Goal: Task Accomplishment & Management: Complete application form

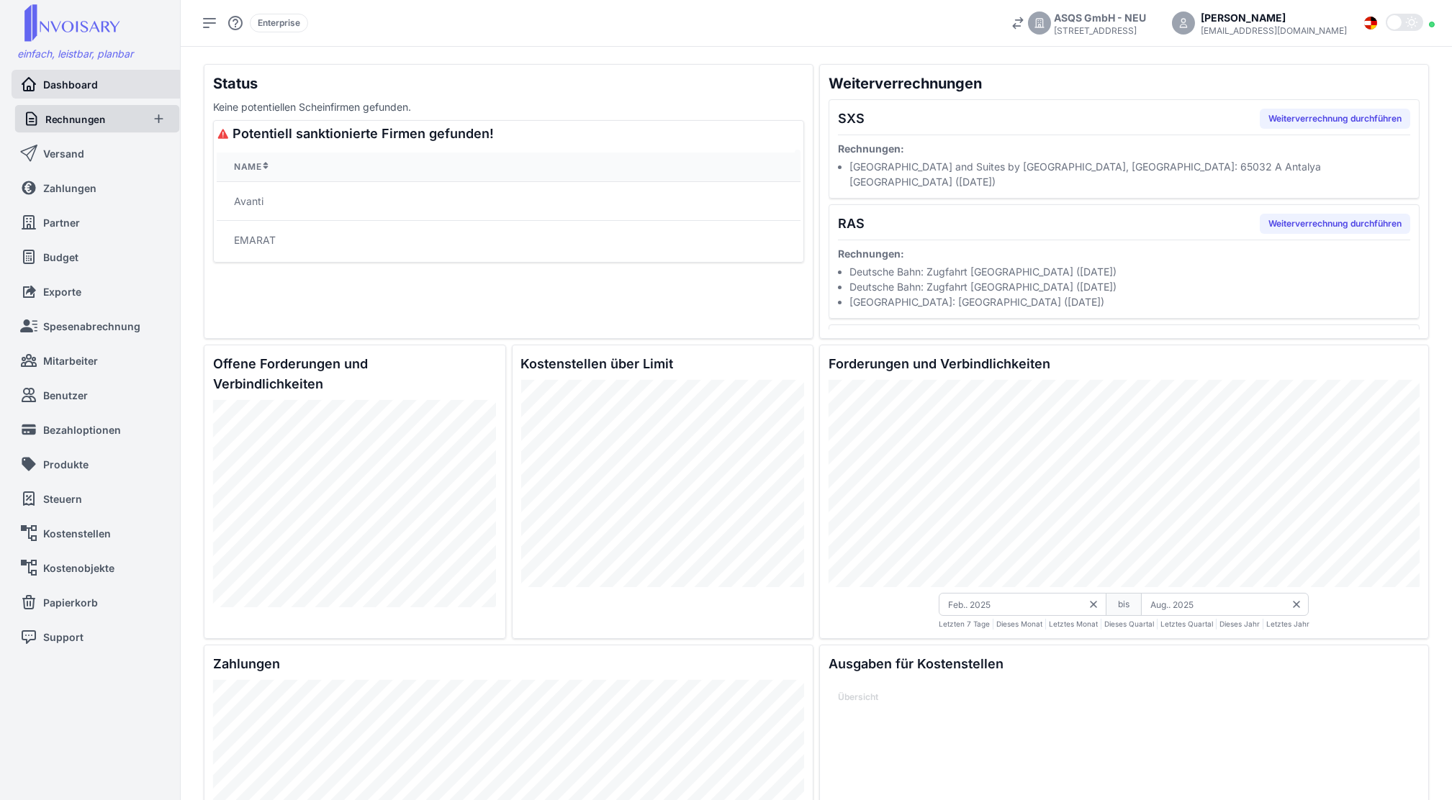
click at [119, 107] on link "Rechnungen" at bounding box center [82, 118] width 118 height 27
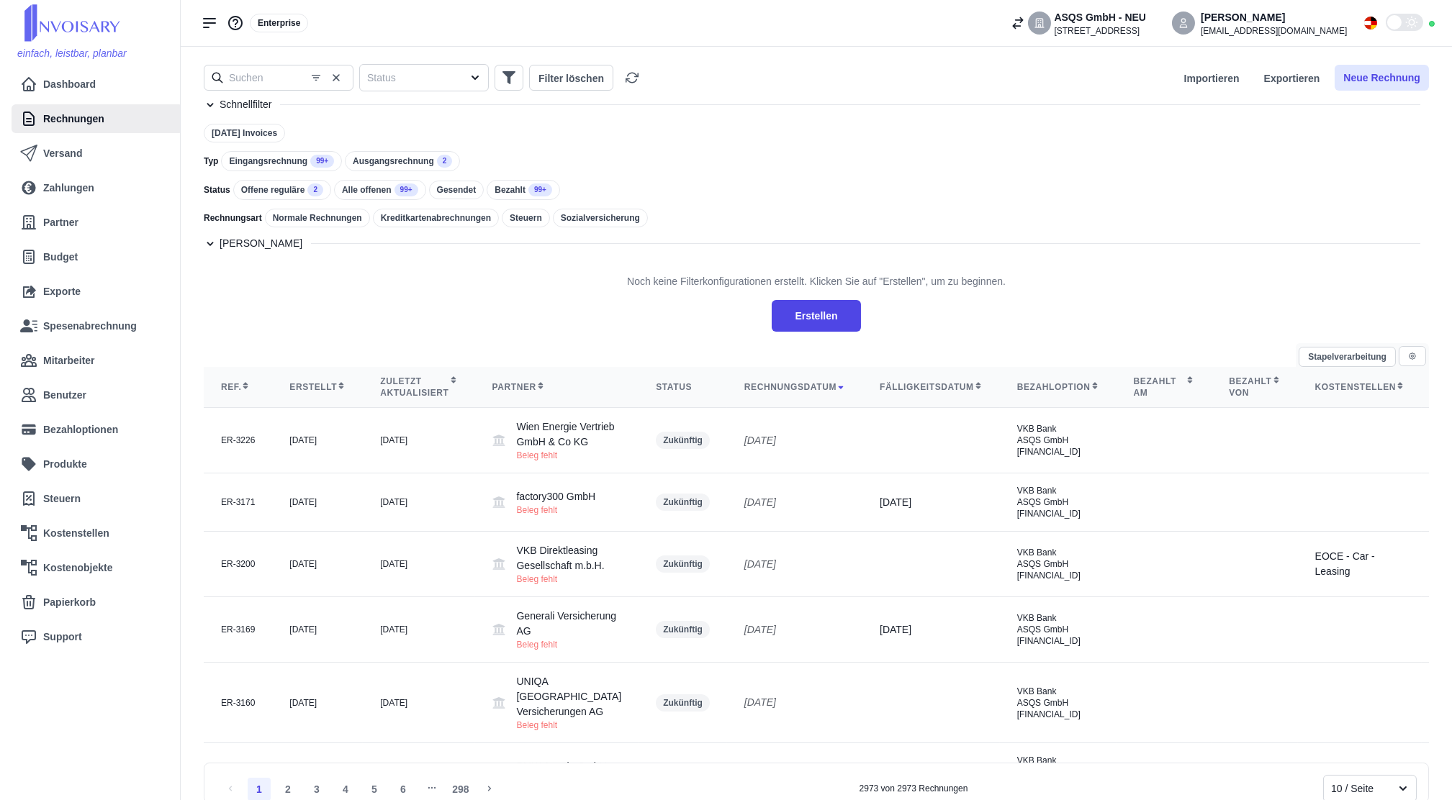
click at [1395, 82] on button "Neue Rechnung" at bounding box center [1382, 78] width 94 height 26
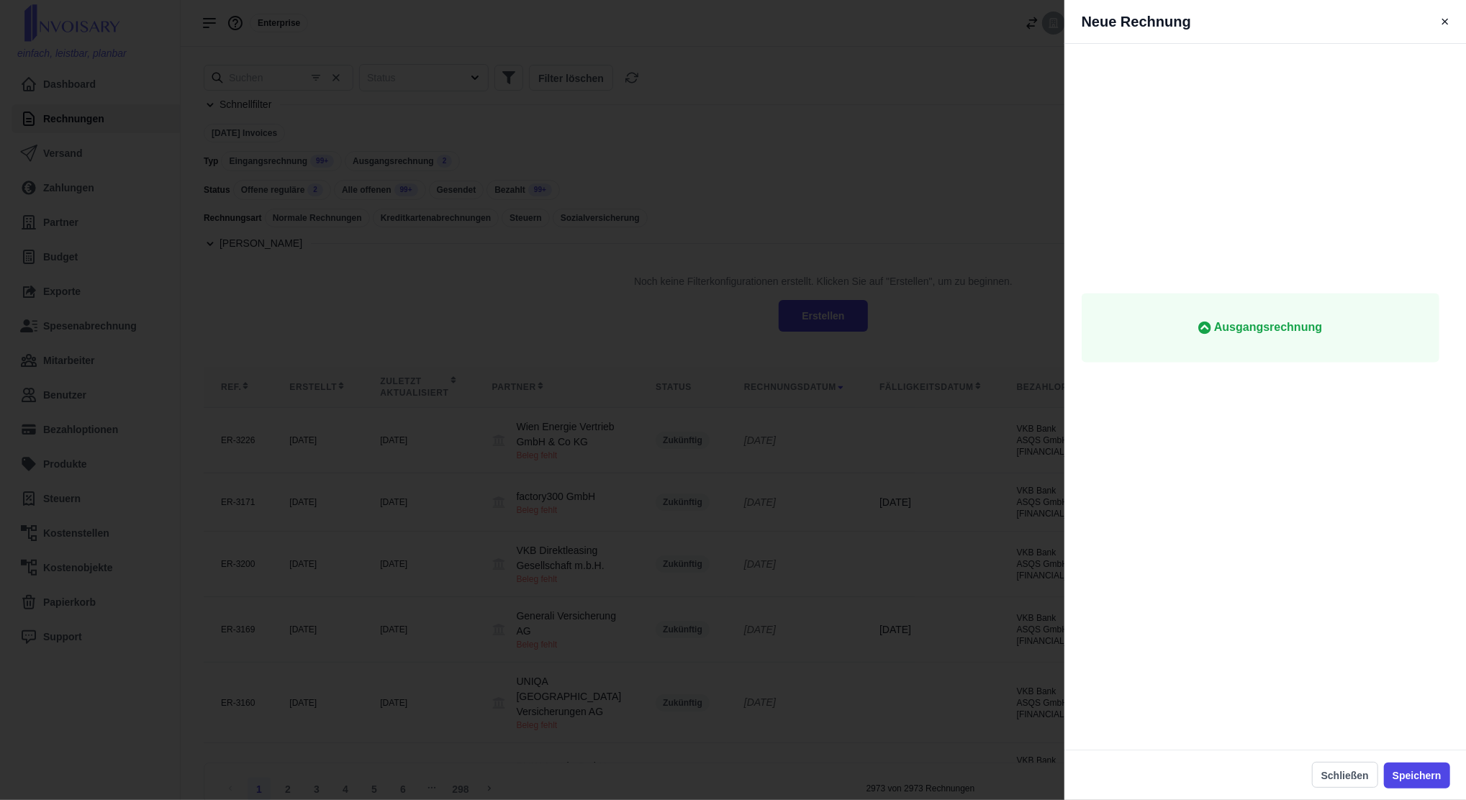
click at [1345, 88] on span "Eingangsrechnung" at bounding box center [1261, 95] width 312 height 17
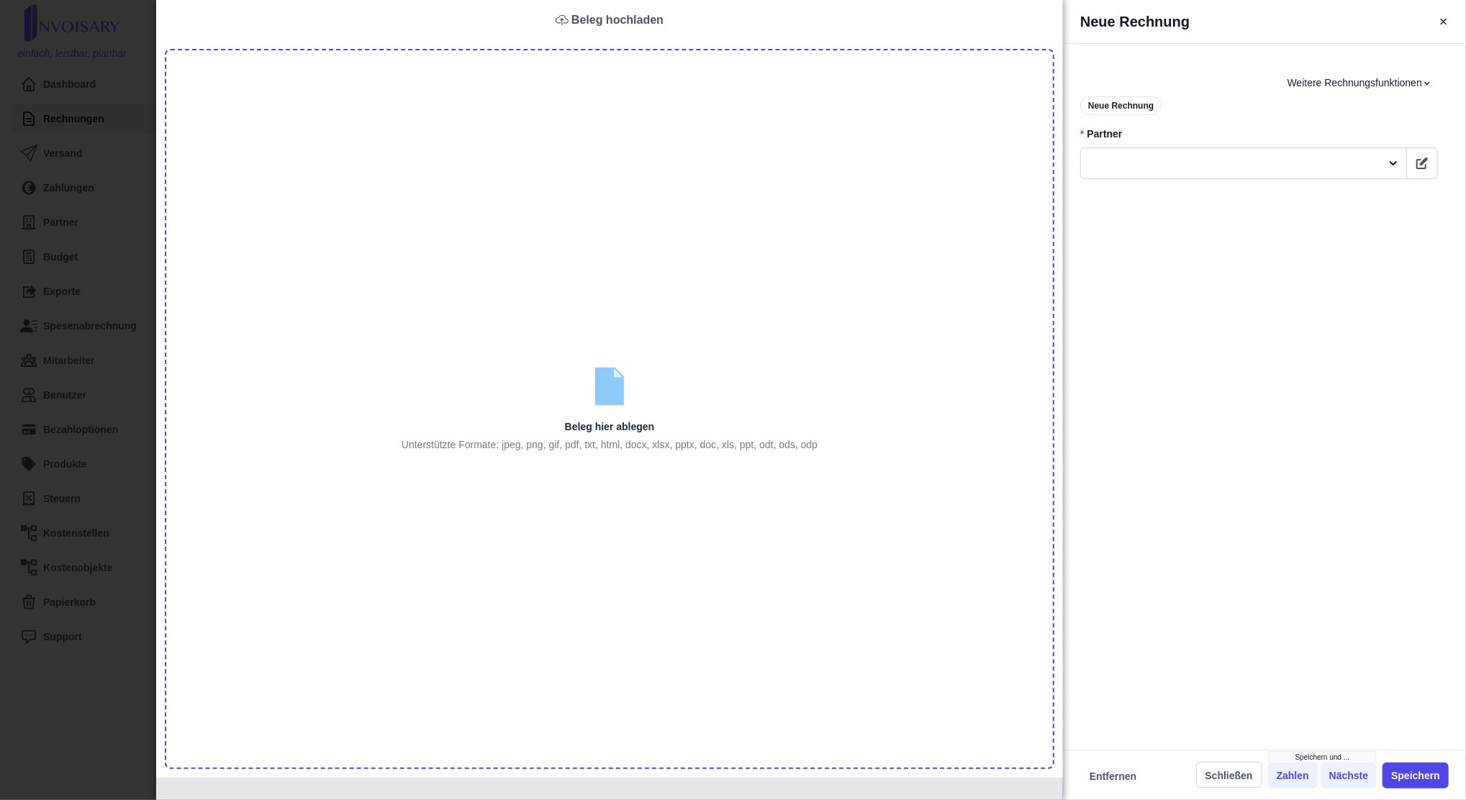
type input "C:\fakepath\INV00452589_A00038895_07122025 (1).pdf"
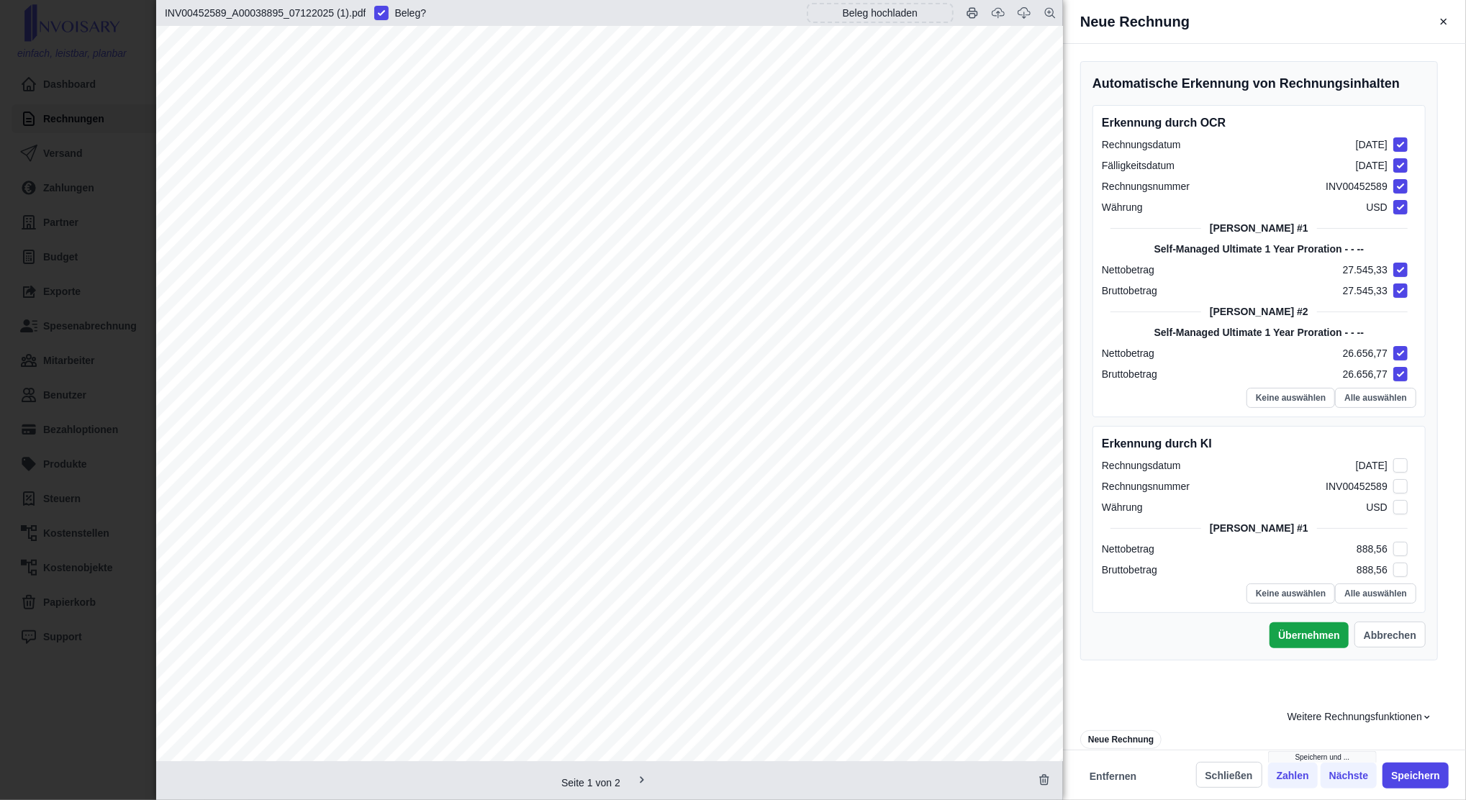
click at [543, 302] on span "INV00452589" at bounding box center [526, 299] width 70 height 12
copy span "INV00452589"
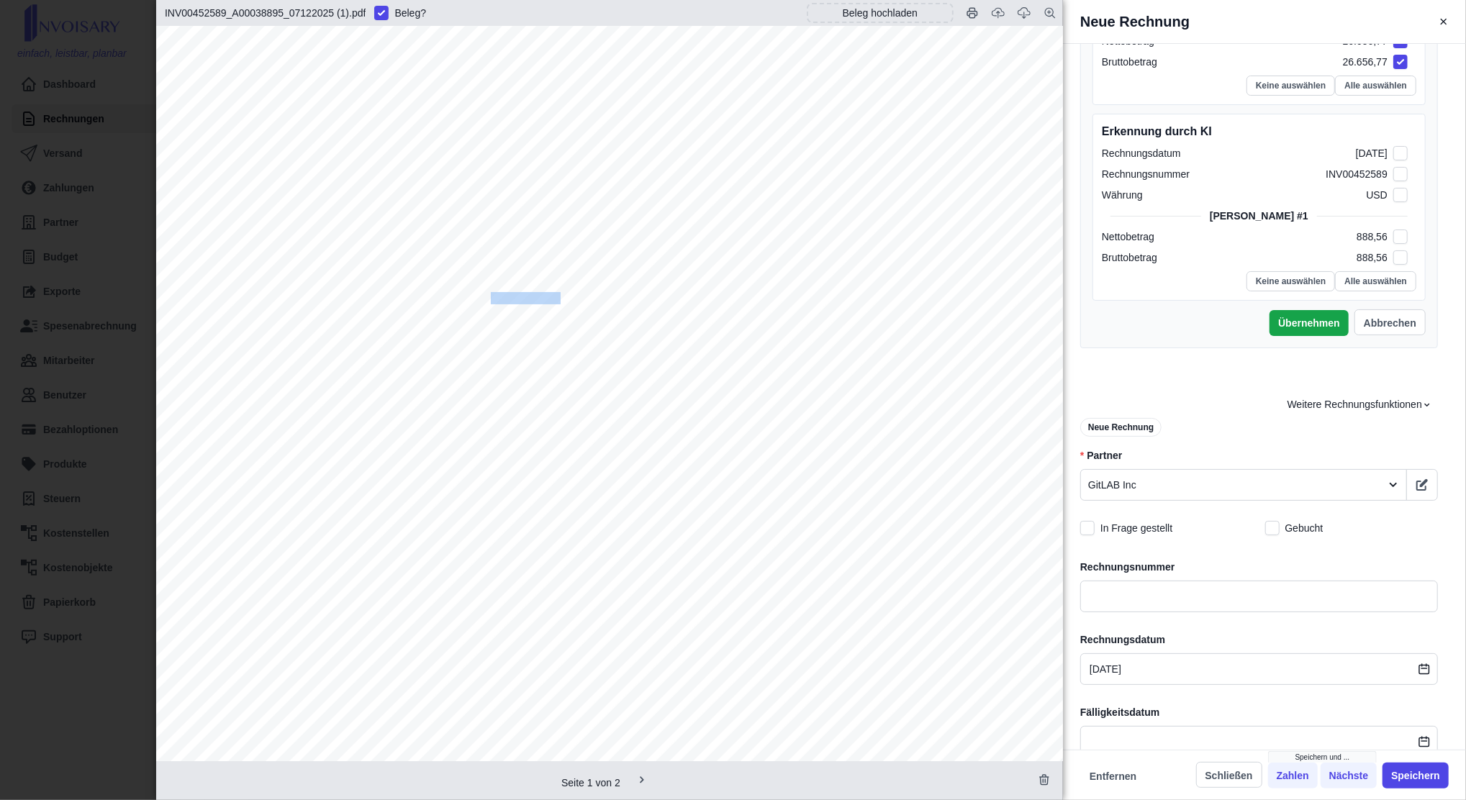
scroll to position [576, 0]
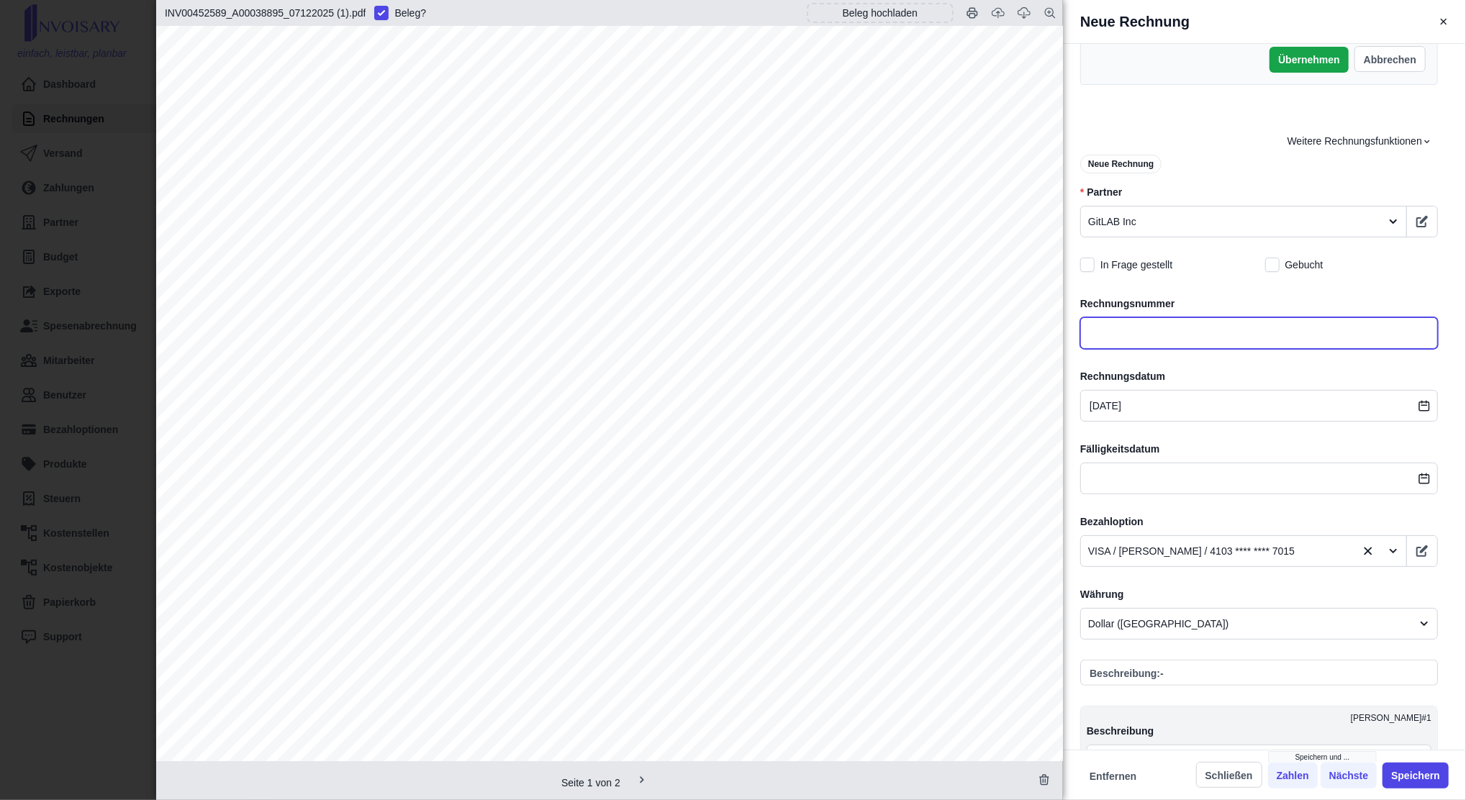
click at [1138, 345] on input "text" at bounding box center [1260, 333] width 358 height 32
paste input "INV00452589"
type input "INV00452589"
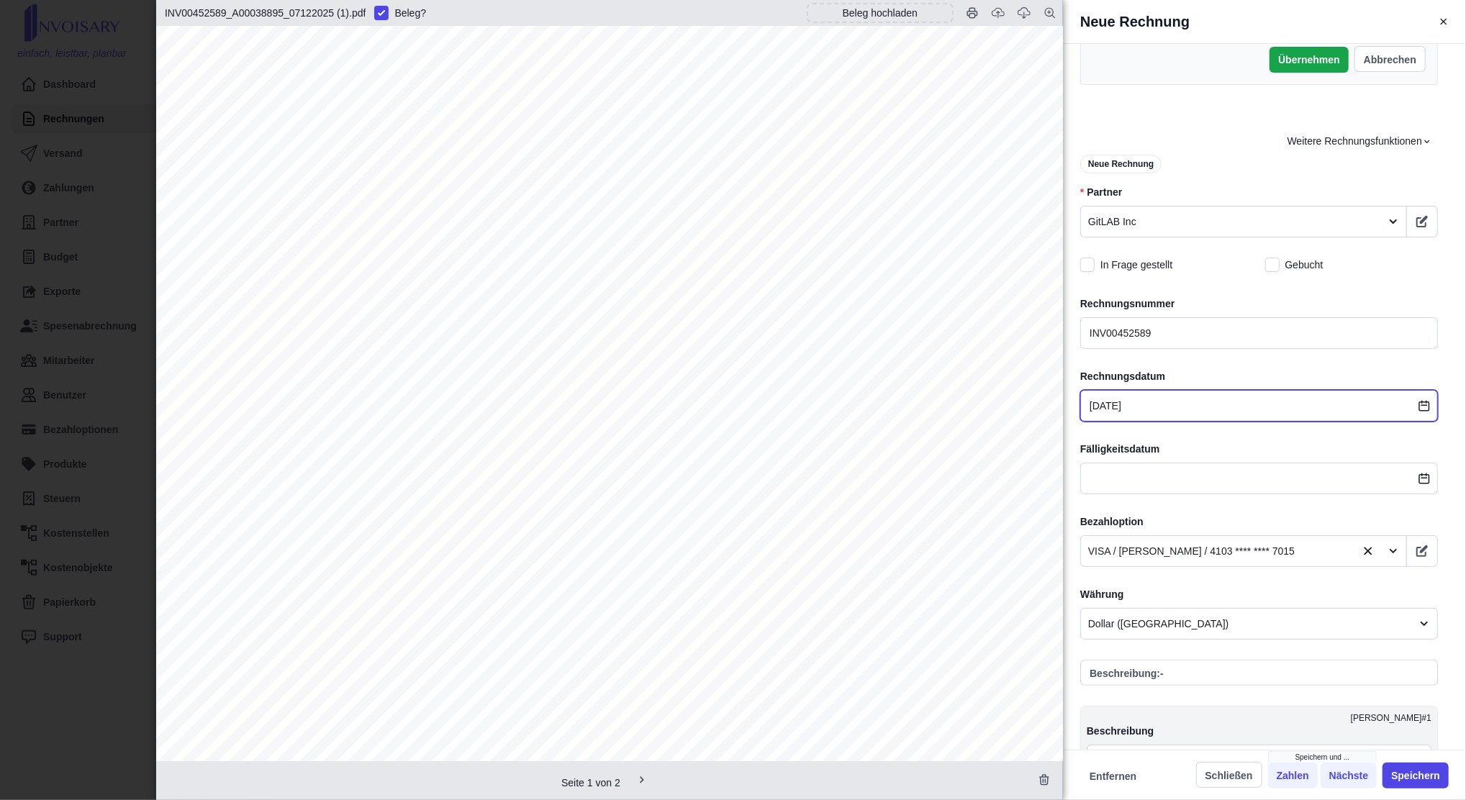
click at [1157, 415] on input "[DATE]" at bounding box center [1260, 406] width 358 height 32
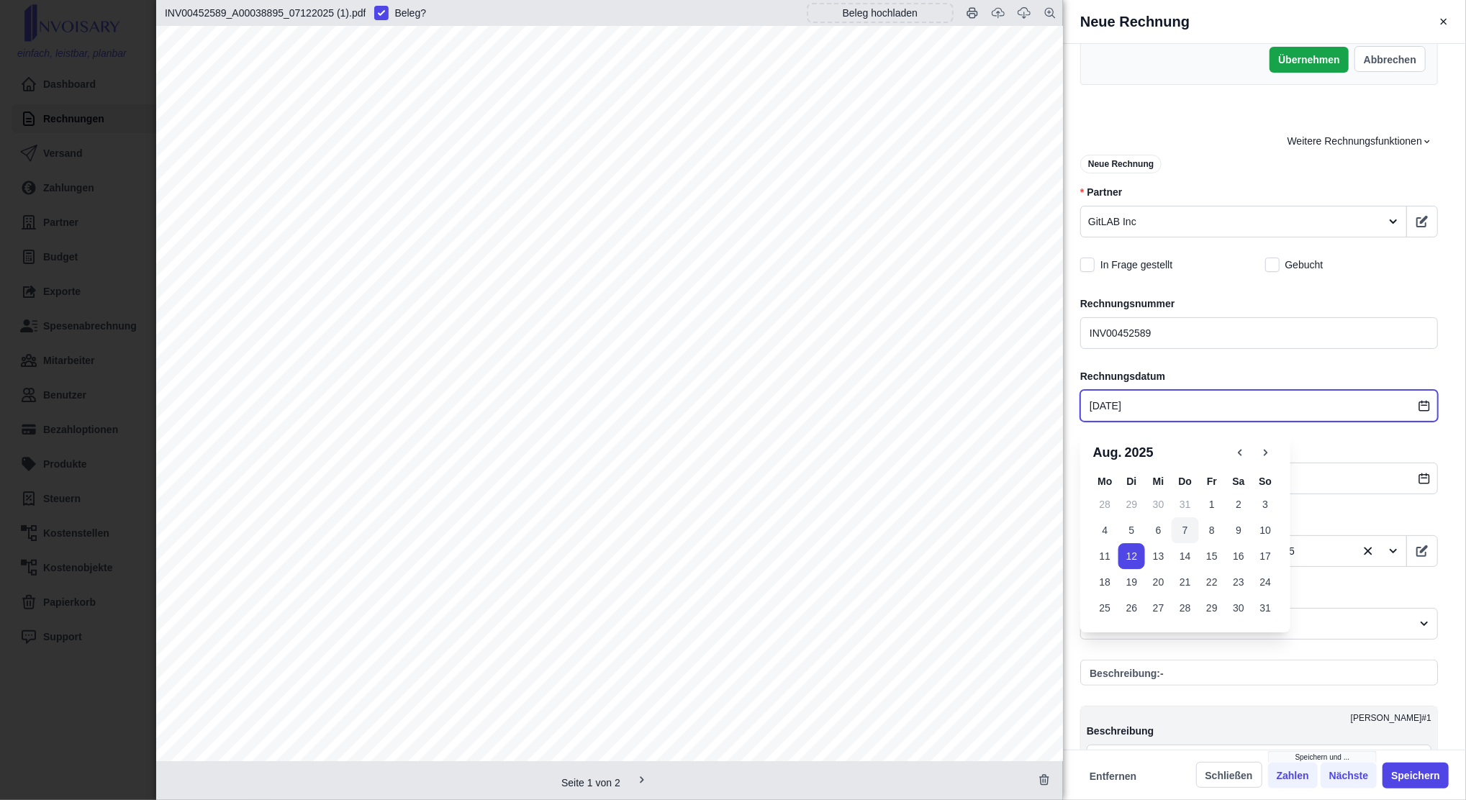
click at [1189, 526] on button "7" at bounding box center [1185, 531] width 27 height 26
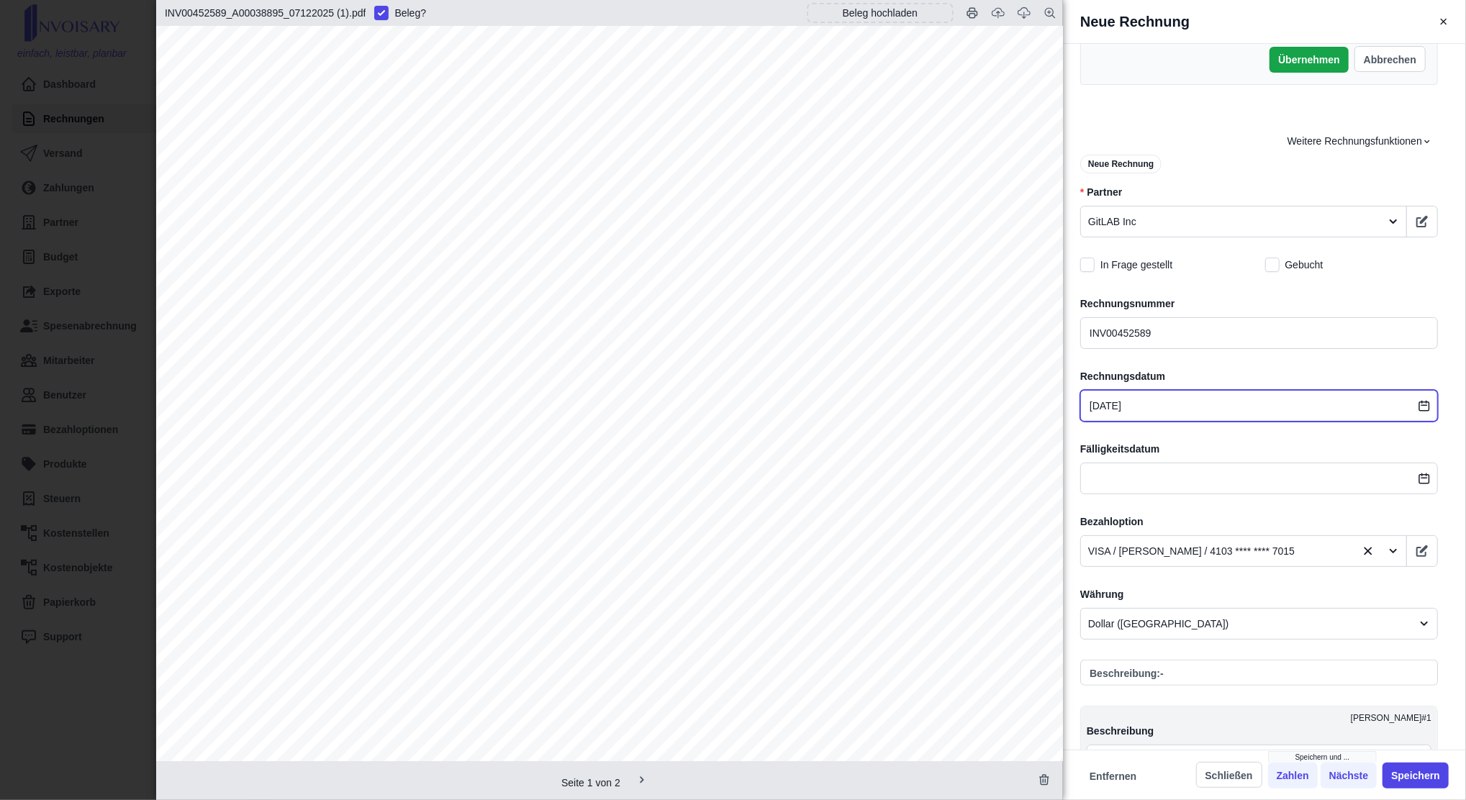
click at [1170, 402] on input "[DATE]" at bounding box center [1260, 406] width 358 height 32
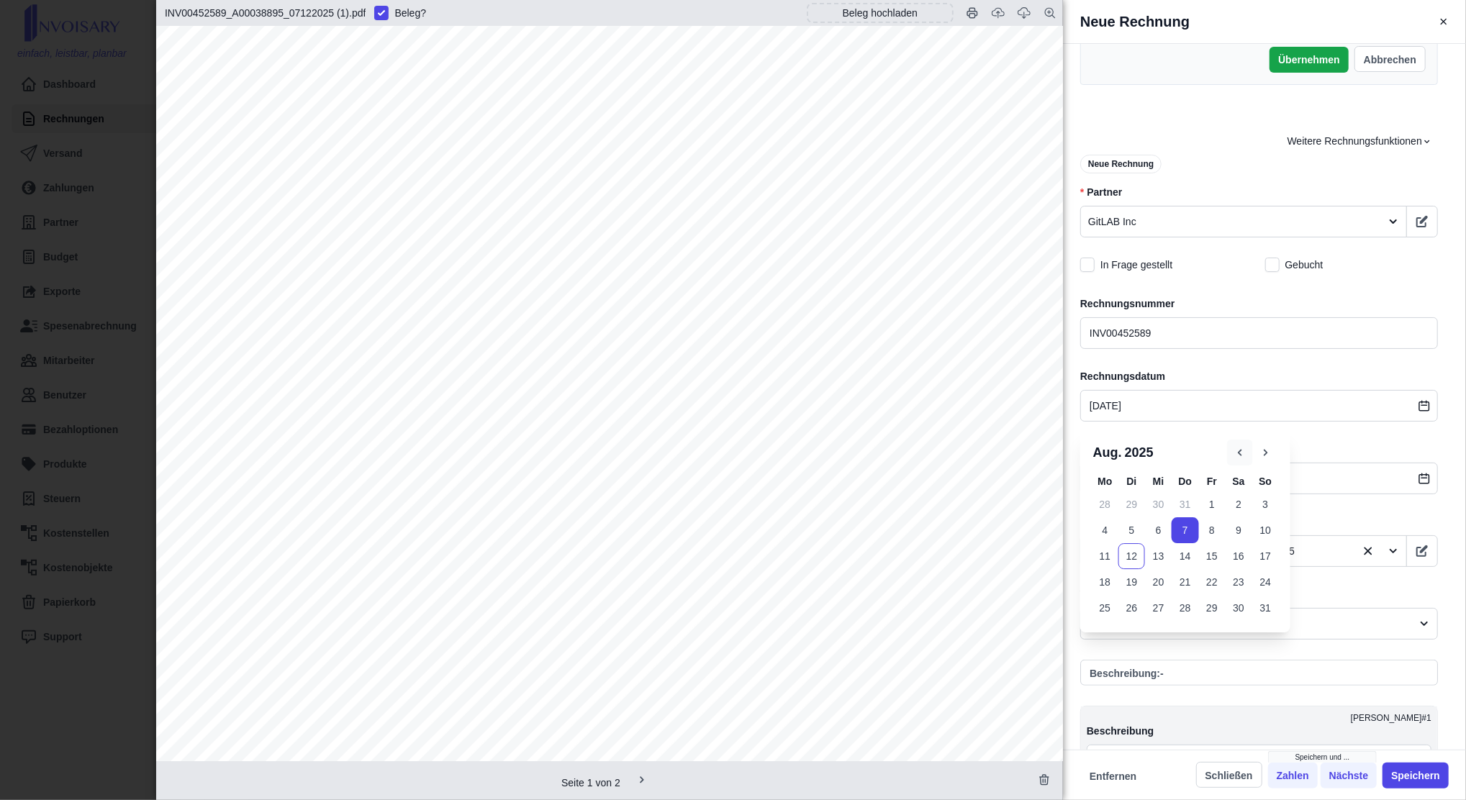
click at [1238, 455] on icon "button" at bounding box center [1240, 452] width 13 height 13
click at [1235, 532] on button "12" at bounding box center [1239, 531] width 27 height 26
type input "[DATE]"
click at [1363, 579] on div "Weitere Rechnungsfunktionen Neue Rechnung * Partner GitLAB Inc In Frage gestell…" at bounding box center [1260, 749] width 358 height 1243
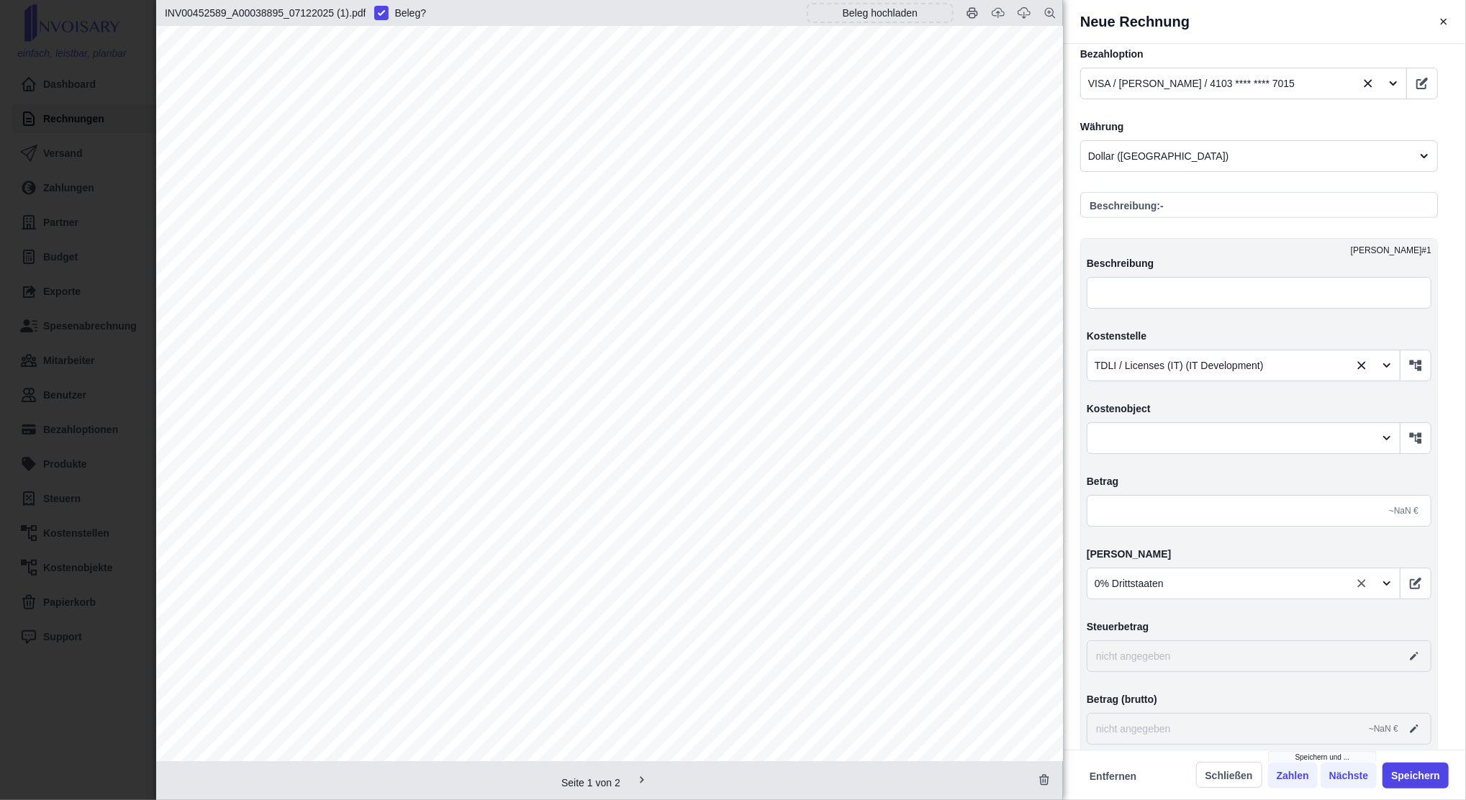
scroll to position [1055, 0]
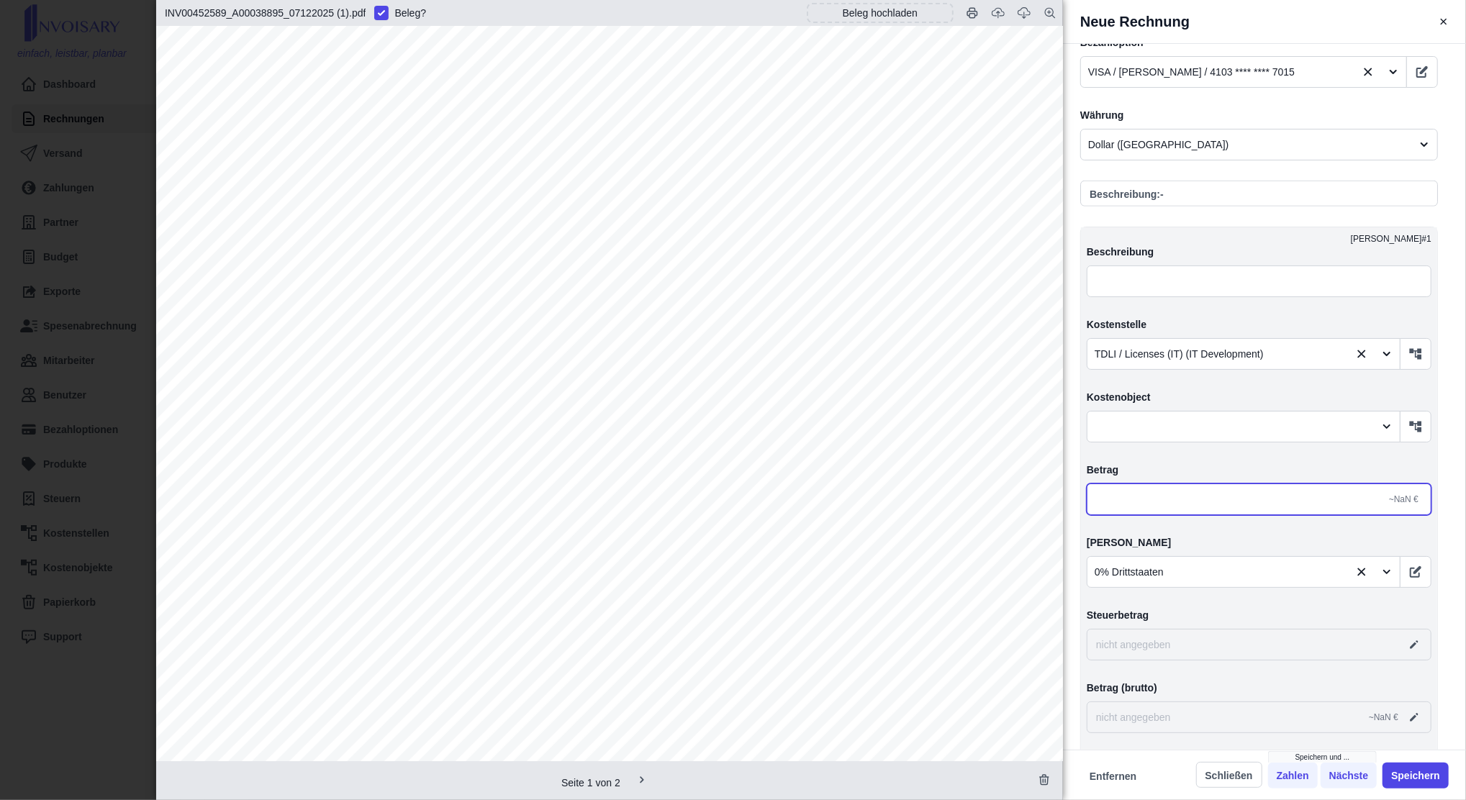
click at [1170, 508] on input "text" at bounding box center [1259, 500] width 345 height 32
type input "8,00"
type input "0,00"
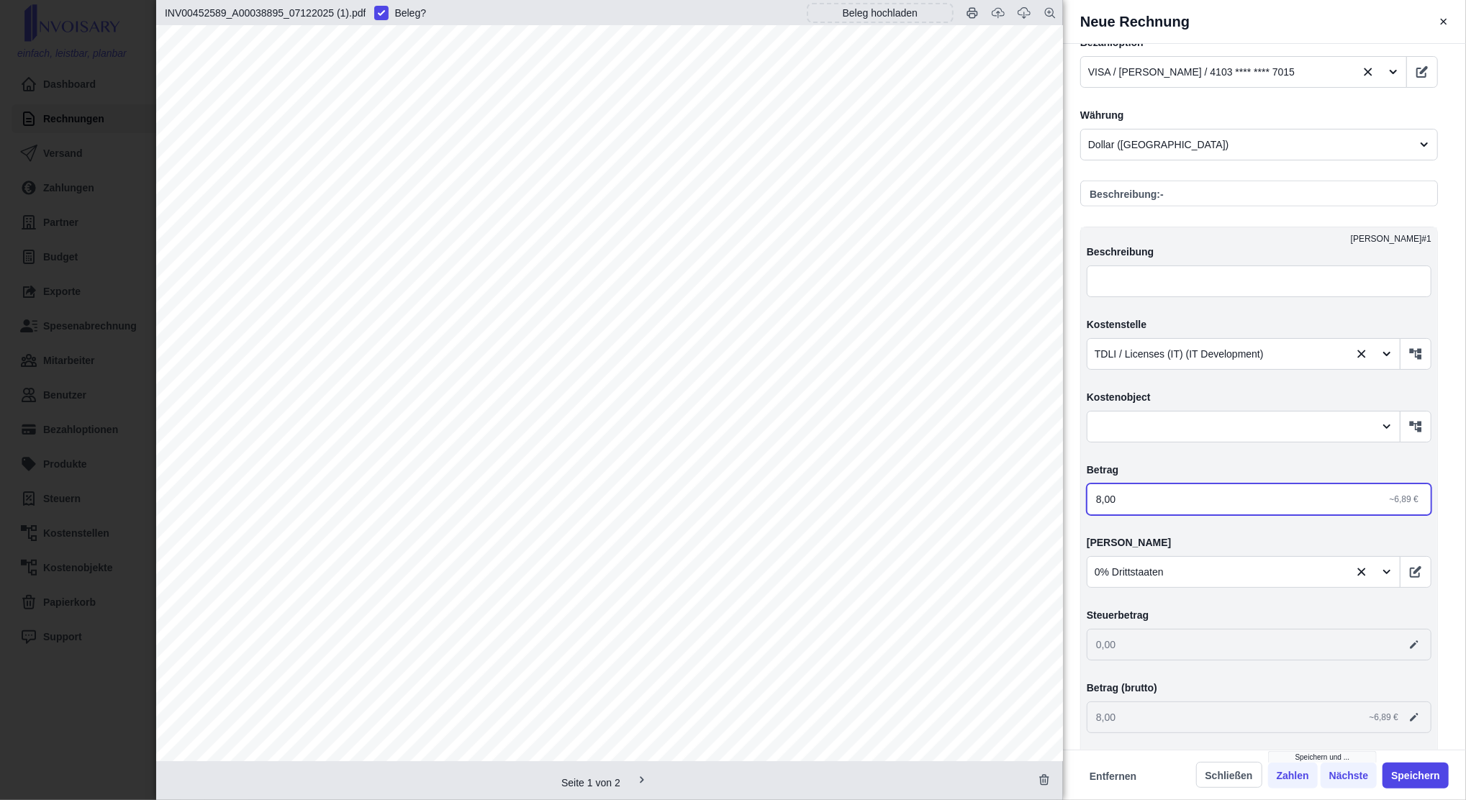
type input "88,00"
type input "888,00"
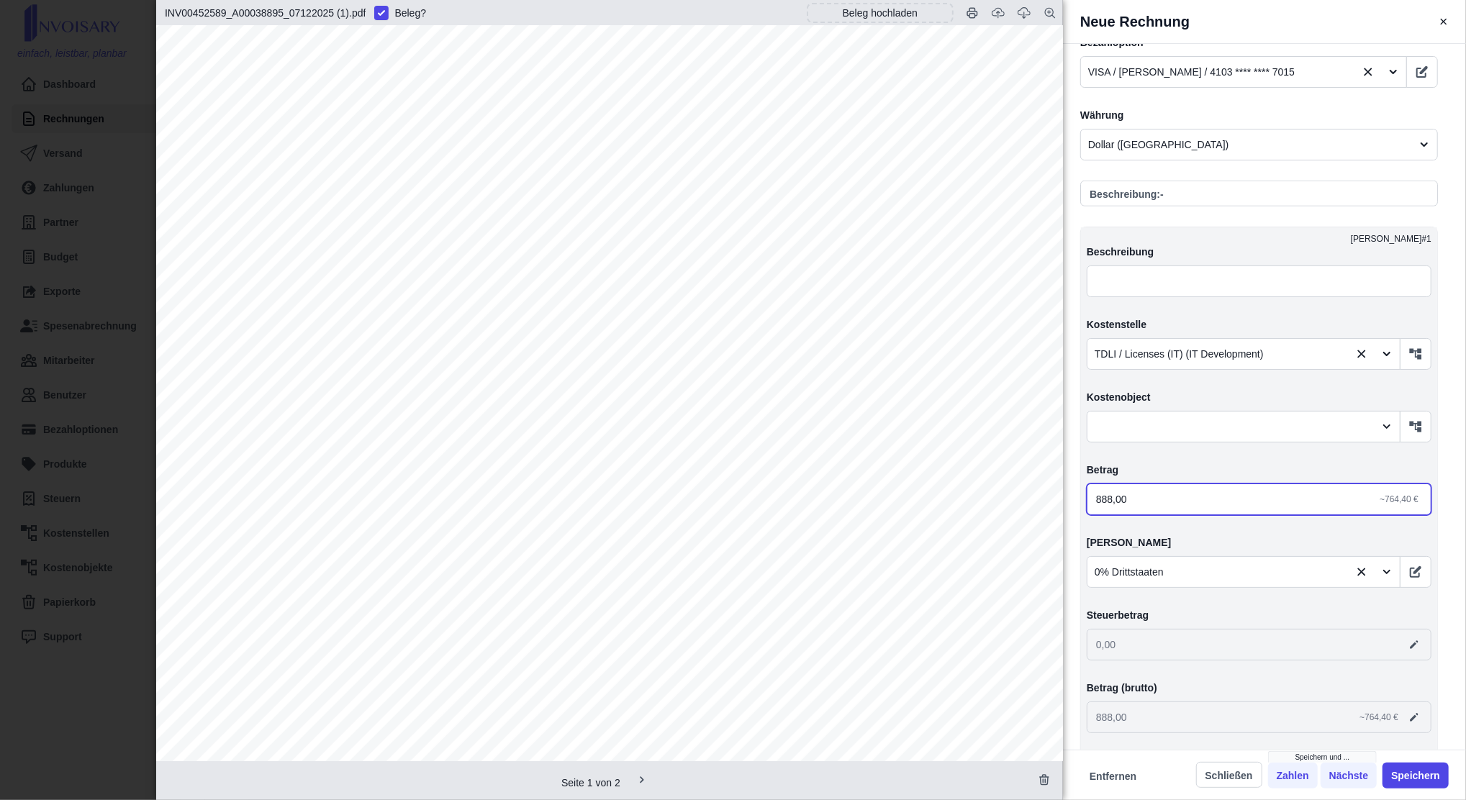
type input "888,50"
type input "888,56"
click at [1407, 770] on button "Speichern" at bounding box center [1416, 776] width 66 height 26
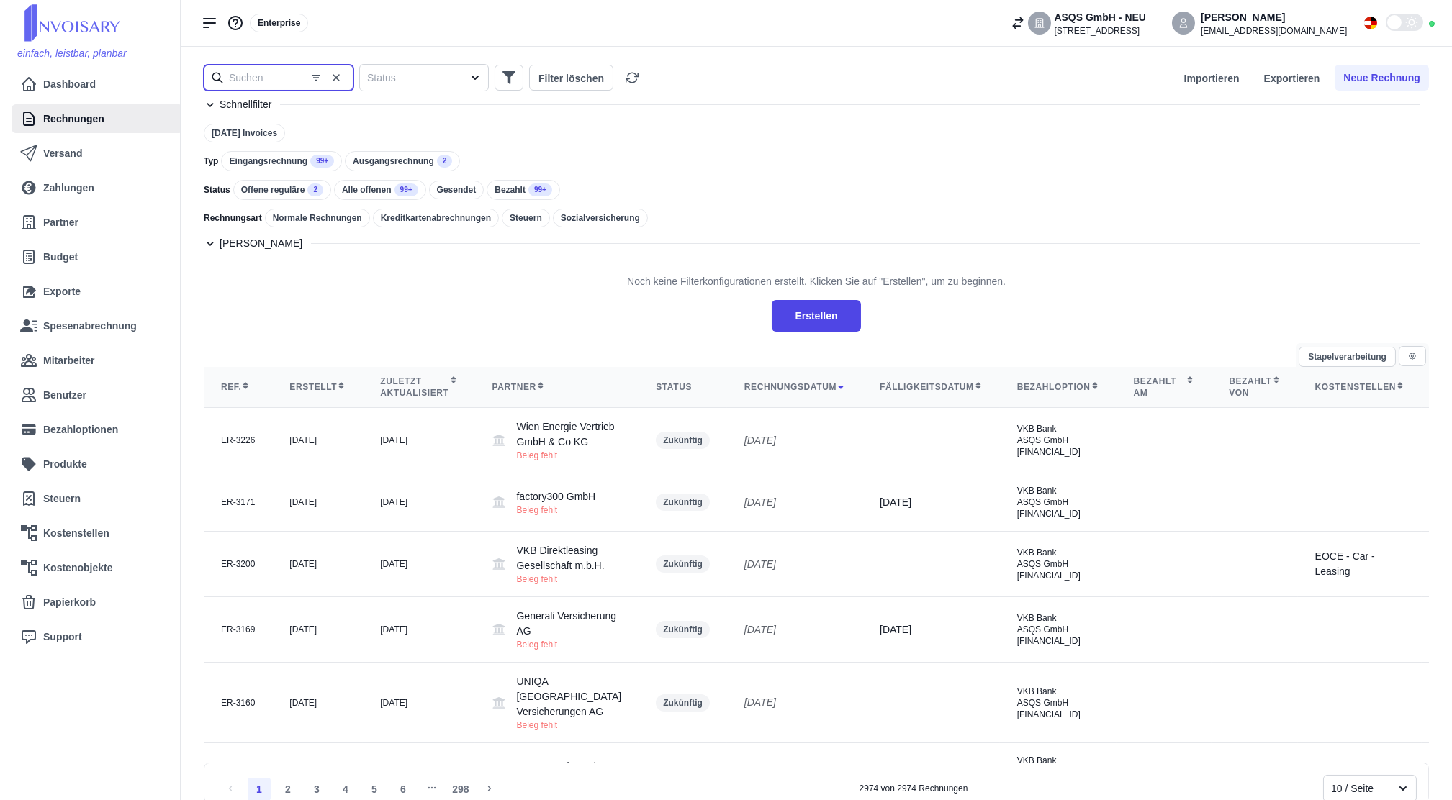
click at [302, 77] on input "text" at bounding box center [279, 78] width 150 height 26
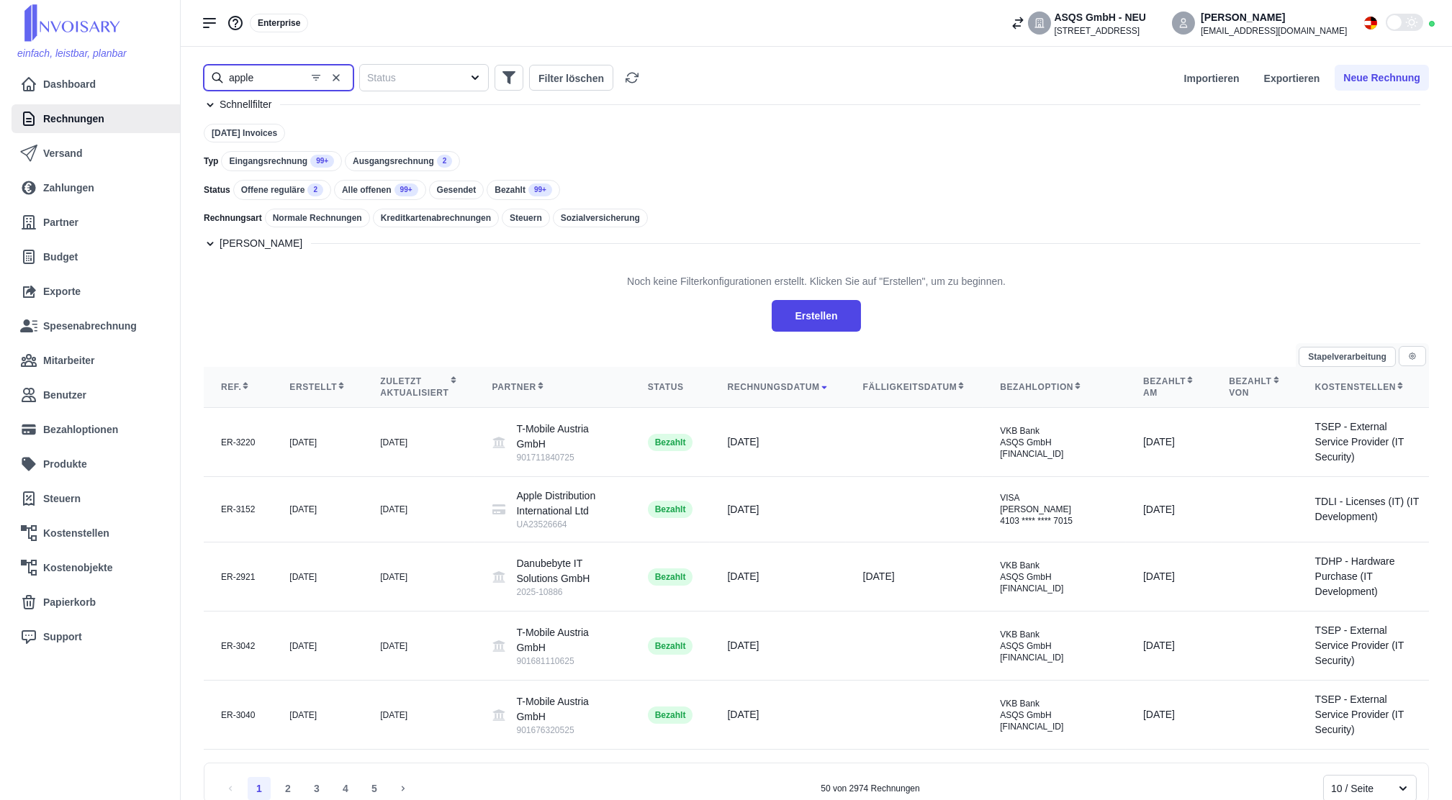
type input "apple"
click at [95, 215] on link "Partner" at bounding box center [81, 222] width 123 height 29
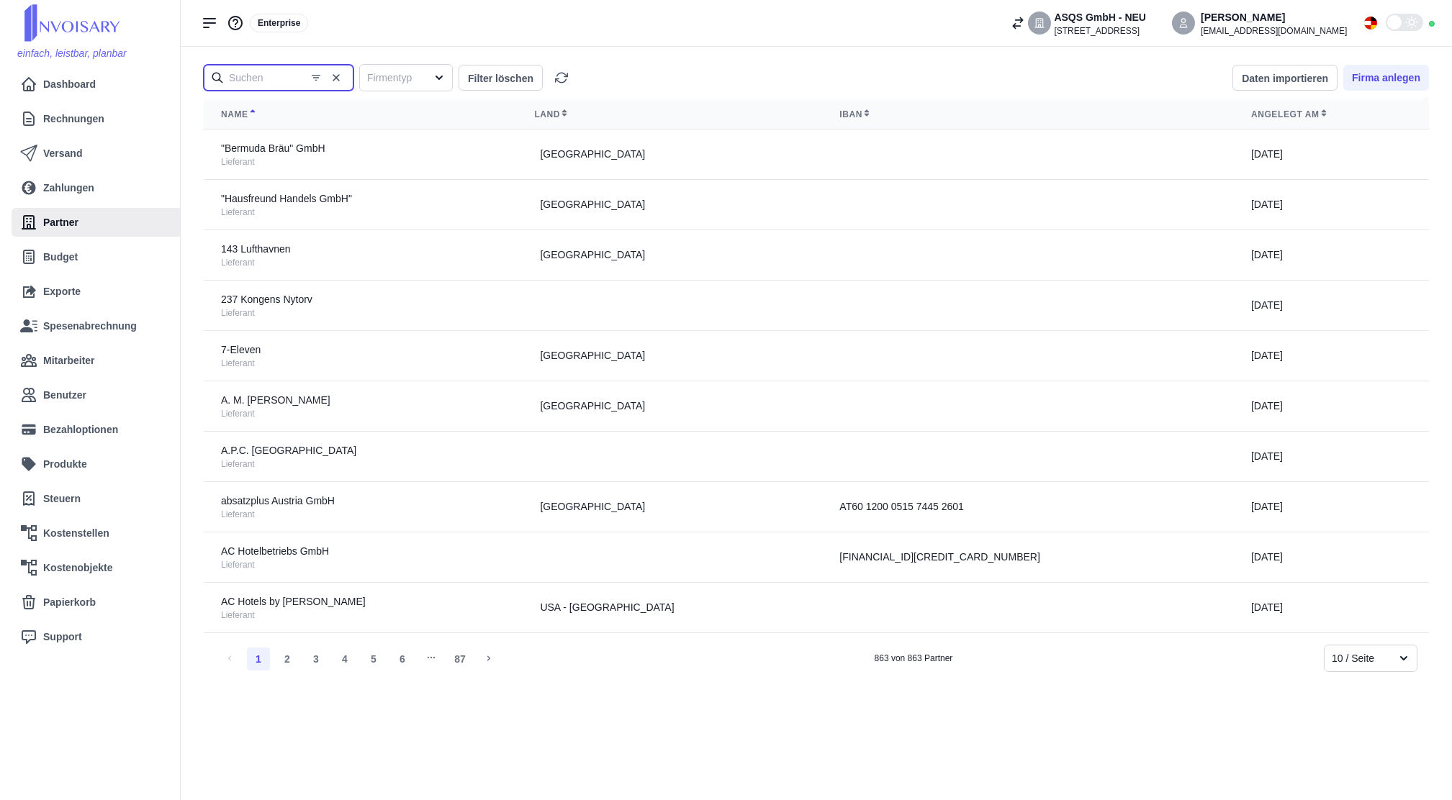
click at [268, 68] on input "text" at bounding box center [279, 78] width 150 height 26
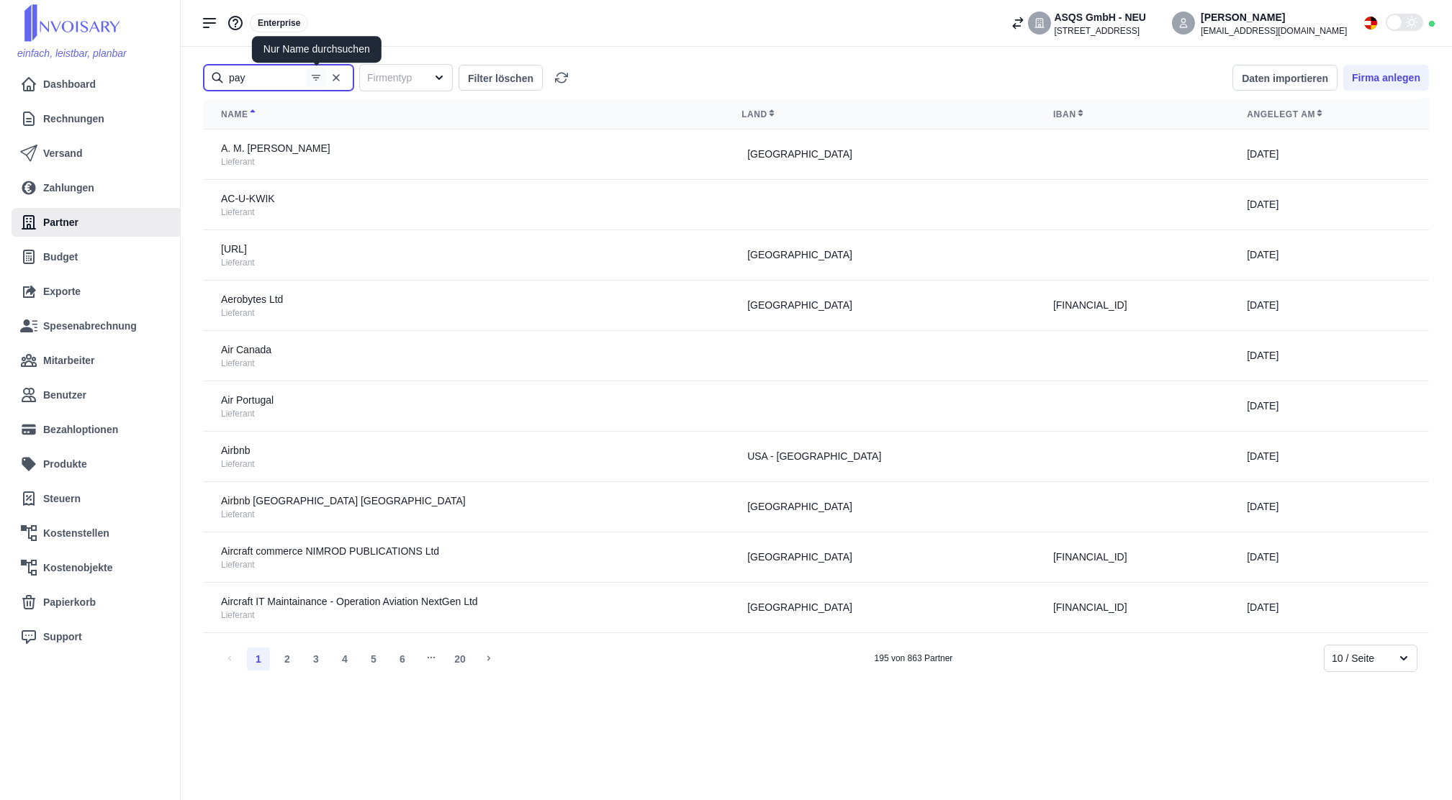
type input "pay"
click at [314, 84] on button "button" at bounding box center [316, 78] width 20 height 20
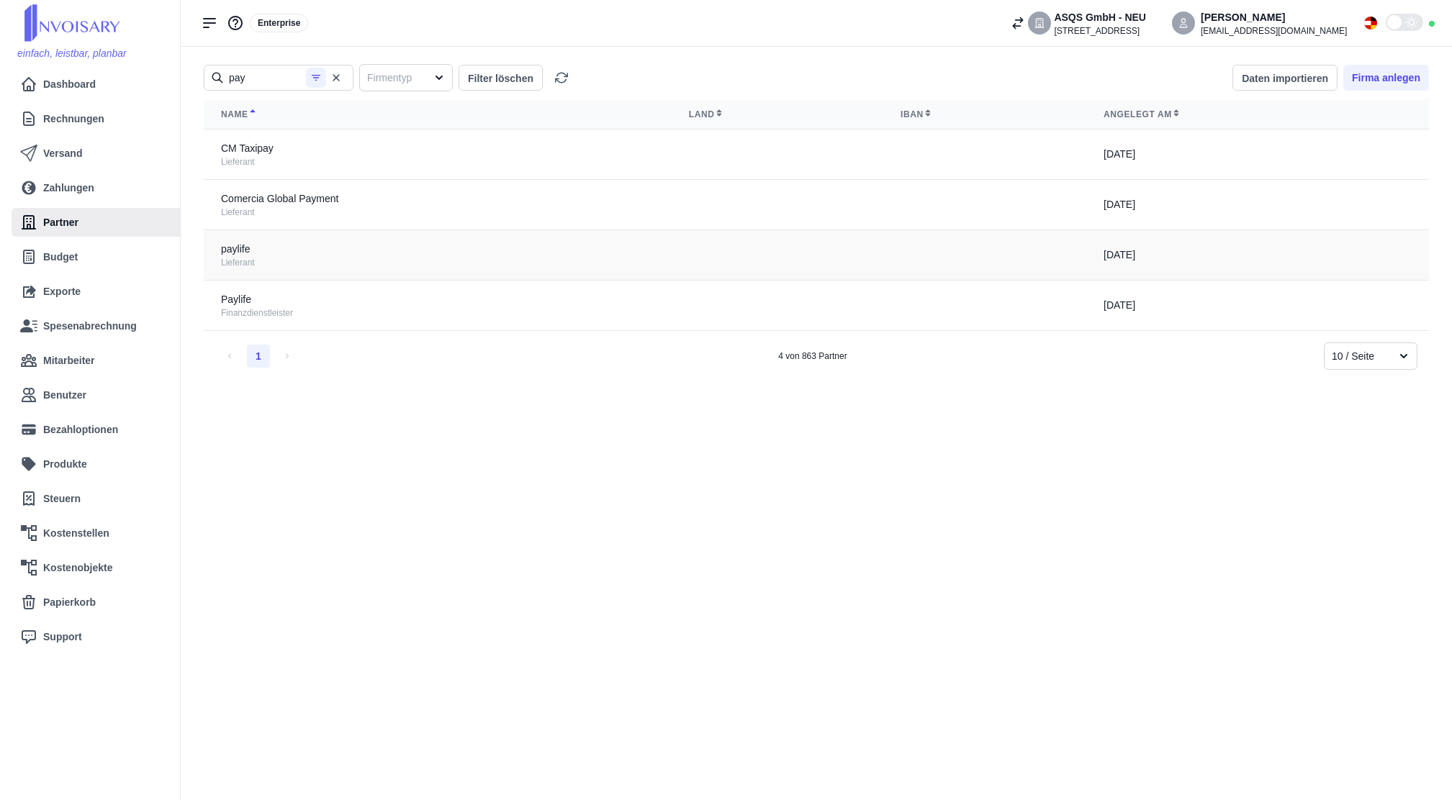
click at [348, 261] on div "Lieferant" at bounding box center [437, 263] width 433 height 12
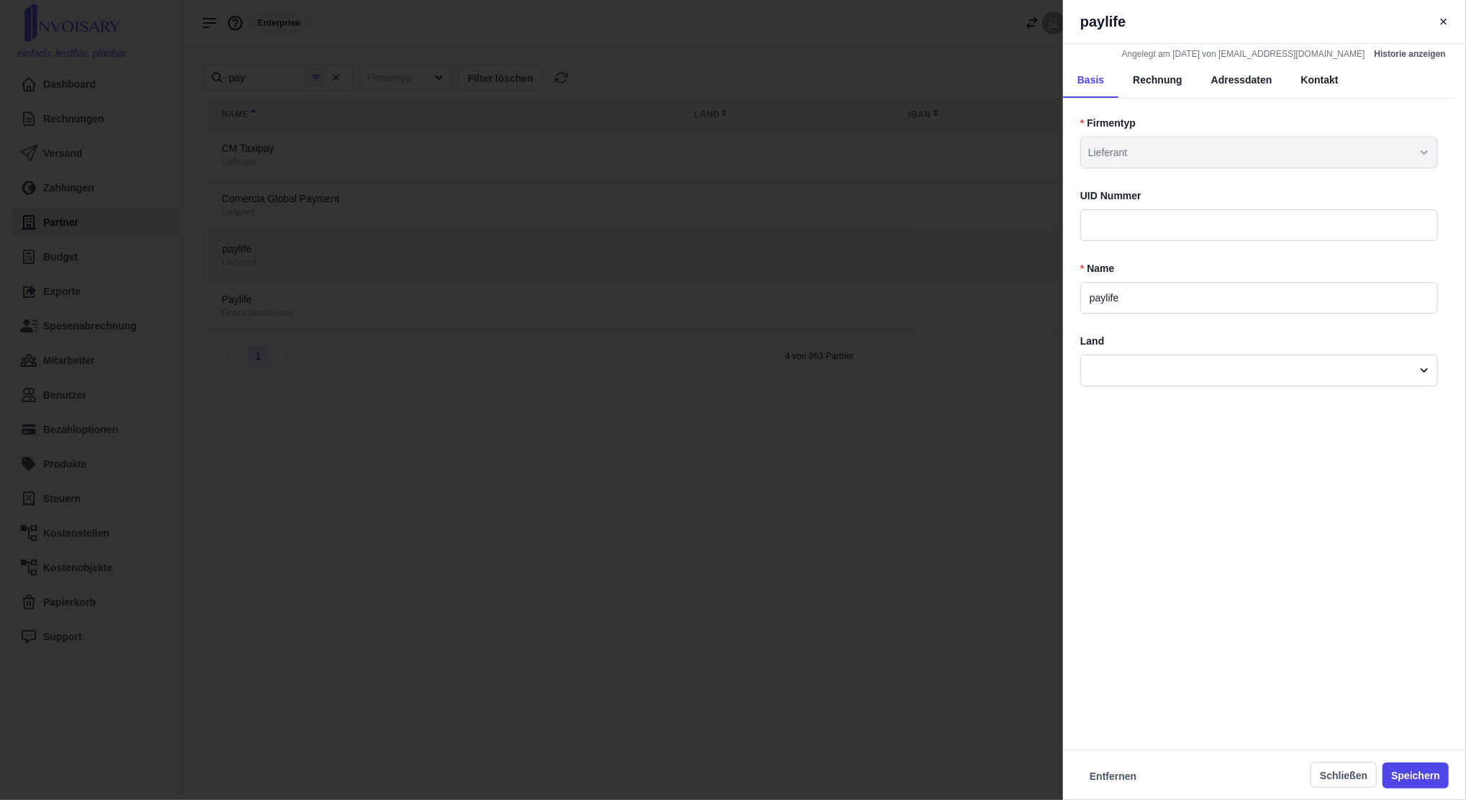
click at [348, 261] on div "paylife Angelegt am [DATE] von [EMAIL_ADDRESS][DOMAIN_NAME] Historie anzeigen B…" at bounding box center [733, 400] width 1466 height 800
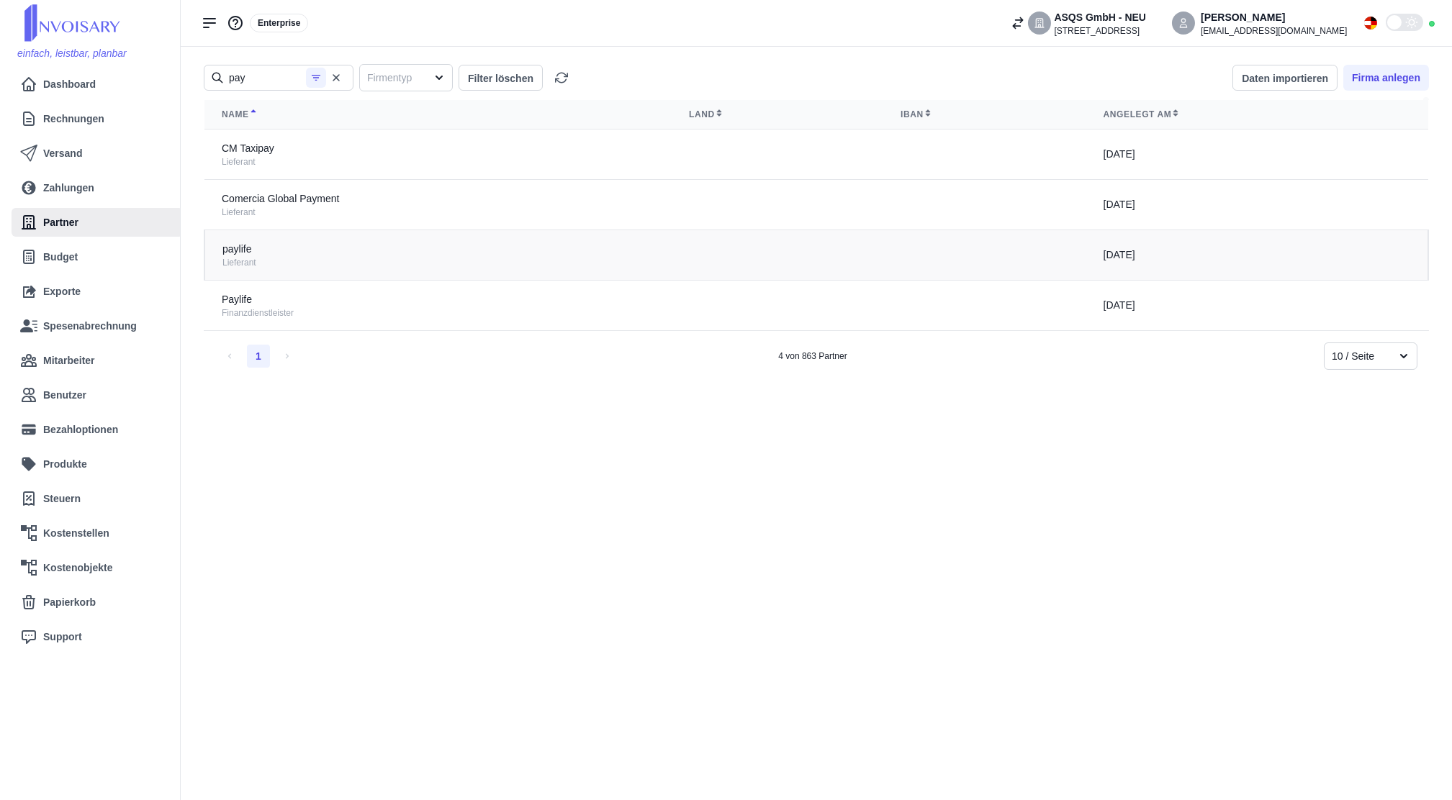
click at [254, 271] on td "paylife Lieferant" at bounding box center [437, 255] width 467 height 50
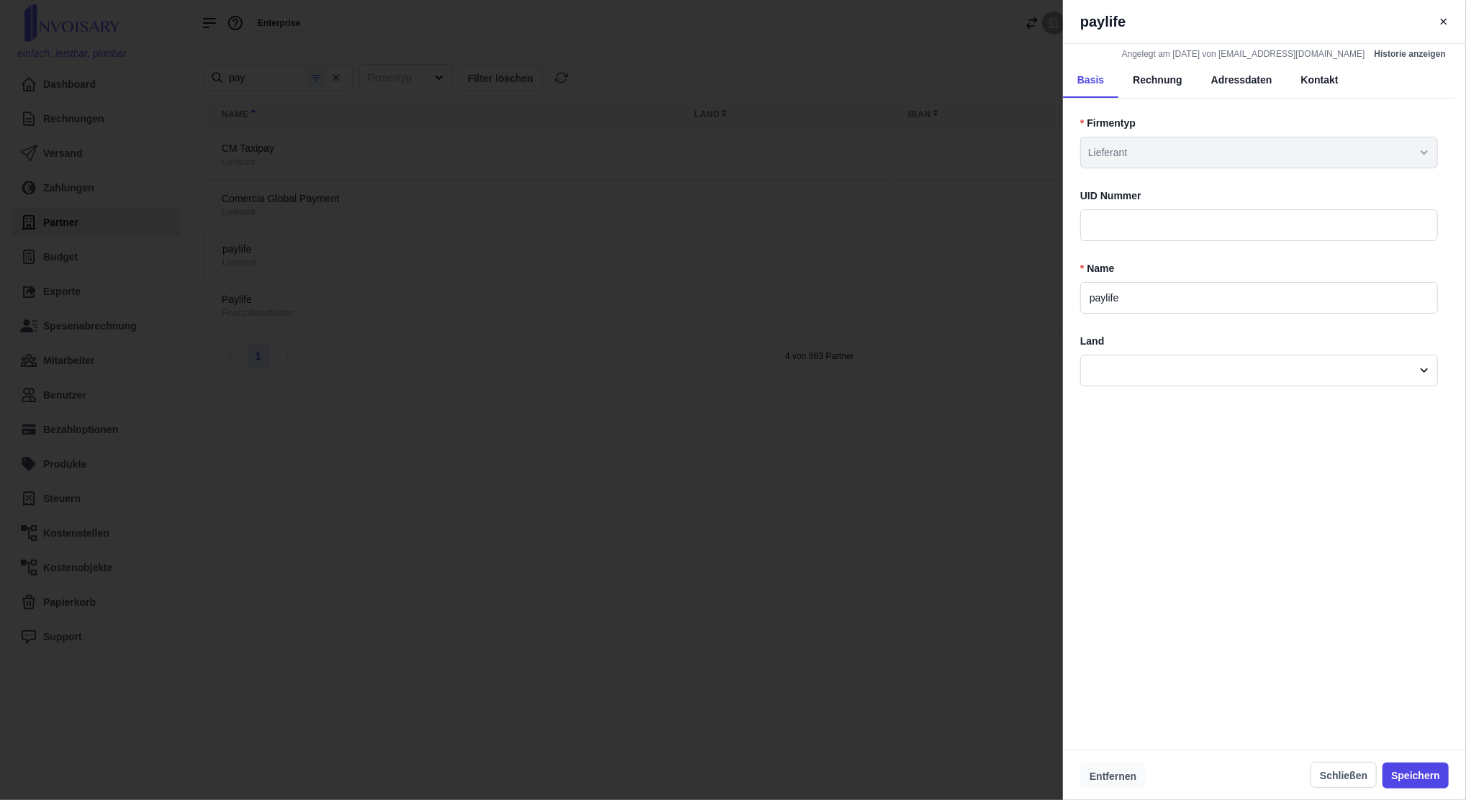
click at [1119, 773] on button "Entfernen" at bounding box center [1114, 776] width 66 height 26
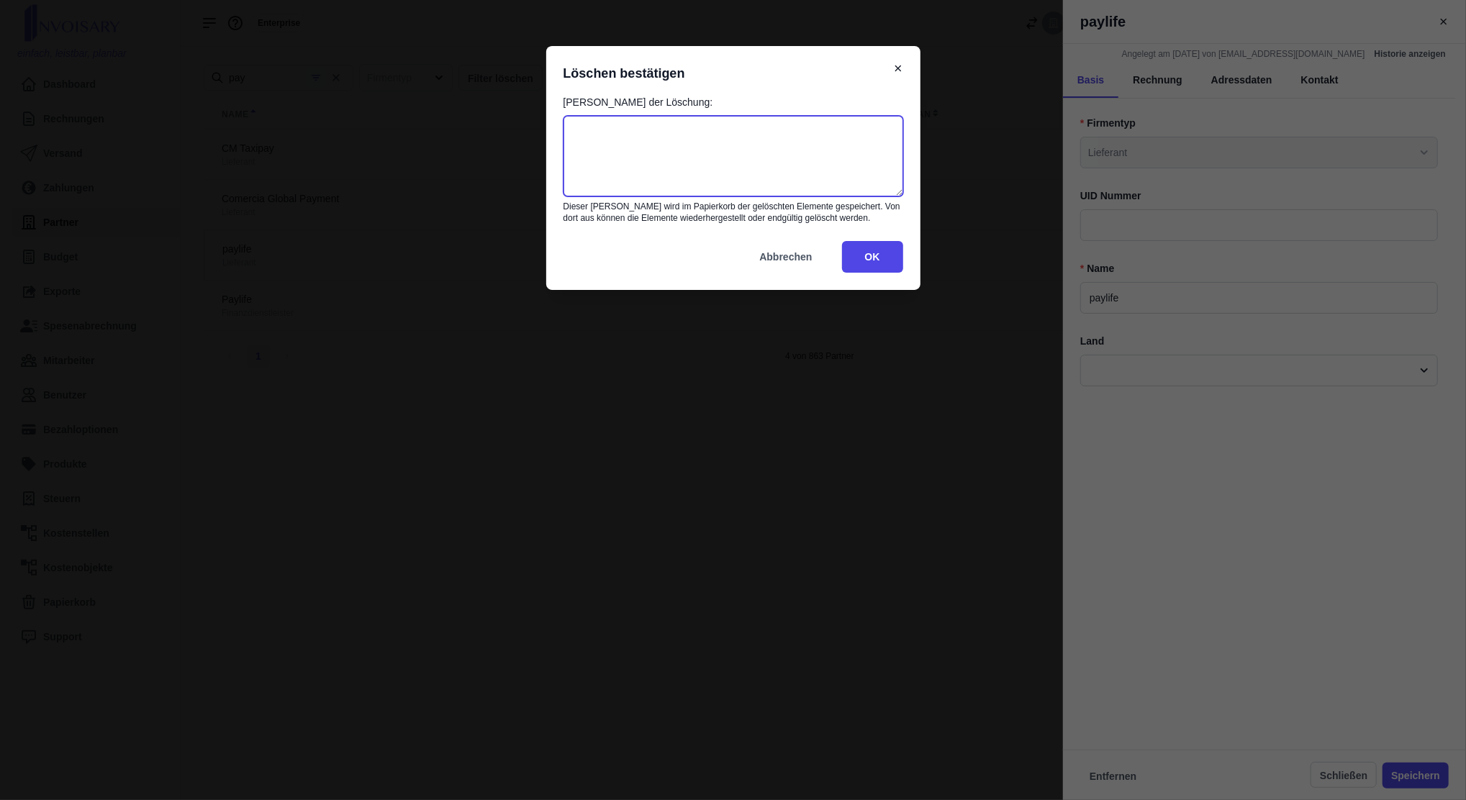
click at [666, 139] on textarea at bounding box center [734, 156] width 340 height 81
type textarea "doppelt erfasst"
click at [866, 251] on button "OK" at bounding box center [872, 257] width 61 height 32
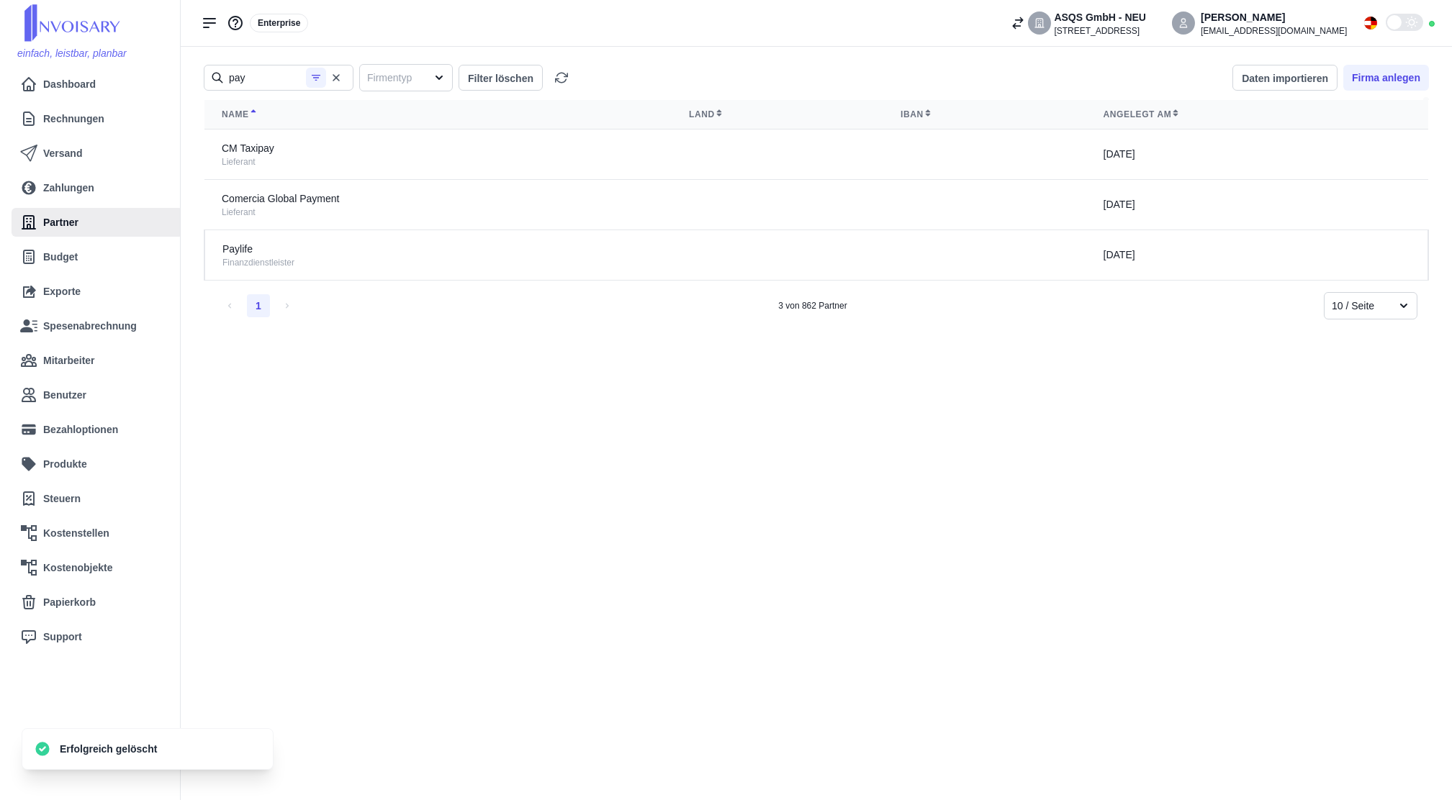
drag, startPoint x: 333, startPoint y: 75, endPoint x: 342, endPoint y: 96, distance: 23.5
click at [333, 77] on icon "button" at bounding box center [336, 78] width 12 height 12
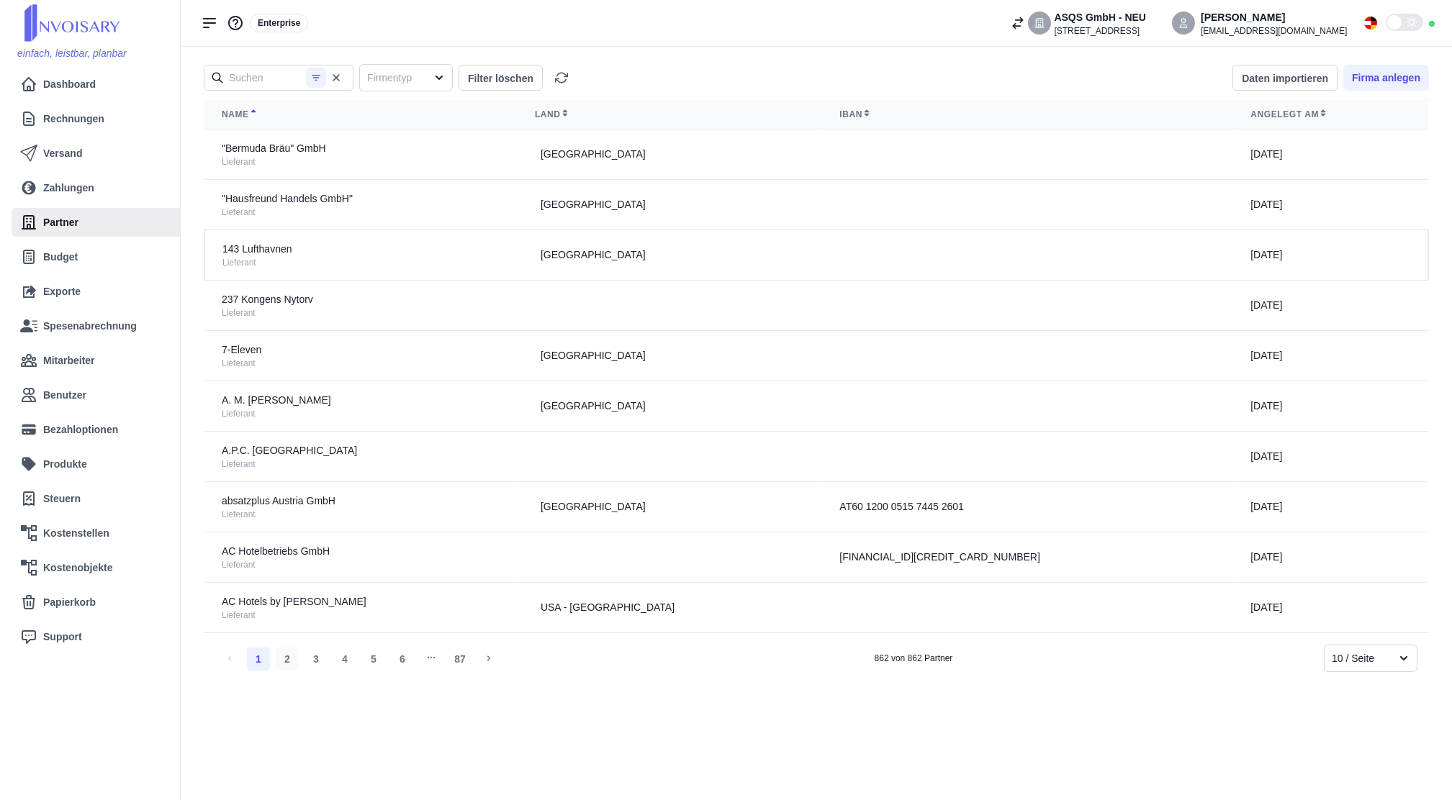
click at [286, 654] on li "2" at bounding box center [287, 659] width 23 height 23
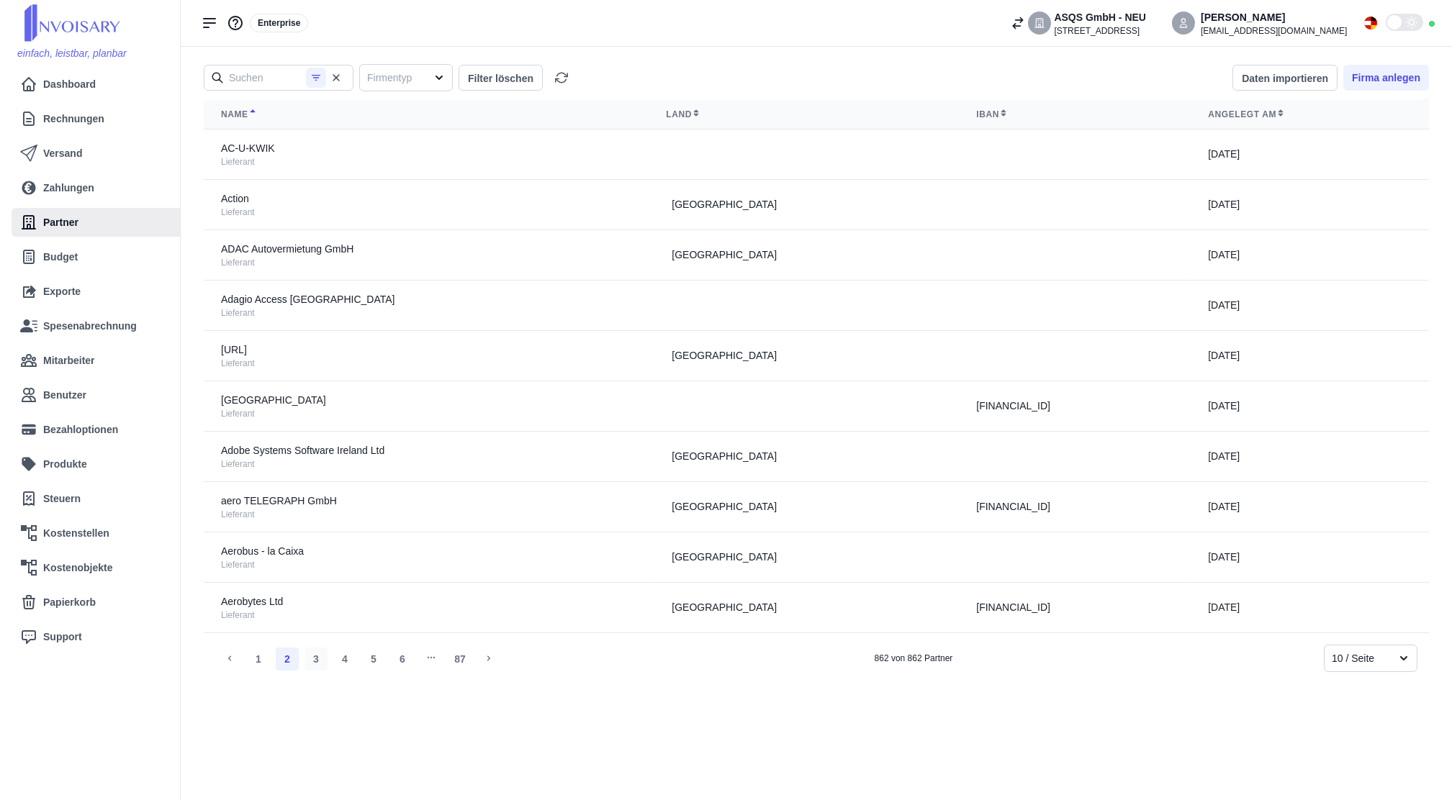
click at [313, 664] on li "3" at bounding box center [316, 659] width 23 height 23
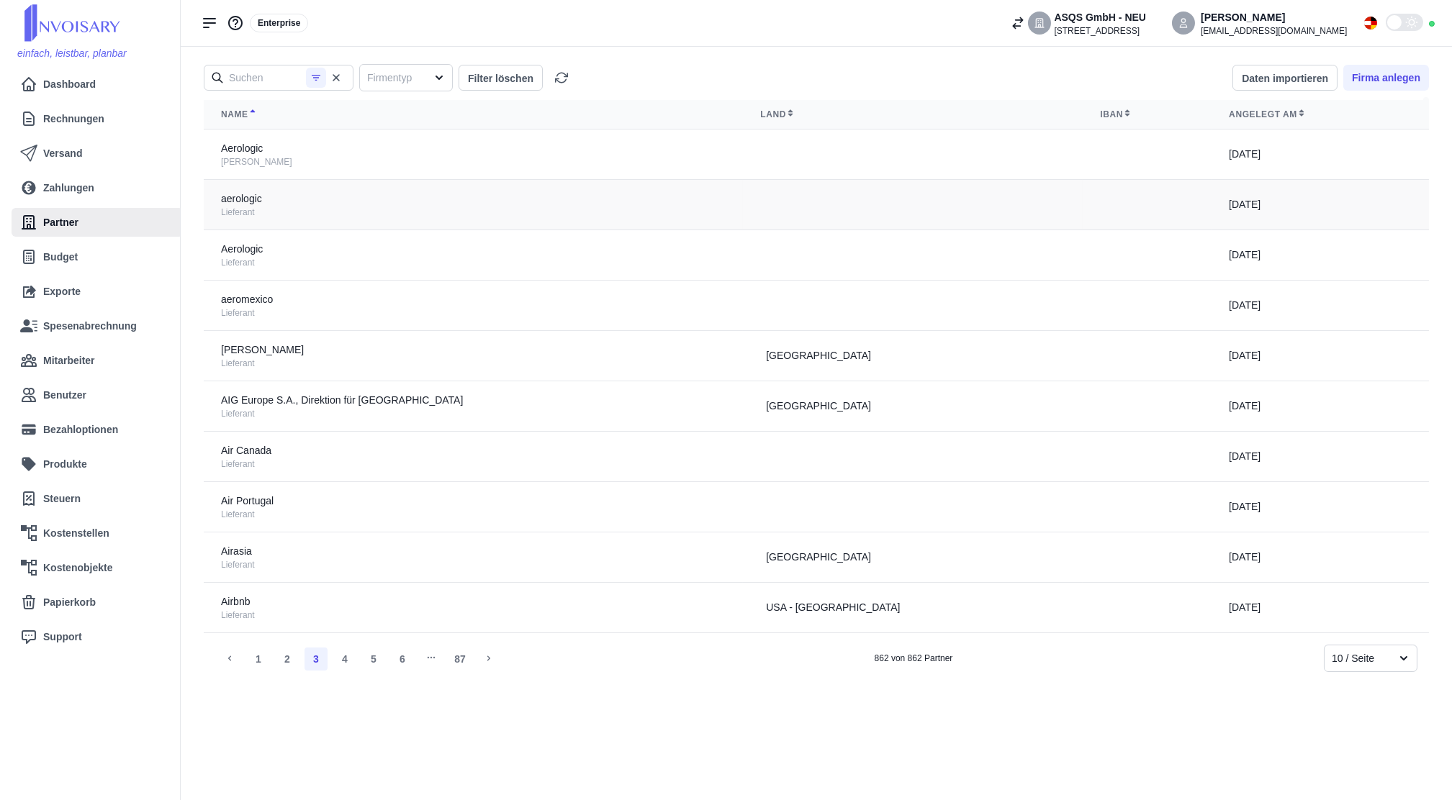
click at [412, 216] on div "Lieferant" at bounding box center [473, 213] width 505 height 12
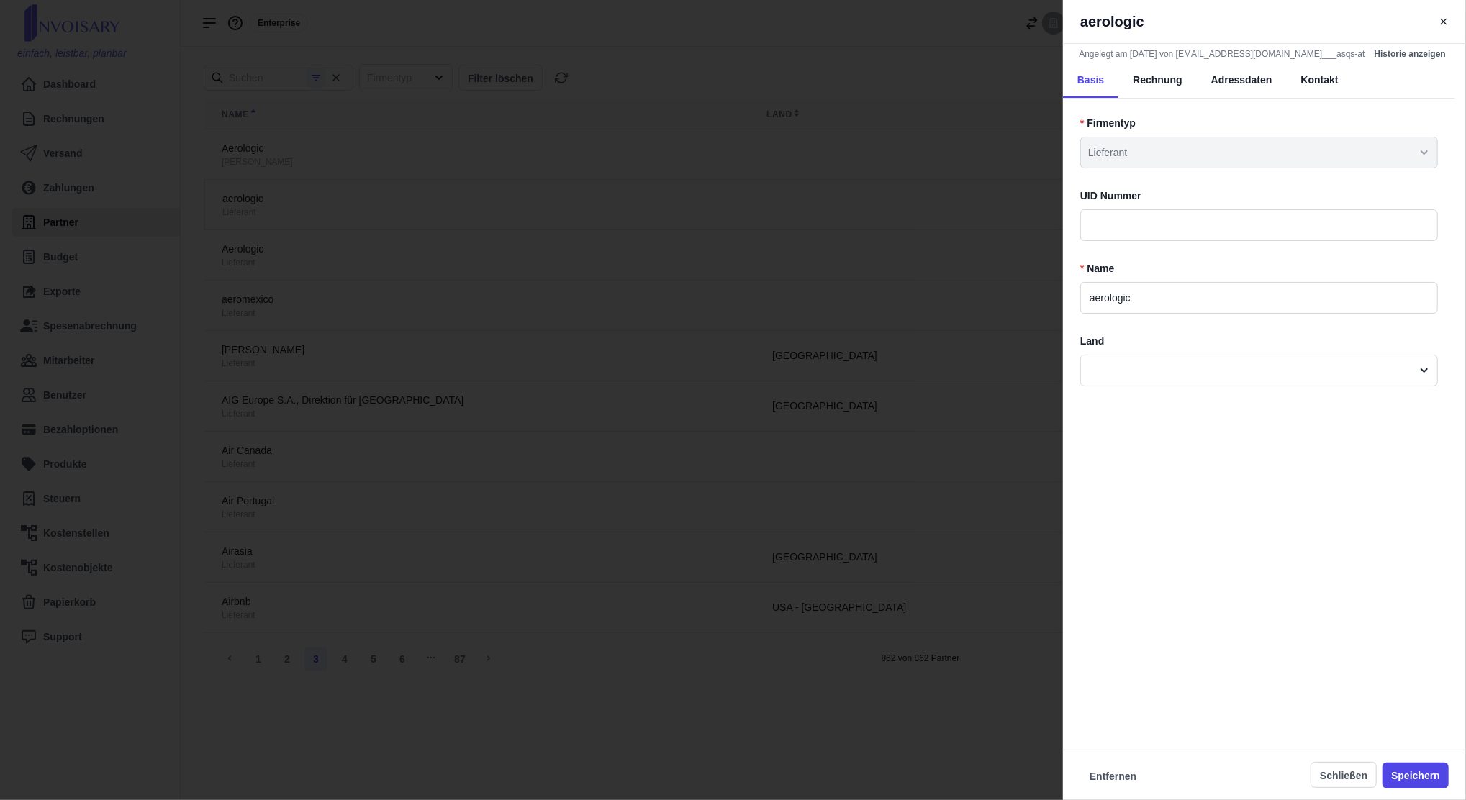
click at [727, 202] on div "aerologic Angelegt am [DATE] von [EMAIL_ADDRESS][DOMAIN_NAME]___asqs-at Histori…" at bounding box center [733, 400] width 1466 height 800
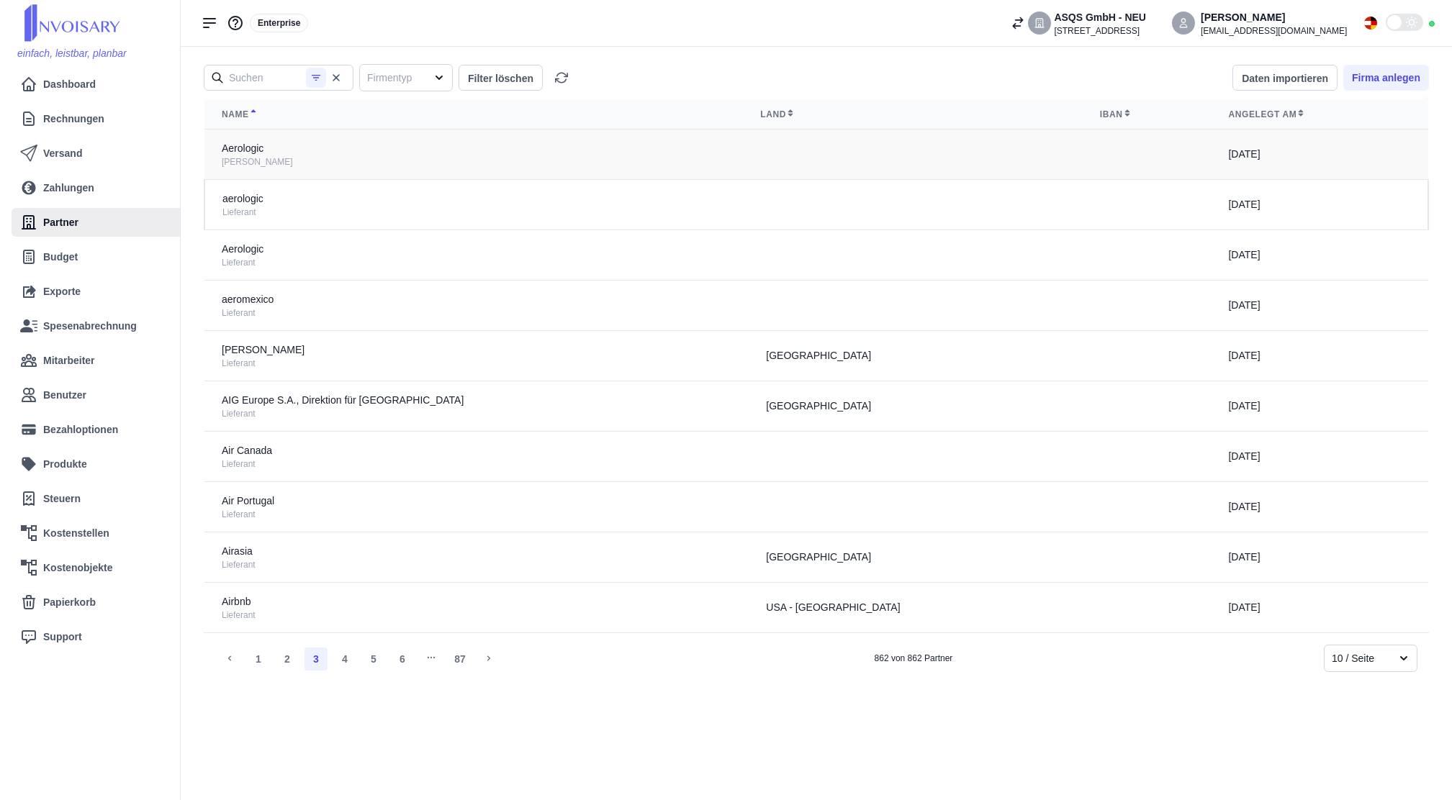
click at [484, 153] on td "Aerologic [PERSON_NAME]" at bounding box center [473, 155] width 538 height 50
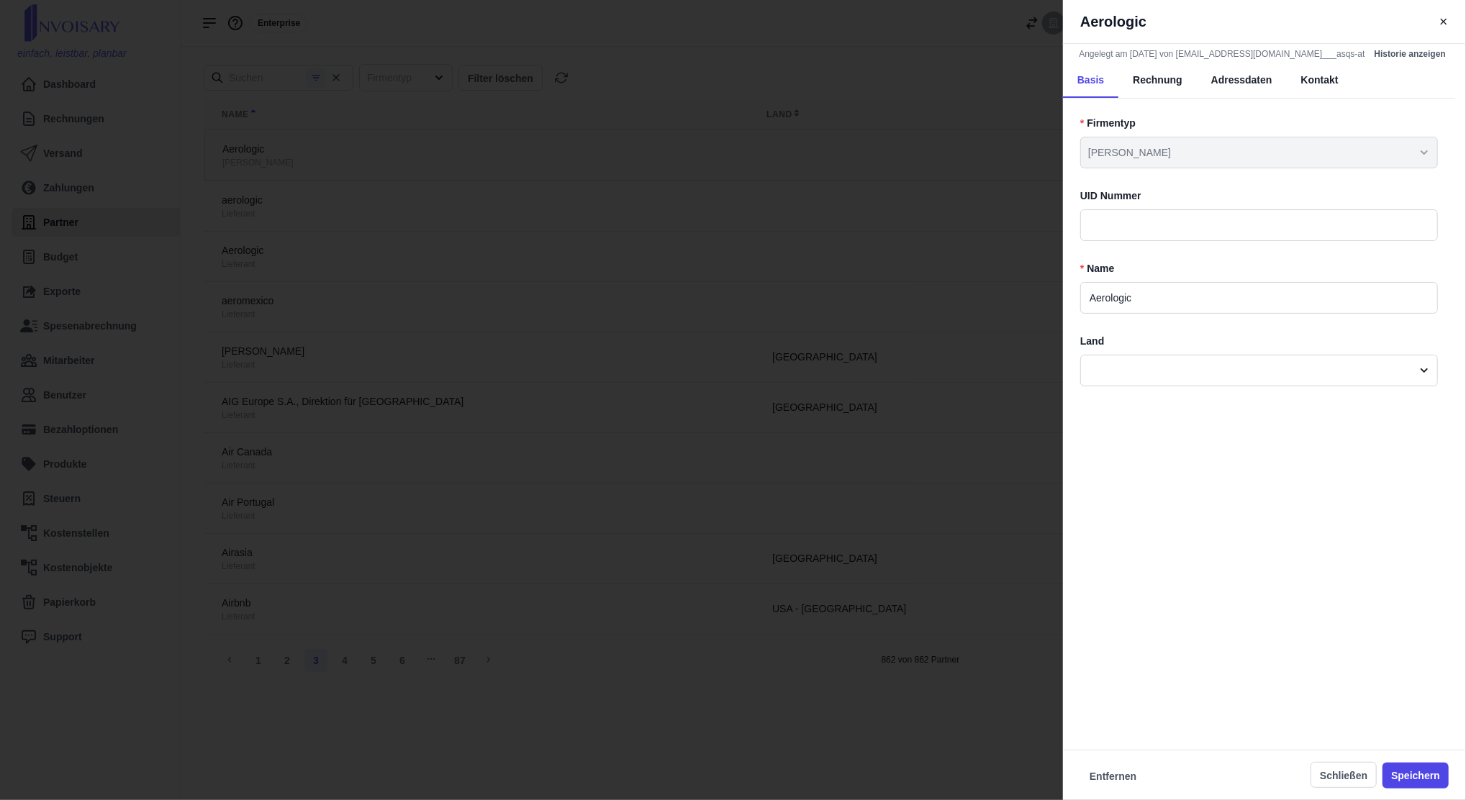
click at [484, 153] on div "Aerologic Angelegt am [DATE] von [EMAIL_ADDRESS][DOMAIN_NAME]___asqs-at Histori…" at bounding box center [733, 400] width 1466 height 800
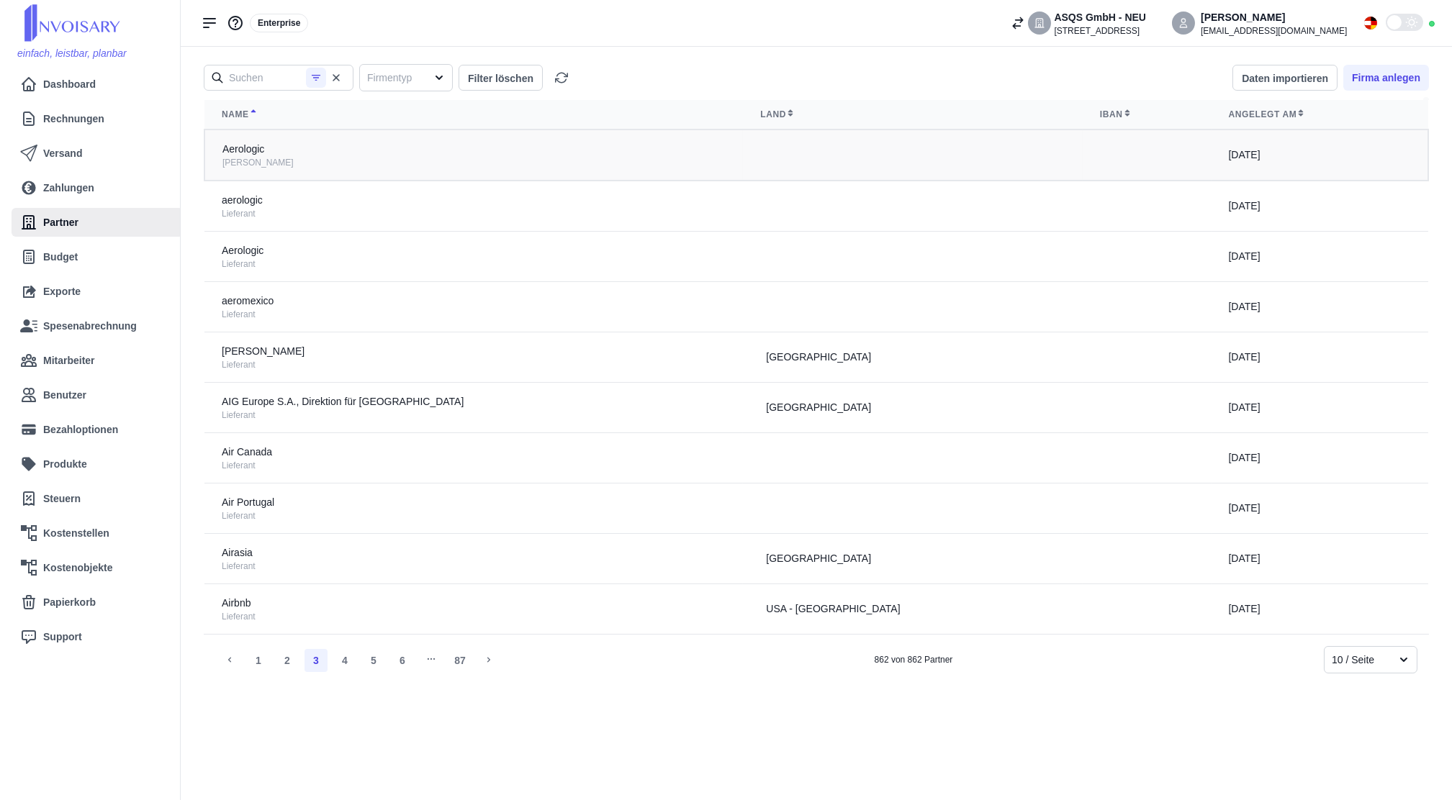
click at [320, 158] on div "[PERSON_NAME]" at bounding box center [473, 163] width 503 height 12
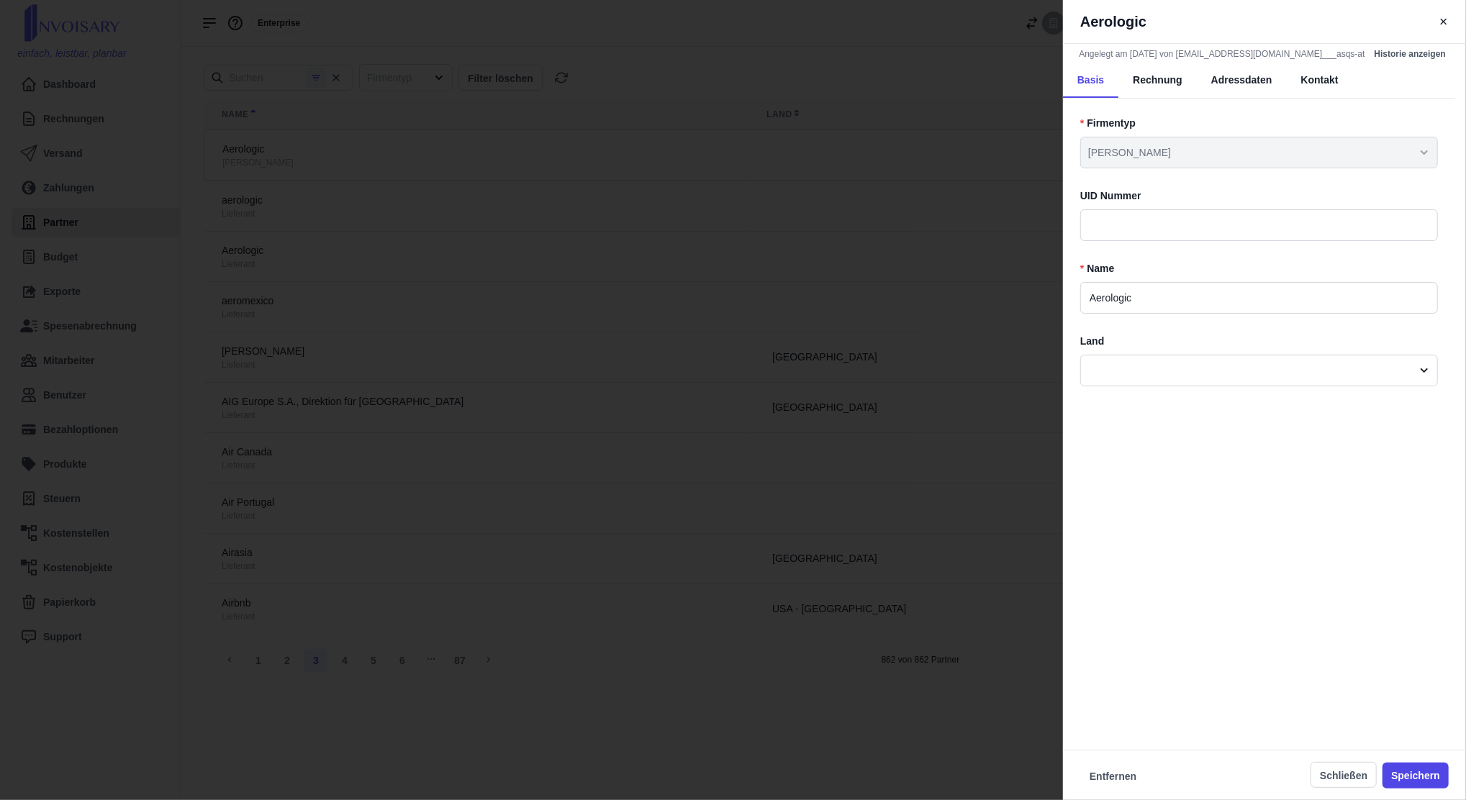
click at [302, 239] on div "Aerologic Angelegt am [DATE] von [EMAIL_ADDRESS][DOMAIN_NAME]___asqs-at Histori…" at bounding box center [733, 400] width 1466 height 800
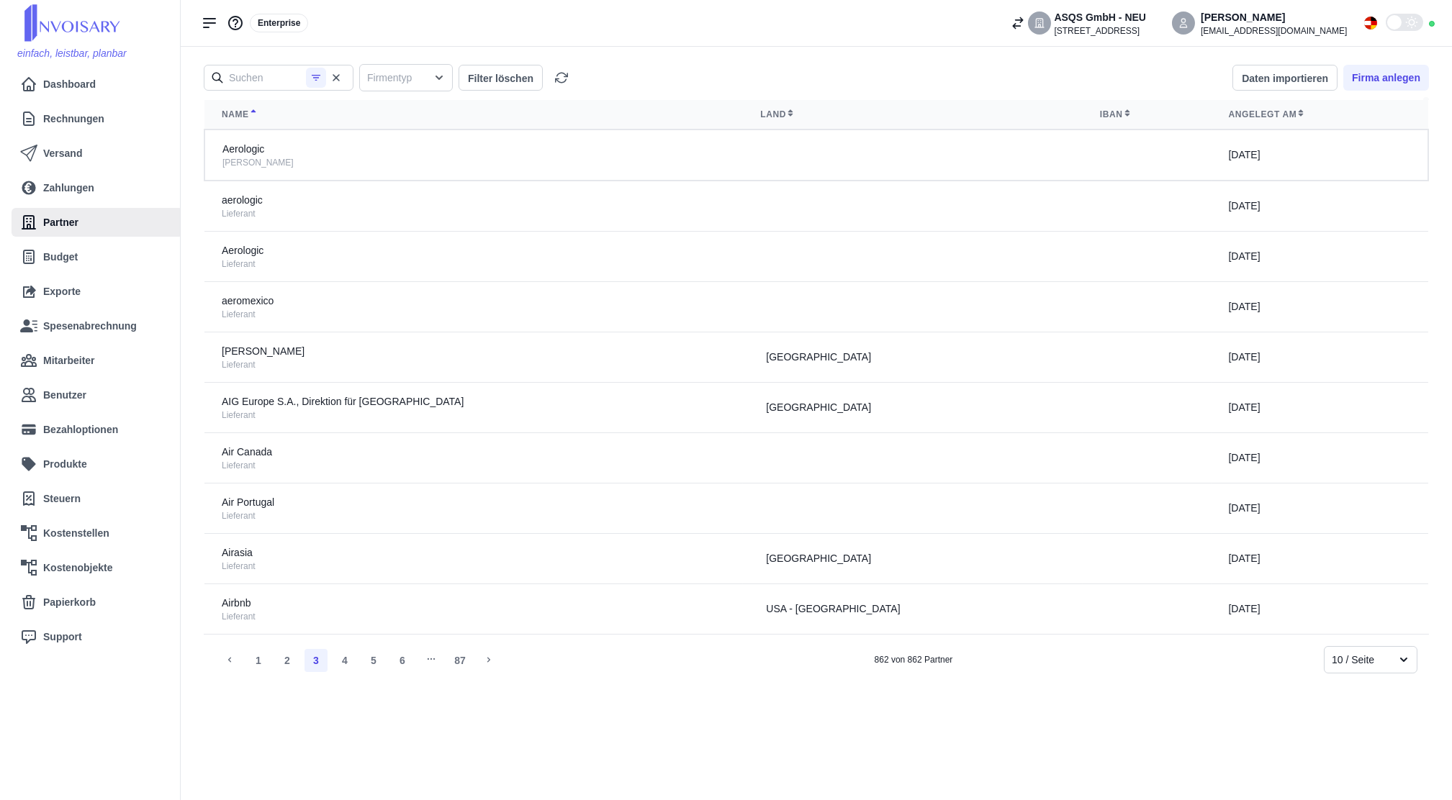
click at [428, 73] on div at bounding box center [439, 78] width 26 height 26
click at [1057, 67] on div "6 results available. Use Up and Down to choose options, press Enter to select t…" at bounding box center [816, 77] width 1225 height 27
click at [255, 662] on li "1" at bounding box center [258, 660] width 23 height 23
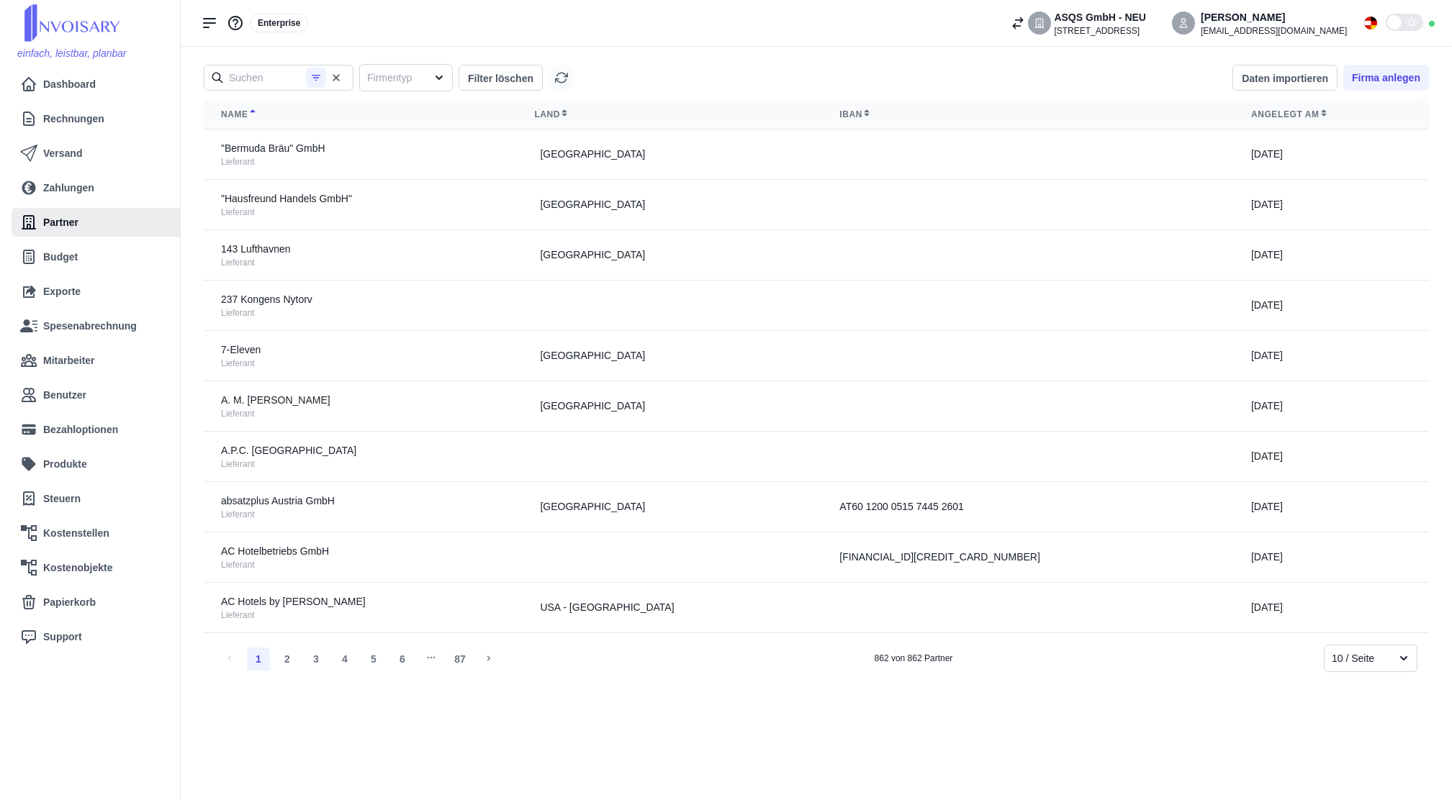
click at [555, 81] on icon "button" at bounding box center [561, 77] width 13 height 13
click at [1299, 80] on button "Daten importieren" at bounding box center [1284, 78] width 105 height 26
click at [935, 711] on div "Firmentyp Filter löschen Daten importieren Lieferanten importieren Kunden impor…" at bounding box center [816, 423] width 1225 height 719
click at [100, 279] on link "Exporte" at bounding box center [98, 291] width 148 height 27
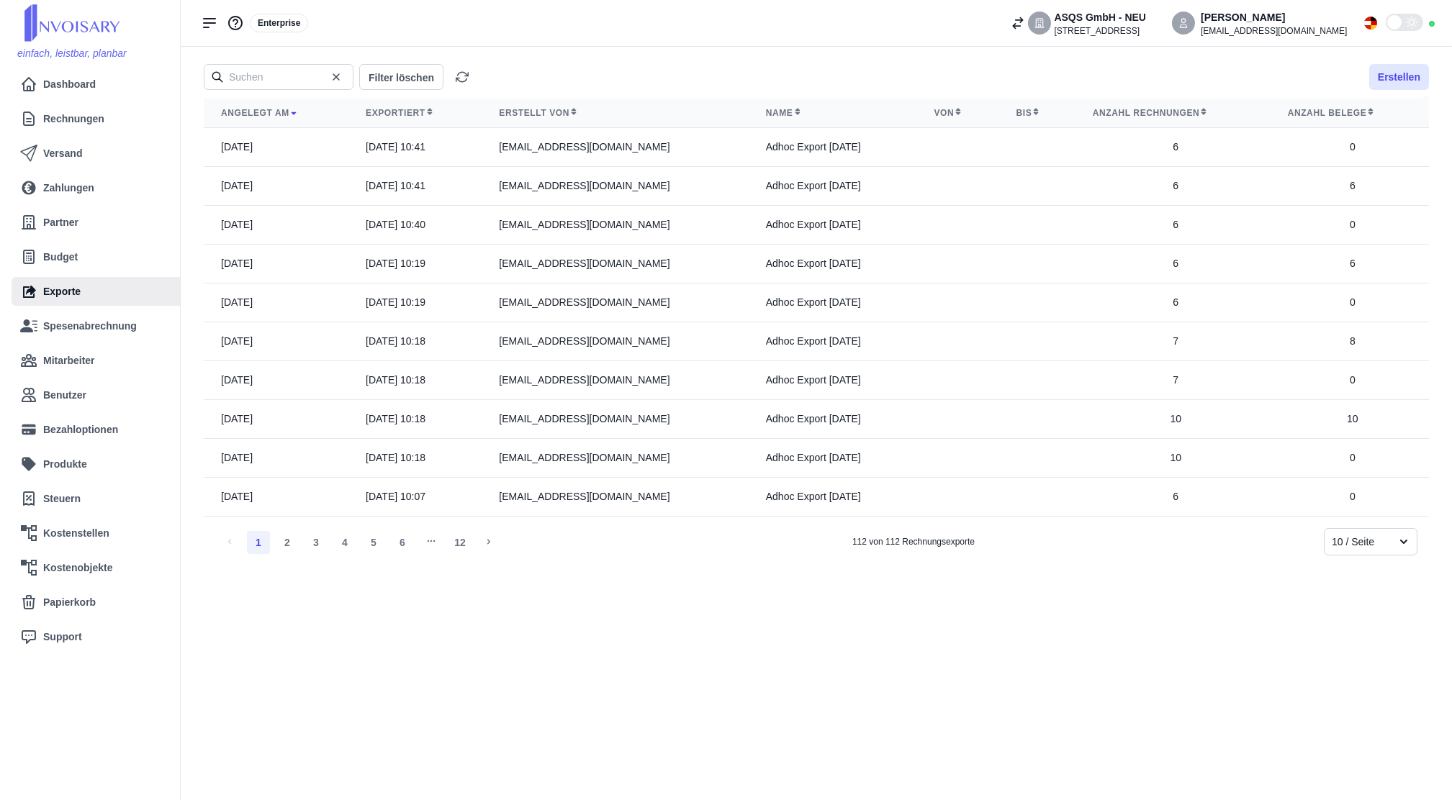
click at [1407, 82] on button "Erstellen" at bounding box center [1399, 77] width 60 height 26
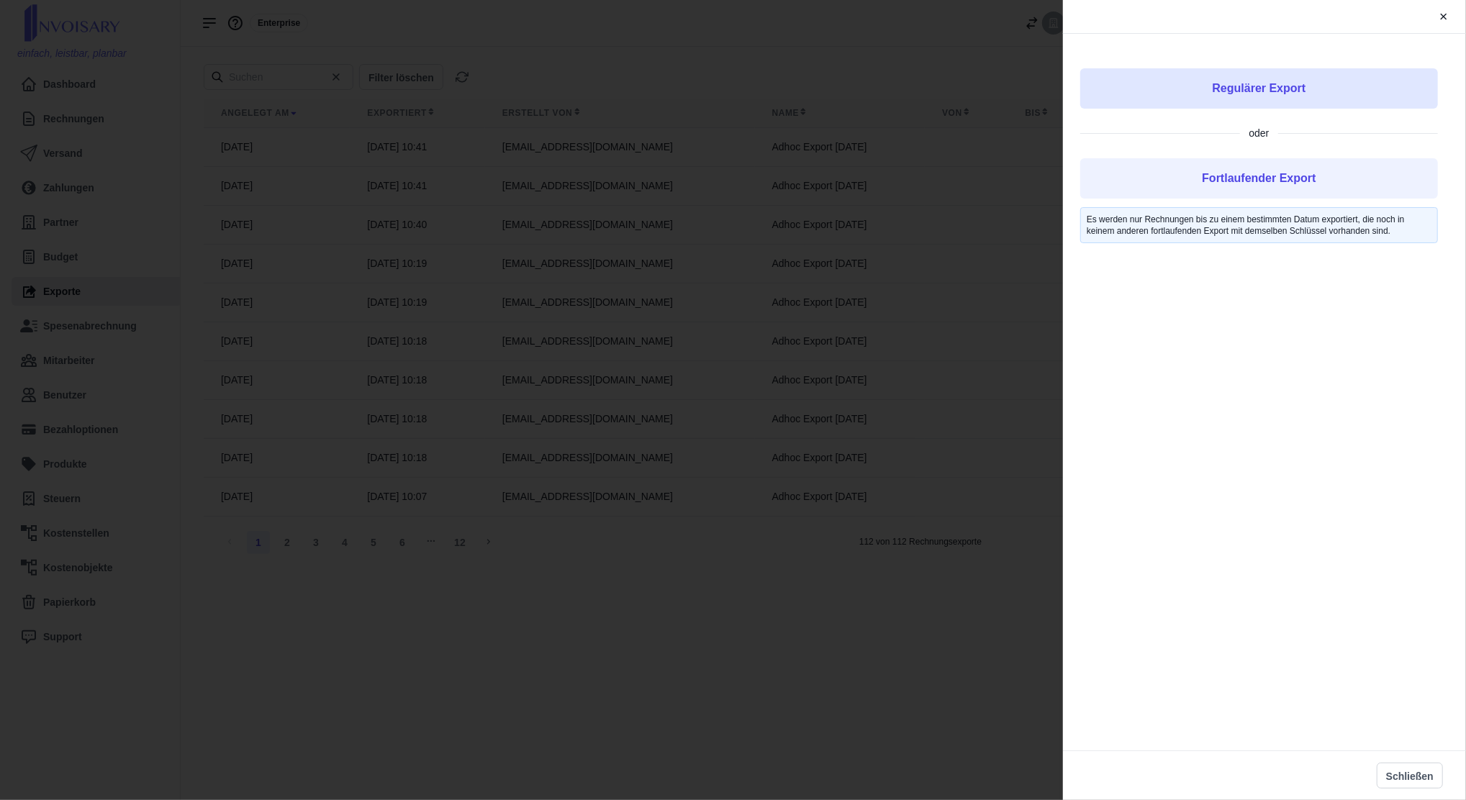
click at [1314, 85] on button "Regulärer Export" at bounding box center [1260, 88] width 358 height 40
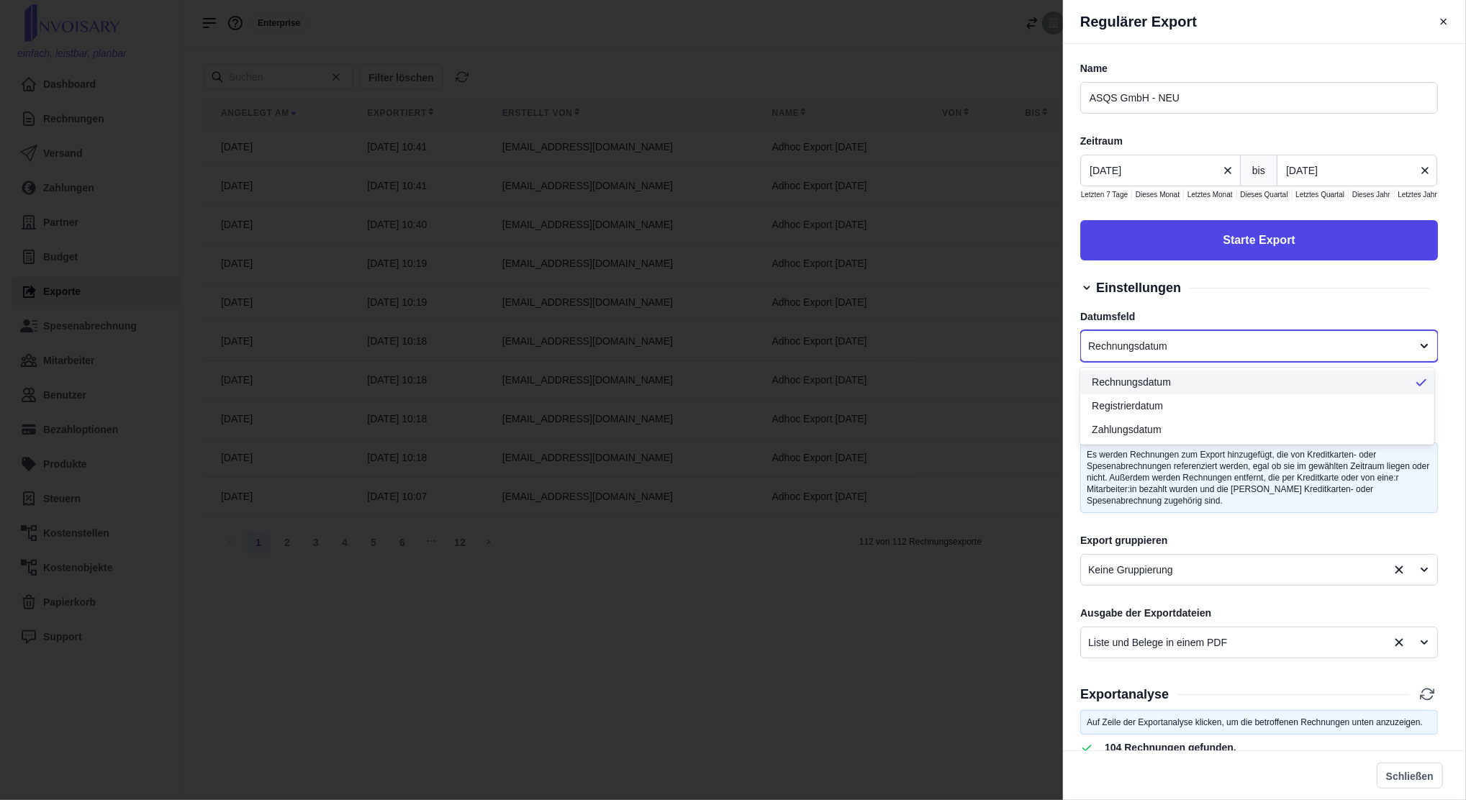
click at [1262, 346] on div at bounding box center [1246, 347] width 316 height 18
click at [1253, 338] on div at bounding box center [1246, 347] width 316 height 18
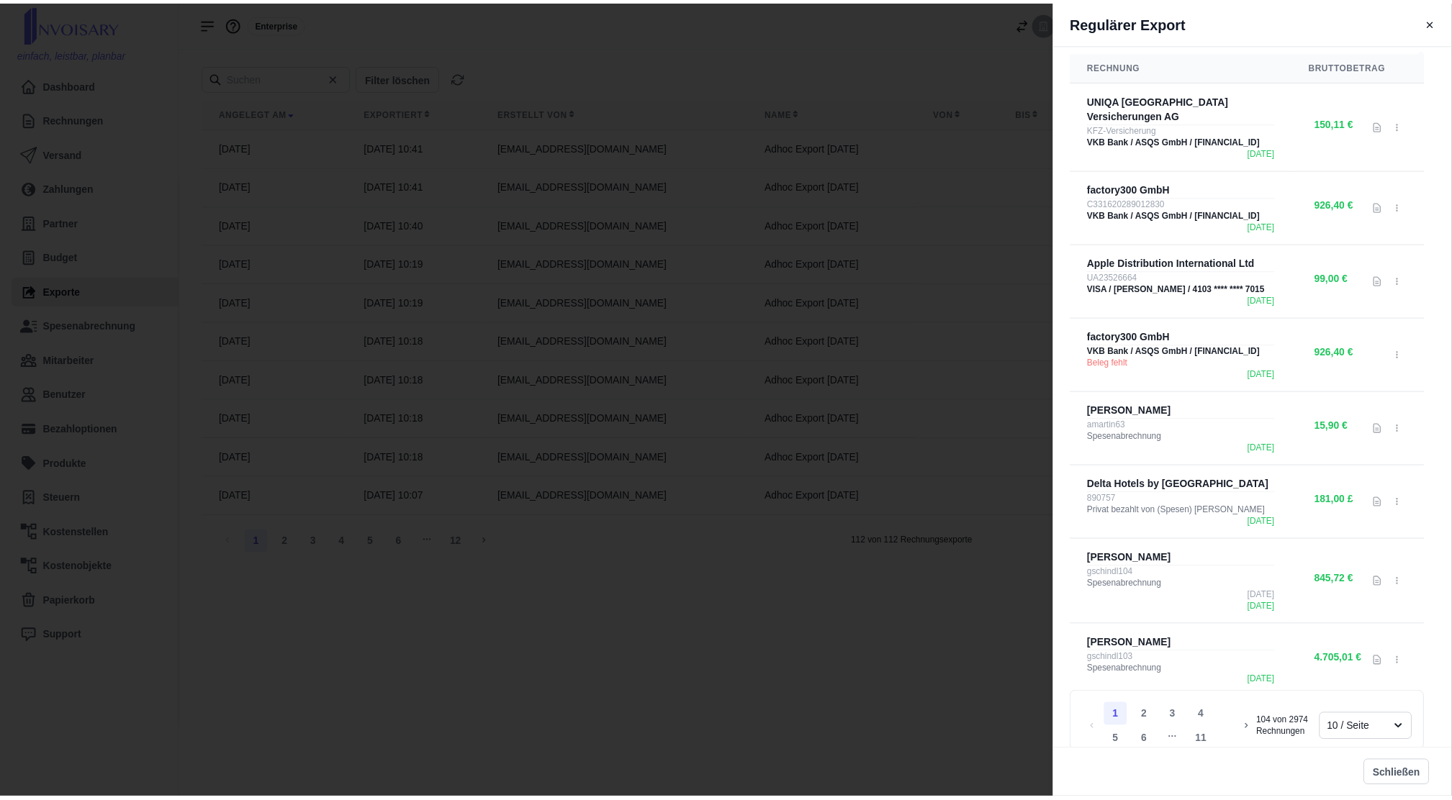
scroll to position [864, 0]
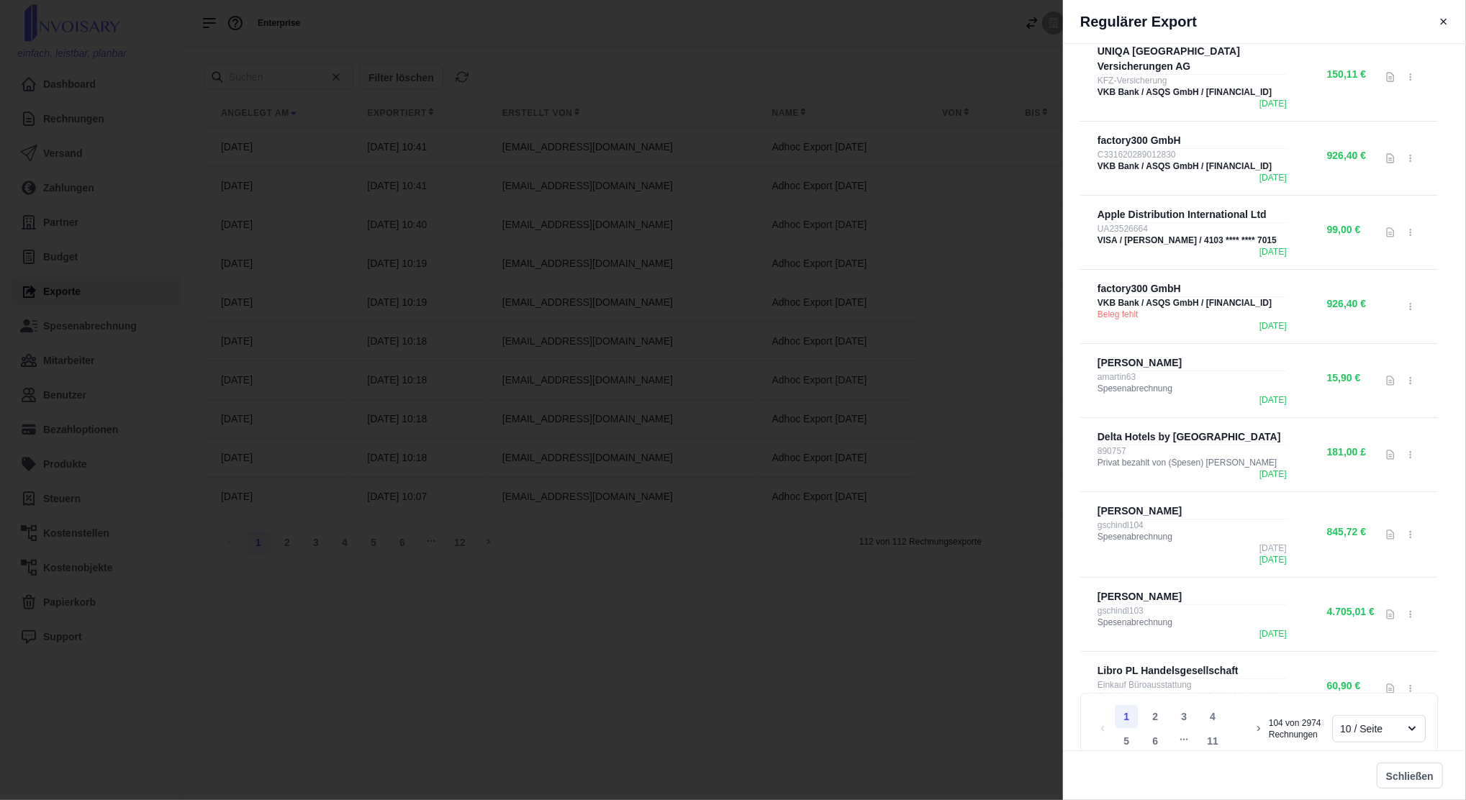
click at [926, 574] on div "Regulärer Export Name ASQS GmbH - NEU Zeitraum [DATE] bis [DATE] Letzten 7 Tage…" at bounding box center [733, 400] width 1466 height 800
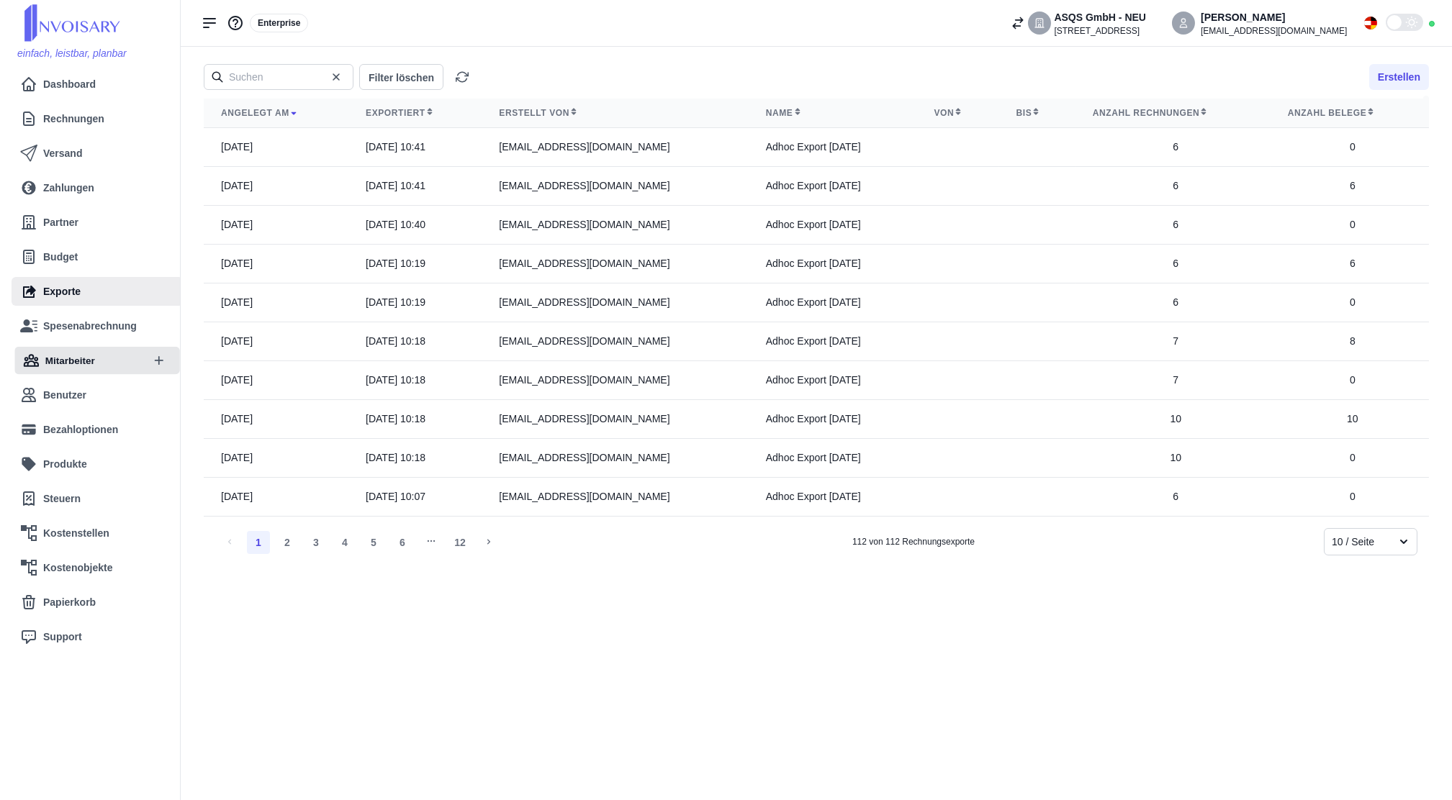
click at [131, 366] on div "Mitarbeiter" at bounding box center [96, 361] width 165 height 28
click at [109, 367] on link "Mitarbeiter" at bounding box center [81, 360] width 123 height 29
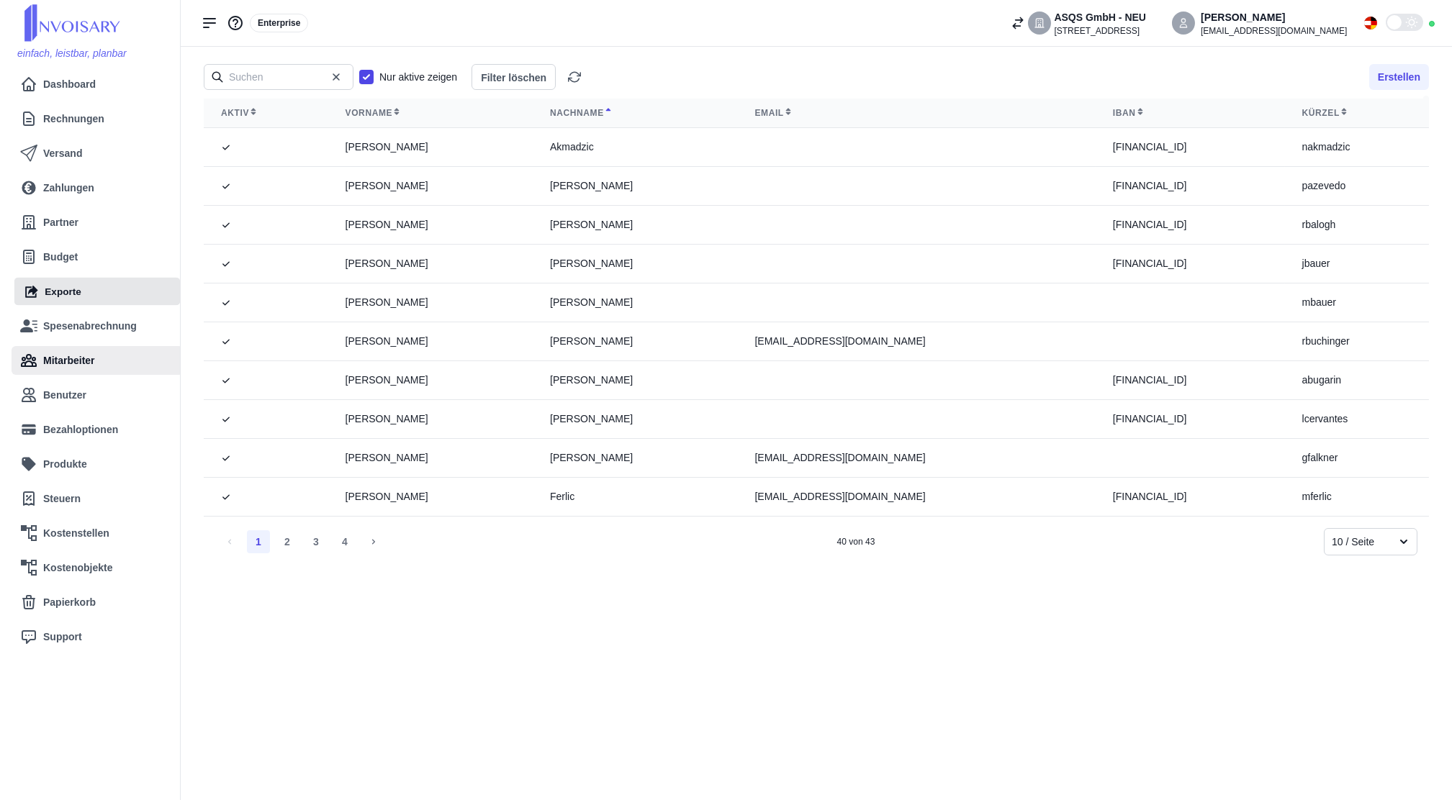
click at [94, 287] on link "Exporte" at bounding box center [96, 292] width 149 height 28
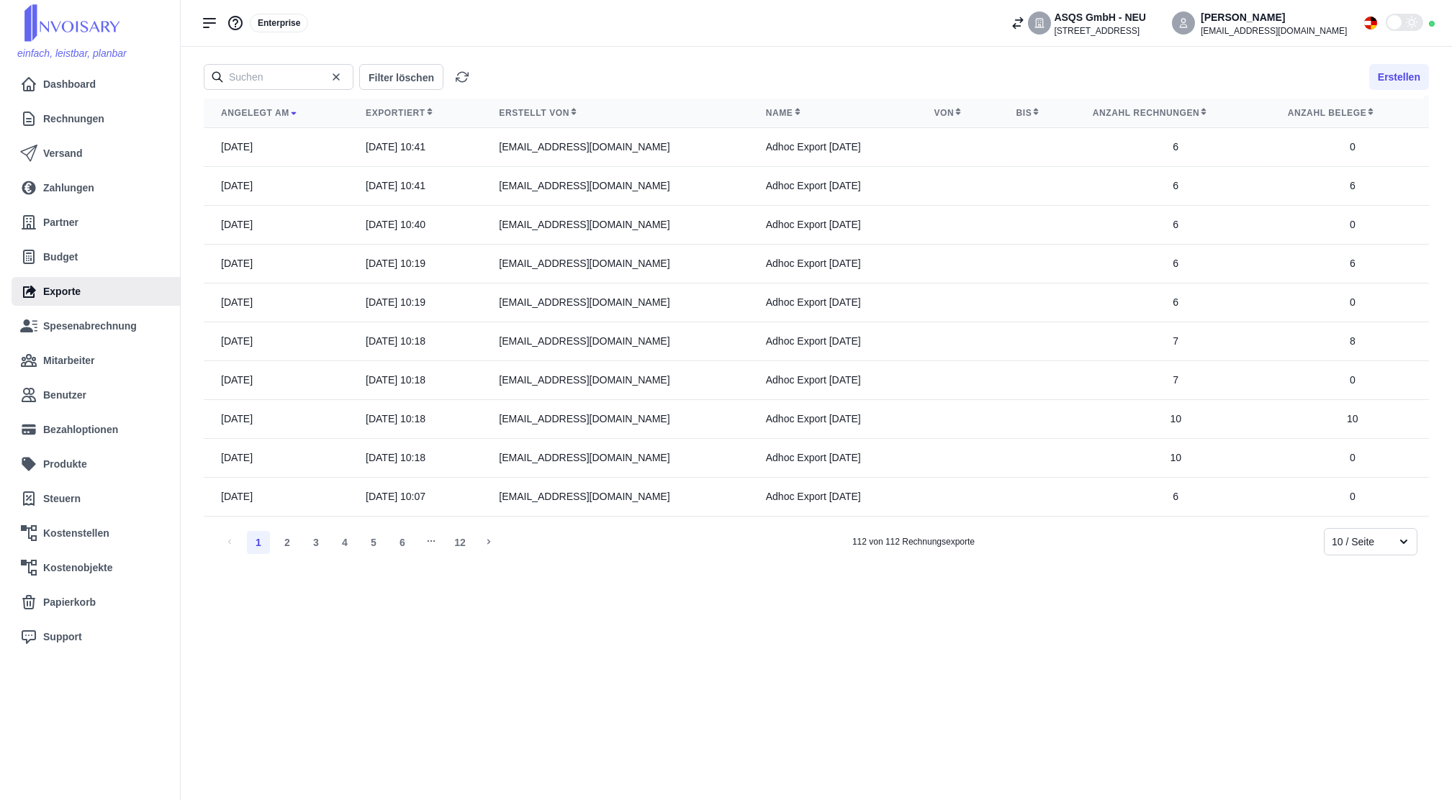
click at [1384, 534] on div "10 / Seite" at bounding box center [1358, 542] width 66 height 18
click at [1374, 510] on span "100 / Seite" at bounding box center [1359, 507] width 48 height 15
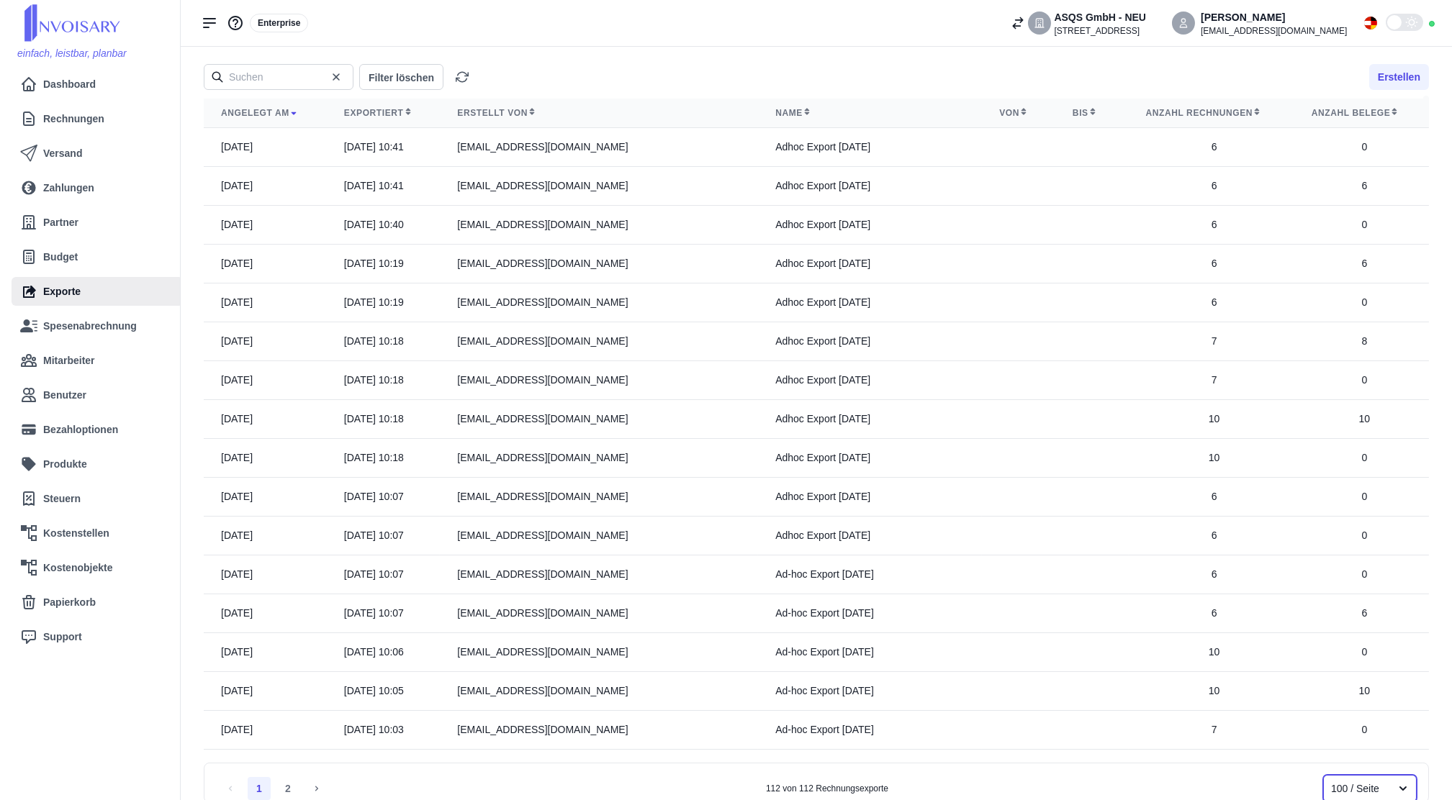
click at [372, 113] on div "Exportiert" at bounding box center [383, 113] width 78 height 12
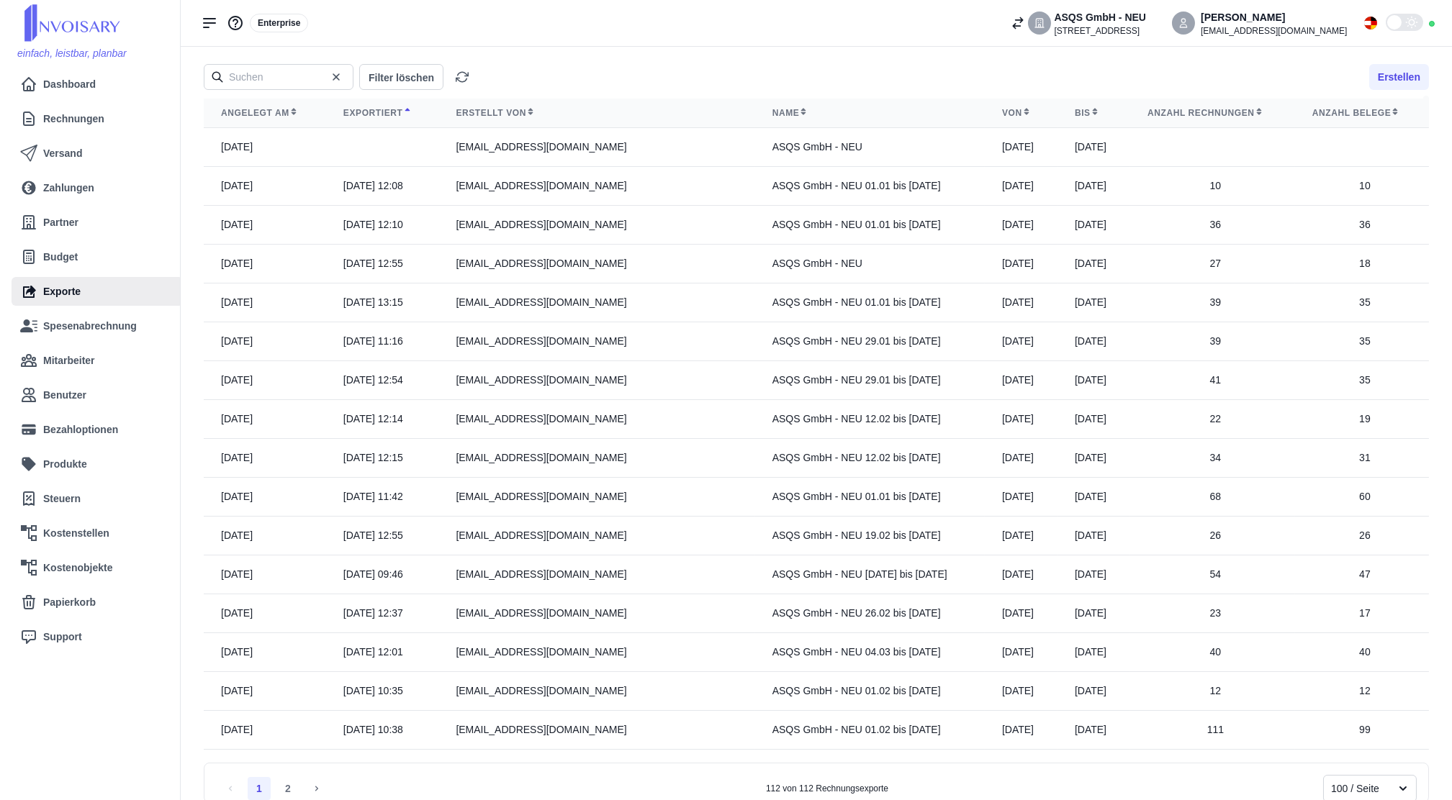
click at [372, 113] on div "Exportiert" at bounding box center [382, 113] width 78 height 12
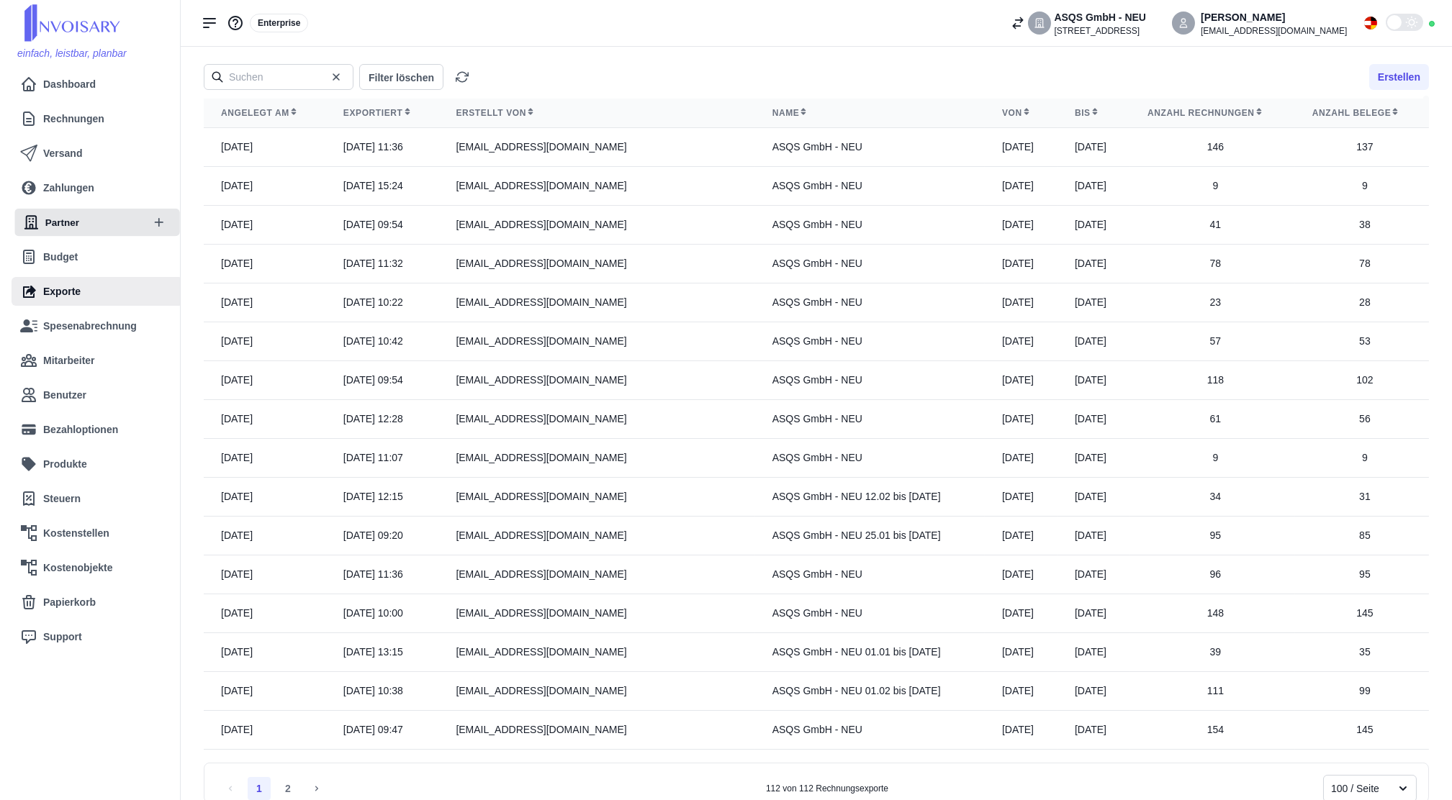
click at [69, 233] on link "Partner" at bounding box center [82, 223] width 119 height 28
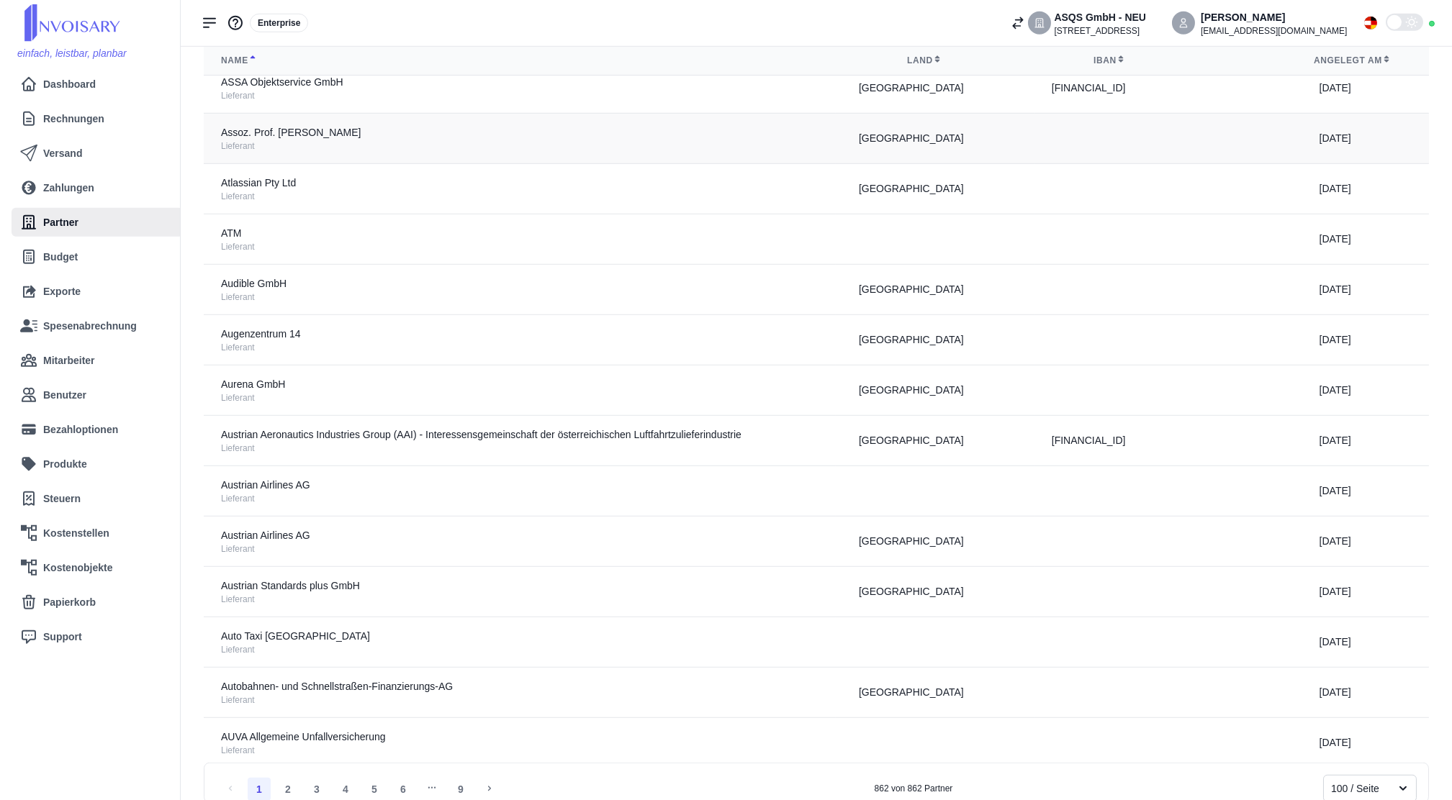
scroll to position [4429, 0]
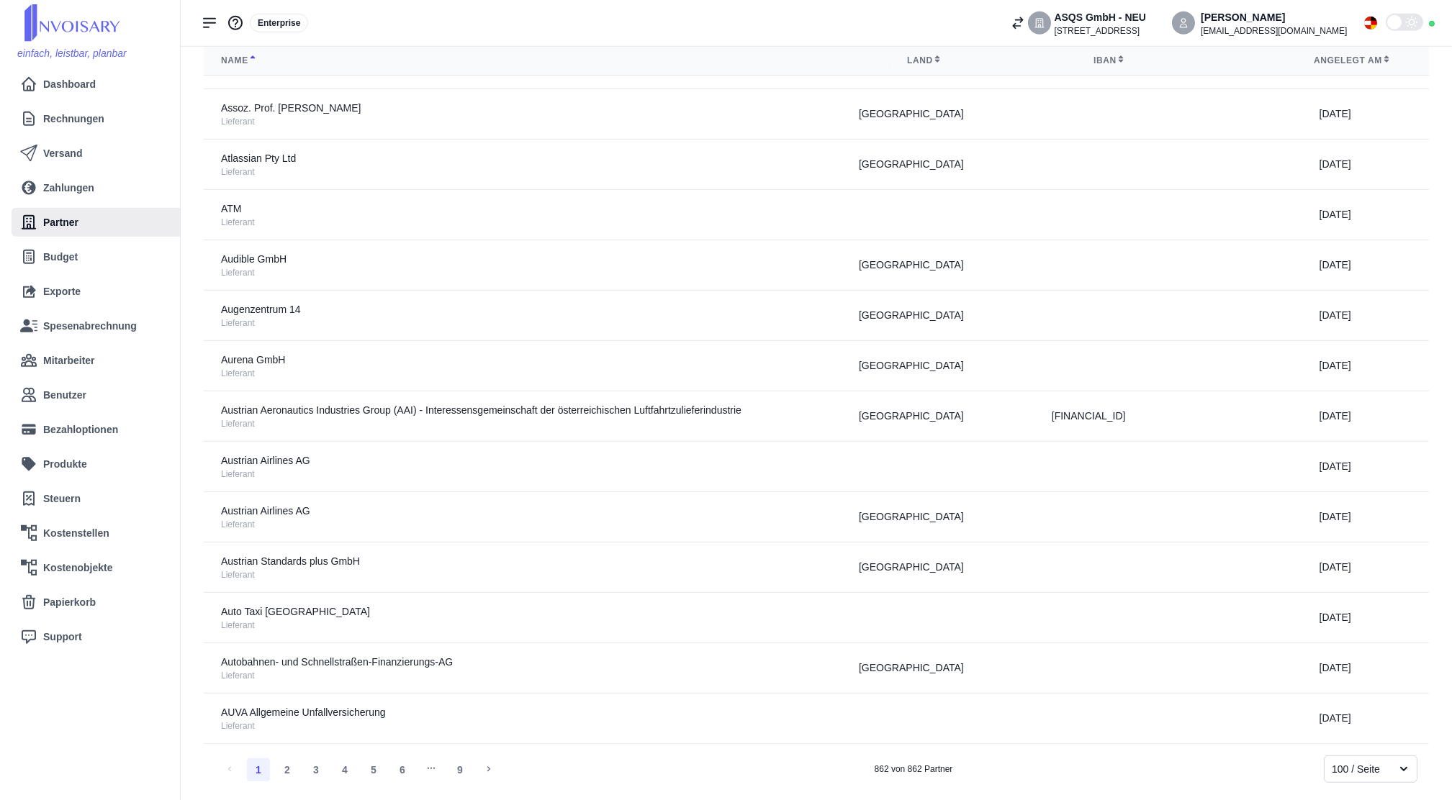
click at [1384, 781] on div "100 / Seite" at bounding box center [1371, 769] width 94 height 27
click at [1378, 770] on div "100 / Seite" at bounding box center [1358, 769] width 52 height 15
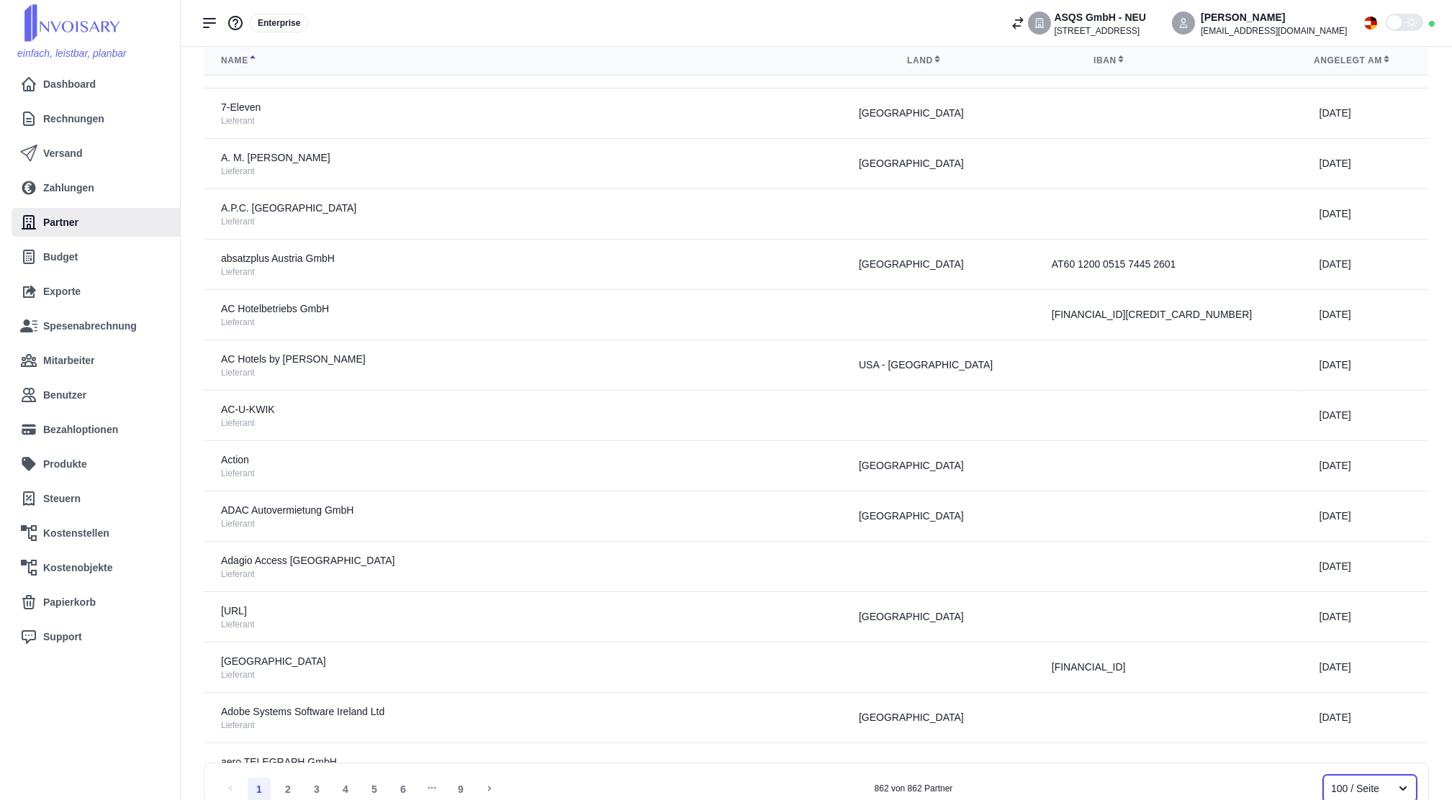
scroll to position [14, 0]
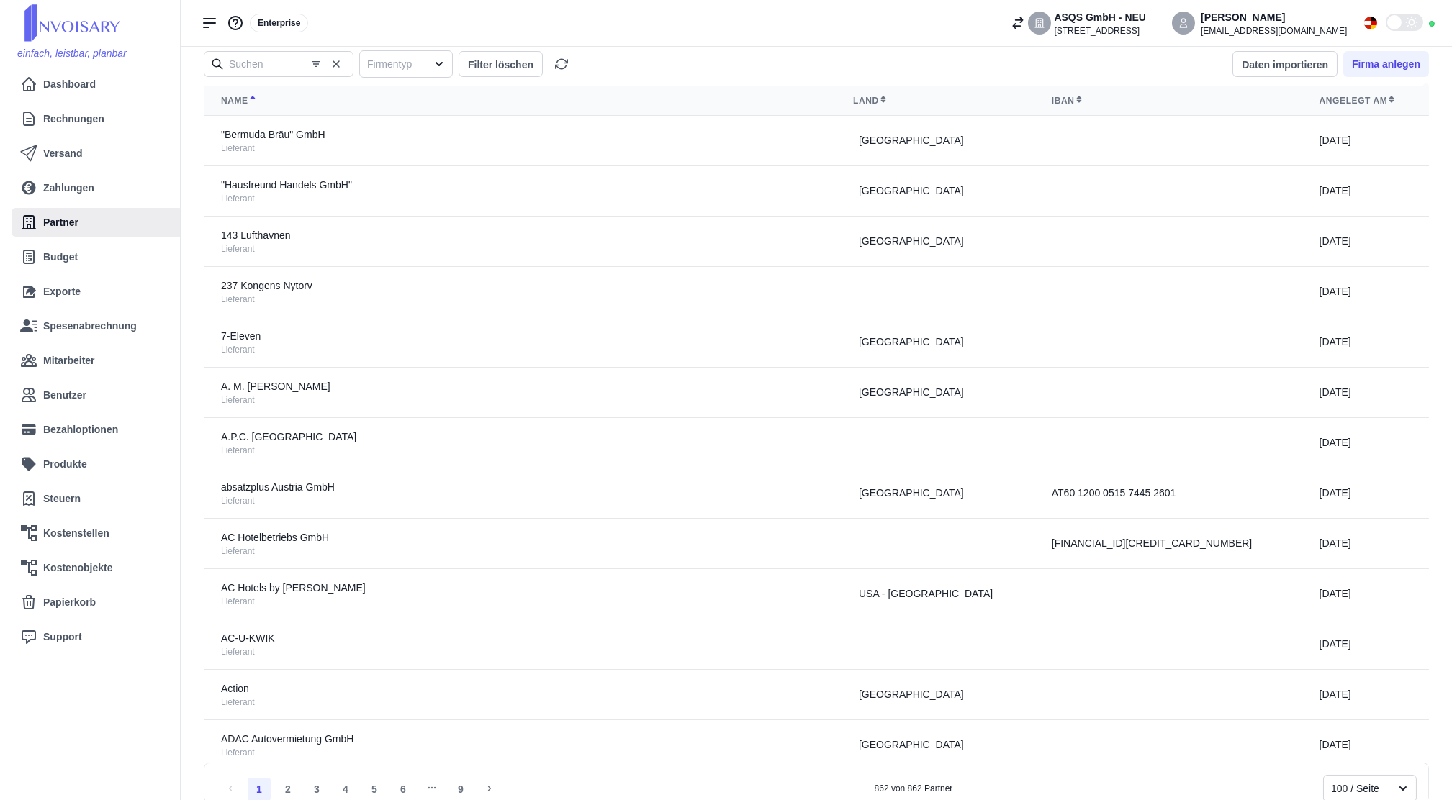
click at [947, 15] on div "Enterprise ASQS GmbH - [STREET_ADDRESS] [PERSON_NAME] [EMAIL_ADDRESS][DOMAIN_NA…" at bounding box center [816, 23] width 1271 height 46
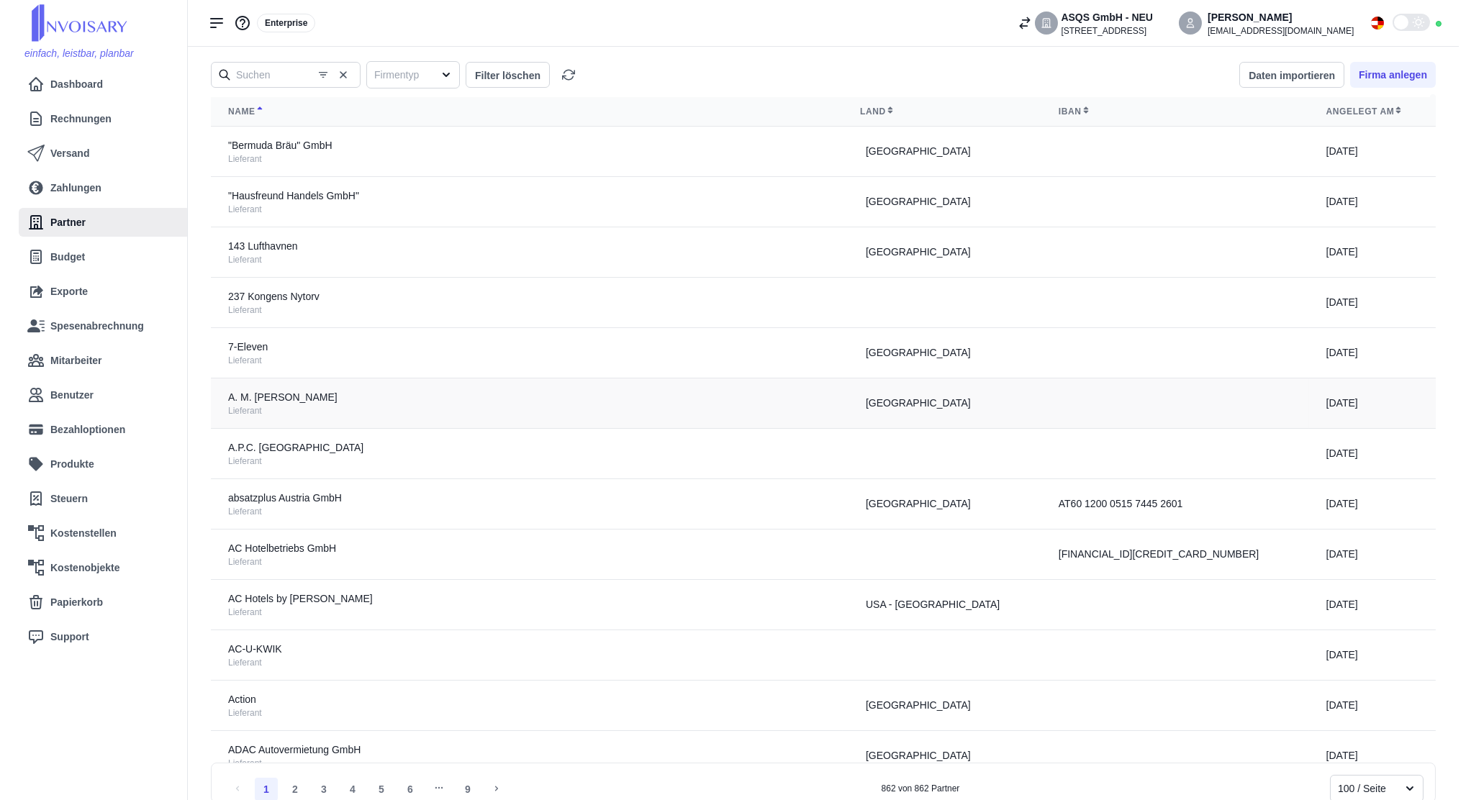
scroll to position [0, 0]
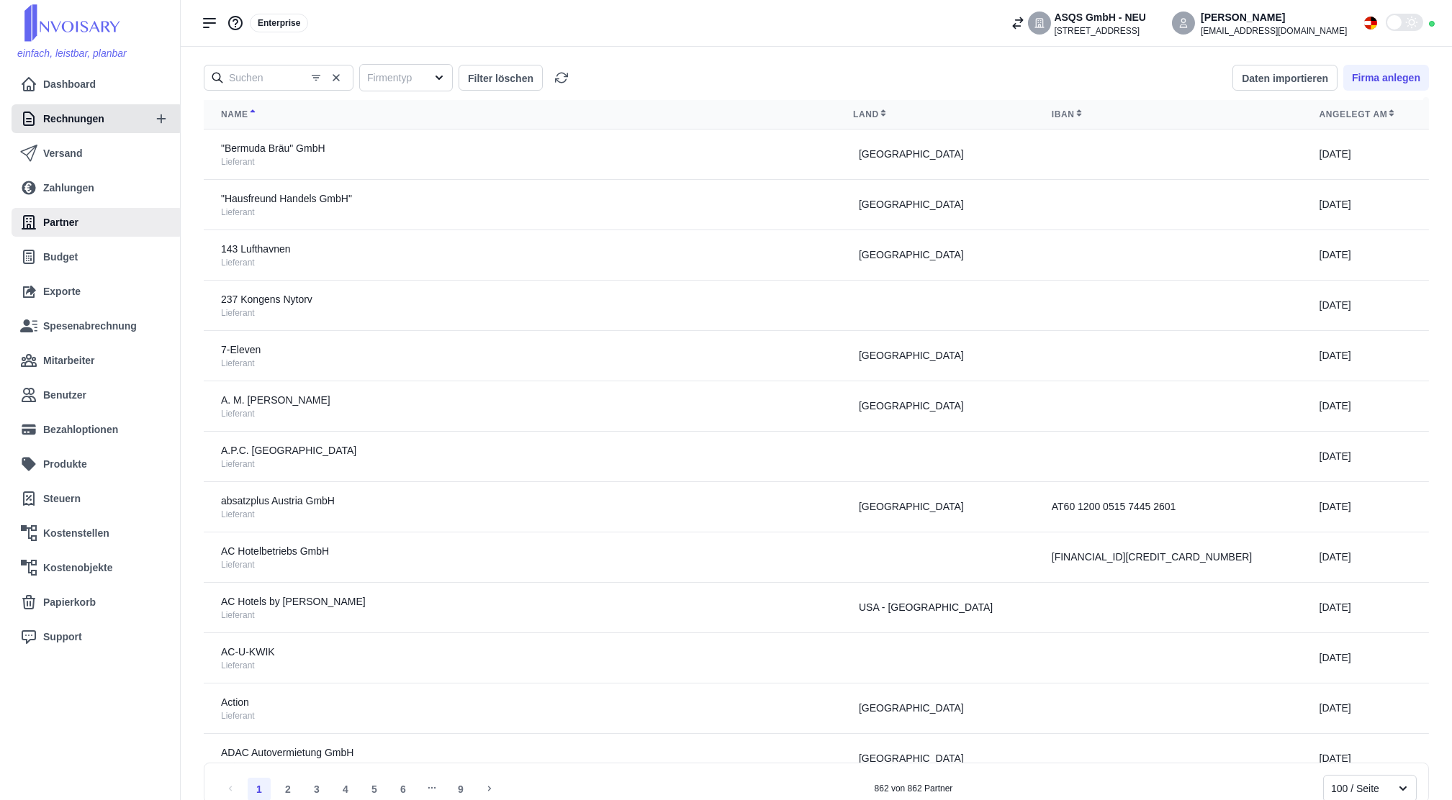
click at [48, 118] on span "Rechnungen" at bounding box center [73, 119] width 61 height 15
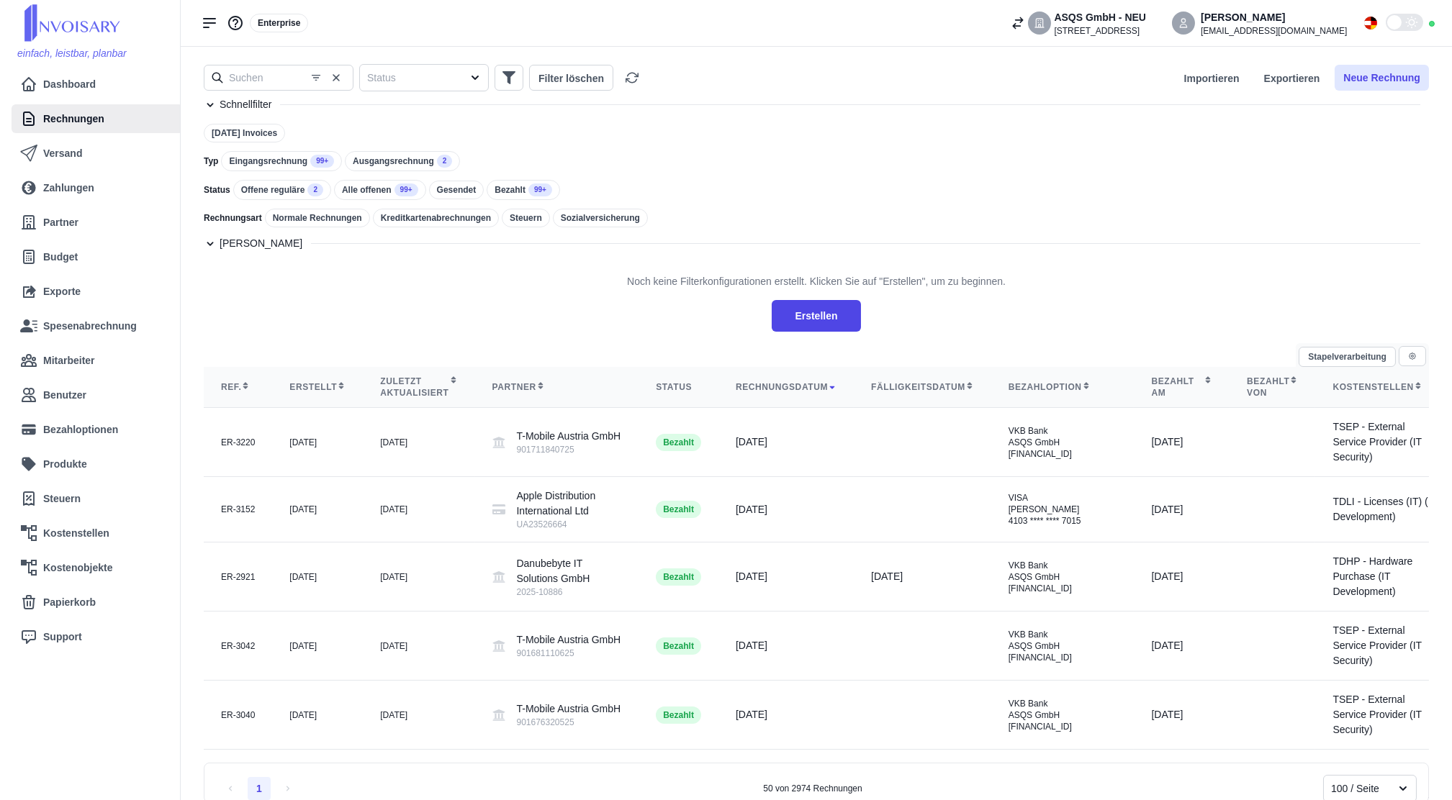
click at [1378, 76] on button "Neue Rechnung" at bounding box center [1382, 78] width 94 height 26
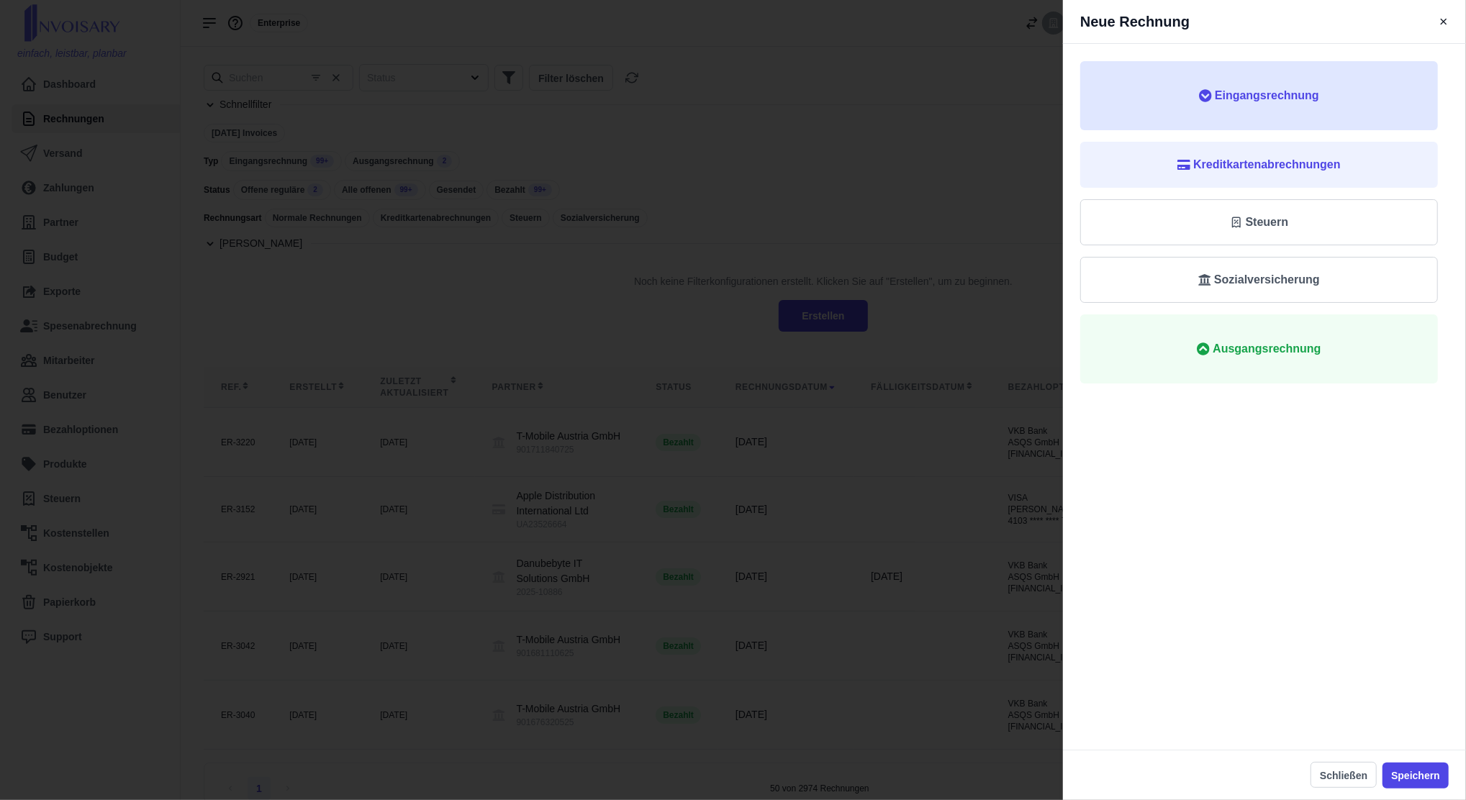
click at [1266, 114] on button "Eingangsrechnung" at bounding box center [1260, 95] width 358 height 69
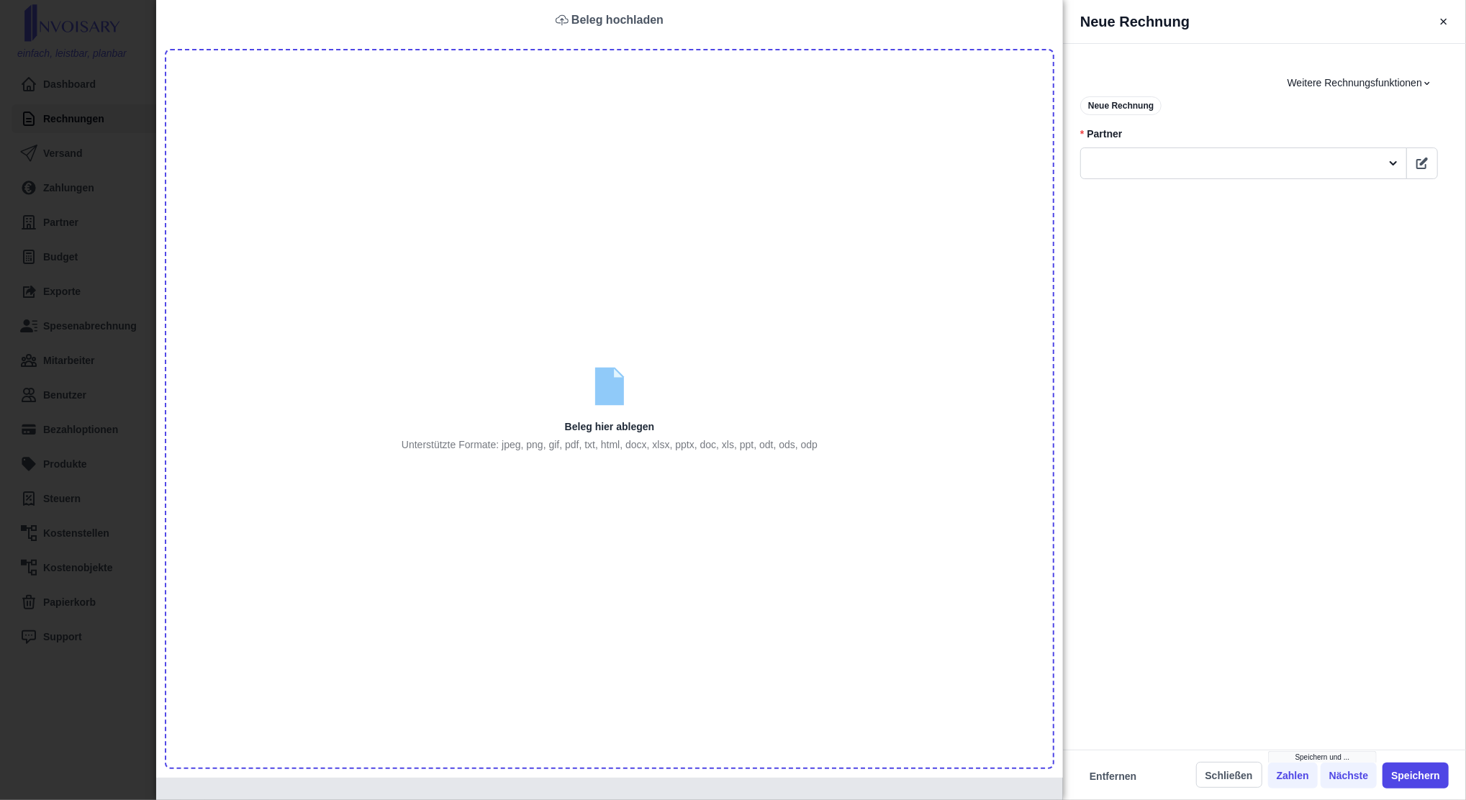
type input "C:\fakepath\Your electronic document(s) (1).pdf"
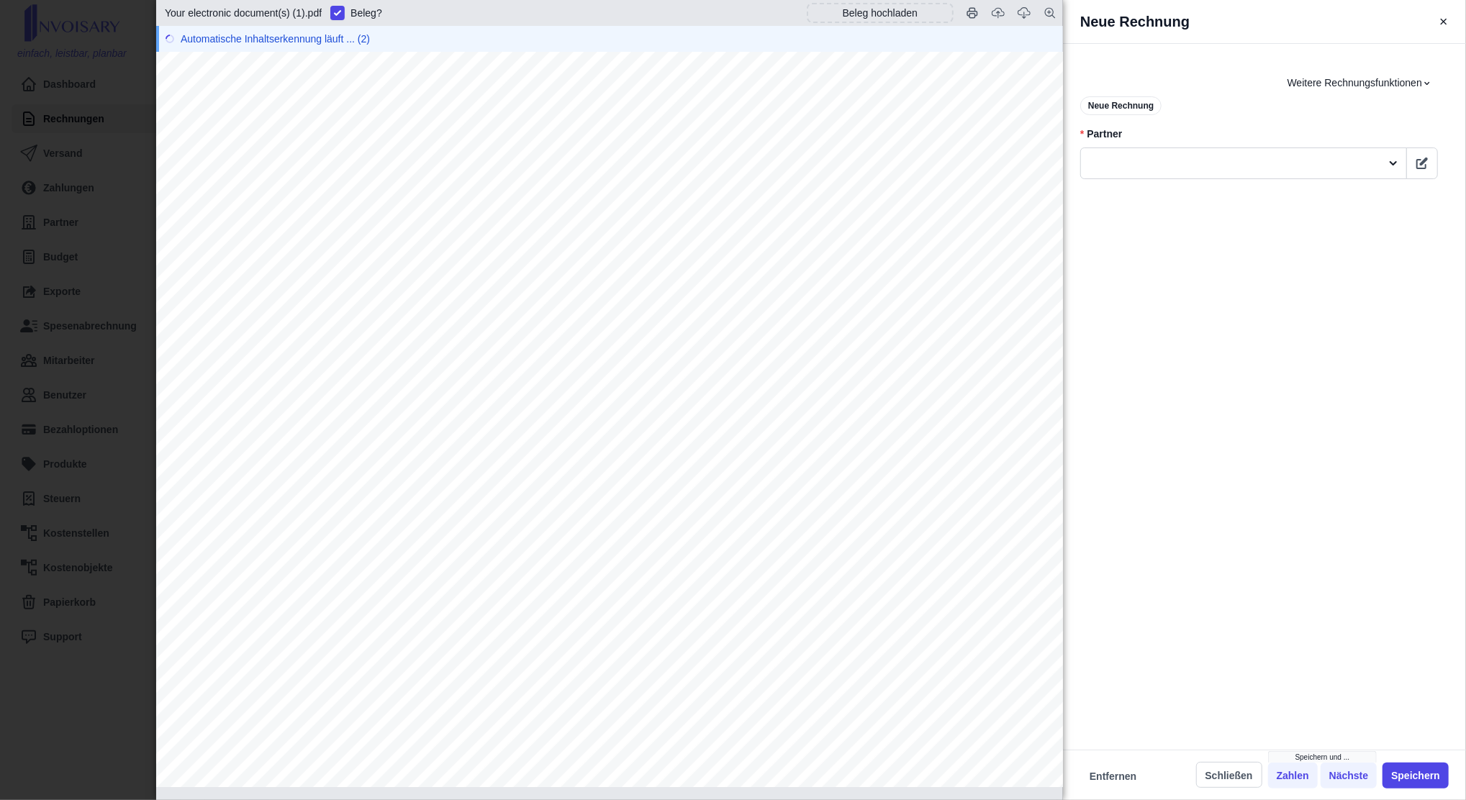
click at [1122, 152] on div at bounding box center [1230, 164] width 299 height 24
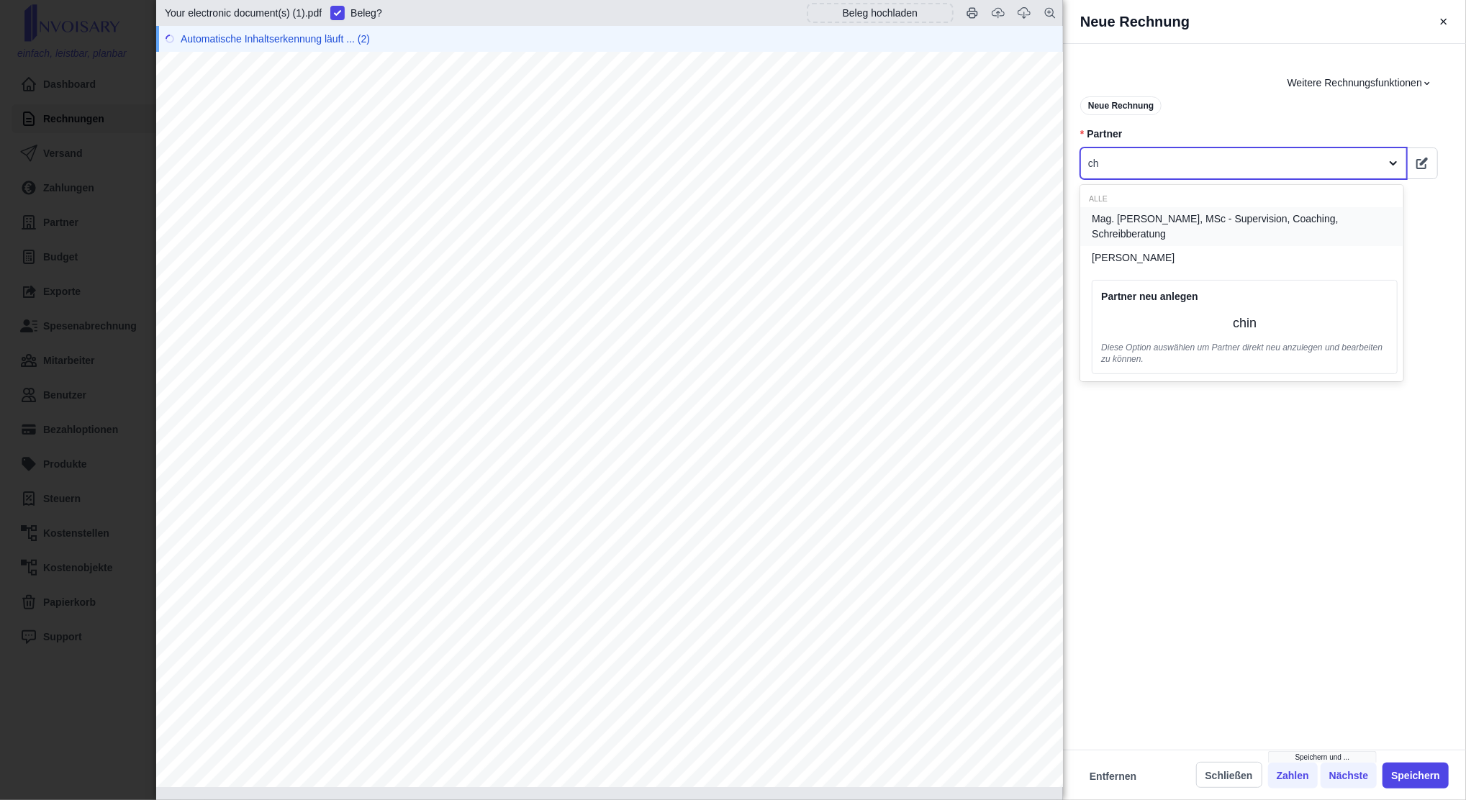
type input "c"
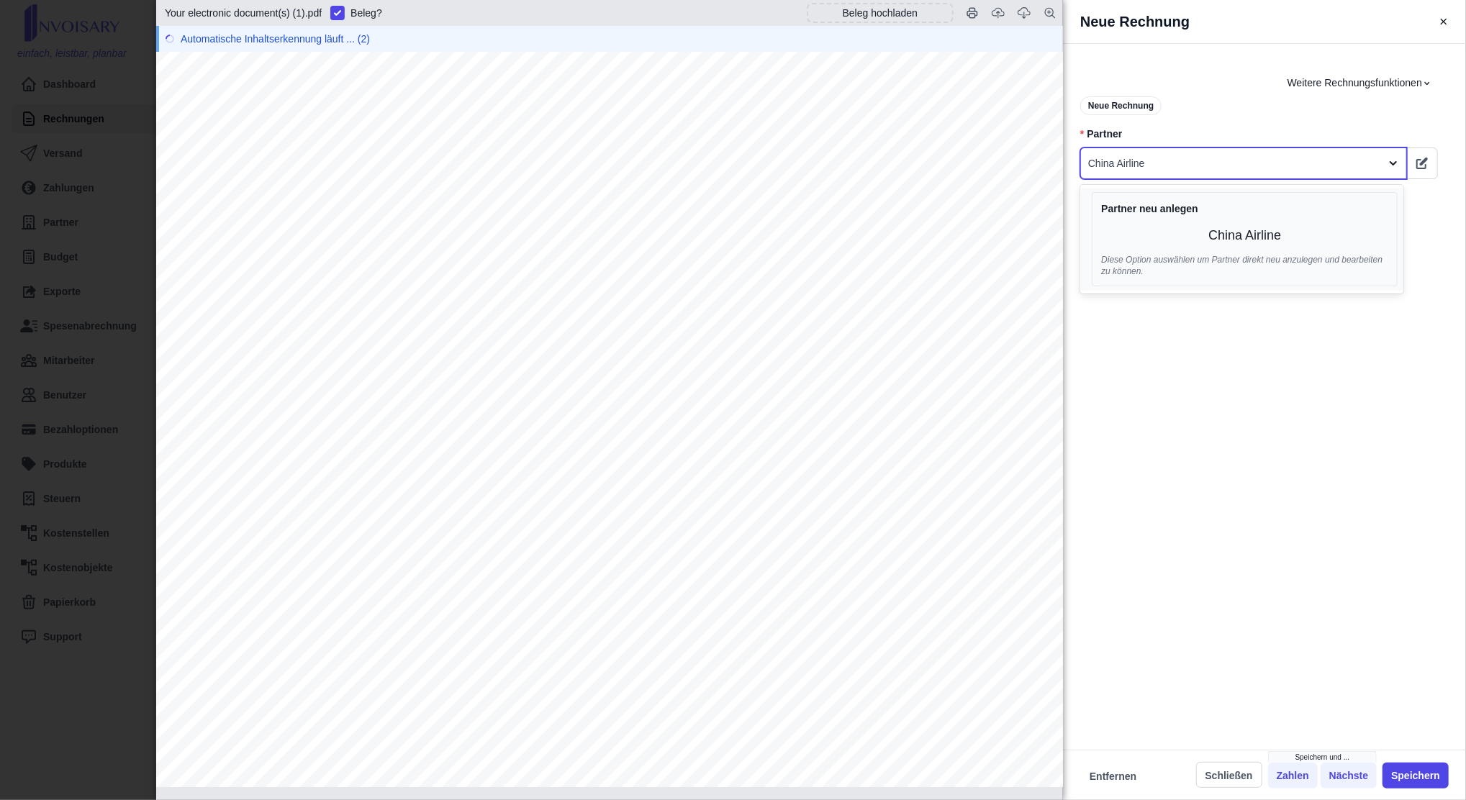
type input "China Airlines"
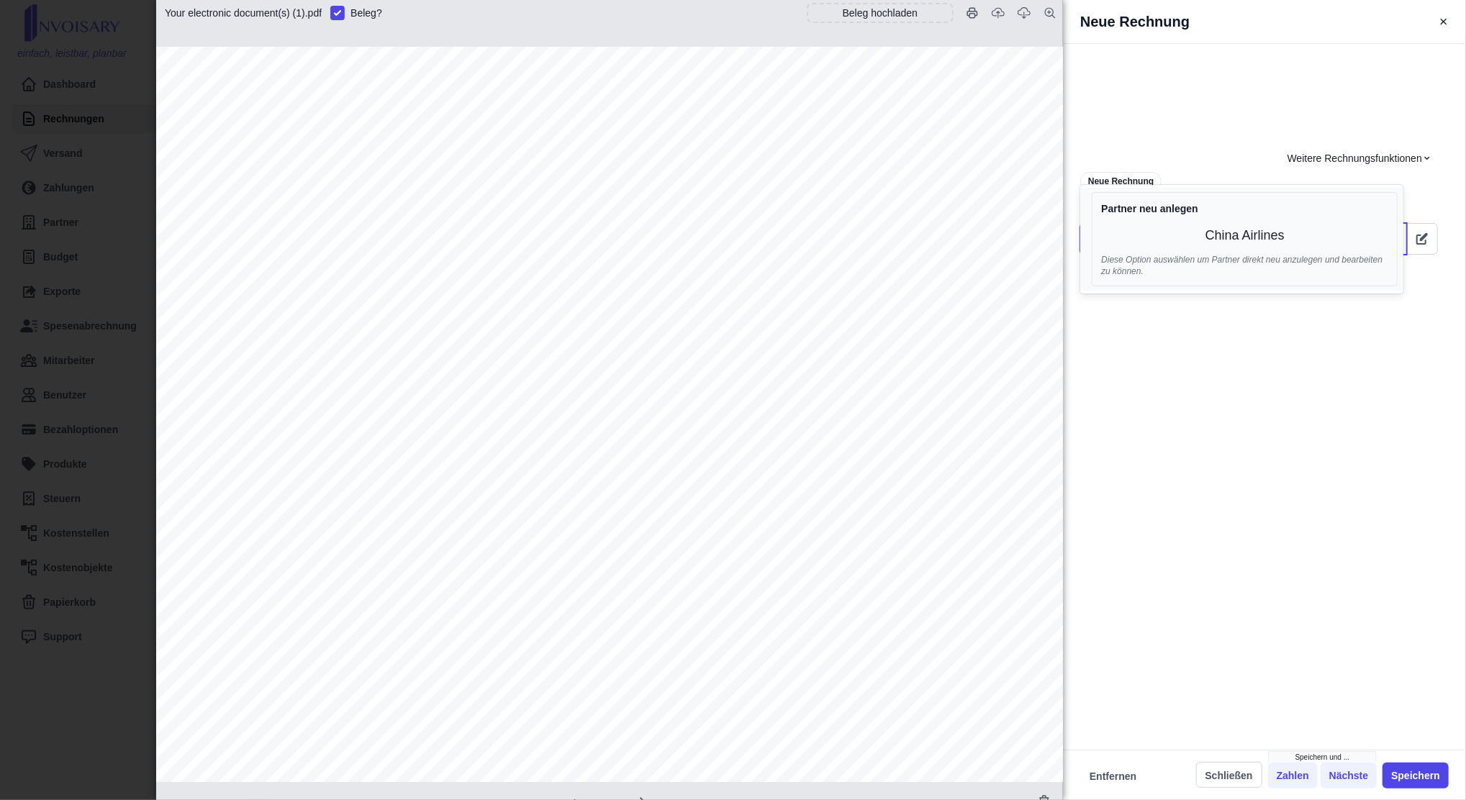
checkbox input "true"
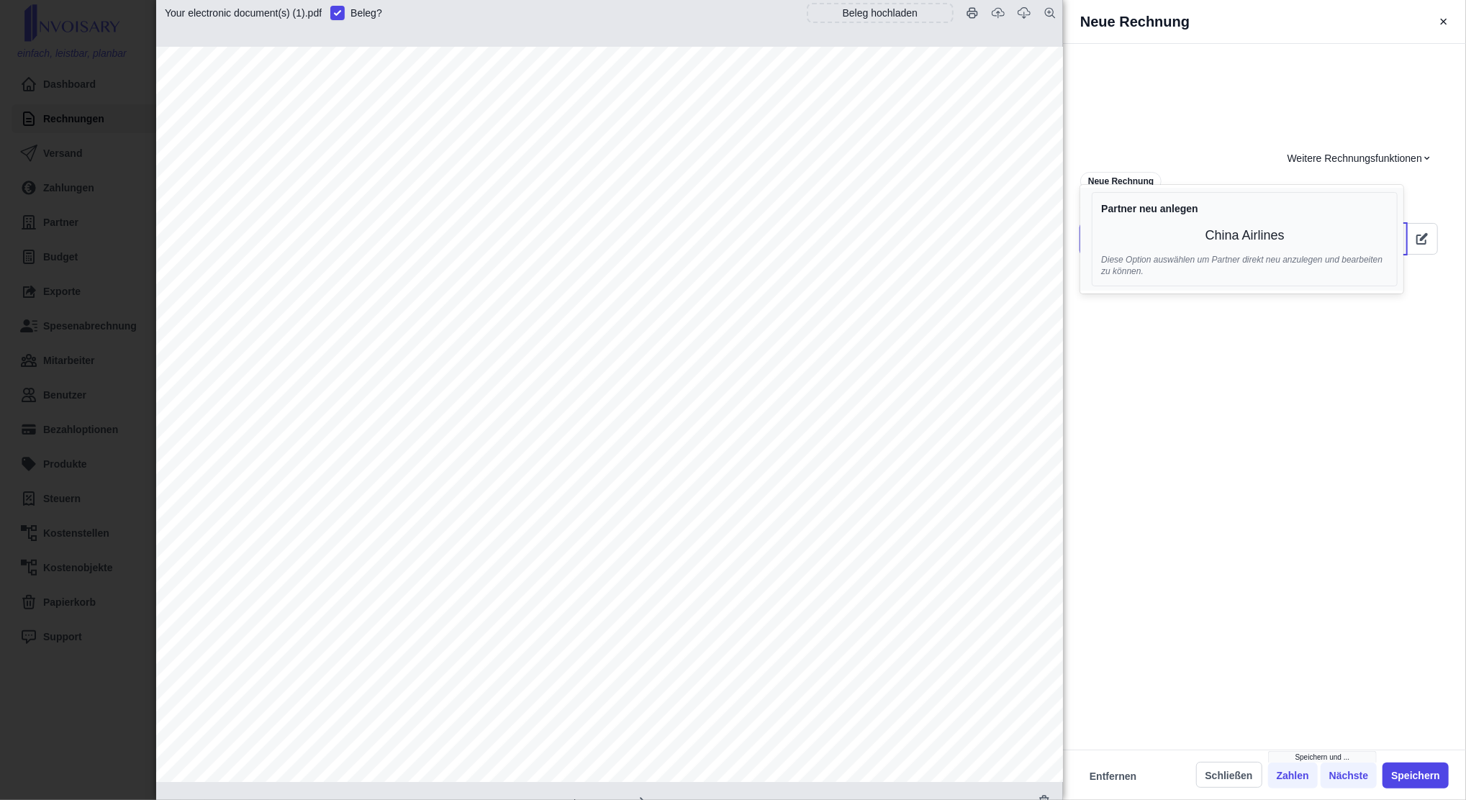
checkbox input "true"
checkbox input "false"
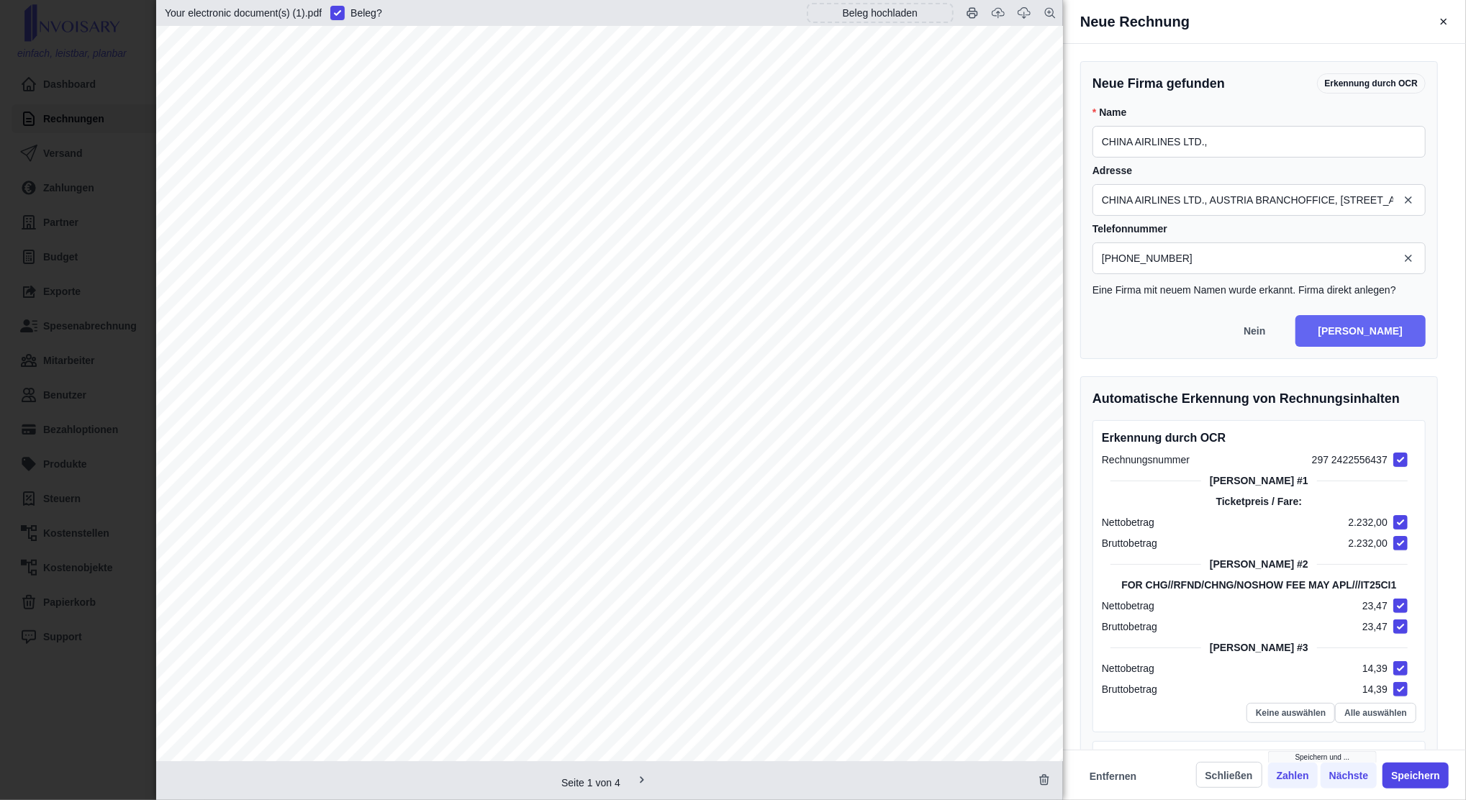
type input "China Airlines"
click at [1397, 337] on button "[PERSON_NAME]" at bounding box center [1361, 331] width 130 height 32
type input "CHINA AIRLINES LTD., AUSTRIA BRANCHOFFICE, [STREET_ADDRESS]"
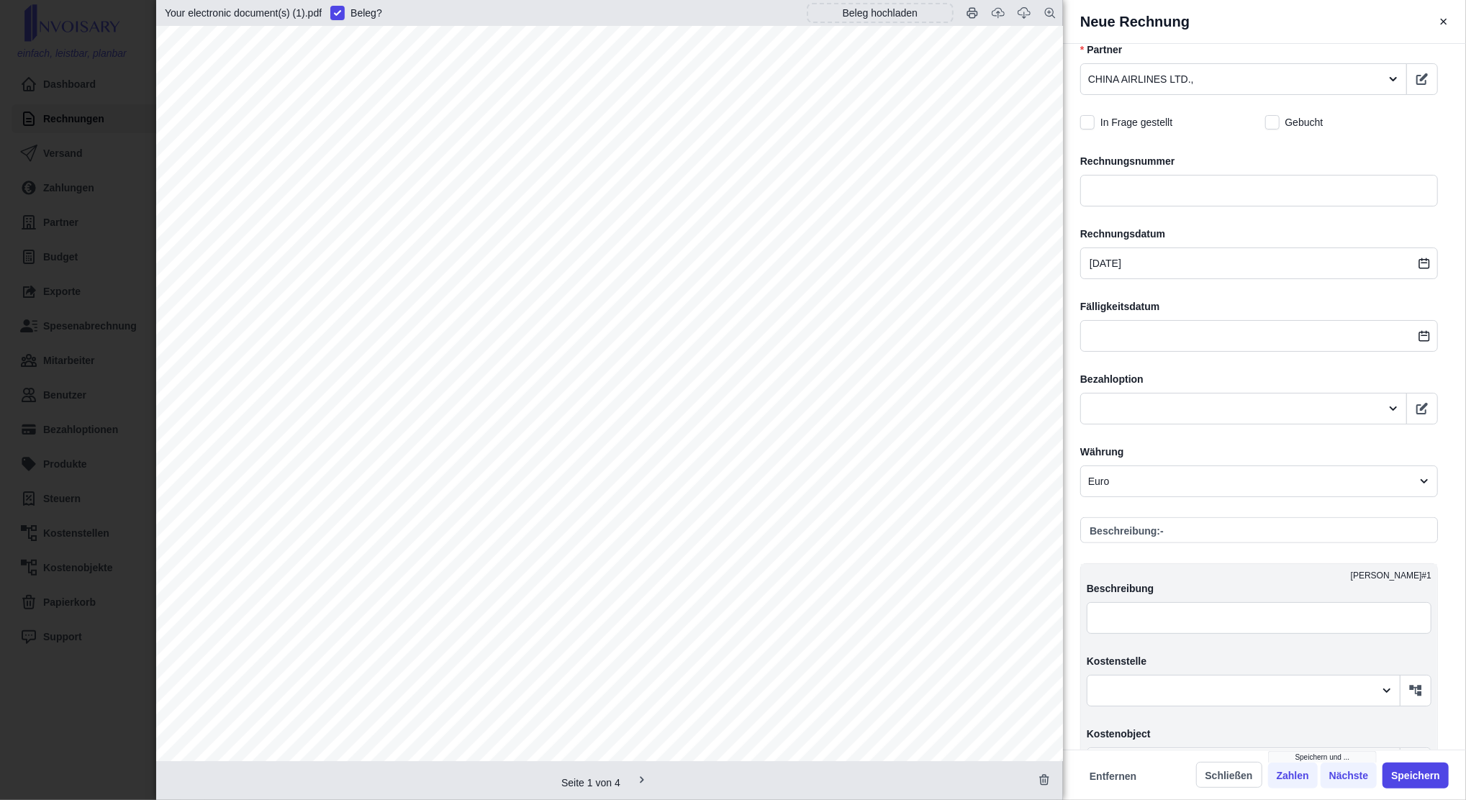
scroll to position [479, 0]
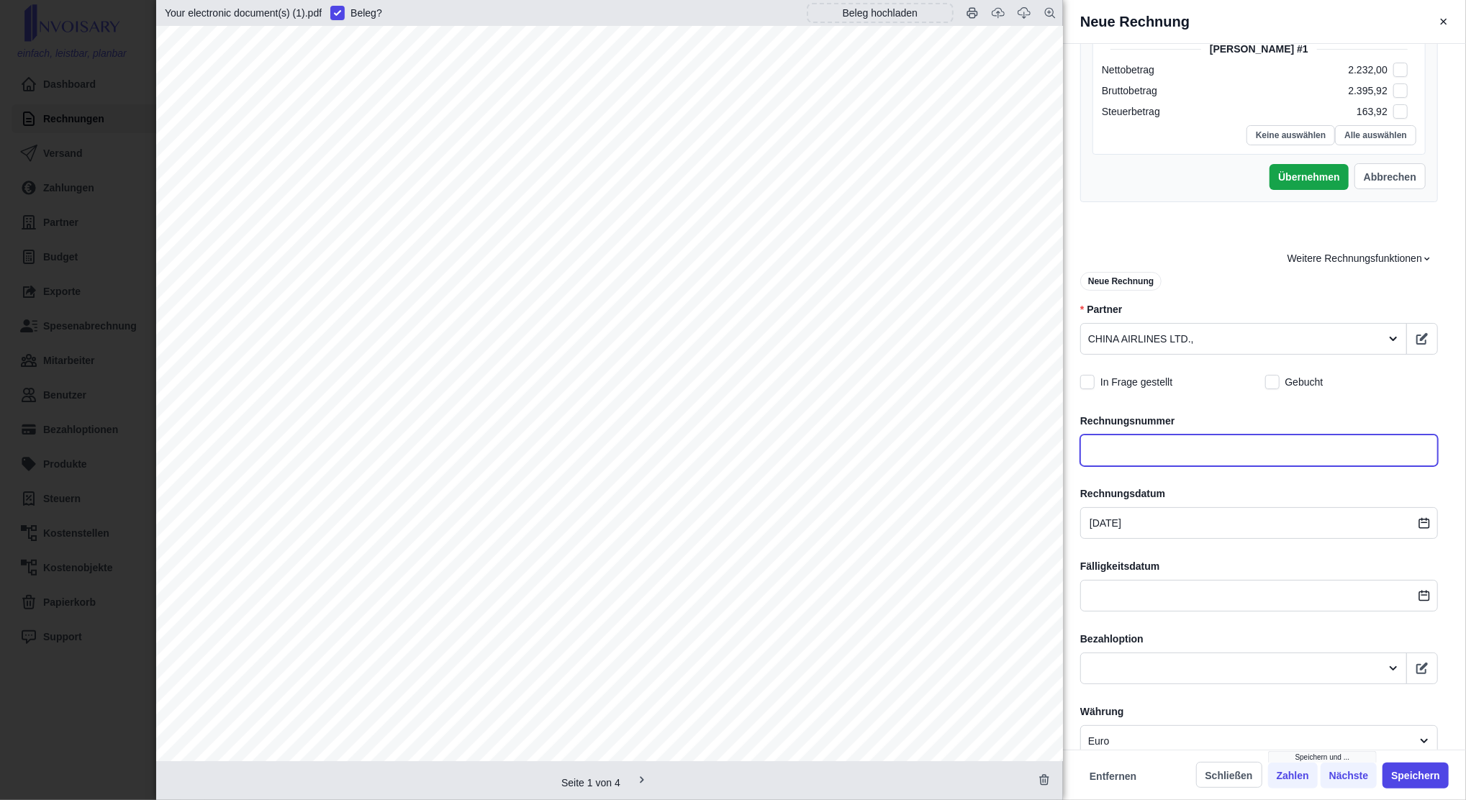
click at [1107, 461] on input "text" at bounding box center [1260, 451] width 358 height 32
type input "Flug [GEOGRAPHIC_DATA]"
click at [1327, 256] on span "Weitere Rechnungsfunktionen" at bounding box center [1360, 258] width 145 height 15
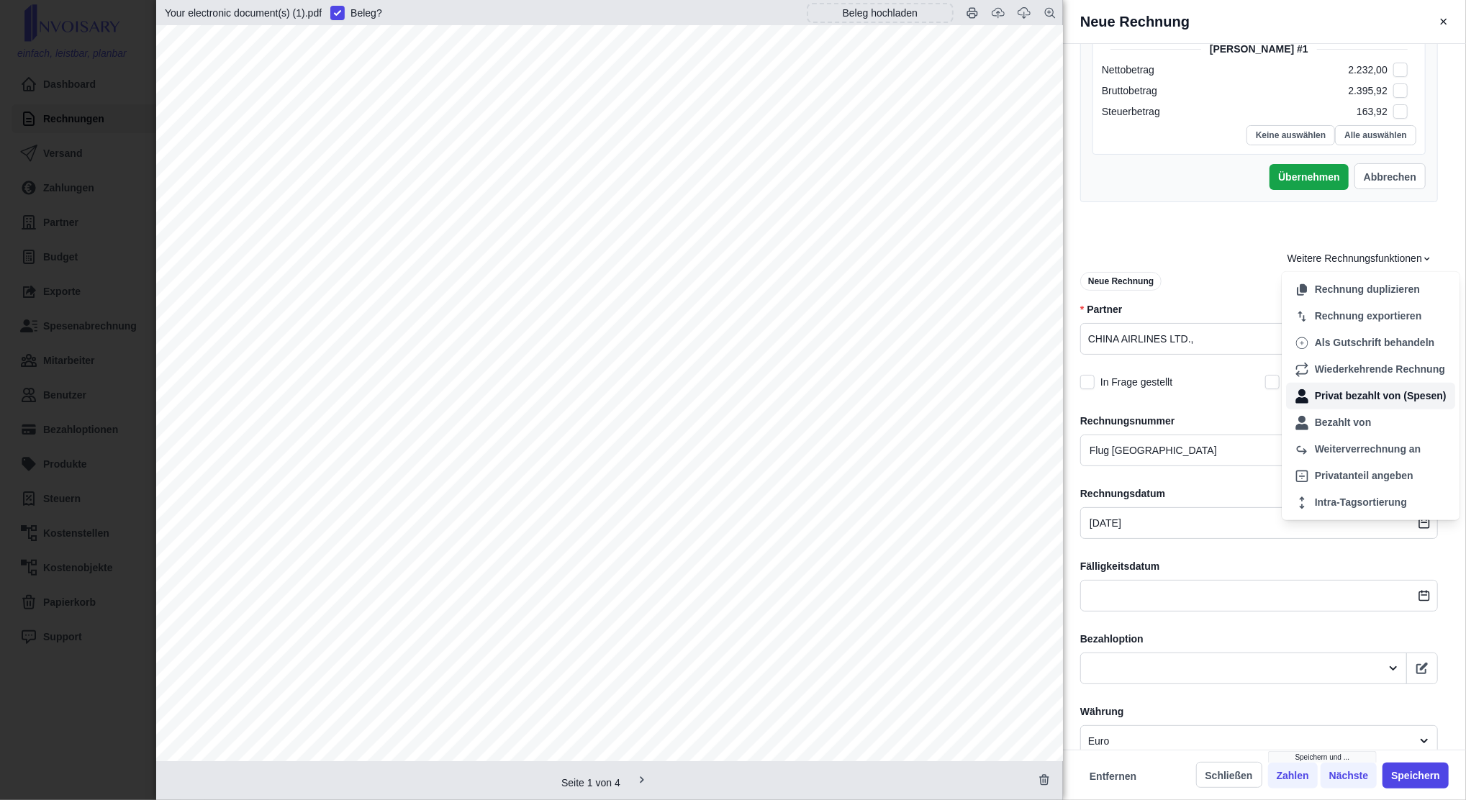
click at [1357, 394] on div "Privat bezahlt von (Spesen)" at bounding box center [1370, 396] width 169 height 27
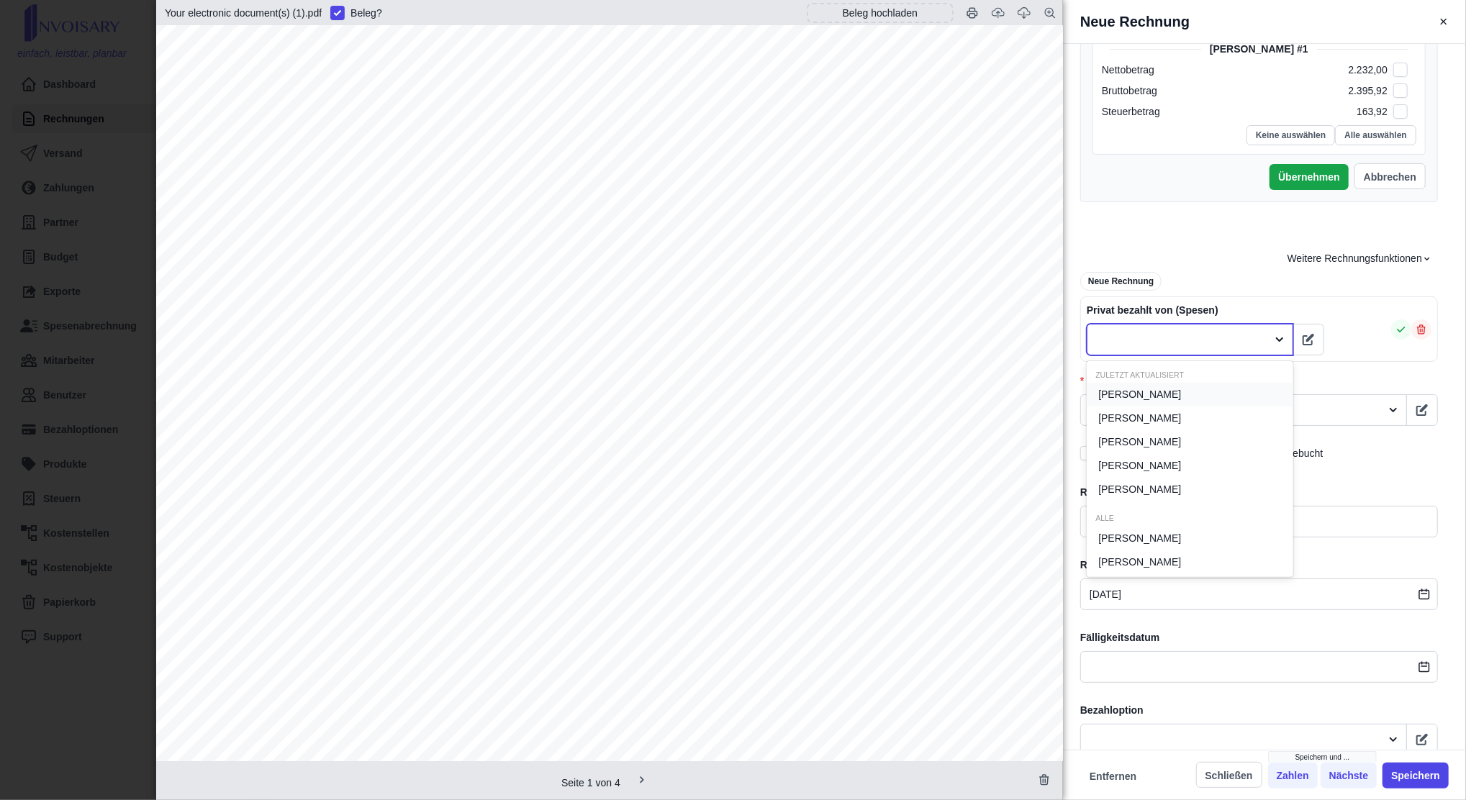
click at [1230, 344] on div at bounding box center [1177, 340] width 165 height 18
type input "g"
click at [1207, 394] on div "[PERSON_NAME]" at bounding box center [1190, 395] width 207 height 24
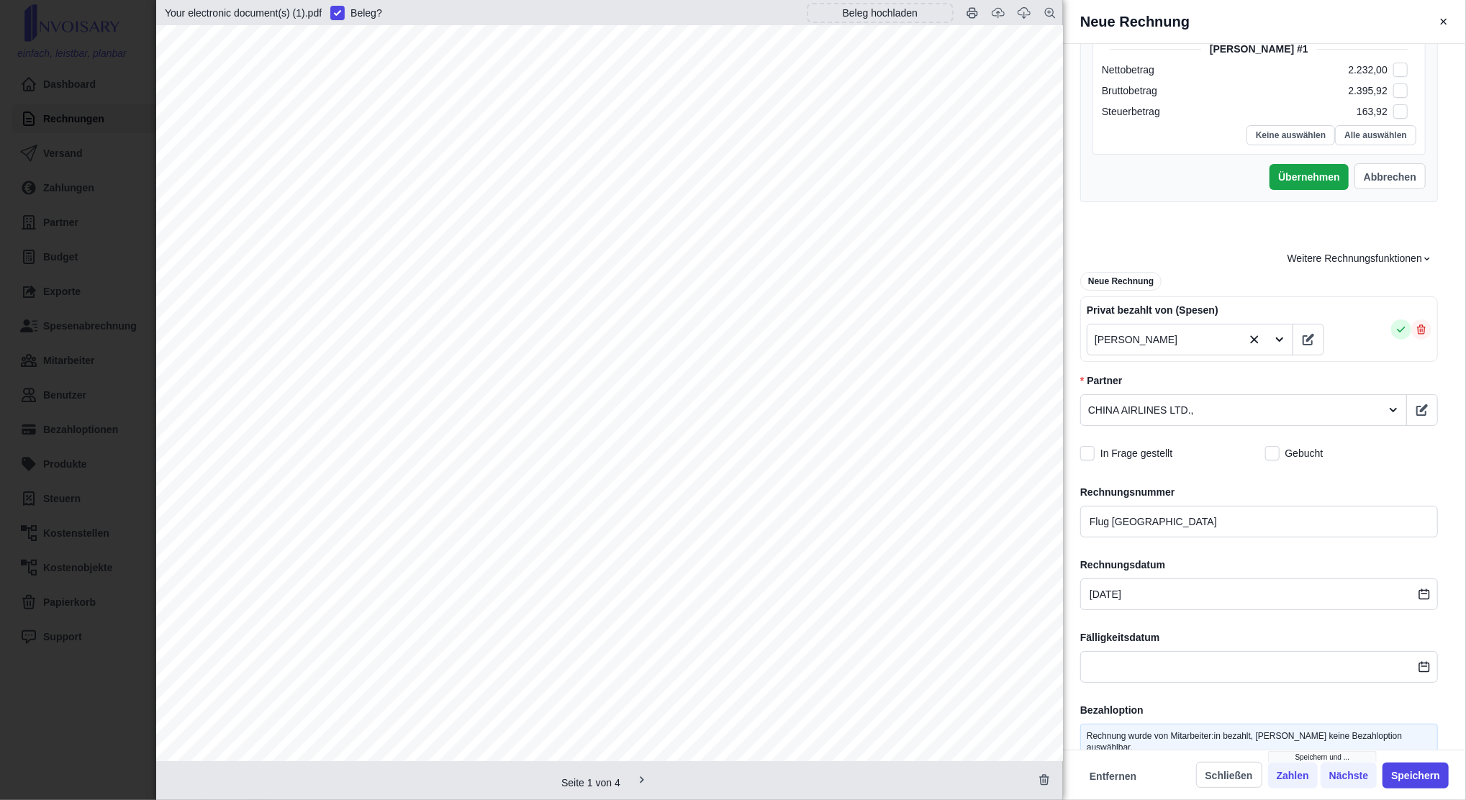
click at [1391, 334] on button "button" at bounding box center [1401, 330] width 20 height 20
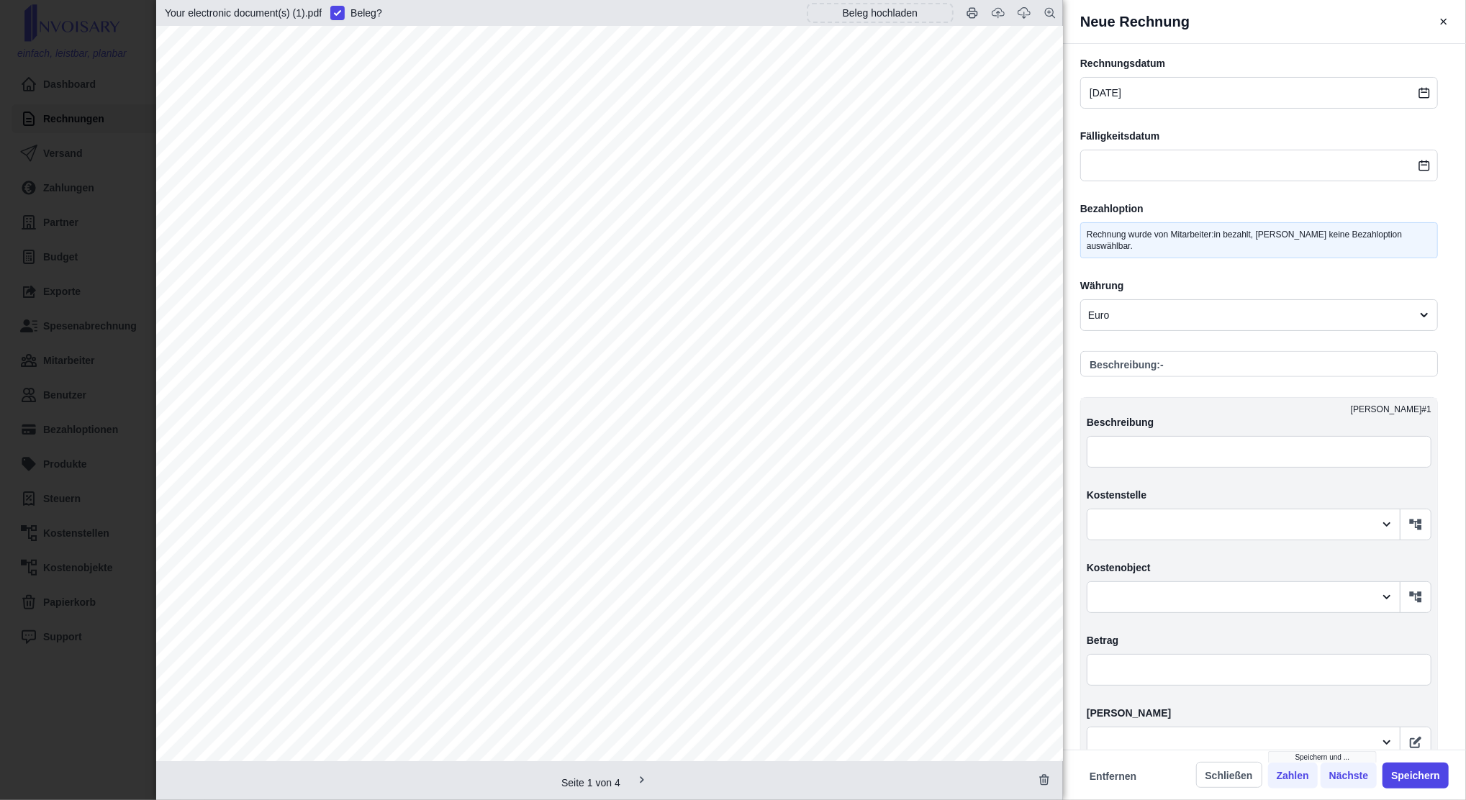
scroll to position [960, 0]
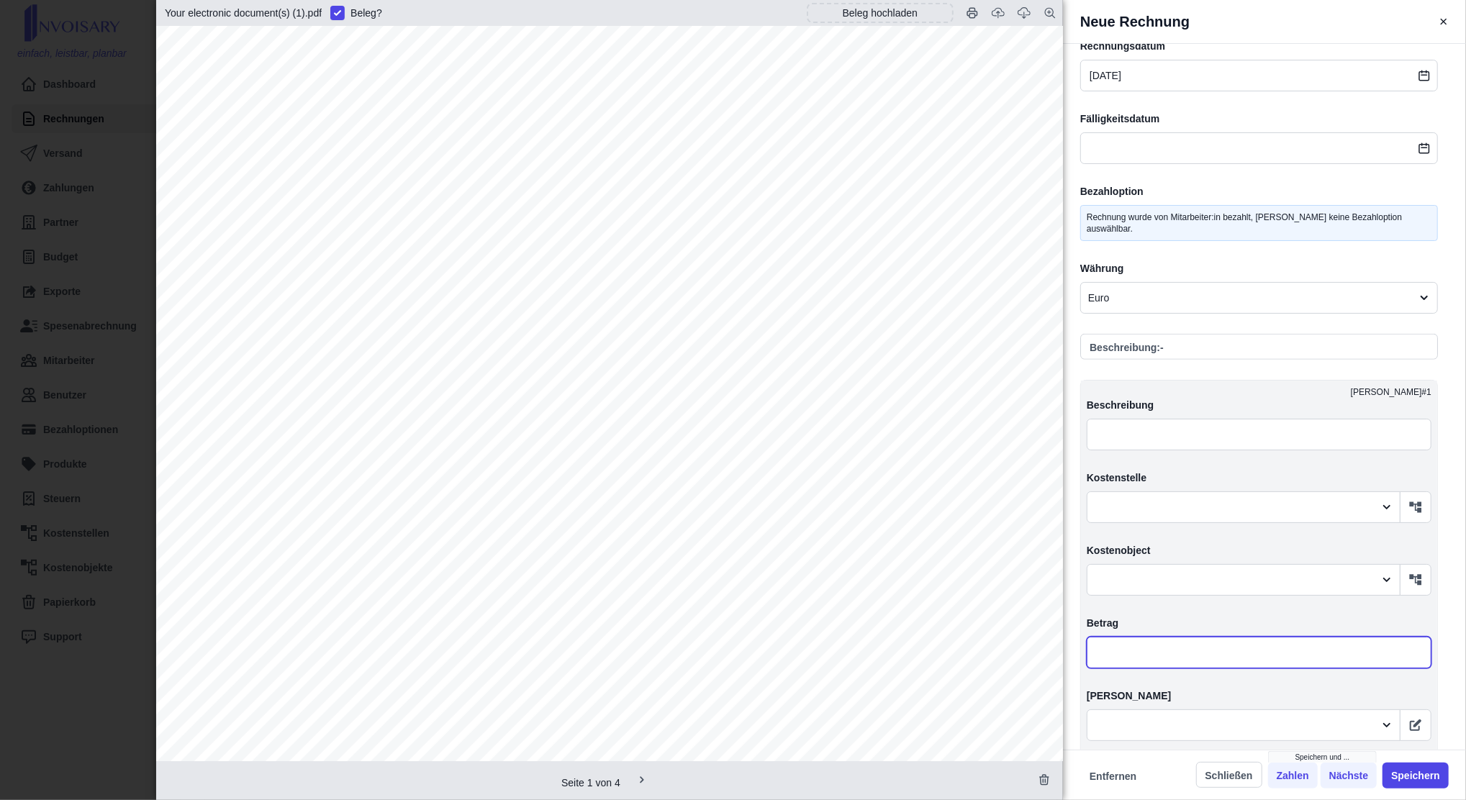
drag, startPoint x: 1173, startPoint y: 640, endPoint x: 1142, endPoint y: 633, distance: 32.3
click at [1173, 640] on input "text" at bounding box center [1259, 653] width 345 height 32
type input "2,00"
type input "0,00"
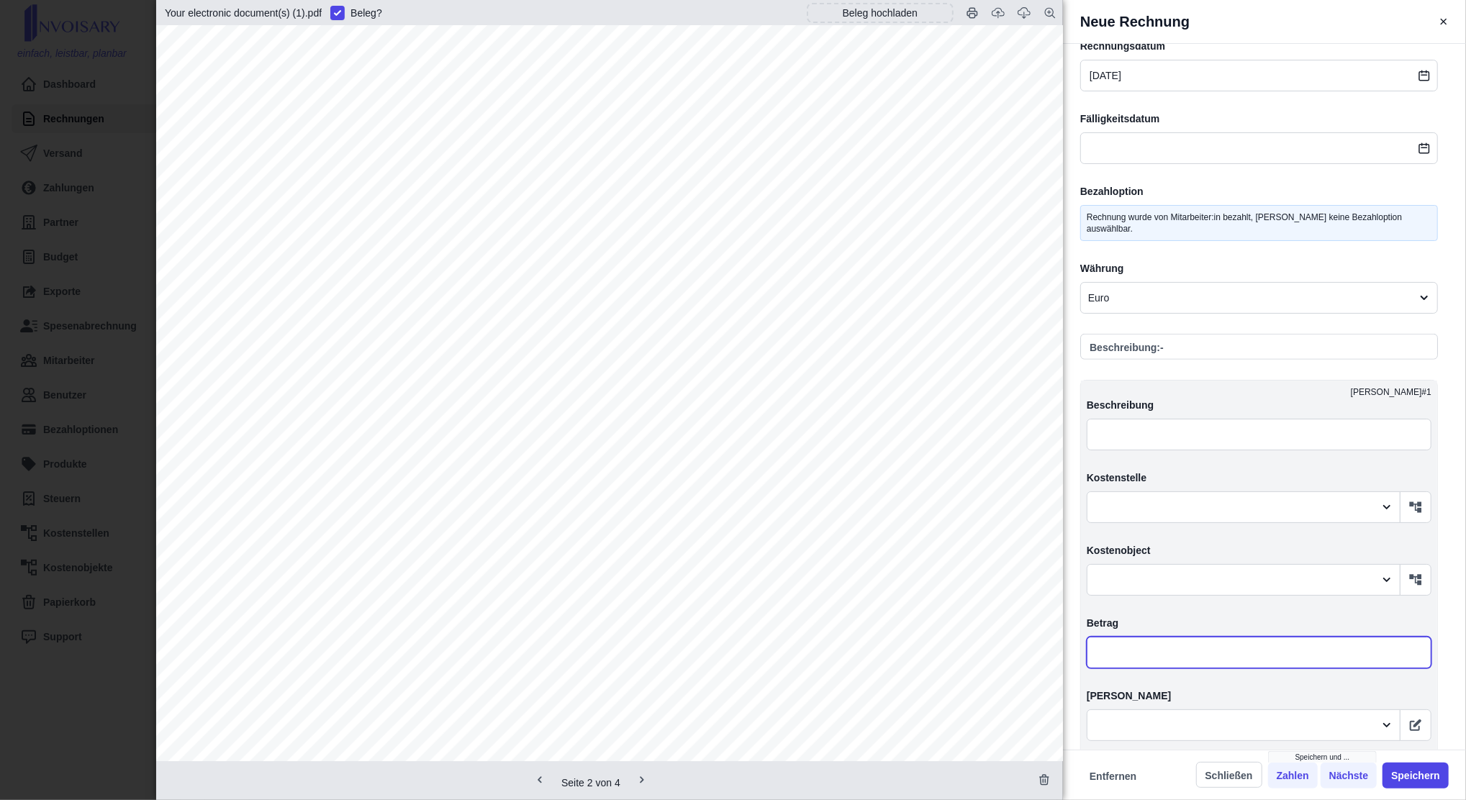
type input "2,00"
type input "23,00"
type input "239,00"
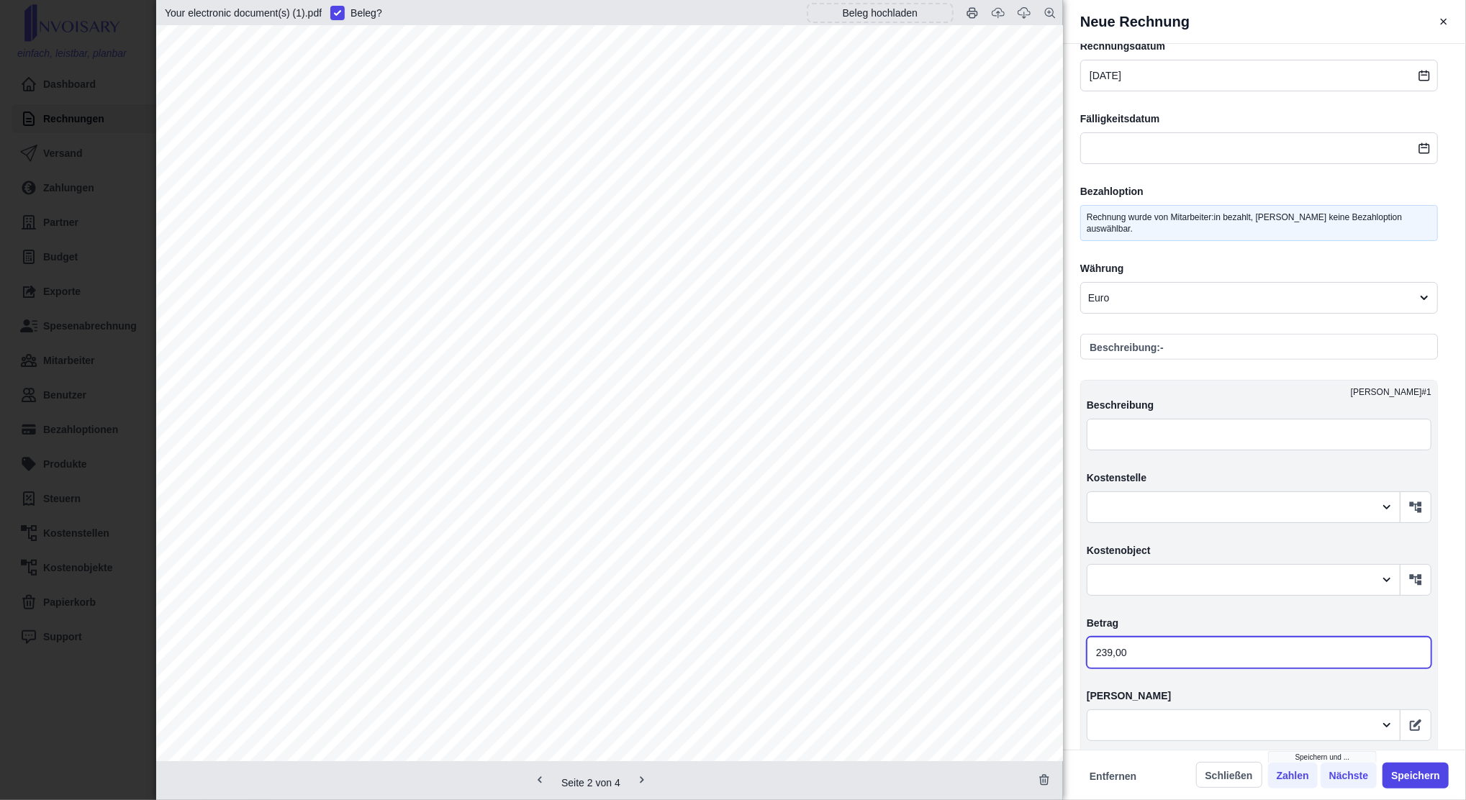
type input "2 395,00"
type input "2 395,90"
type input "2 395,92"
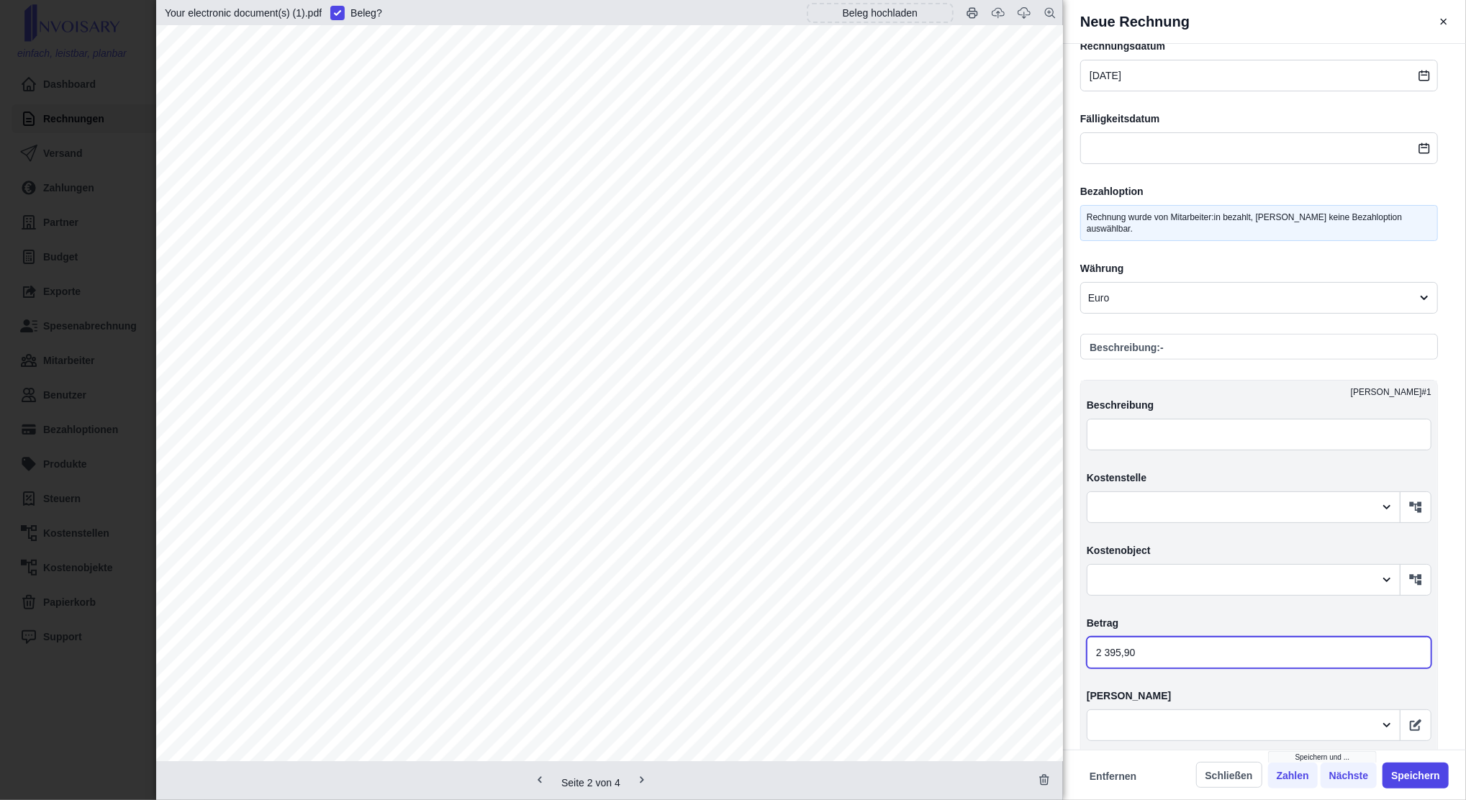
type input "2 395,92"
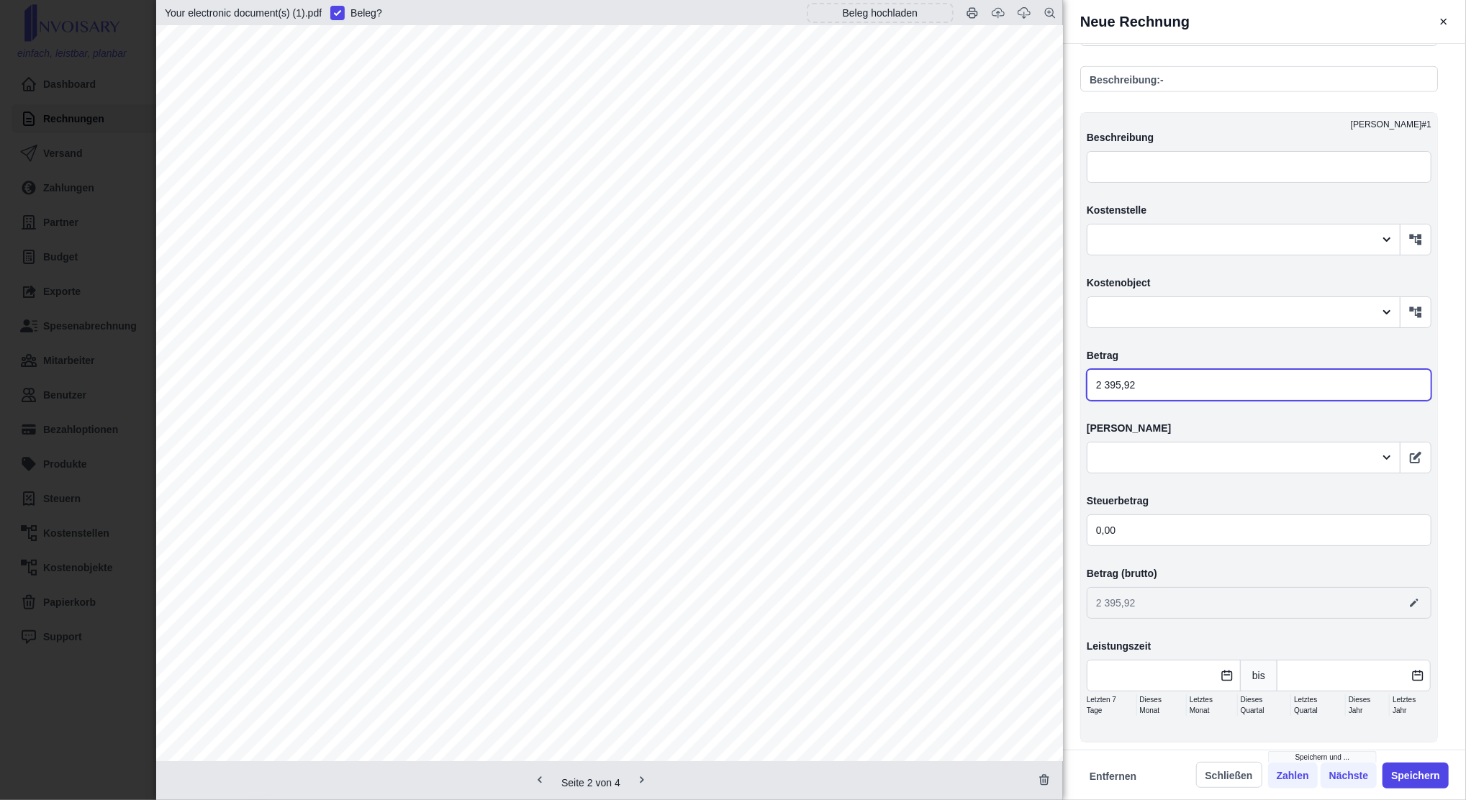
scroll to position [1249, 0]
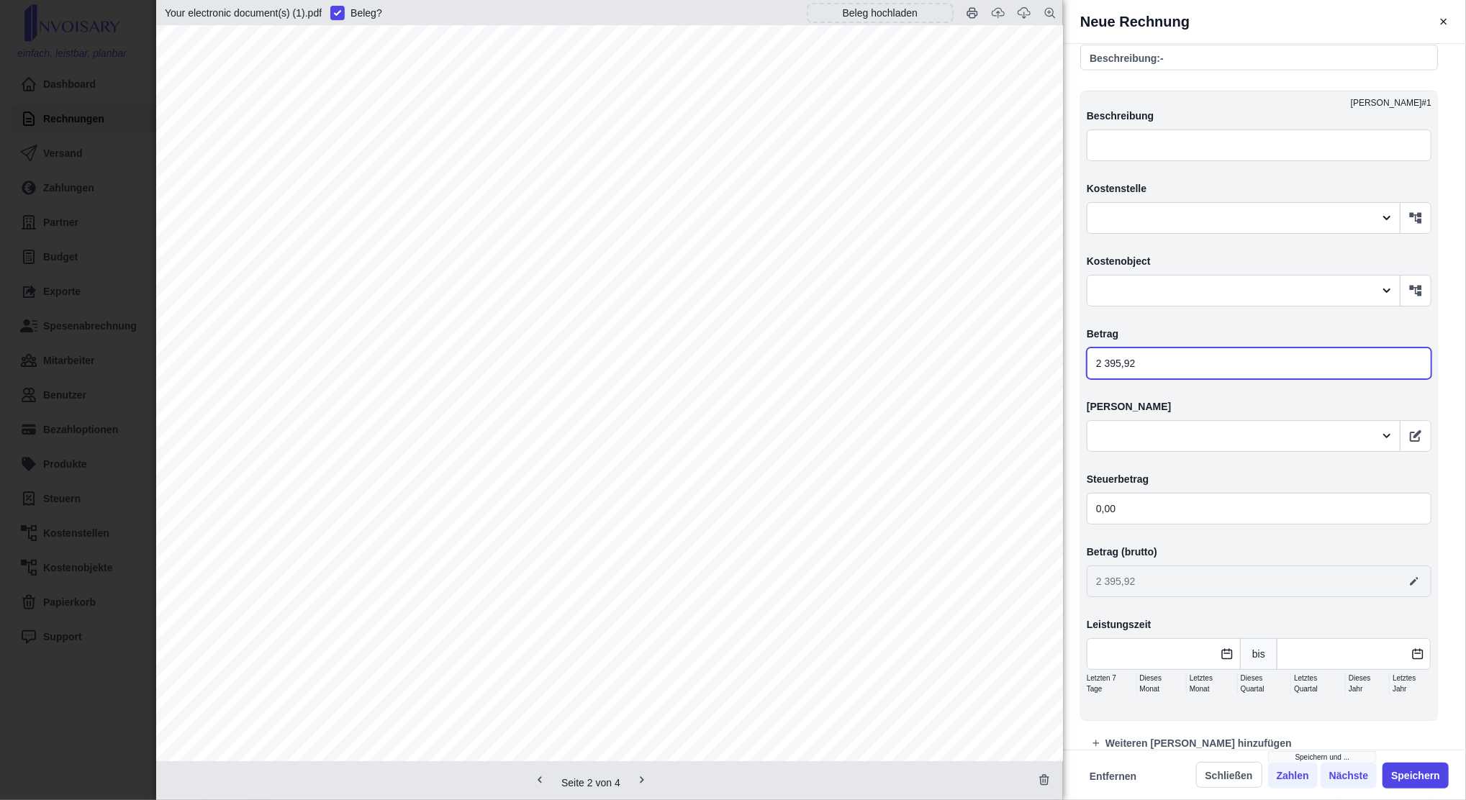
type input "2 395,92"
click at [1163, 437] on div at bounding box center [1244, 436] width 314 height 32
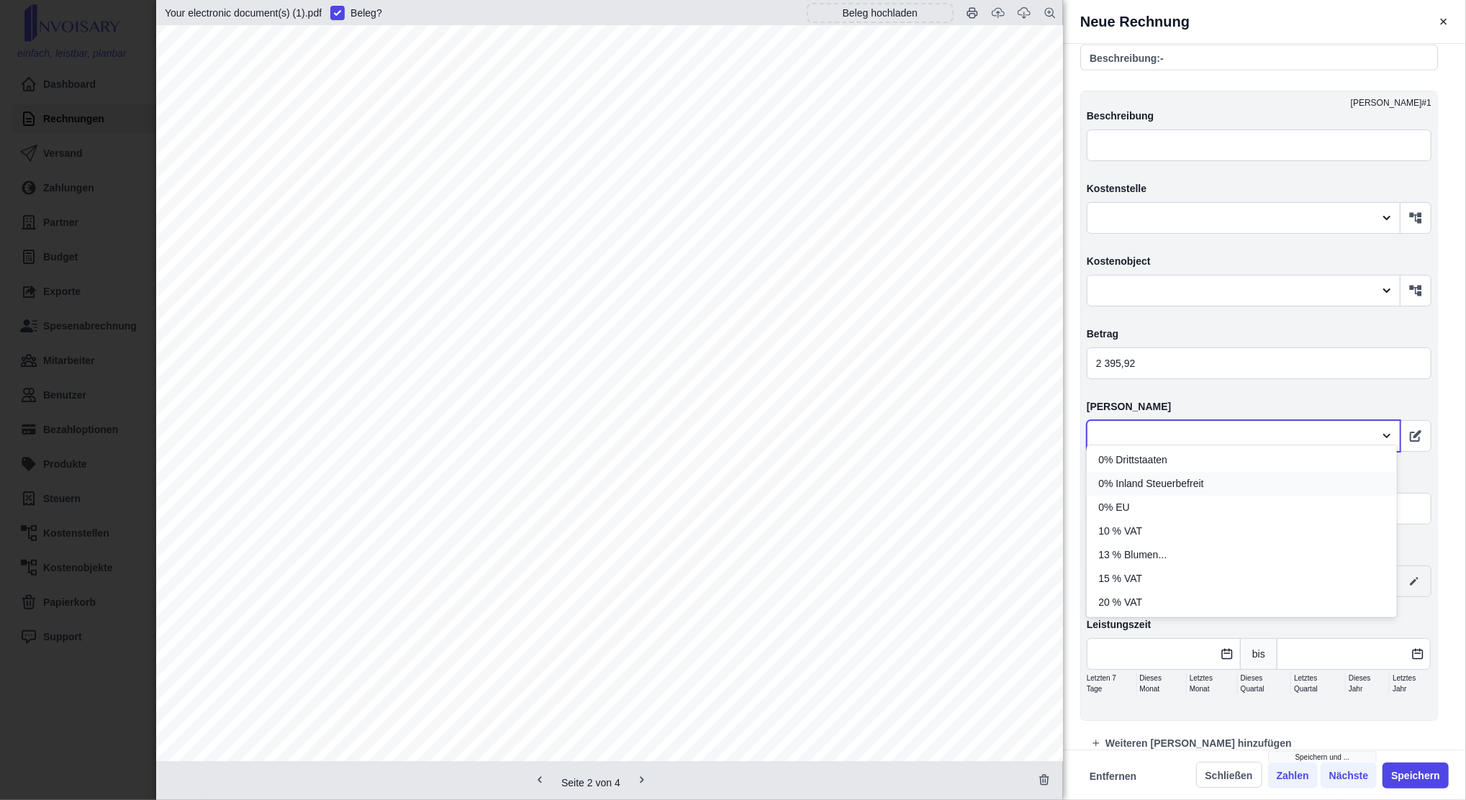
click at [1193, 480] on span "0% Inland Steuerbefreit" at bounding box center [1151, 484] width 105 height 15
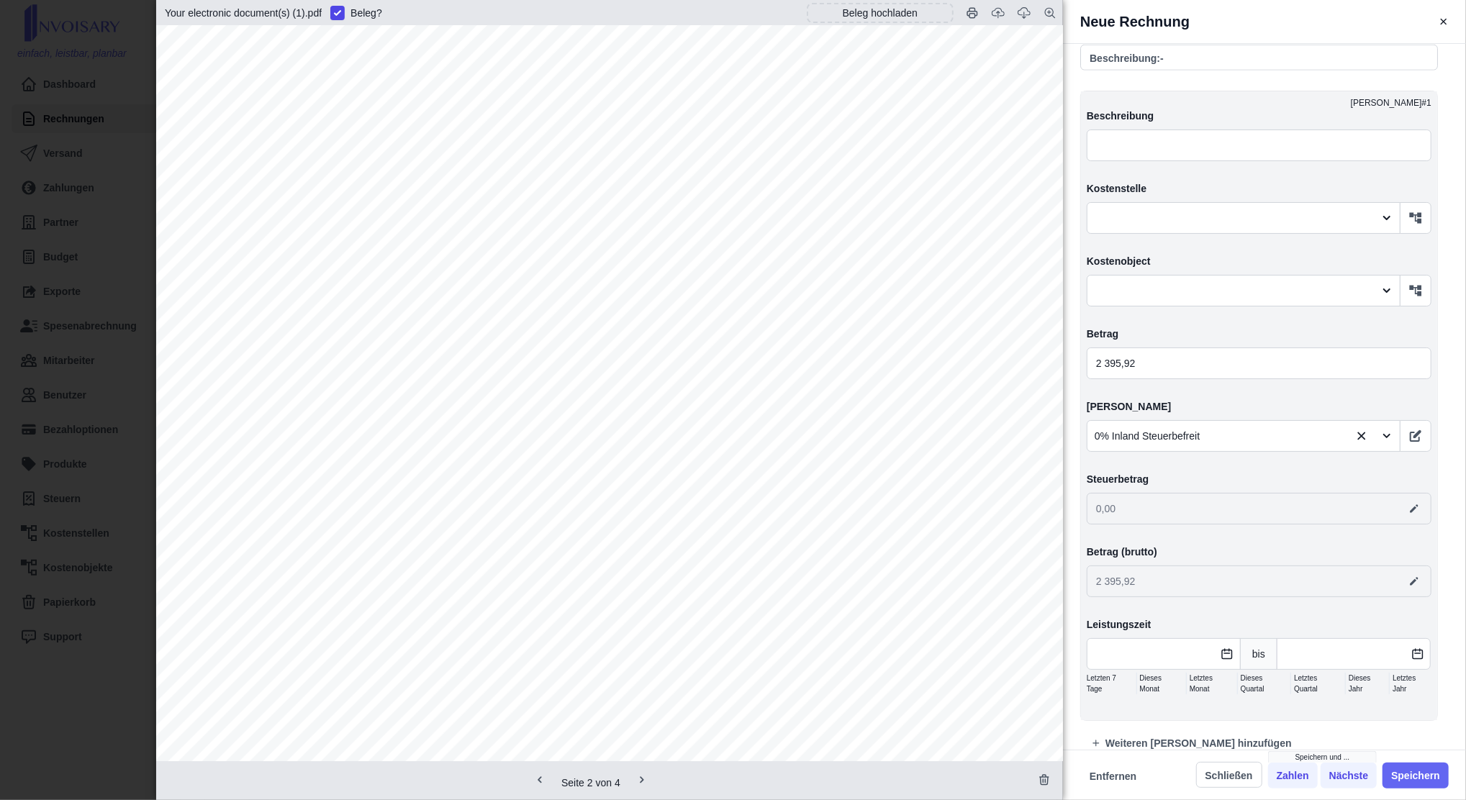
click at [1418, 766] on button "Speichern" at bounding box center [1416, 776] width 66 height 26
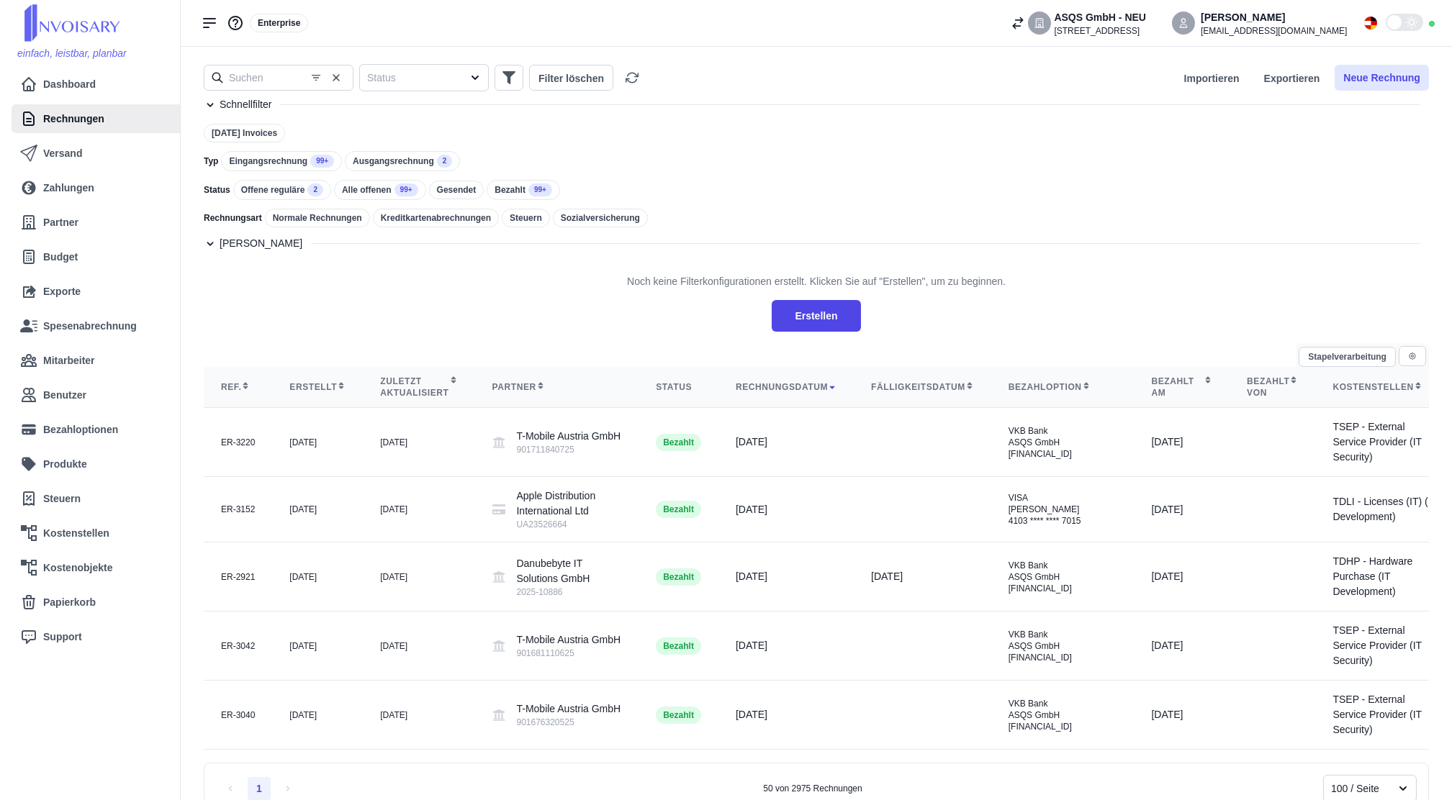
click at [1368, 82] on button "Neue Rechnung" at bounding box center [1382, 78] width 94 height 26
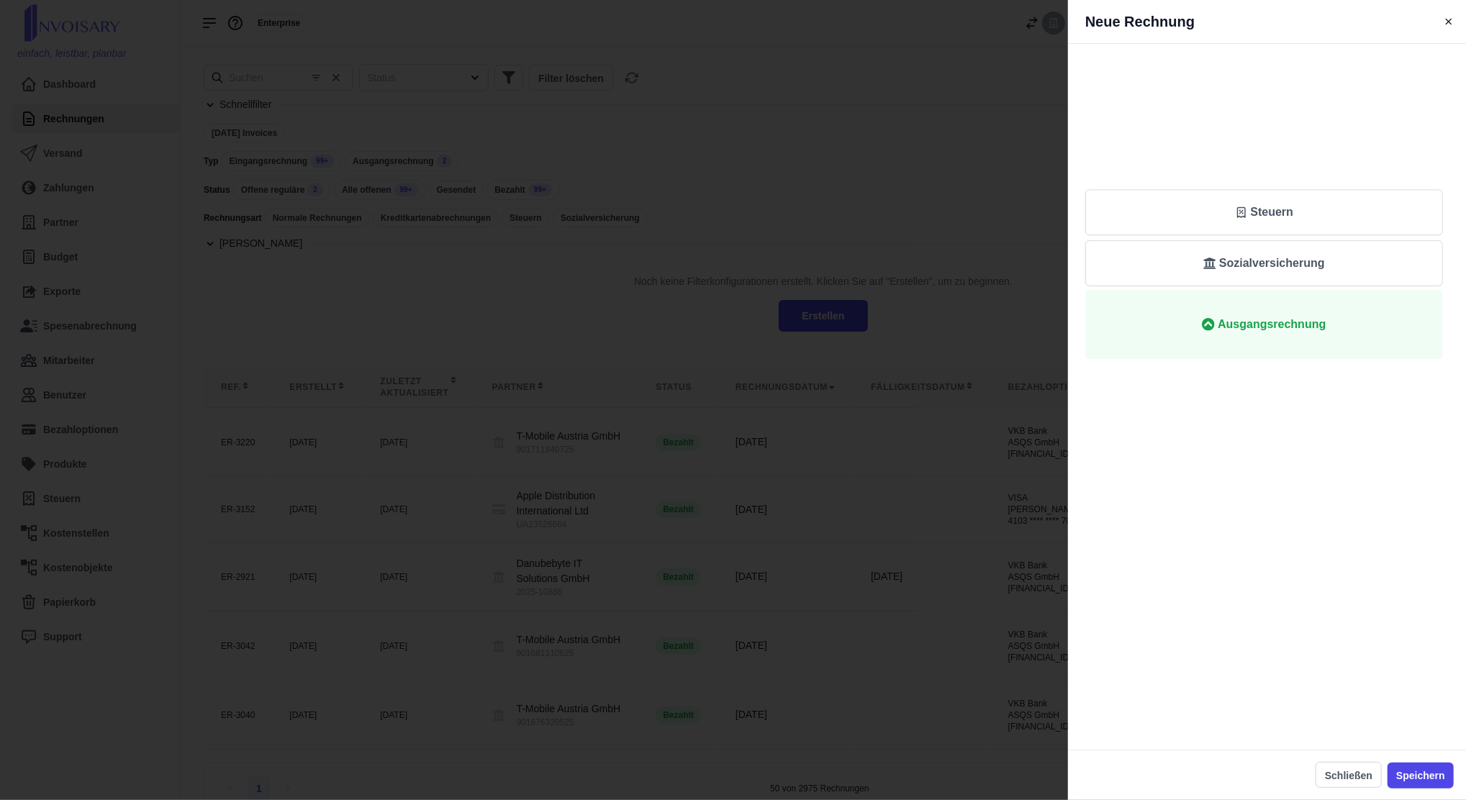
click at [1293, 89] on span "Eingangsrechnung" at bounding box center [1272, 94] width 104 height 17
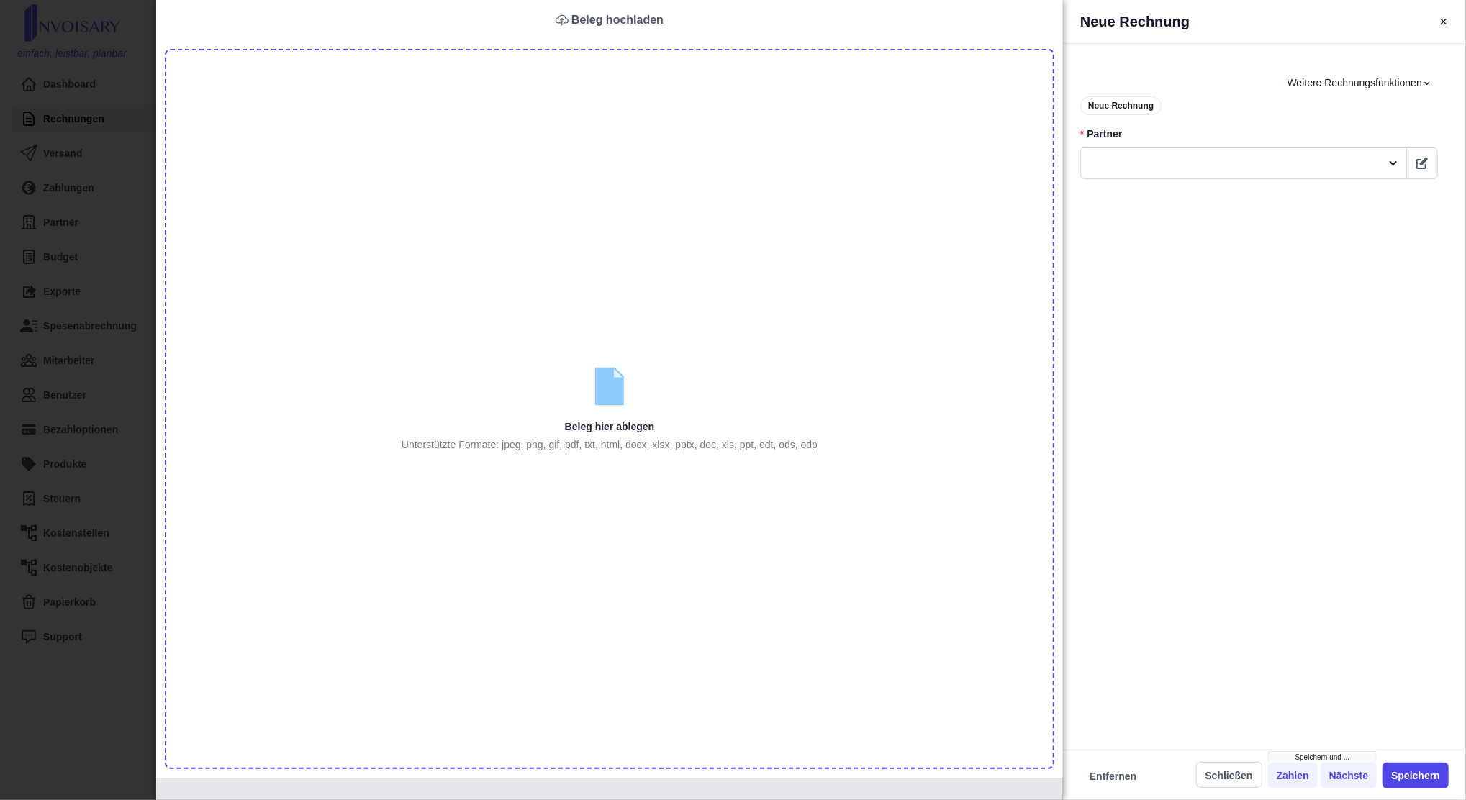
type input "C:\fakepath\LourdesCervantes_TrainTicket_Home-VIEAirport SAAT Training (1).pdf"
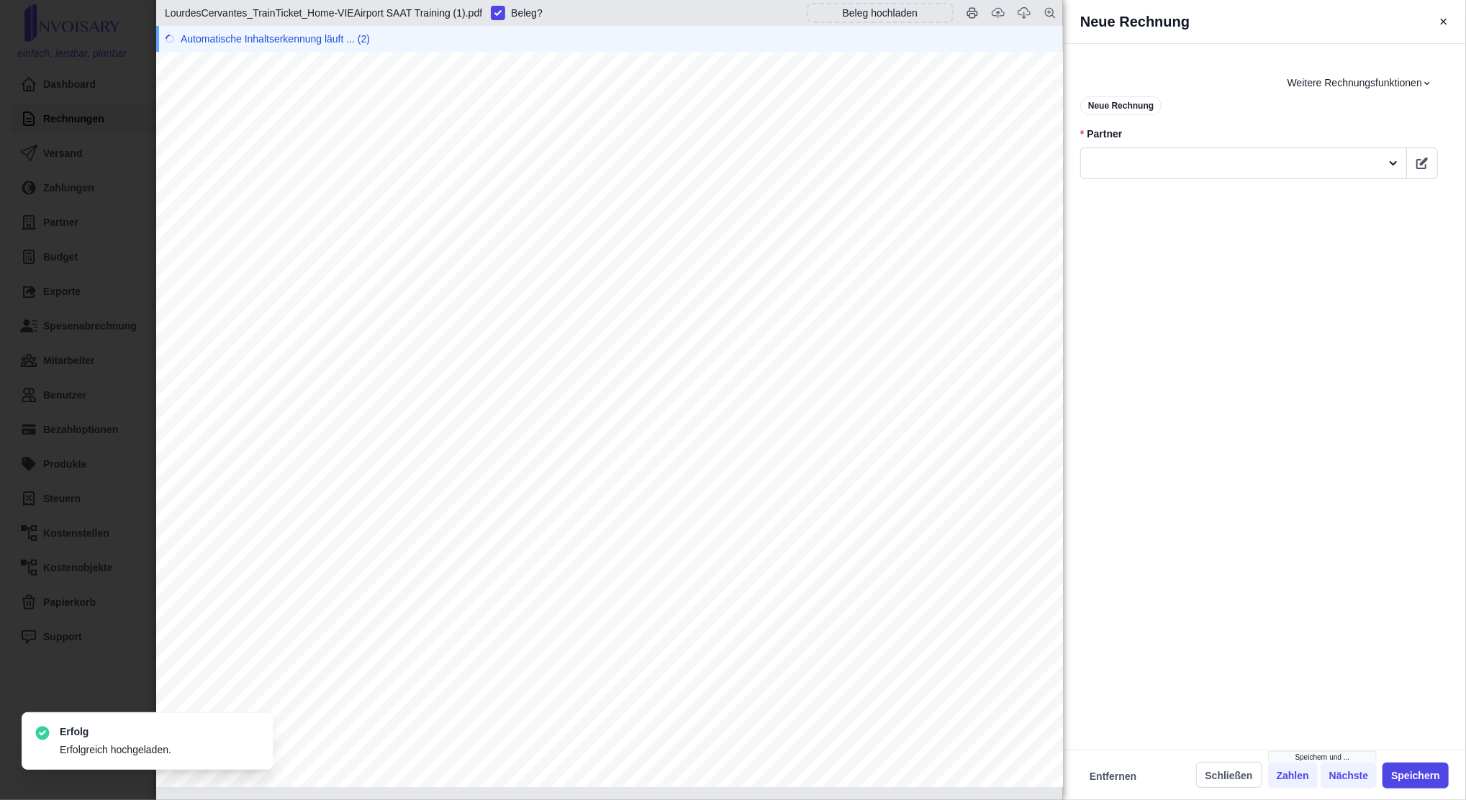
click at [1211, 160] on div at bounding box center [1230, 164] width 285 height 18
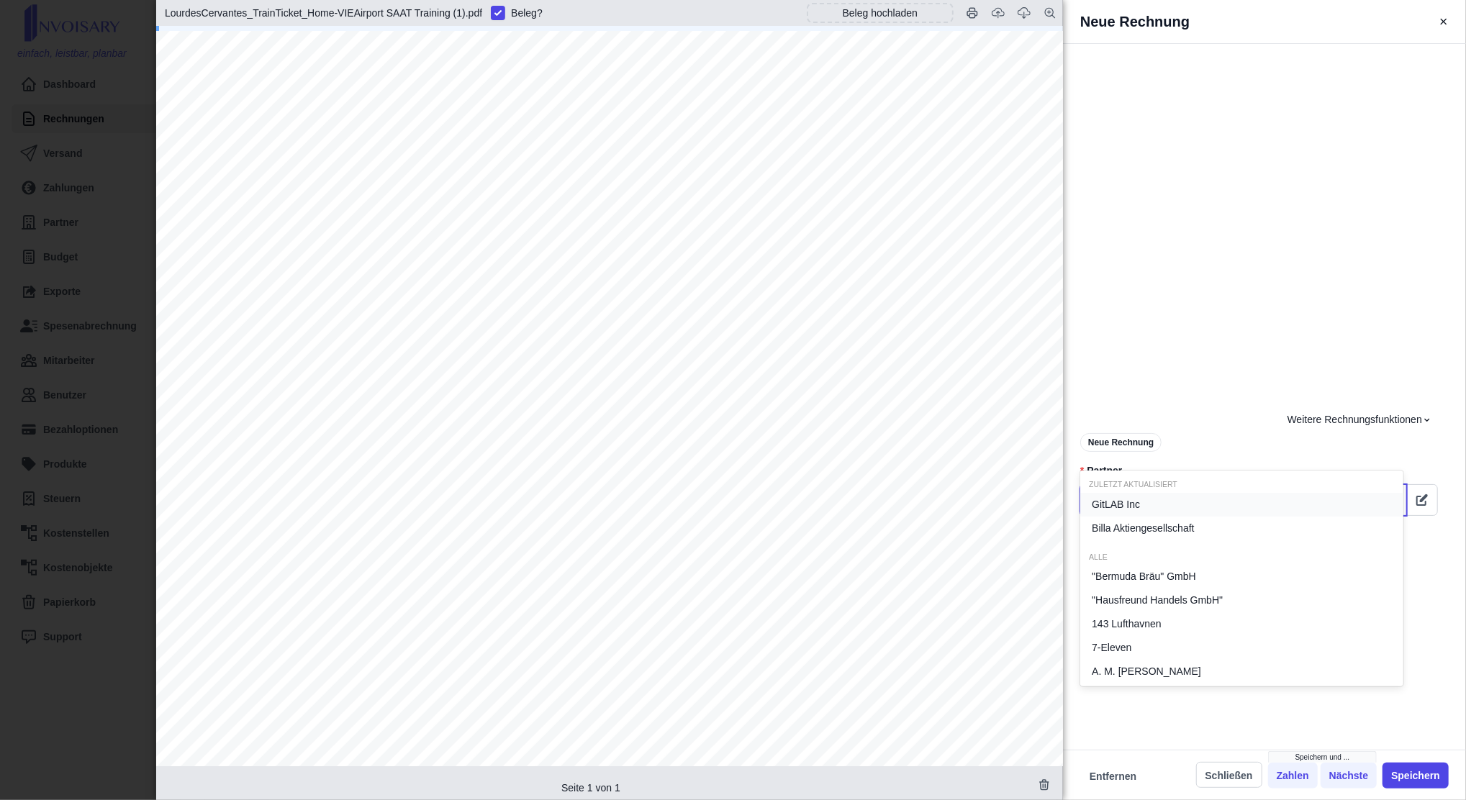
type input "ä"
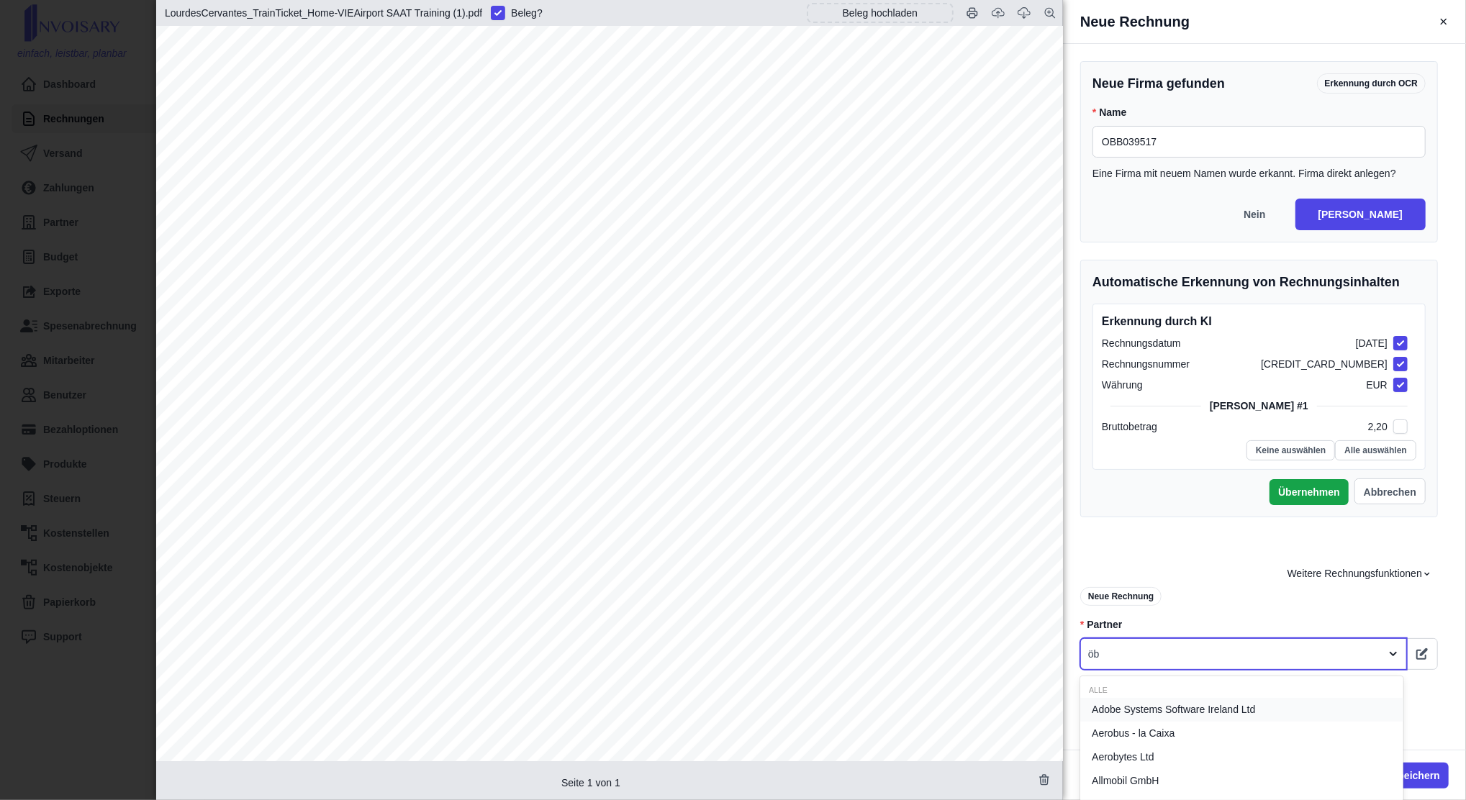
type input "öbb"
click at [1263, 715] on div "ÖBB-Personenverkehr AG" at bounding box center [1242, 710] width 323 height 24
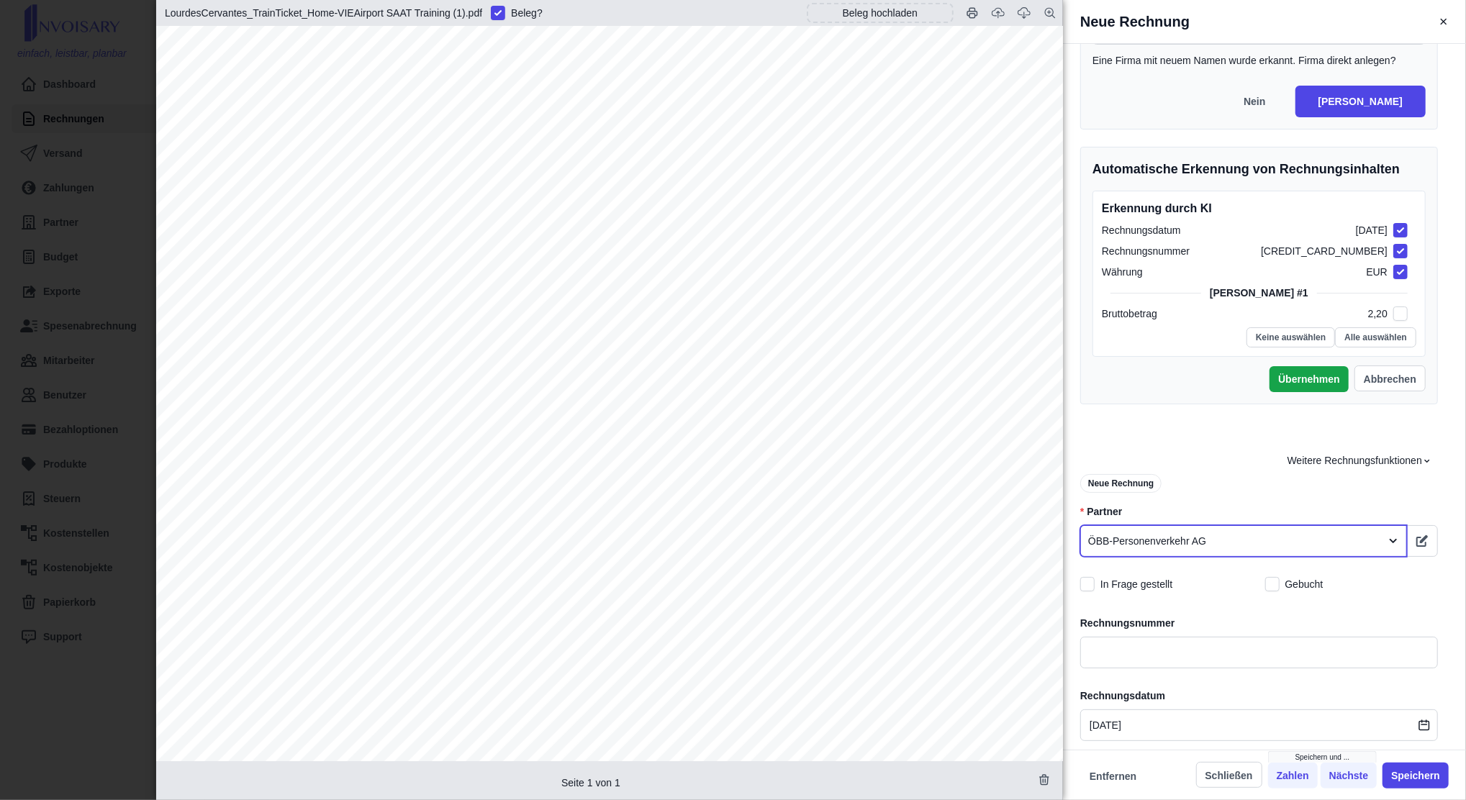
scroll to position [288, 0]
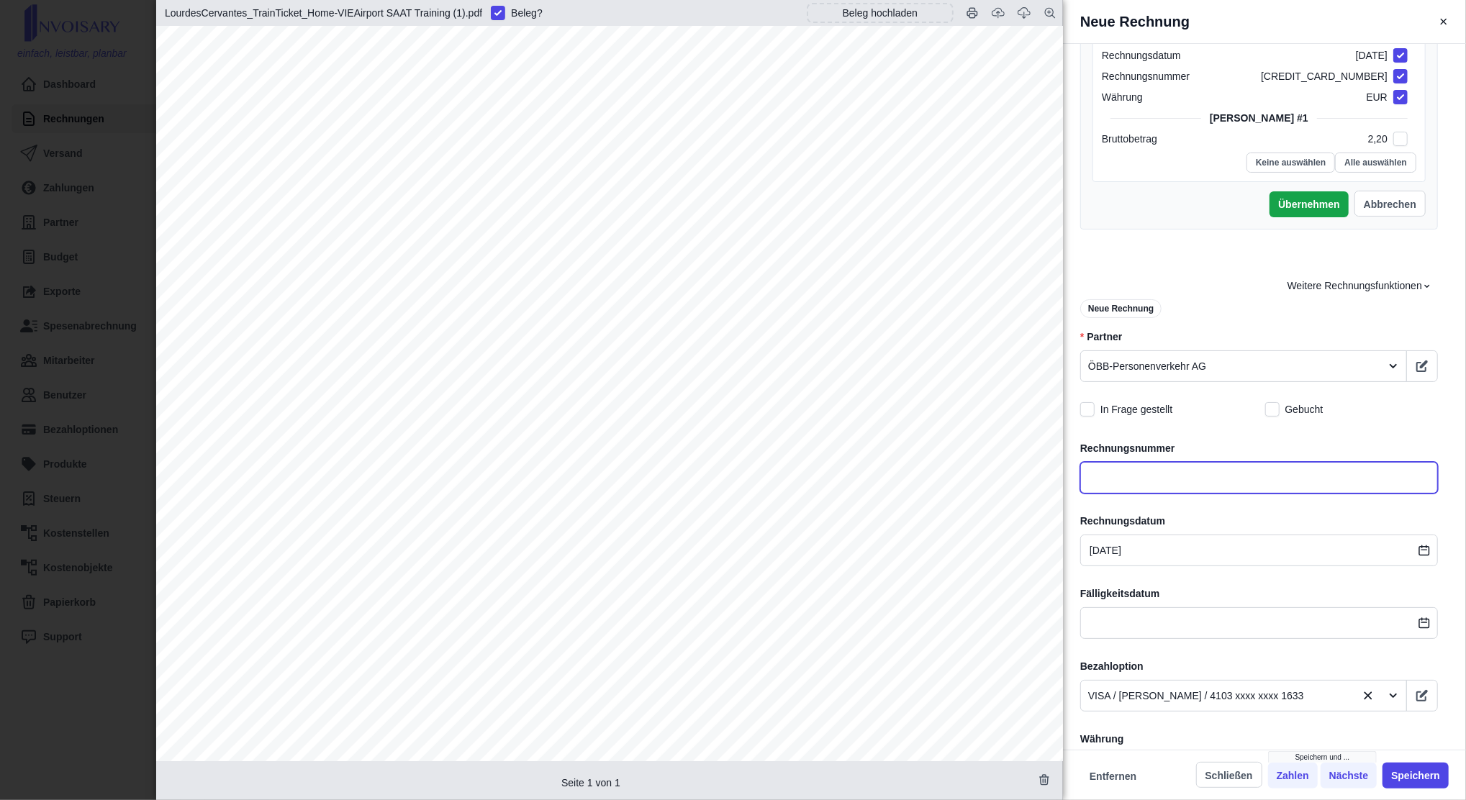
click at [1137, 482] on input "text" at bounding box center [1260, 478] width 358 height 32
type input "OBB039517"
type input "T"
type input "OBB039517"
type input "Ti"
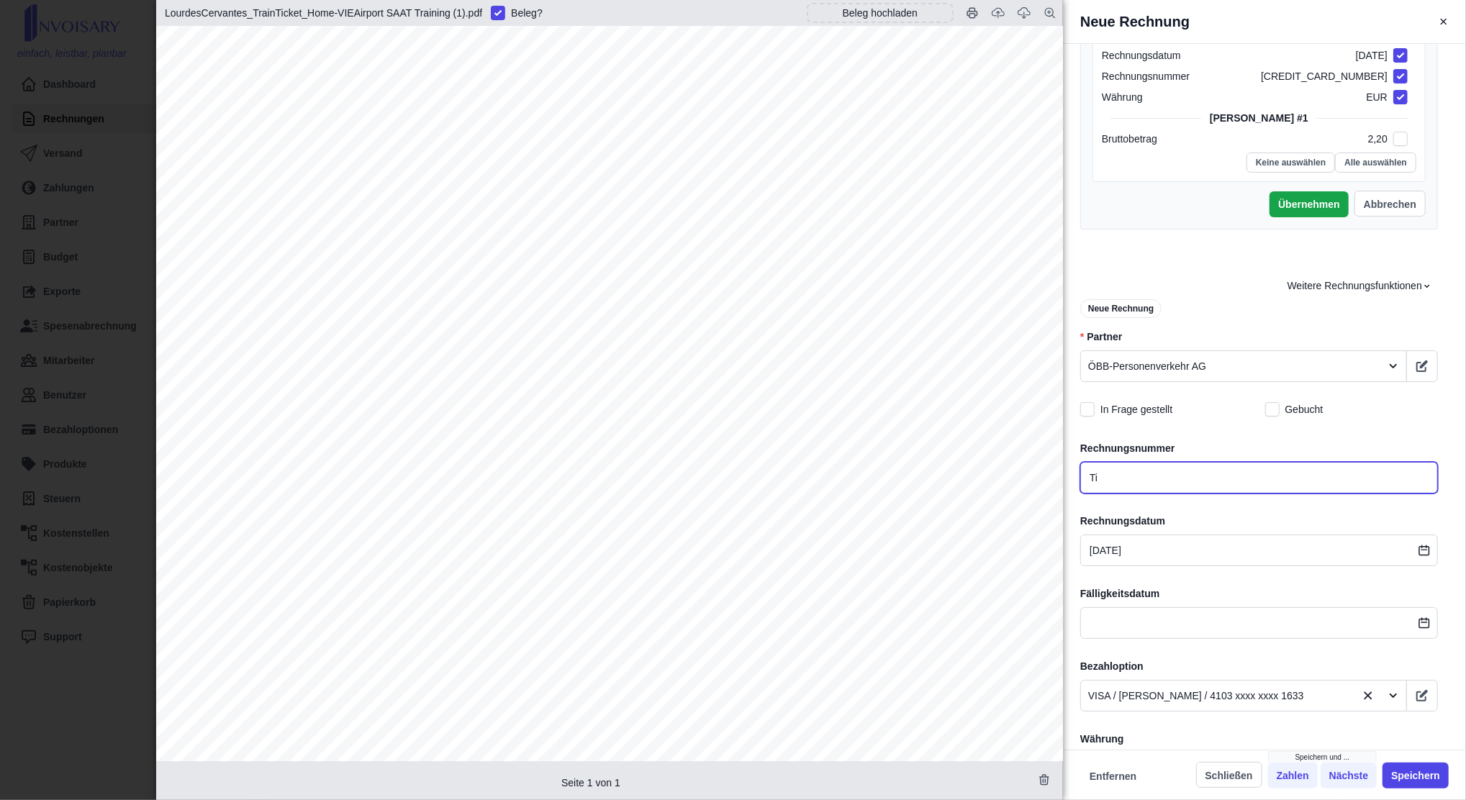
type input "OBB039517"
type input "[MEDICAL_DATA]"
type input "OBB039517"
type input "Tick"
type input "OBB039517"
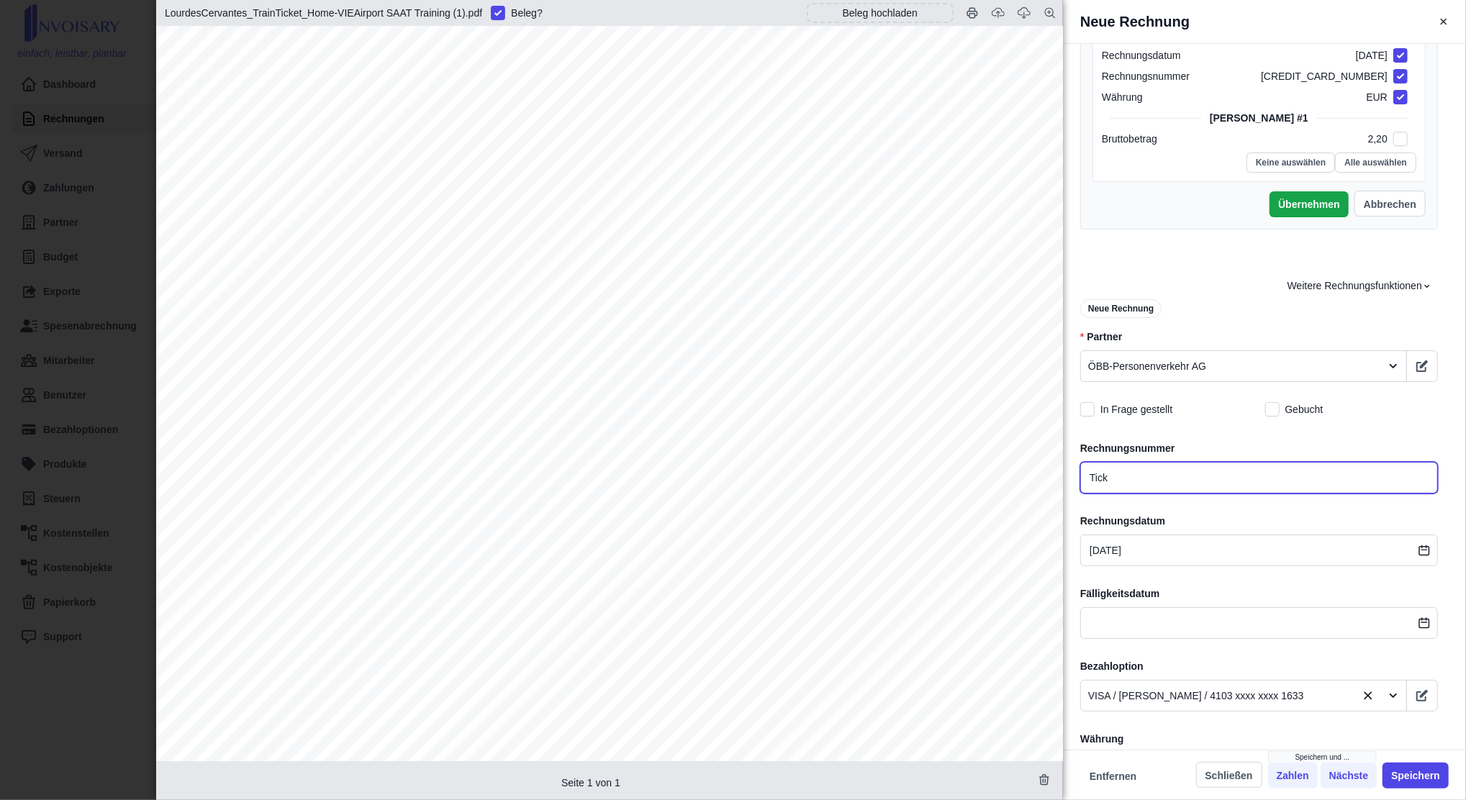
type input "Ticke"
type input "OBB039517"
type input "Ticket"
type input "OBB039517"
type input "Ticket"
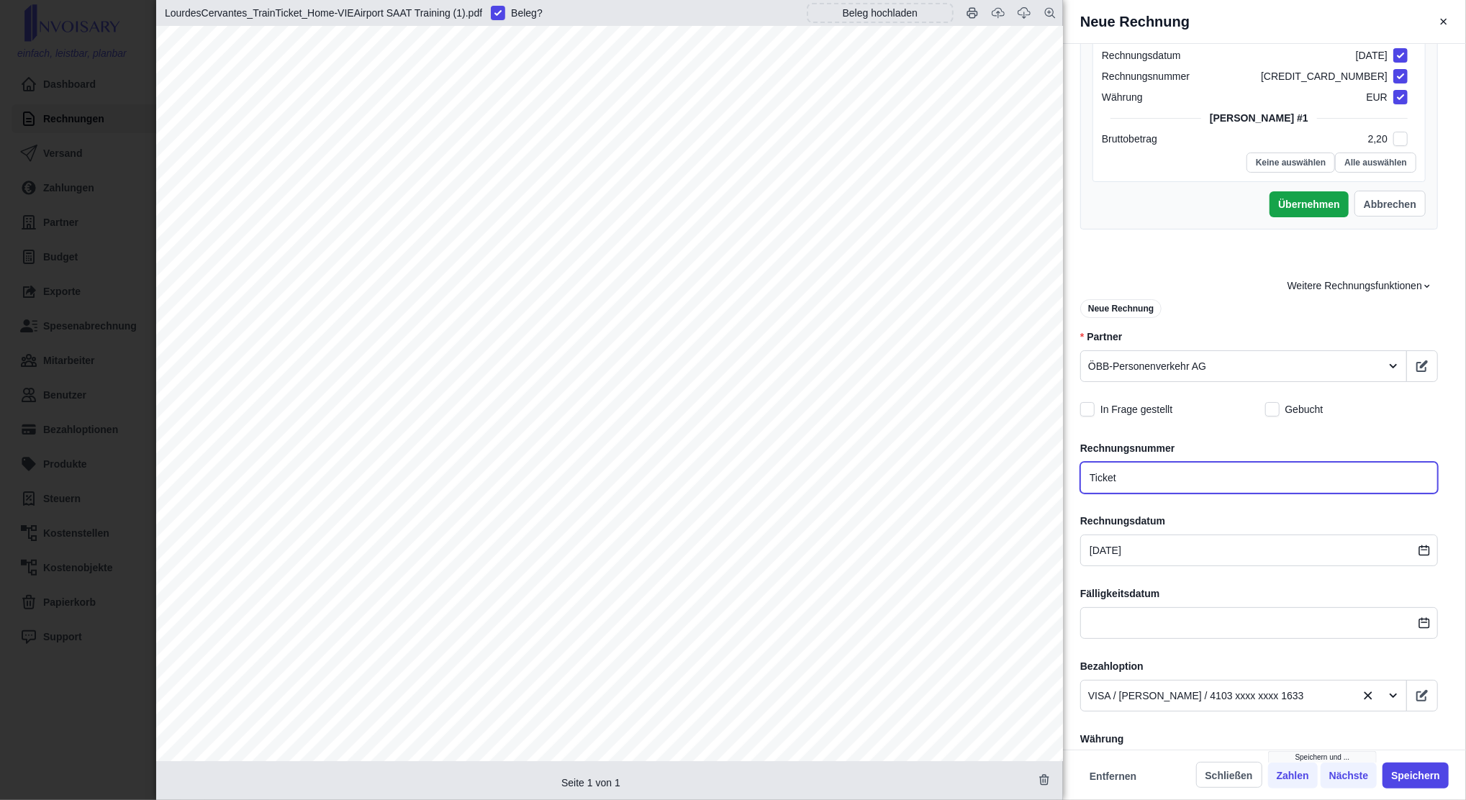
type input "OBB039517"
type input "Ticket L"
type input "OBB039517"
type input "Ticket [PERSON_NAME]"
type input "OBB039517"
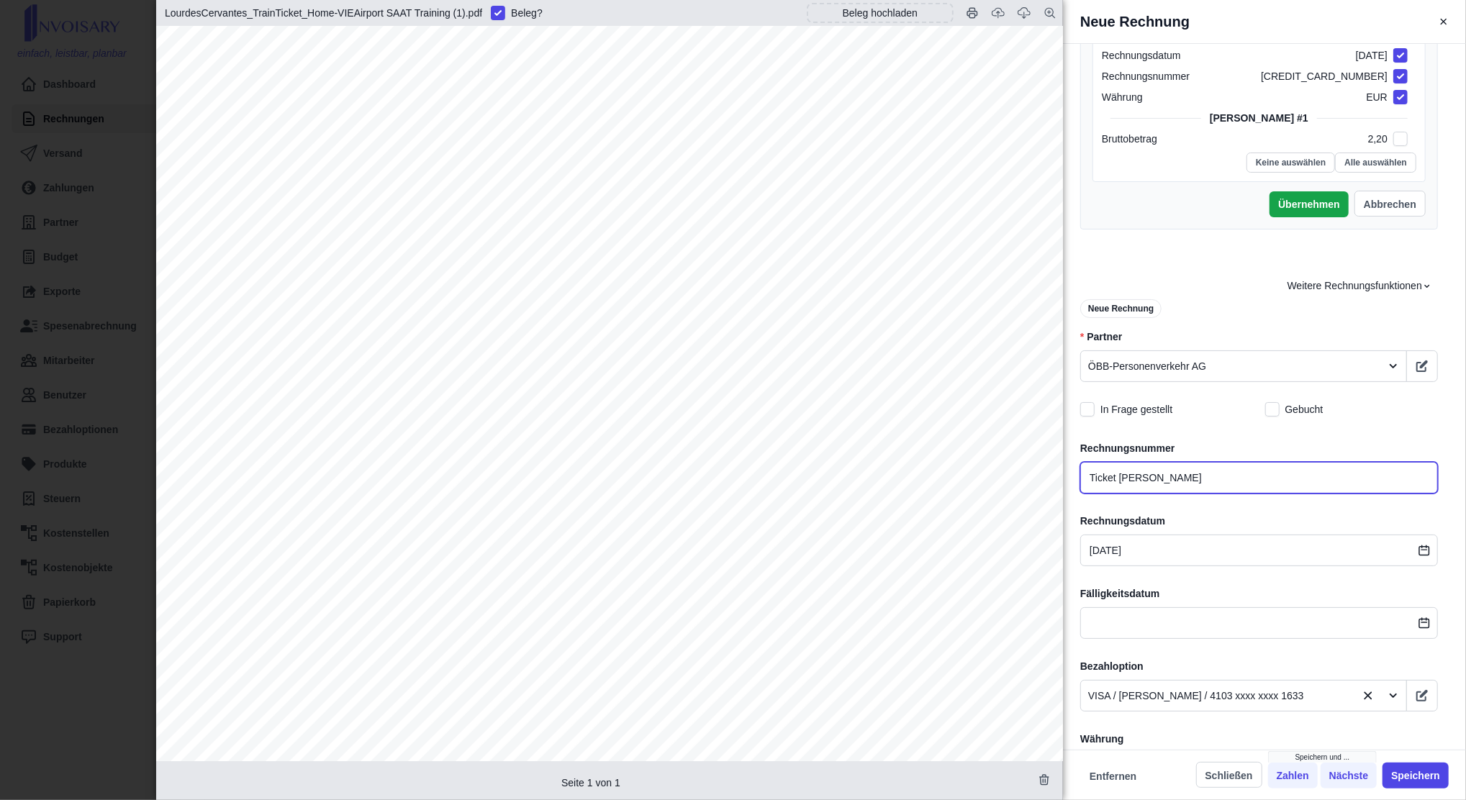
type input "Ticket Lour"
type input "OBB039517"
type input "Ticket Lourd"
type input "OBB039517"
type input "Ticket Lourde"
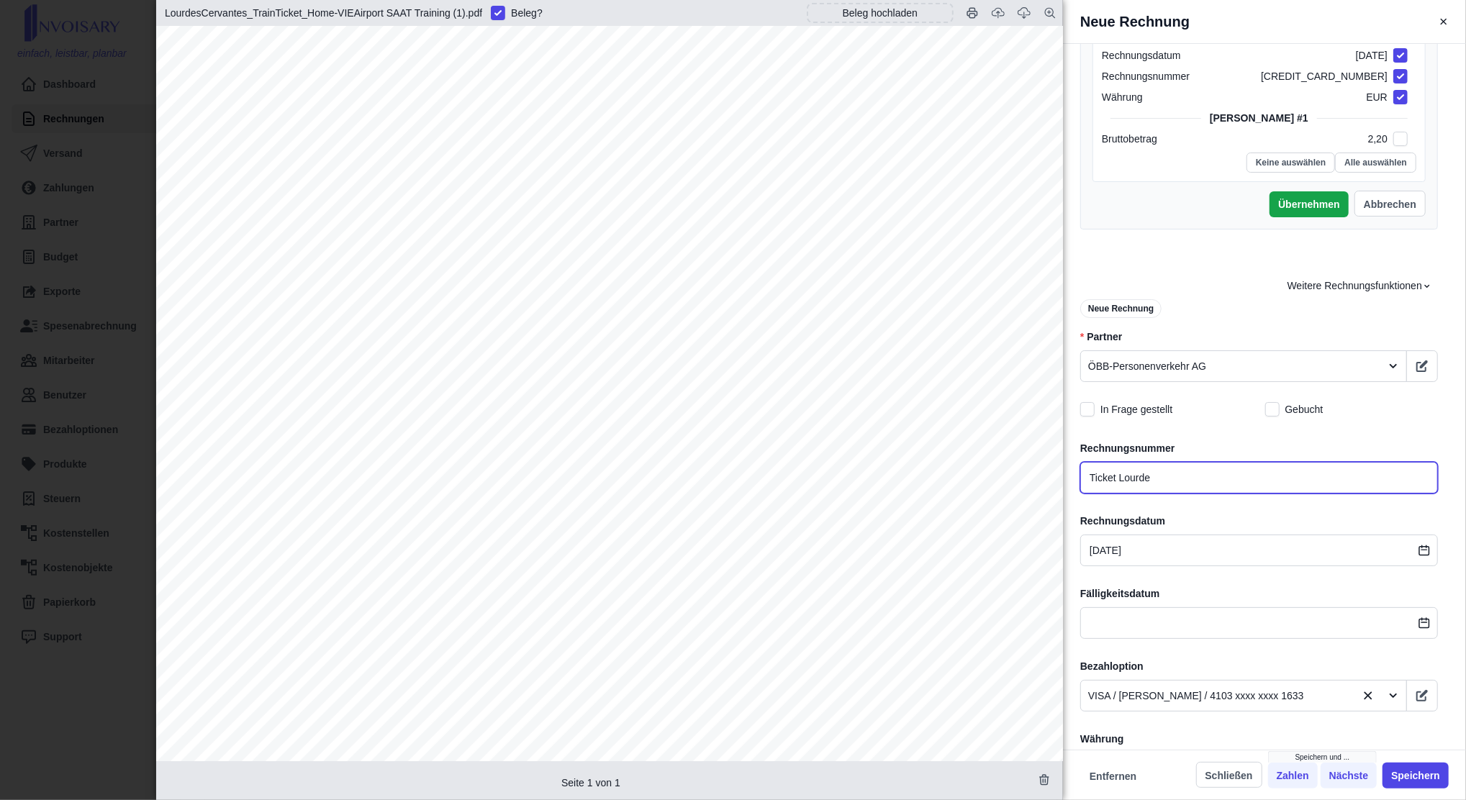
type input "OBB039517"
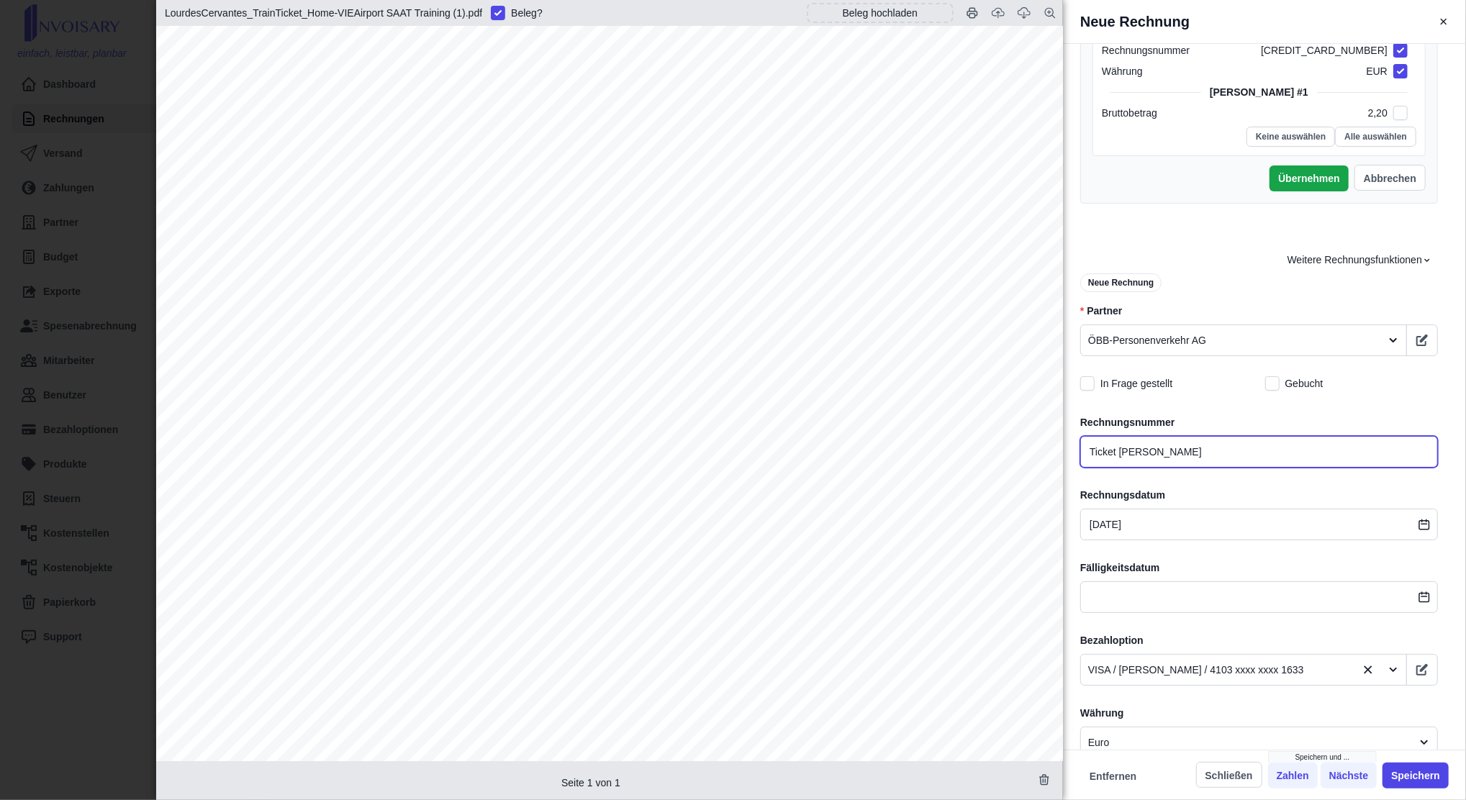
scroll to position [384, 0]
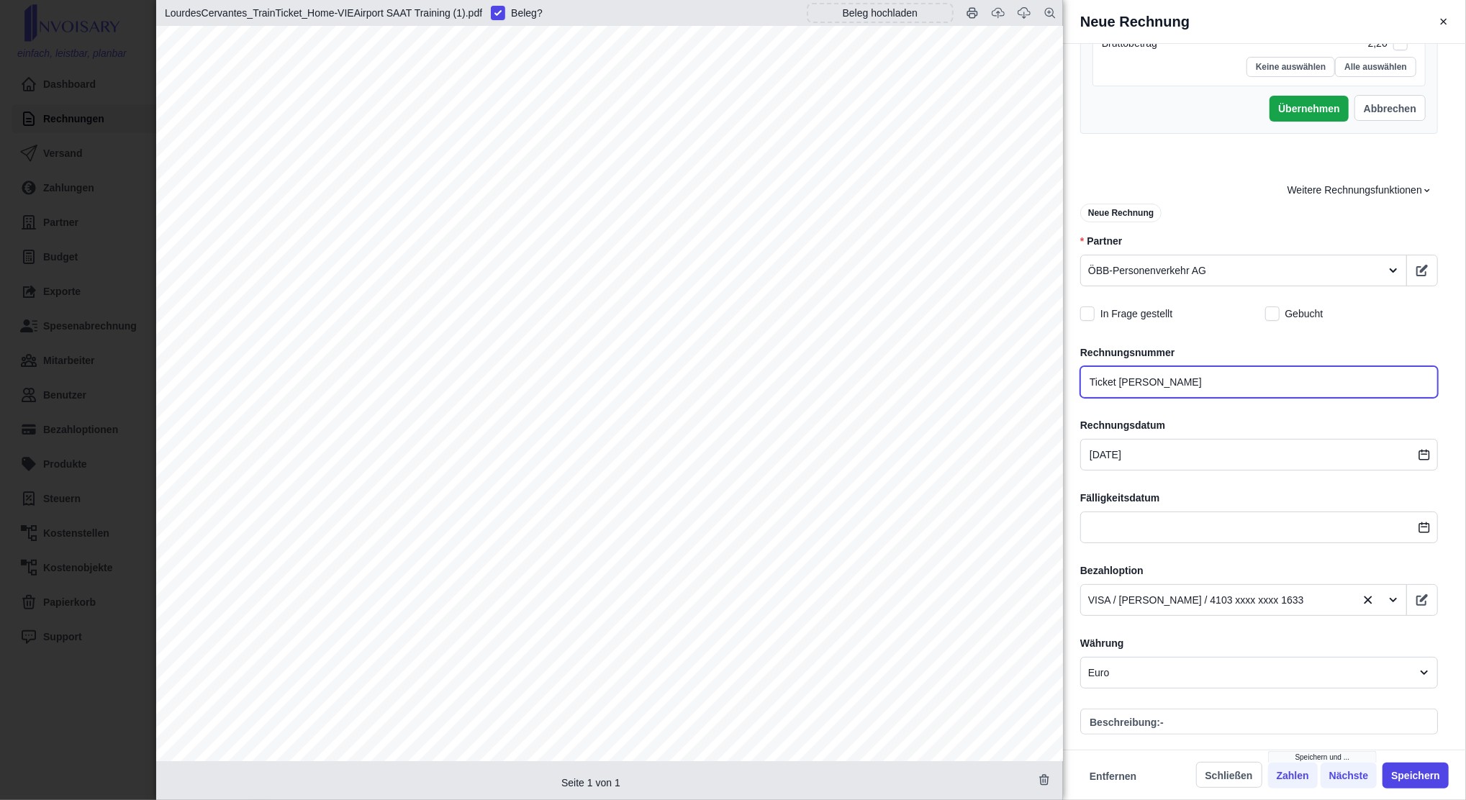
type input "Ticket [PERSON_NAME]"
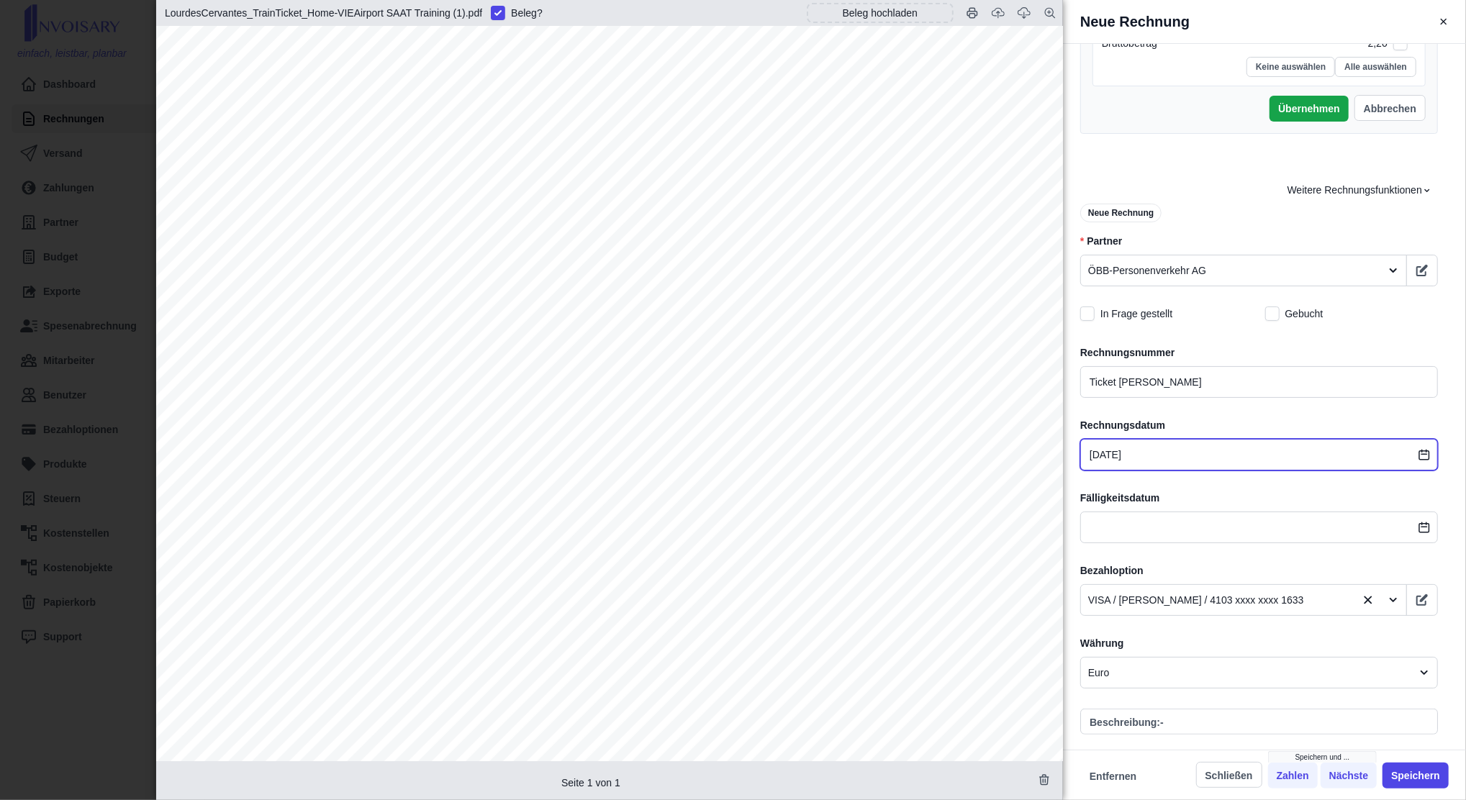
click at [1172, 446] on input "[DATE]" at bounding box center [1260, 455] width 358 height 32
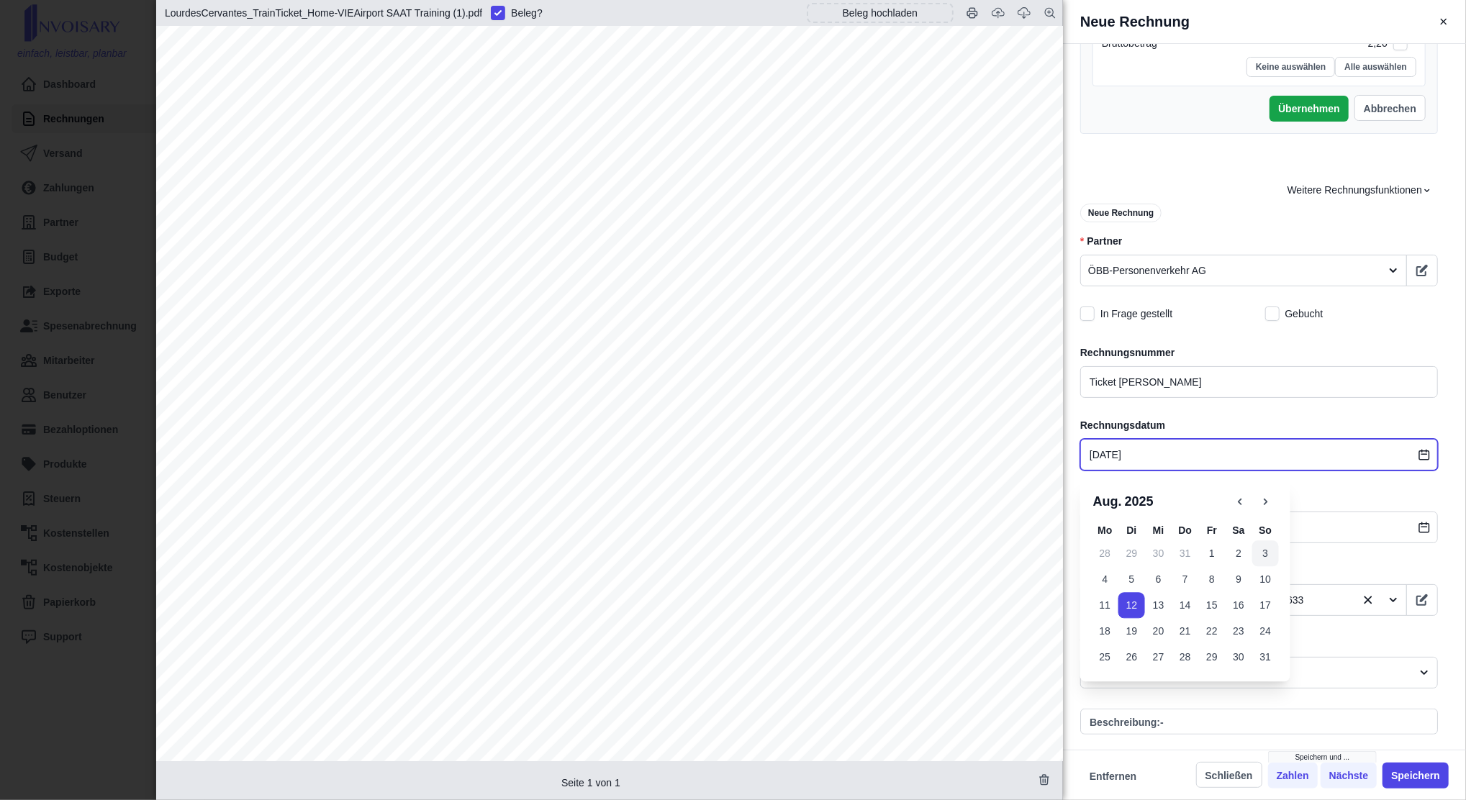
click at [1261, 559] on button "3" at bounding box center [1266, 554] width 27 height 26
type input "OBB039517"
type input "[DATE]"
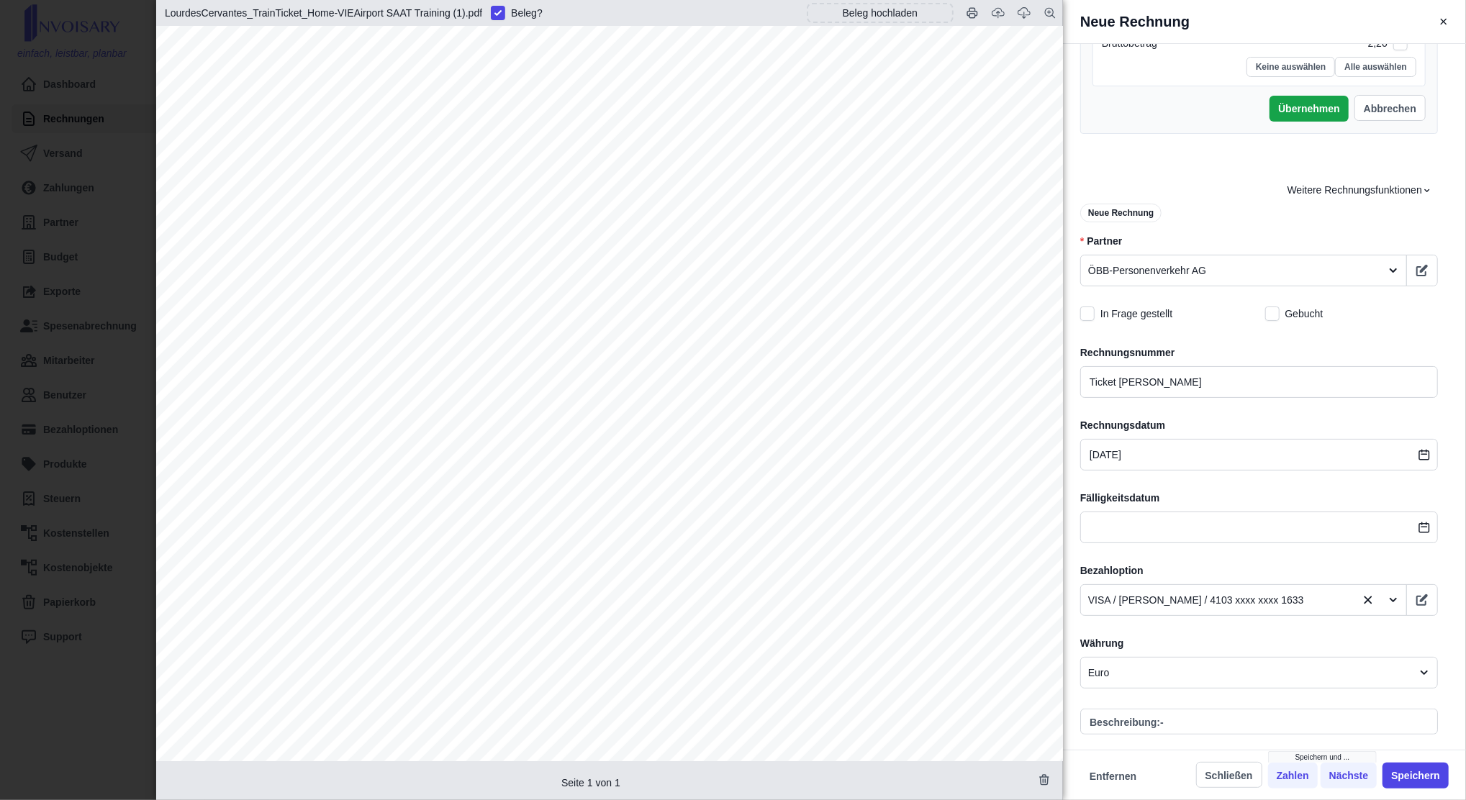
click at [1239, 592] on div at bounding box center [1218, 601] width 261 height 18
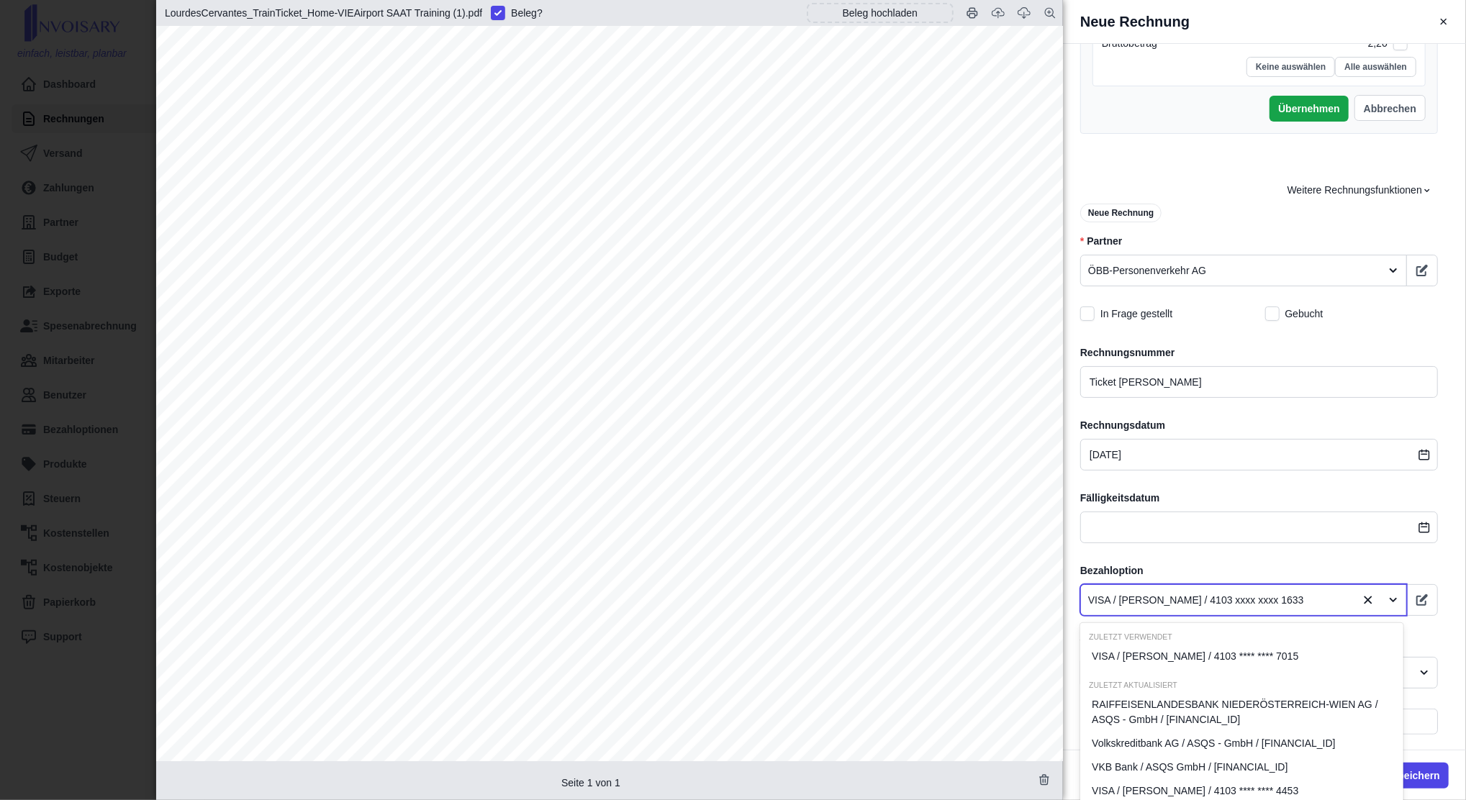
scroll to position [42, 0]
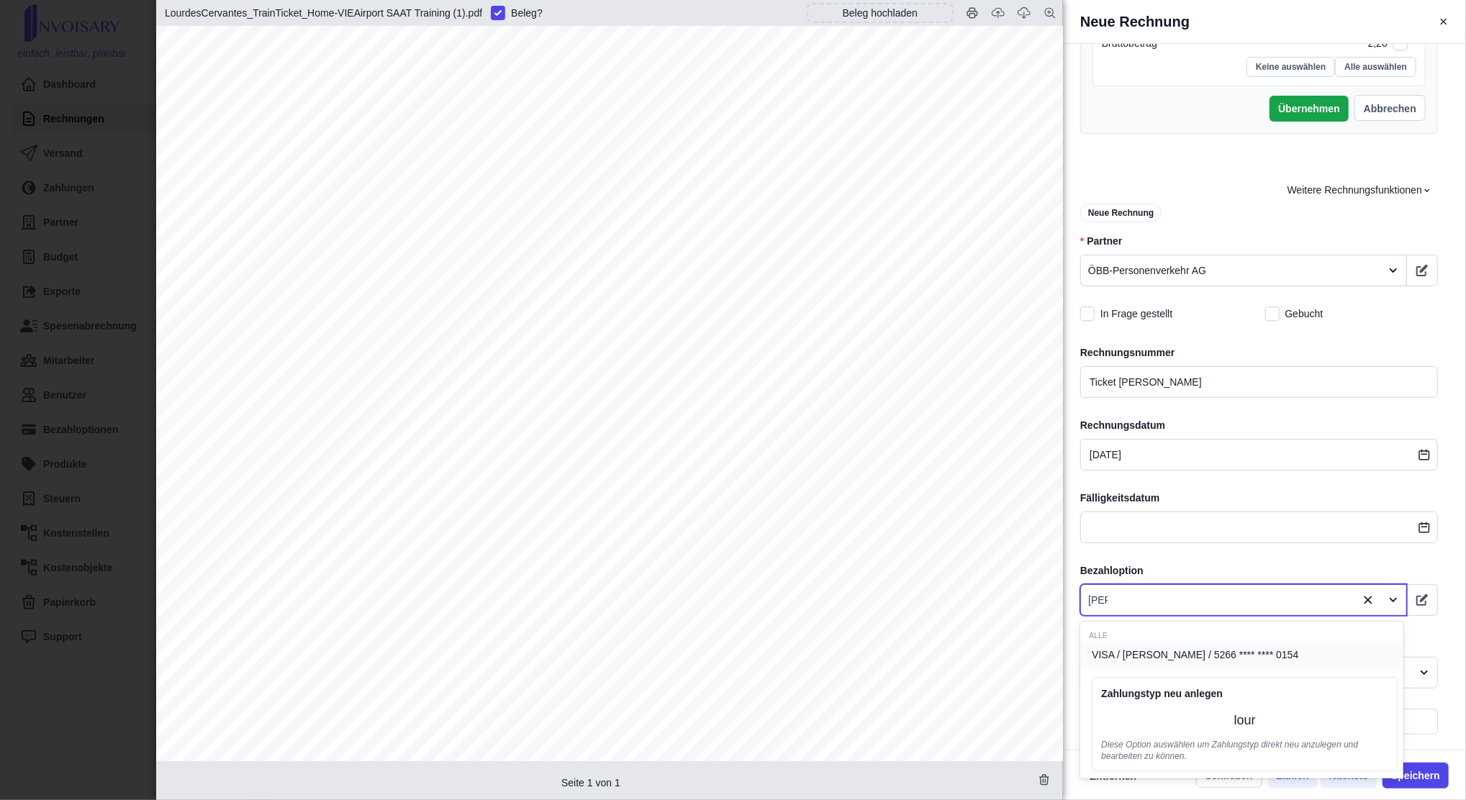
type input "lour"
click at [1171, 645] on div "VISA / [PERSON_NAME] / 5266 **** **** 0154" at bounding box center [1242, 656] width 323 height 24
type input "OBB039517"
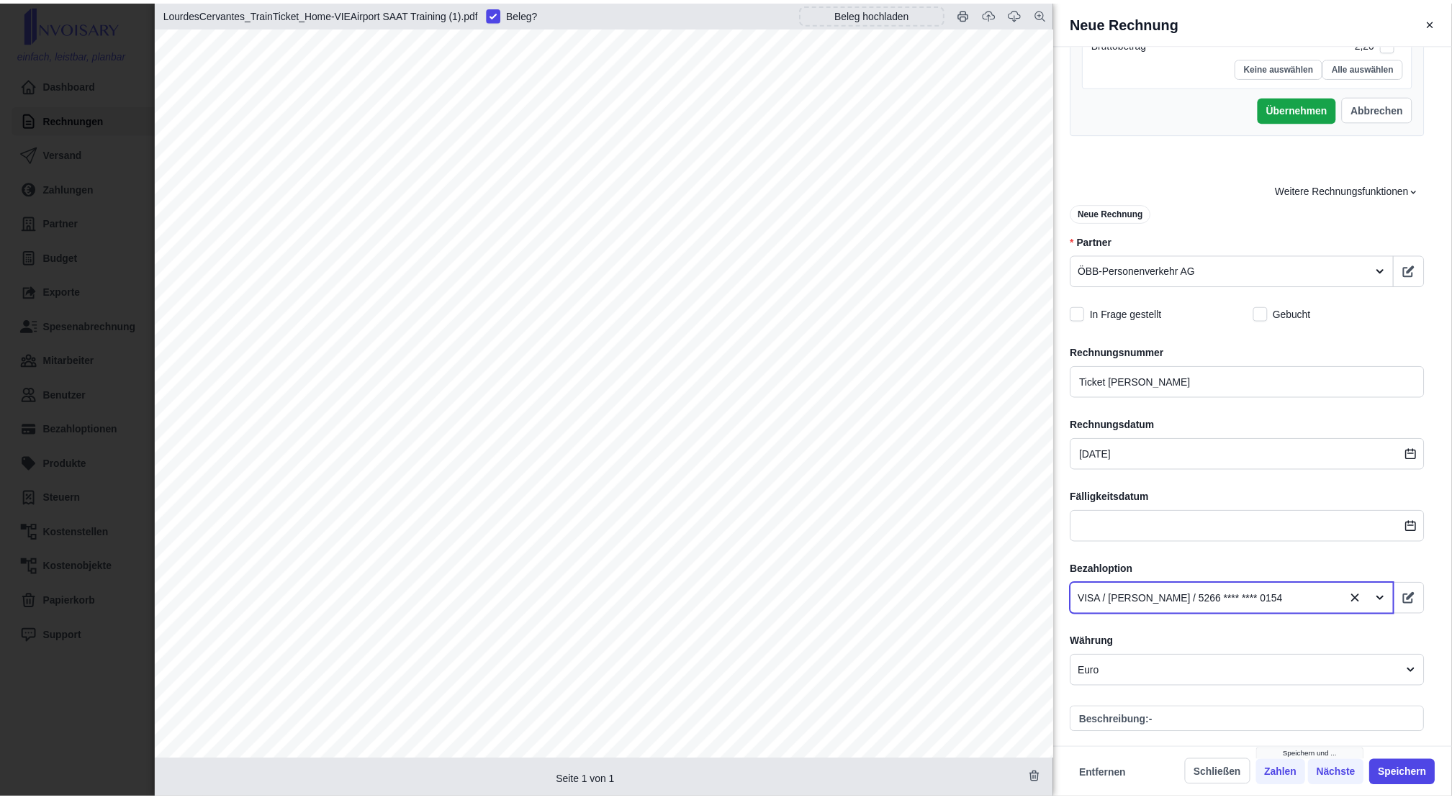
scroll to position [1055, 0]
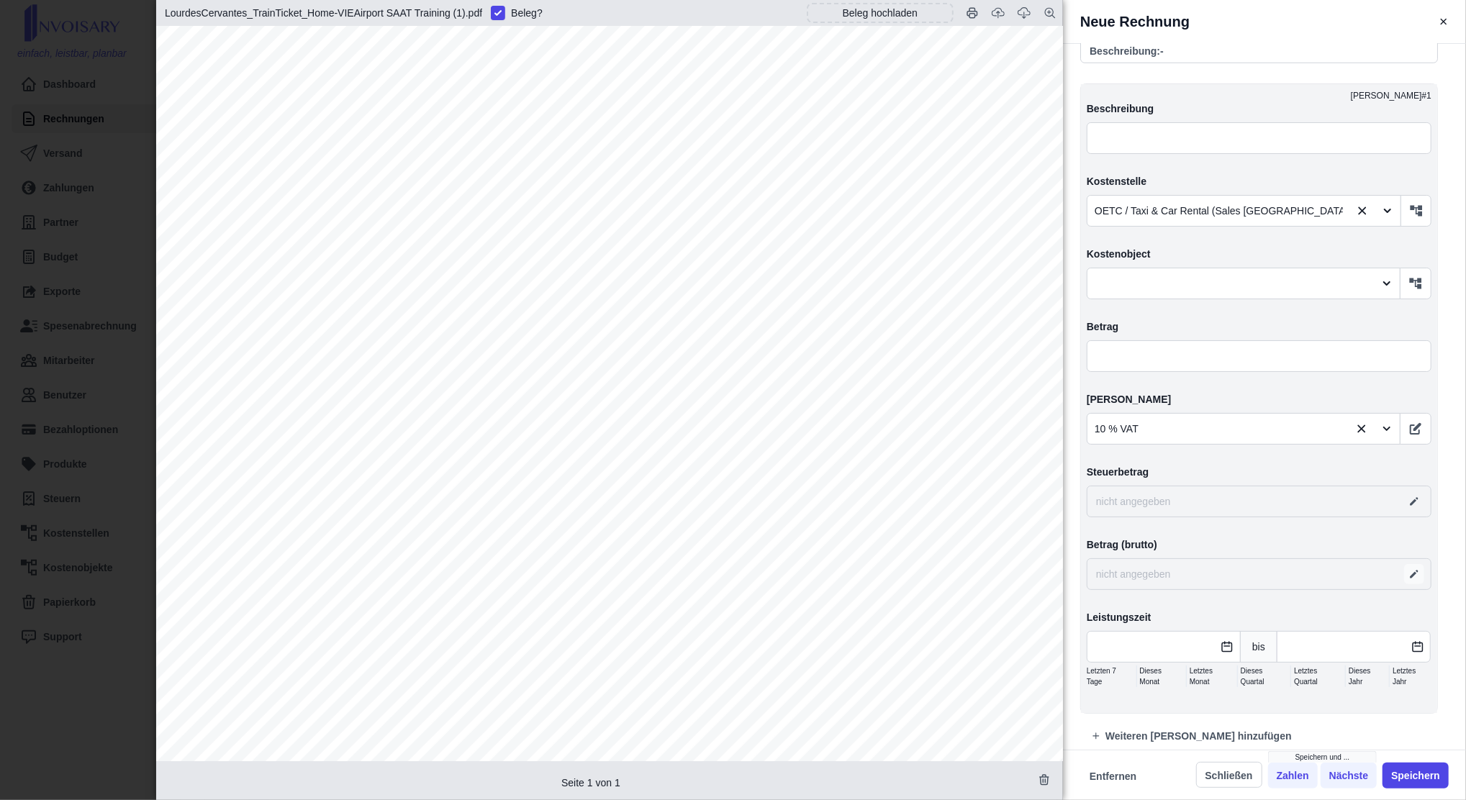
click at [1412, 569] on icon "button" at bounding box center [1415, 575] width 12 height 12
click at [1237, 586] on input "text" at bounding box center [1259, 575] width 345 height 32
type input "OBB039517"
type input "0,18"
type input "1,82"
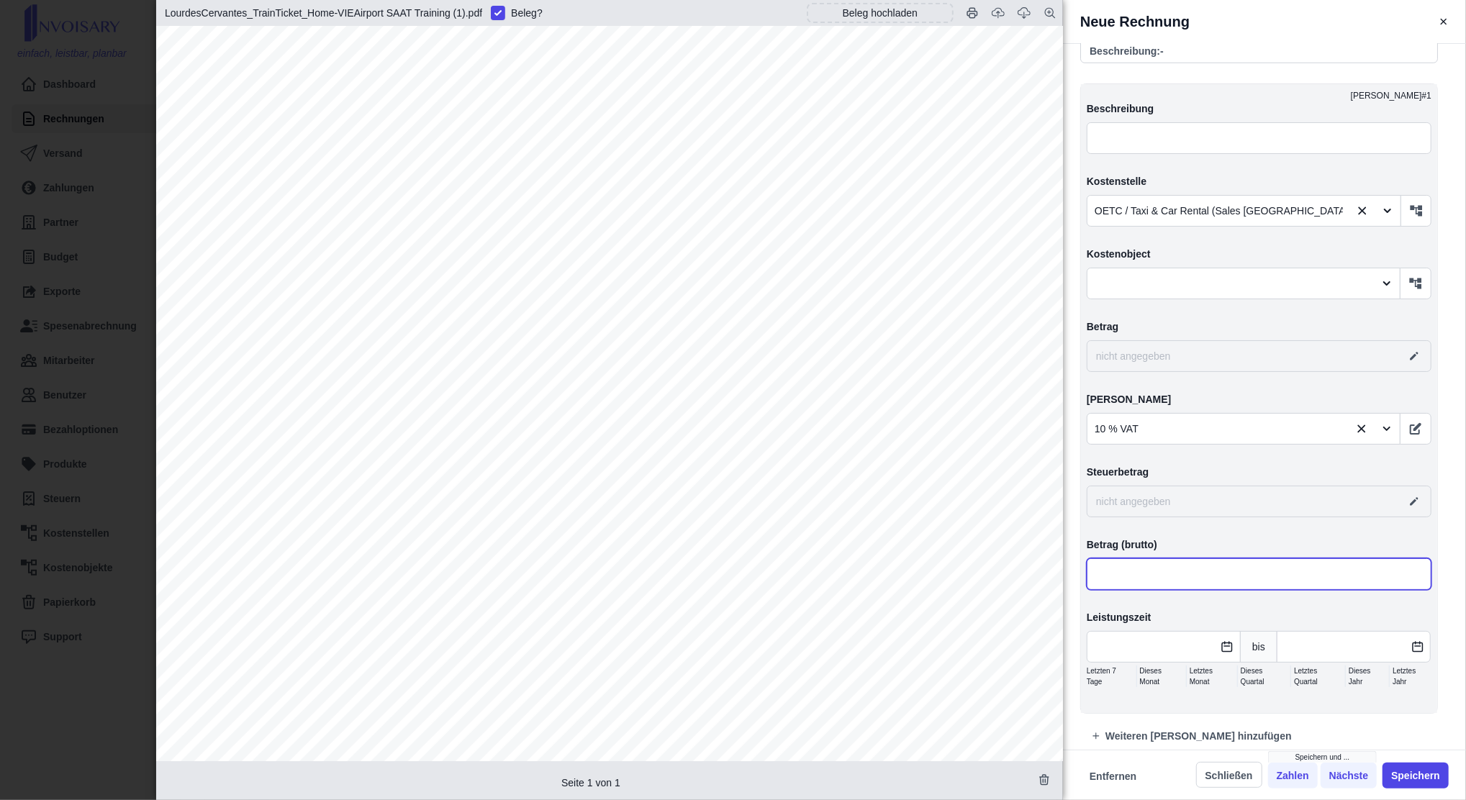
type input "2,00"
type input "OBB039517"
type input "2,20"
type input "OBB039517"
type input "0,20"
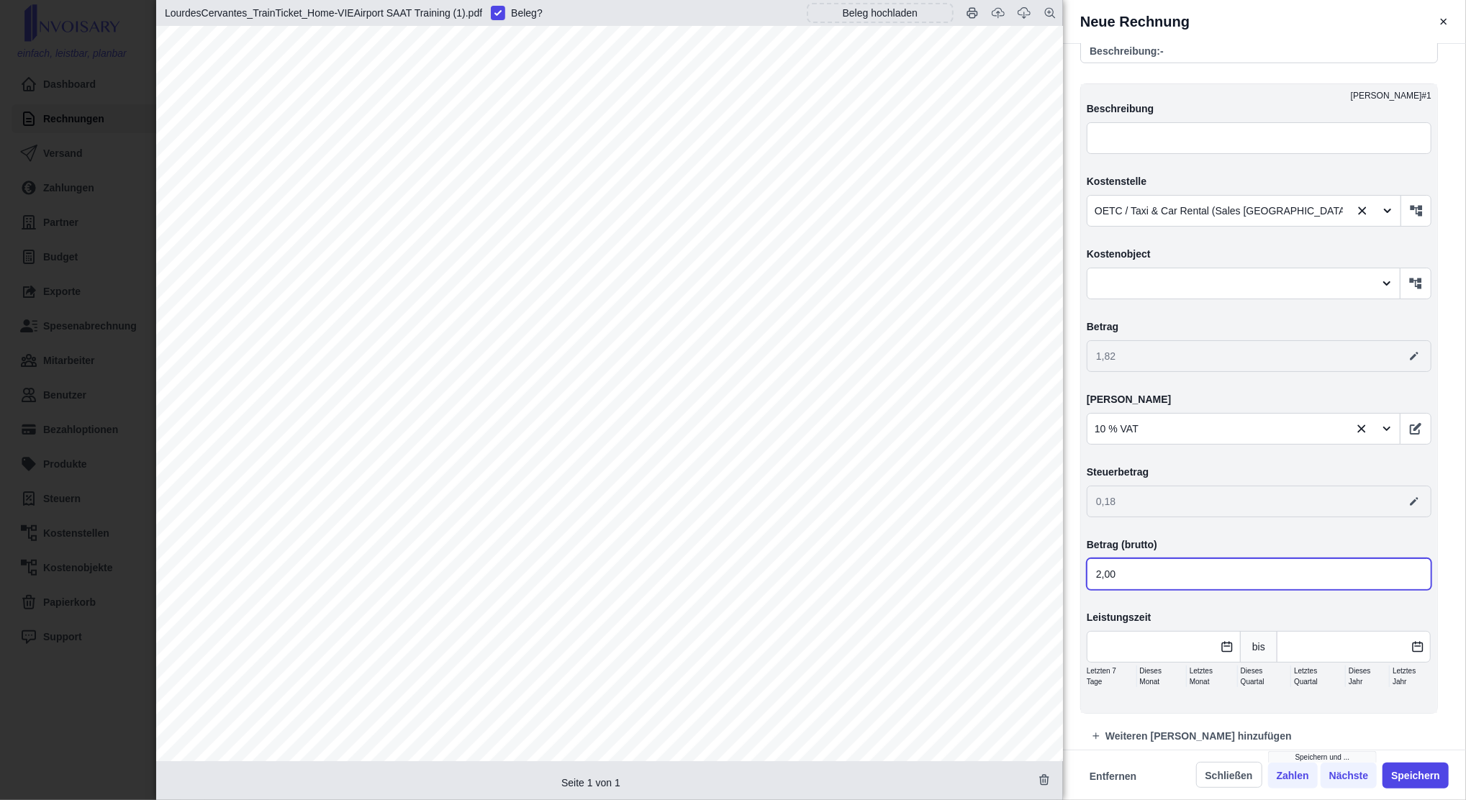
type input "2,00"
type input "OBB039517"
type input "2,20"
click at [1403, 776] on button "Speichern" at bounding box center [1416, 776] width 66 height 26
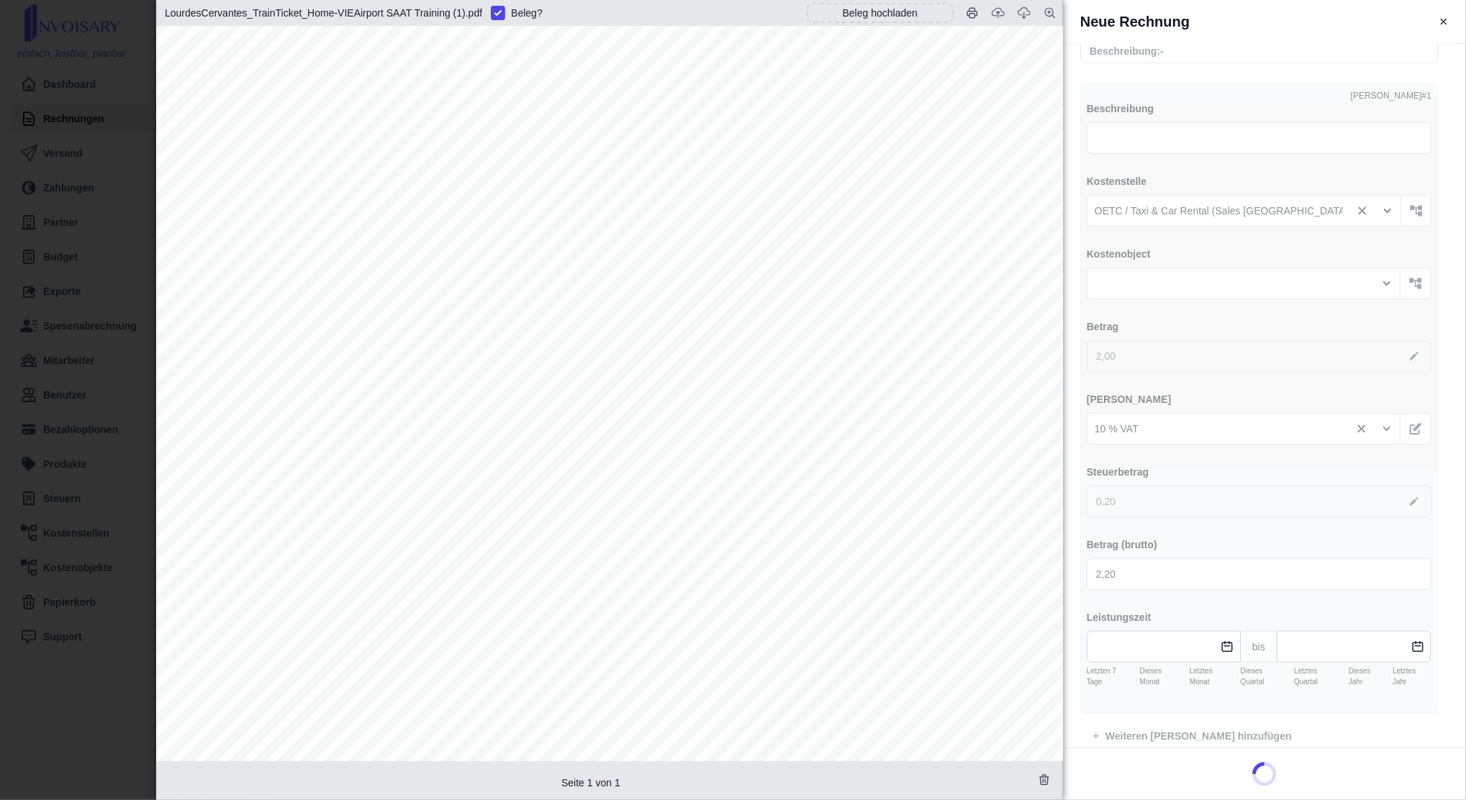
type input "OBB039517"
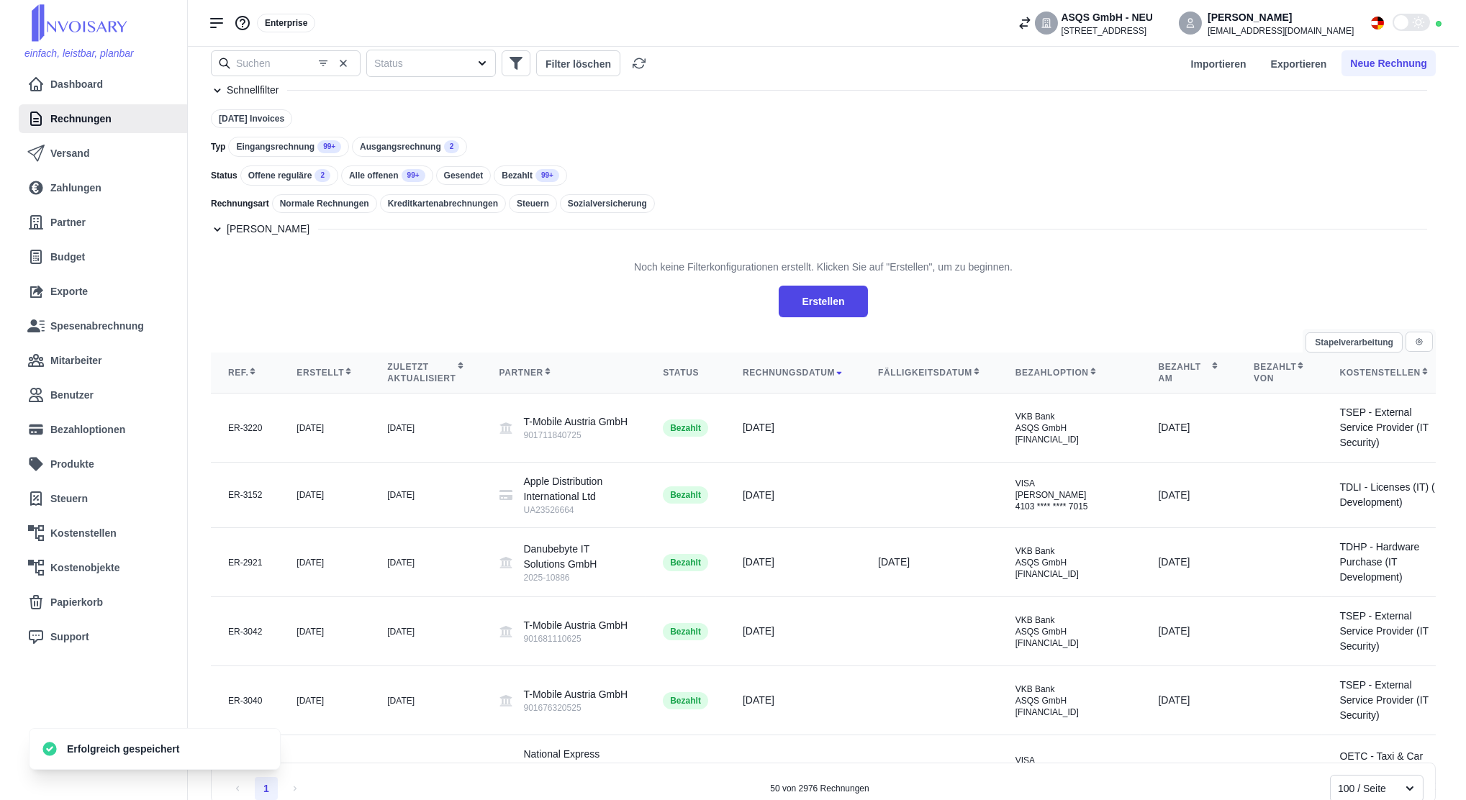
scroll to position [0, 0]
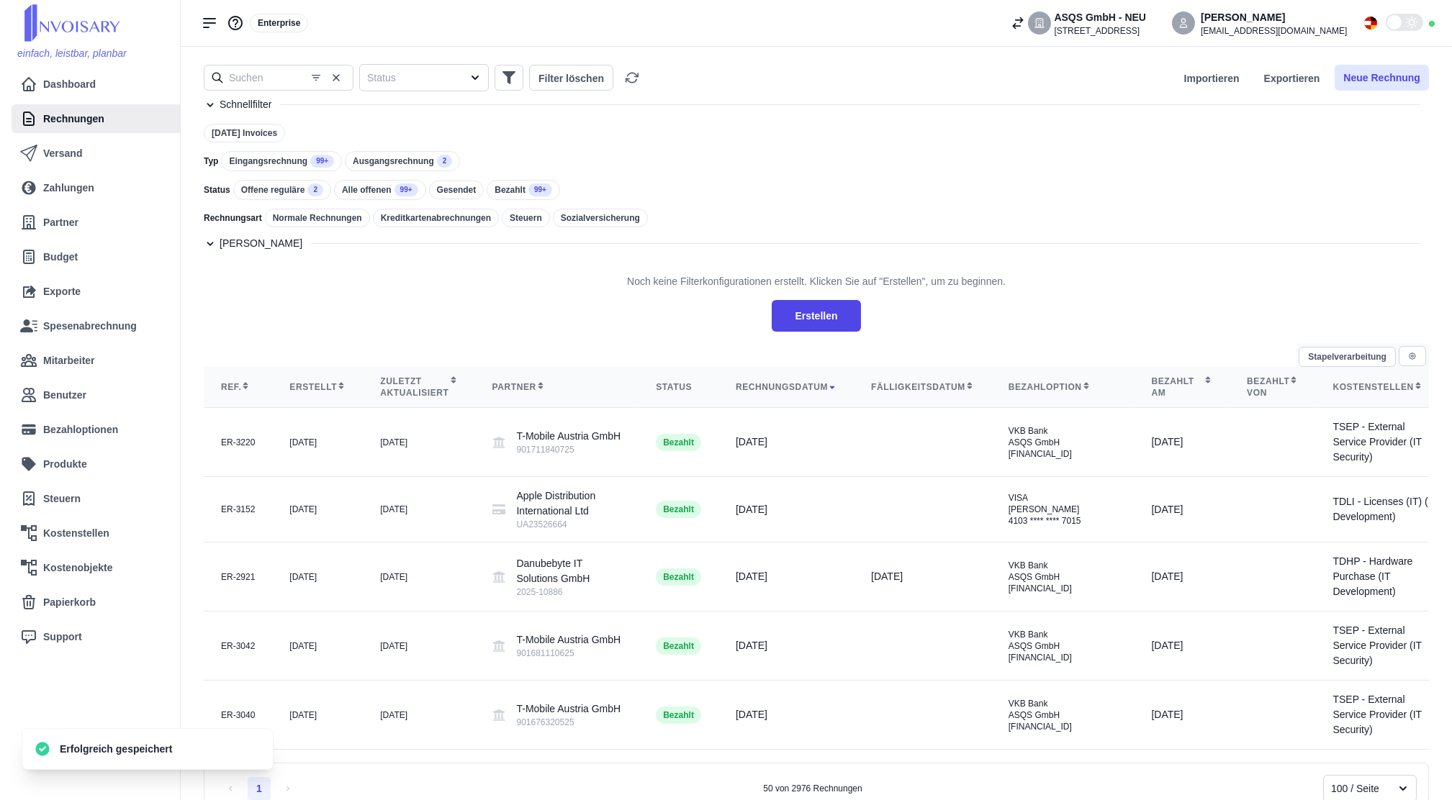
click at [1367, 77] on button "Neue Rechnung" at bounding box center [1382, 78] width 94 height 26
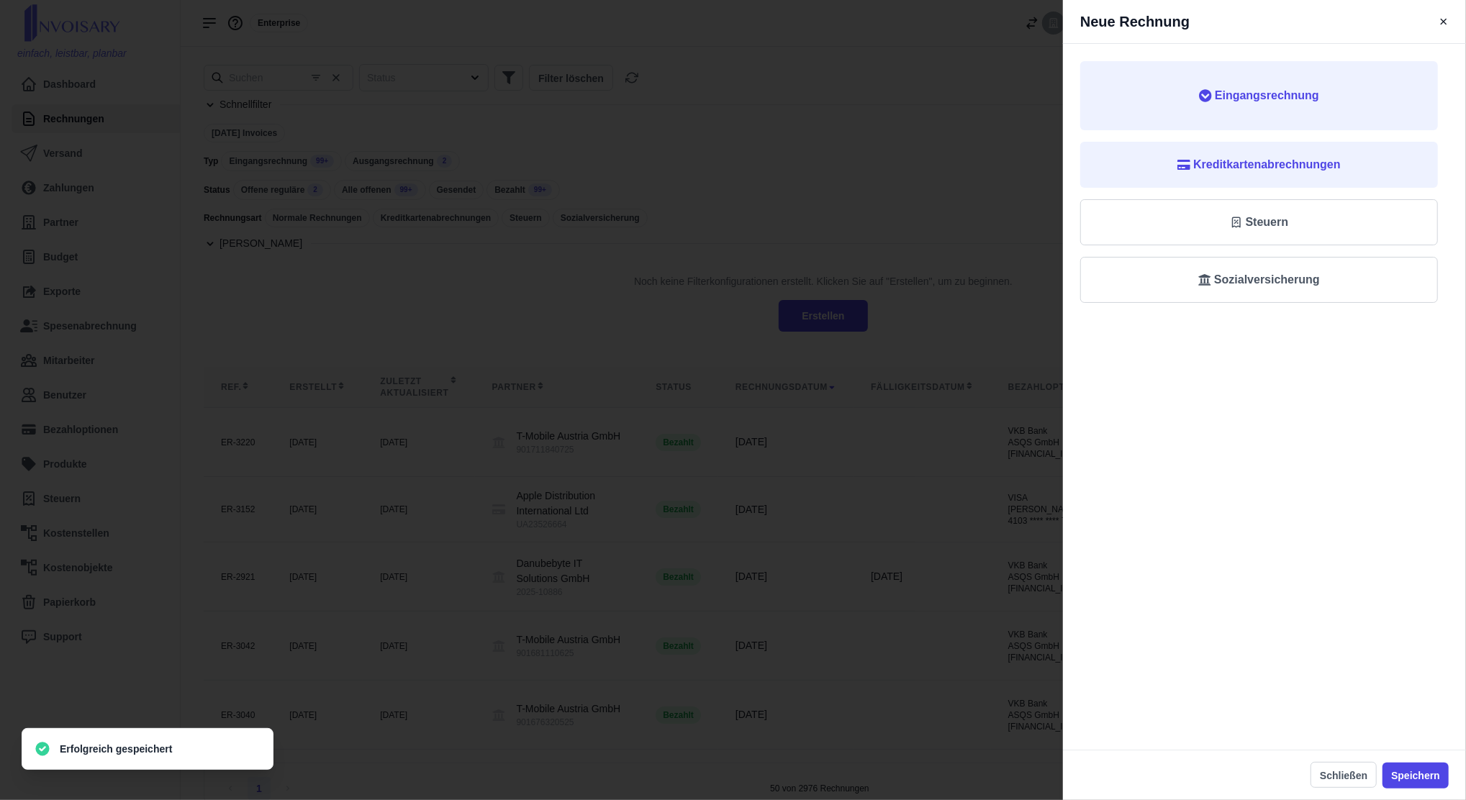
click at [825, 181] on div "Neue Rechnung Eingangsrechnung Kreditkartenabrechnungen Steuern Sozialversicher…" at bounding box center [733, 400] width 1466 height 800
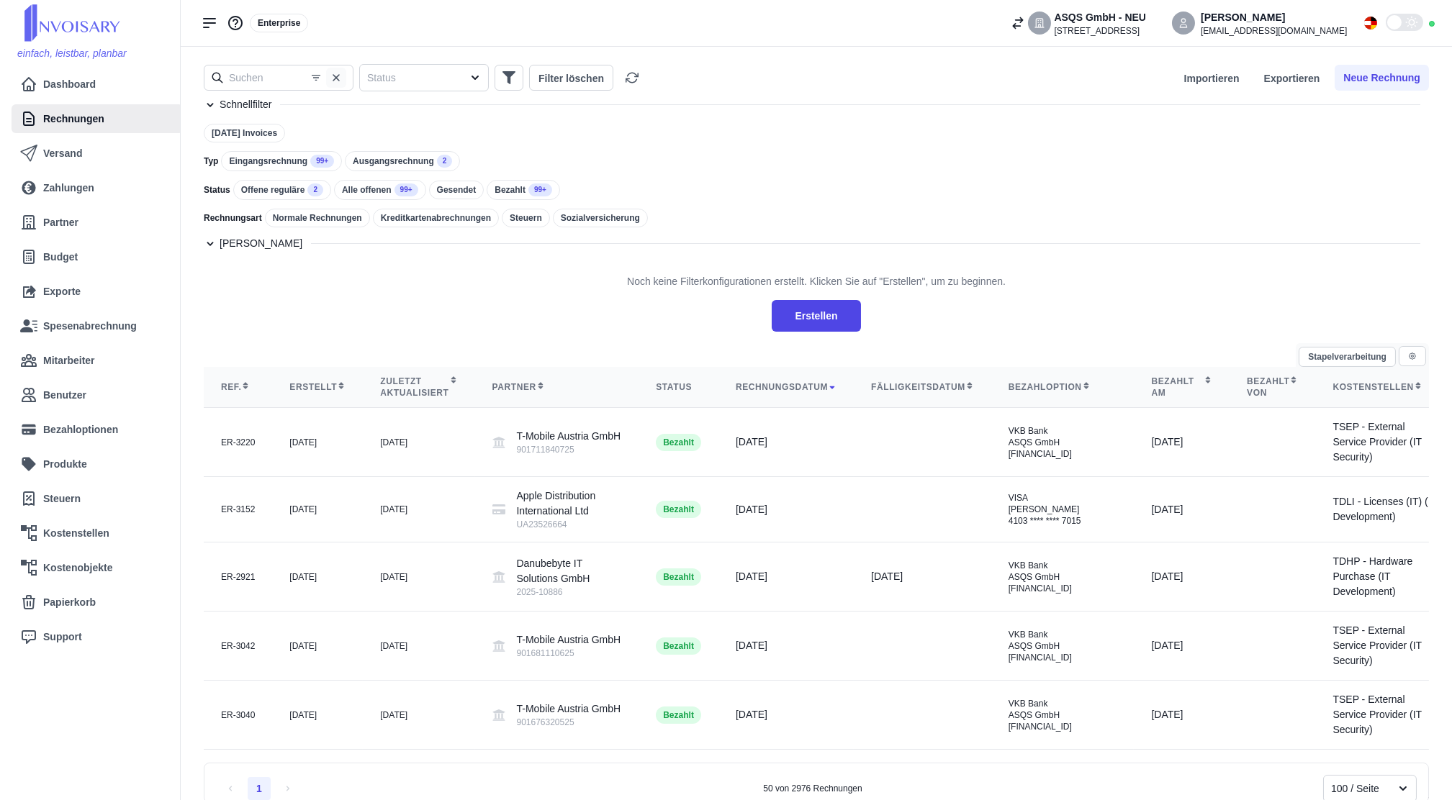
click at [337, 79] on icon "button" at bounding box center [336, 77] width 7 height 7
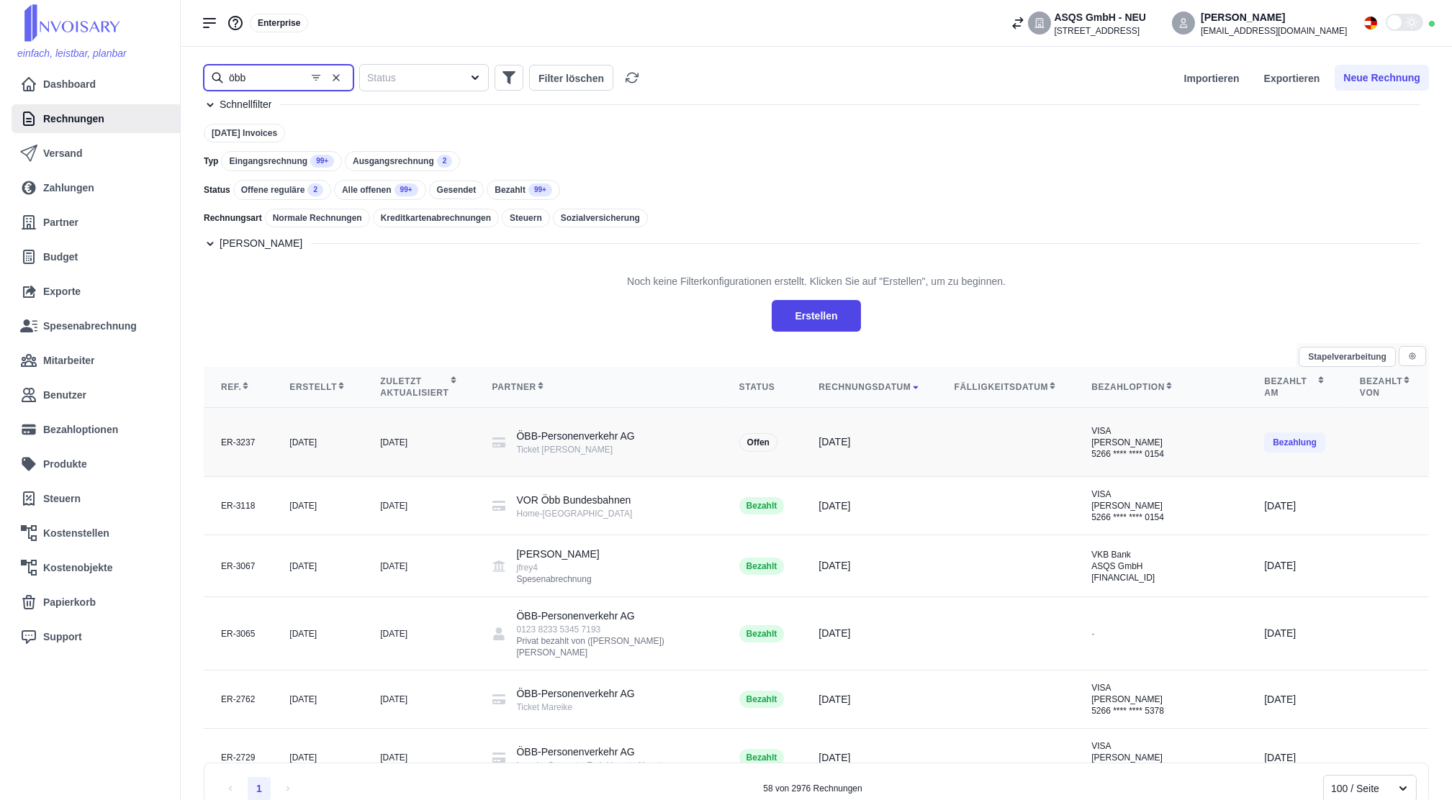
type input "öbb"
click at [284, 456] on td "[DATE]" at bounding box center [317, 442] width 91 height 69
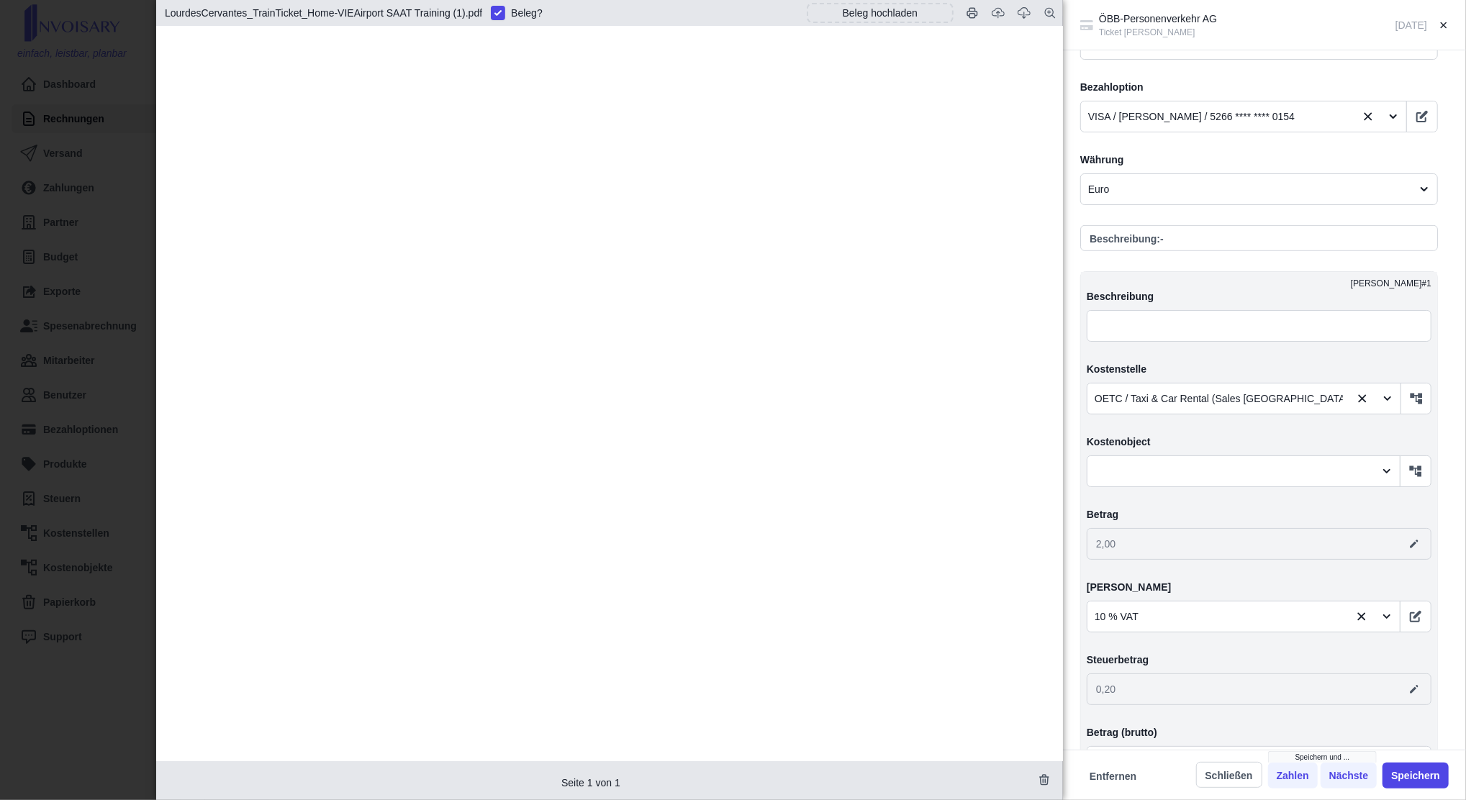
scroll to position [576, 0]
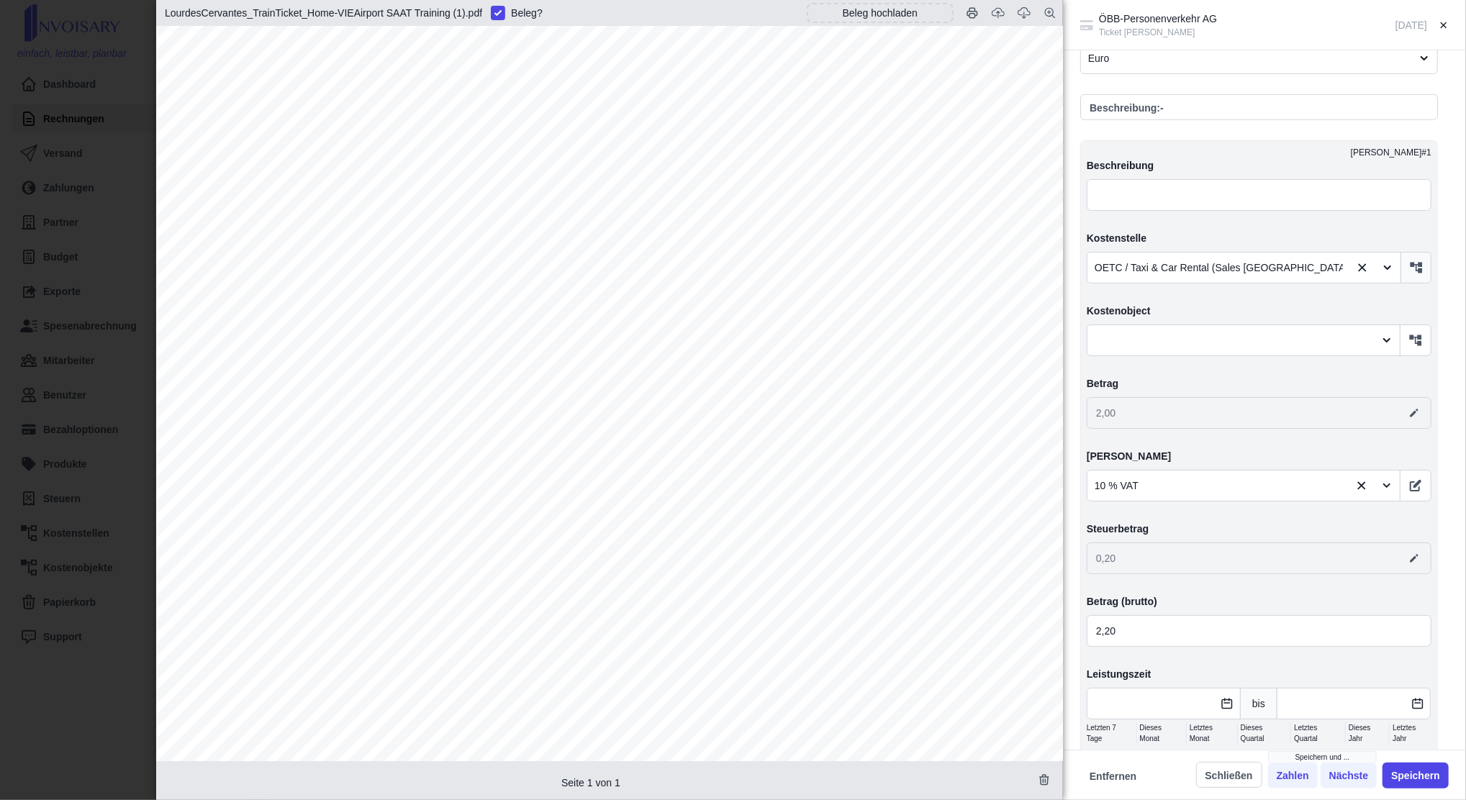
click at [1409, 272] on icon "button" at bounding box center [1416, 268] width 14 height 14
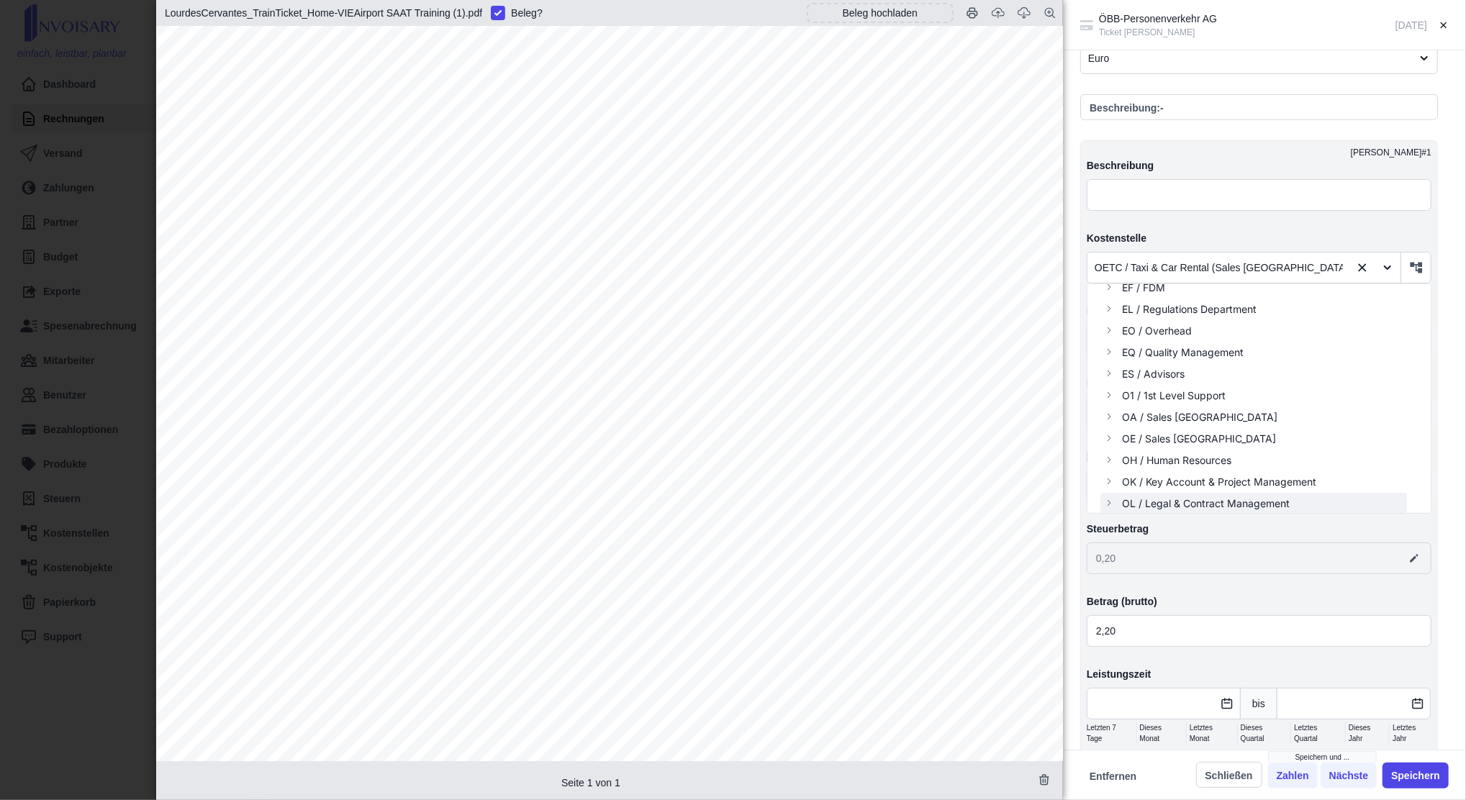
scroll to position [96, 0]
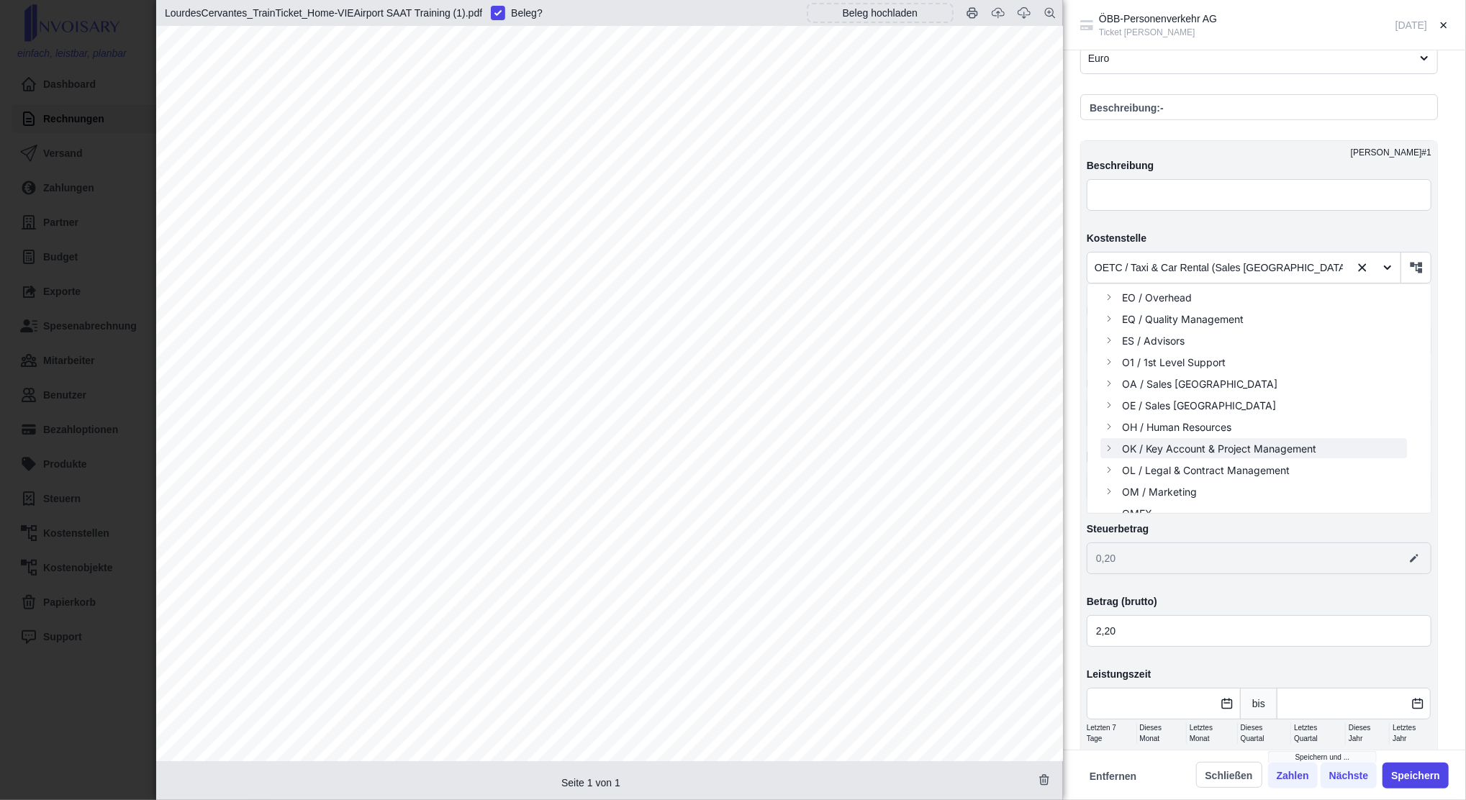
click at [1227, 445] on span "OK / Key Account & Project Management" at bounding box center [1219, 448] width 194 height 15
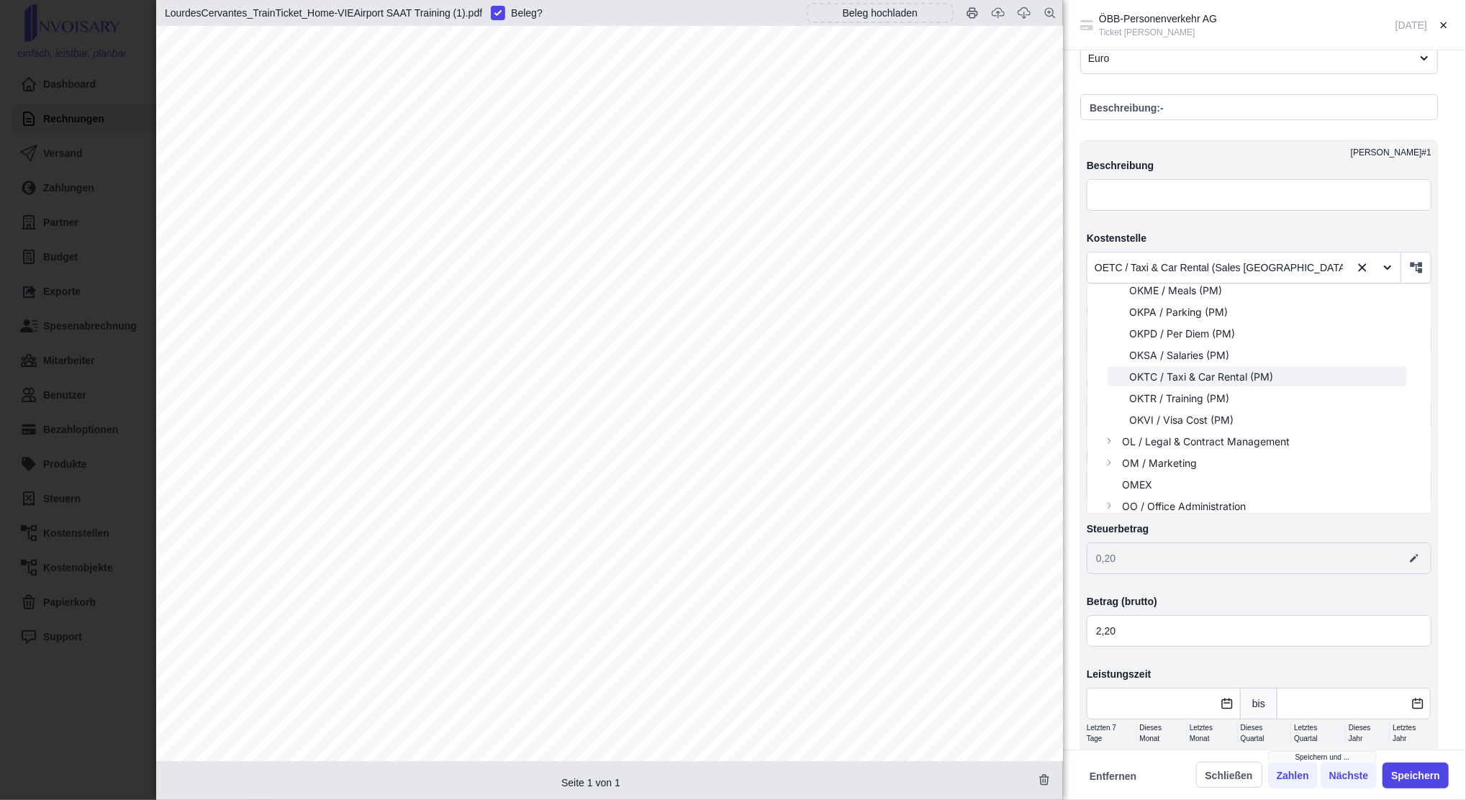
click at [1227, 379] on span "OKTC / Taxi & Car Rental (PM)" at bounding box center [1201, 376] width 144 height 15
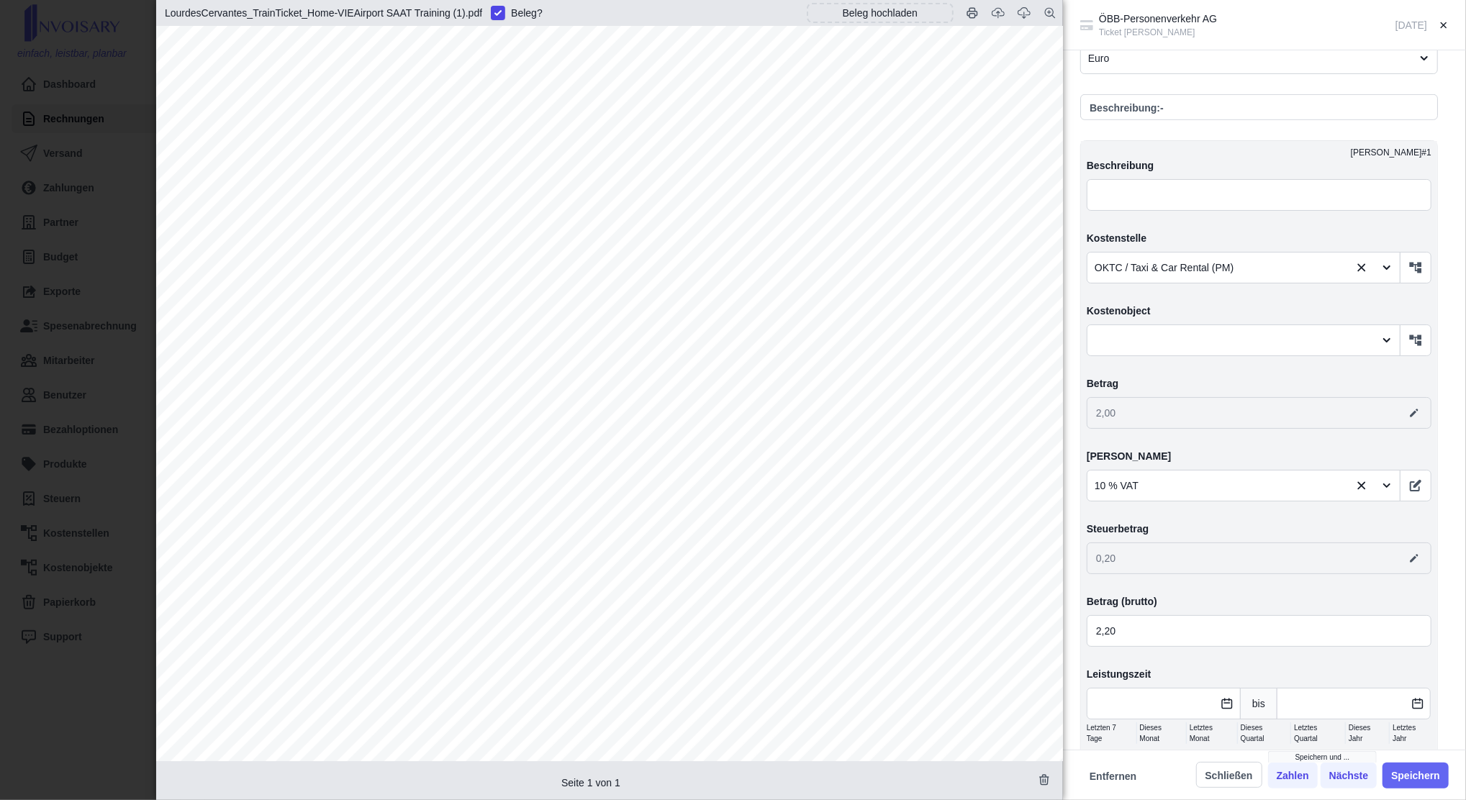
click at [1412, 778] on button "Speichern" at bounding box center [1416, 776] width 66 height 26
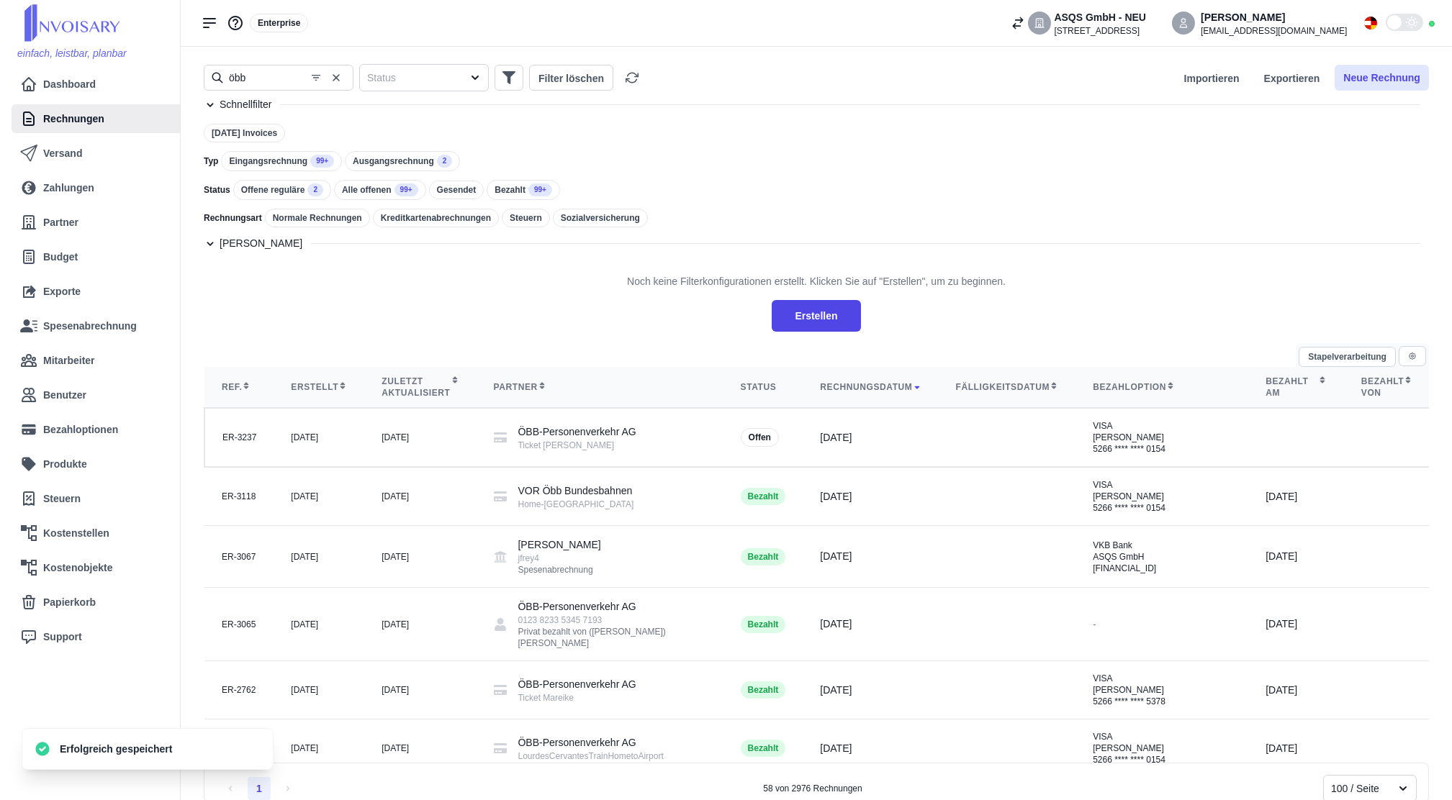
click at [1377, 88] on button "Neue Rechnung" at bounding box center [1382, 78] width 94 height 26
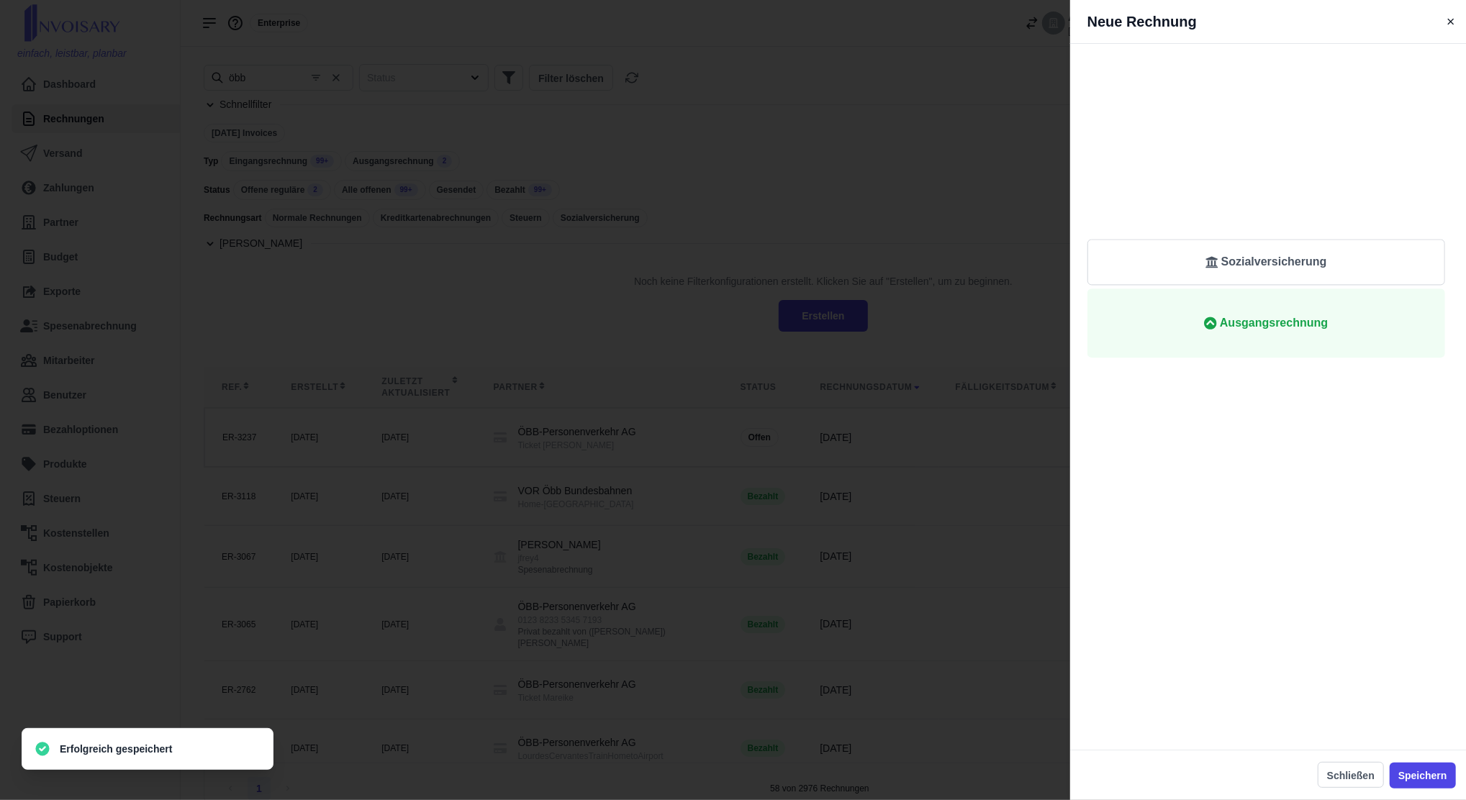
click at [1289, 100] on span "Eingangsrechnung" at bounding box center [1274, 94] width 104 height 17
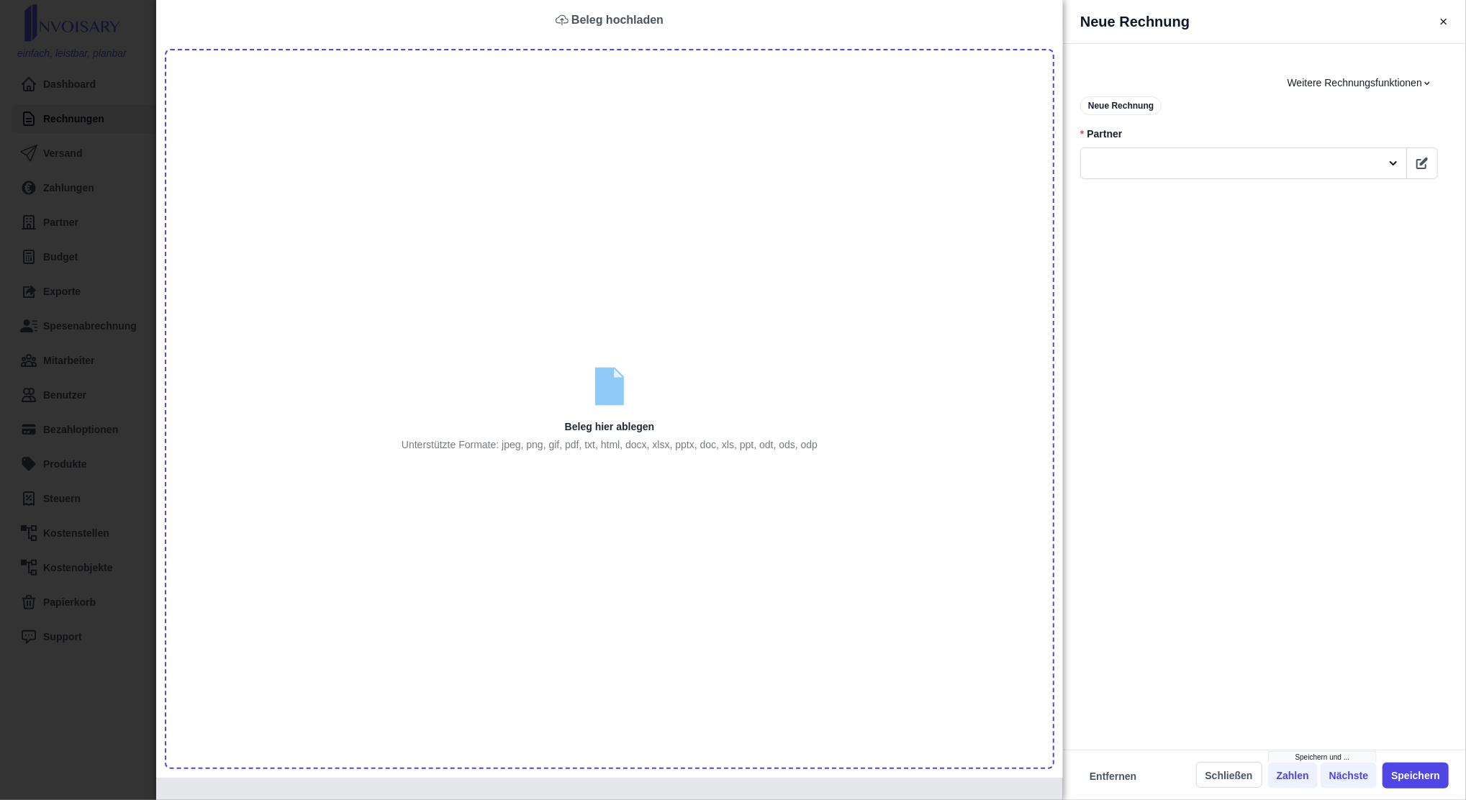
type input "C:\fakepath\LourdesCervantes_Invoice_VIEAirport-Home_SAATtraining (1).pdf"
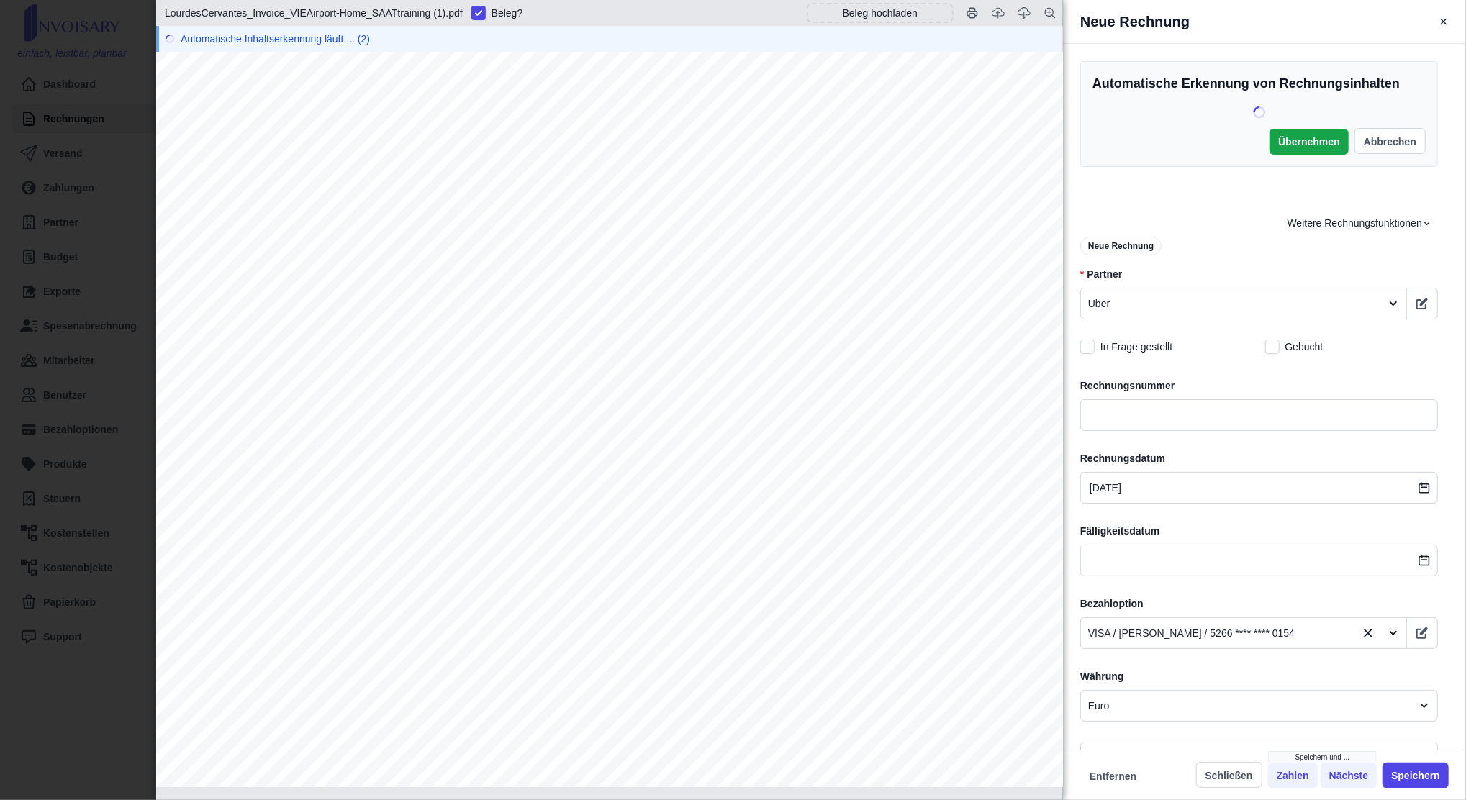
click at [497, 319] on span "GEHJBCJC-03-2025-0001772" at bounding box center [449, 321] width 197 height 14
copy span "0001772"
click at [1223, 416] on input "text" at bounding box center [1260, 416] width 358 height 32
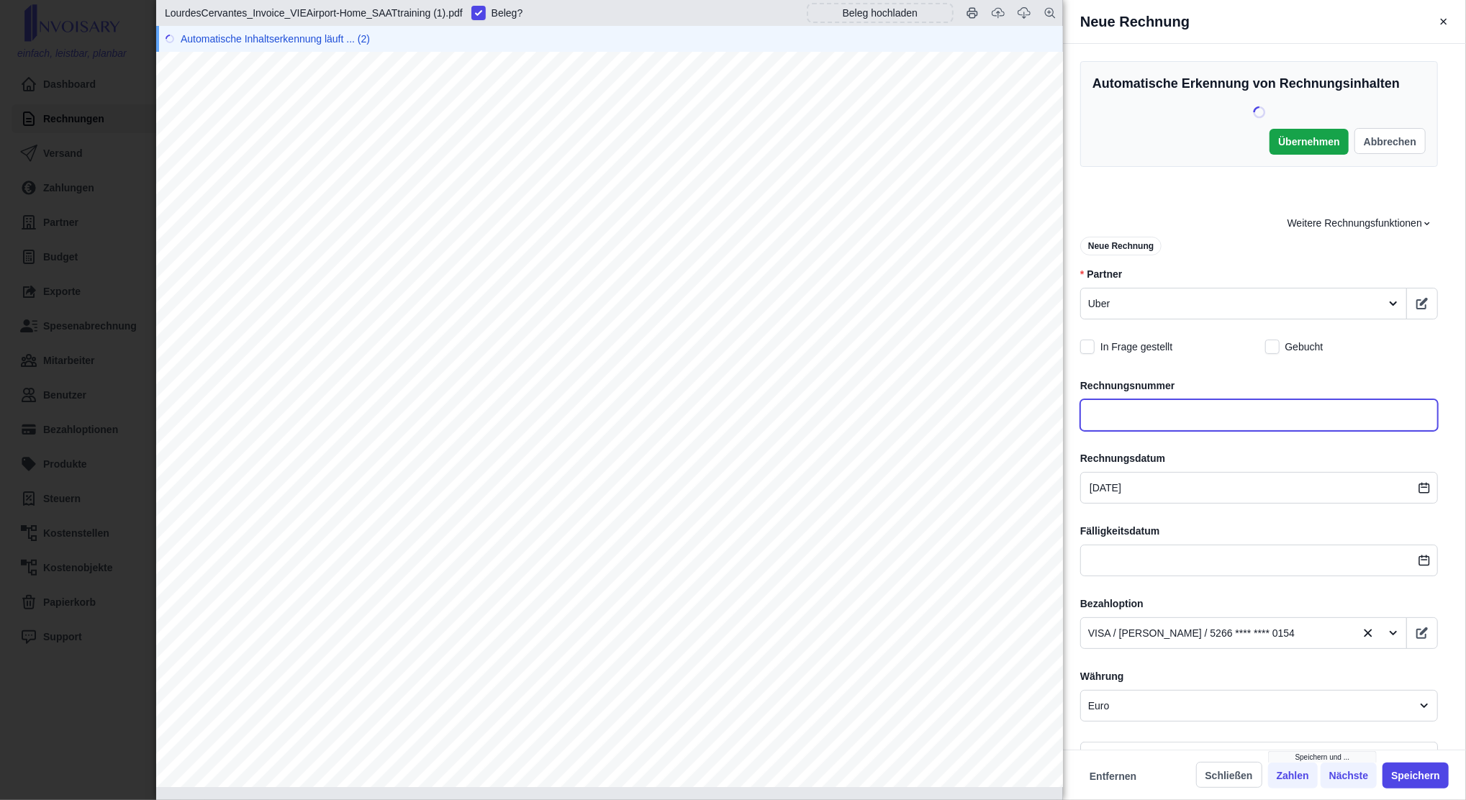
paste input "GEHJBCJC-03-2025-0001772"
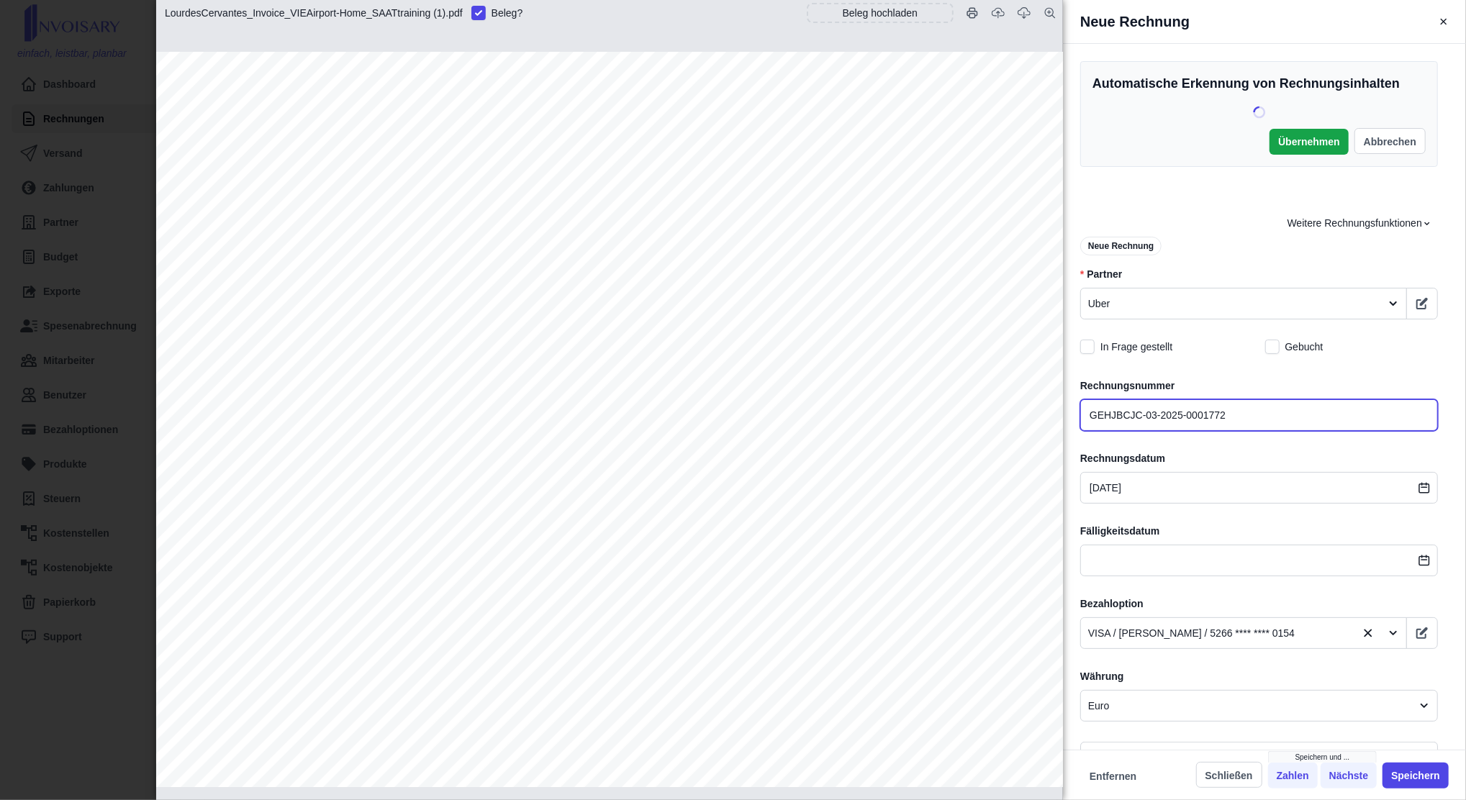
type input "GEHJBCJC-03-2025-0001772"
click at [1135, 506] on div "Automatische Erkennung von Rechnungsinhalten Übernehmen Abbrechen LourdesCervan…" at bounding box center [1259, 765] width 392 height 1409
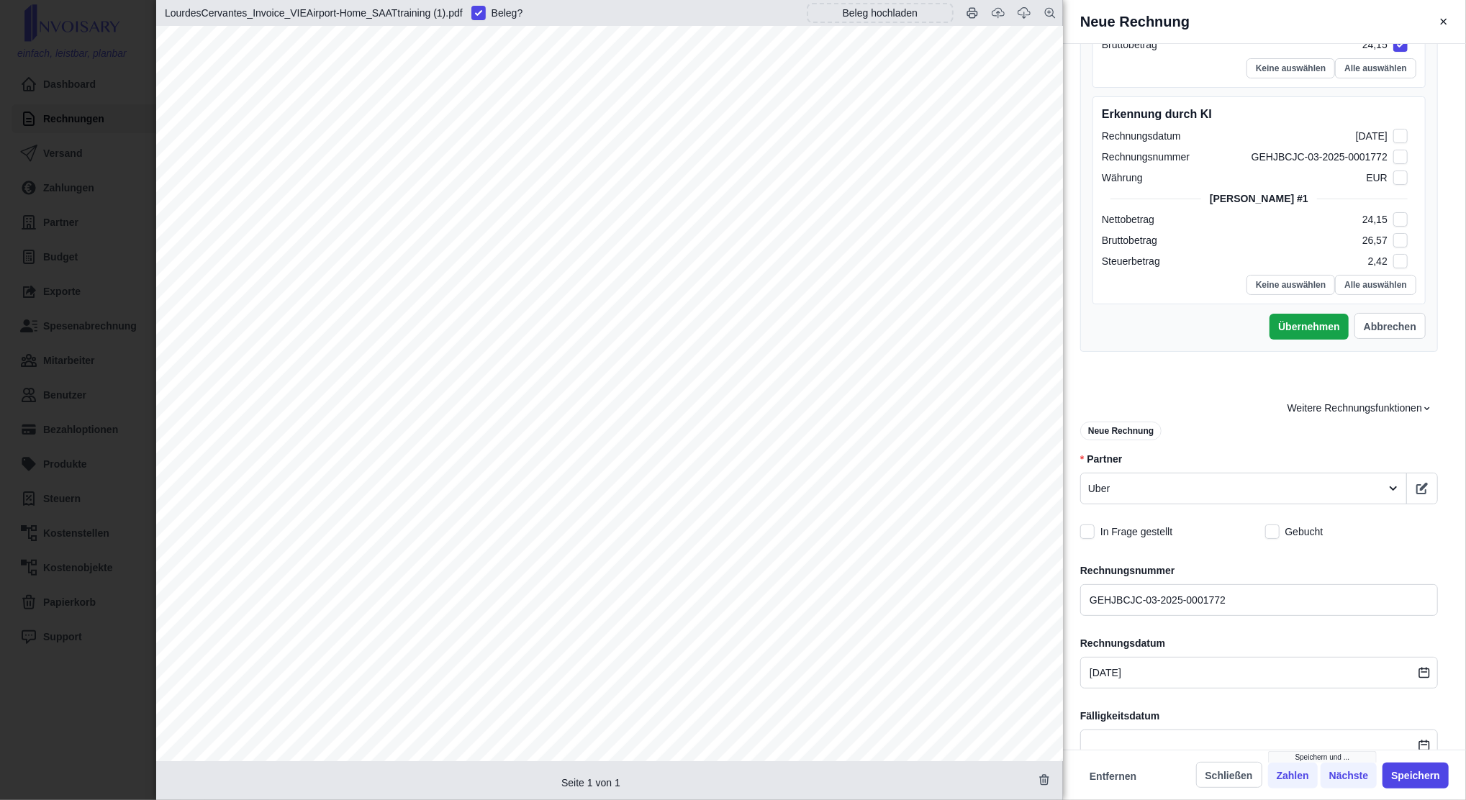
scroll to position [576, 0]
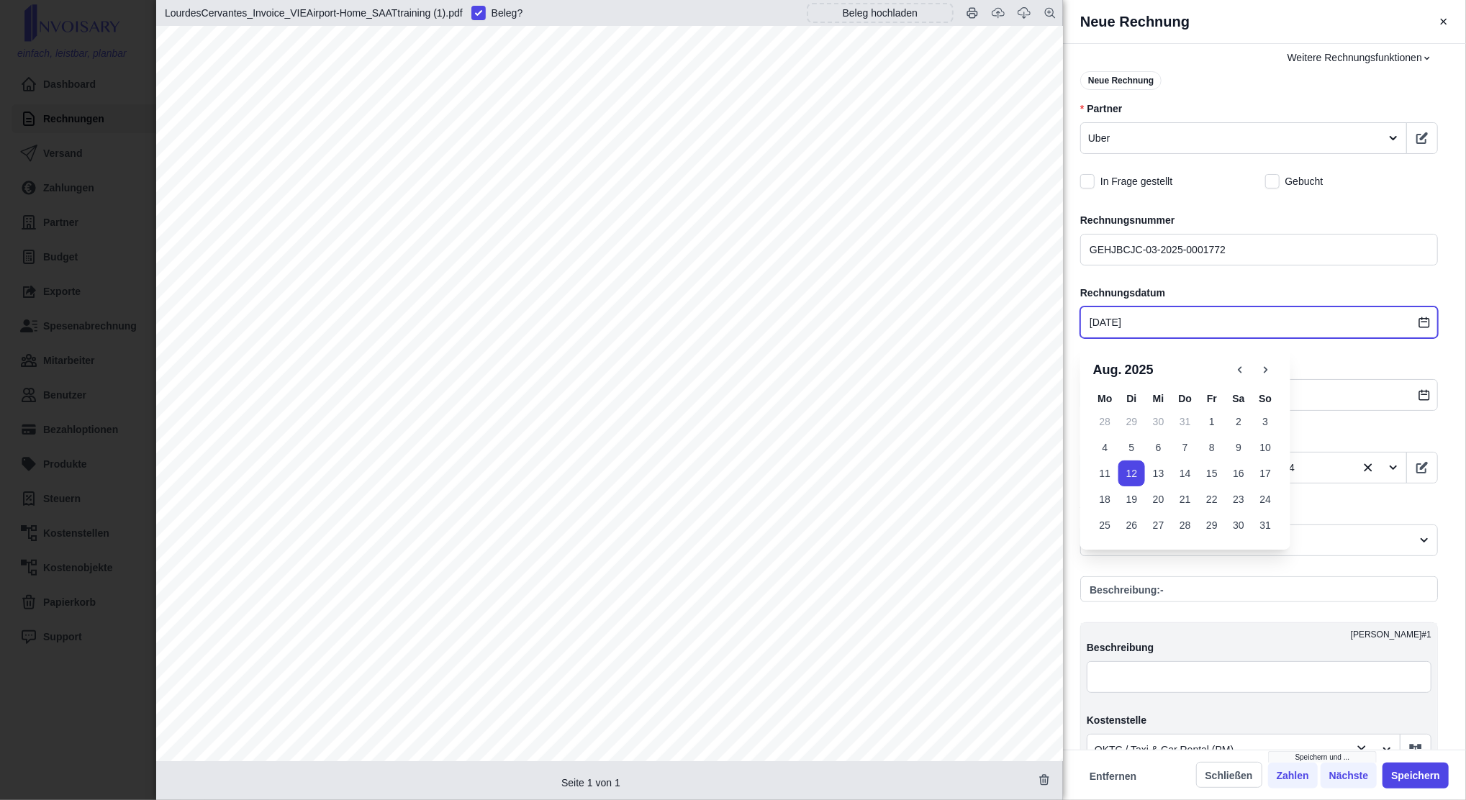
click at [1122, 322] on input "[DATE]" at bounding box center [1260, 323] width 358 height 32
click at [1215, 454] on button "8" at bounding box center [1212, 448] width 27 height 26
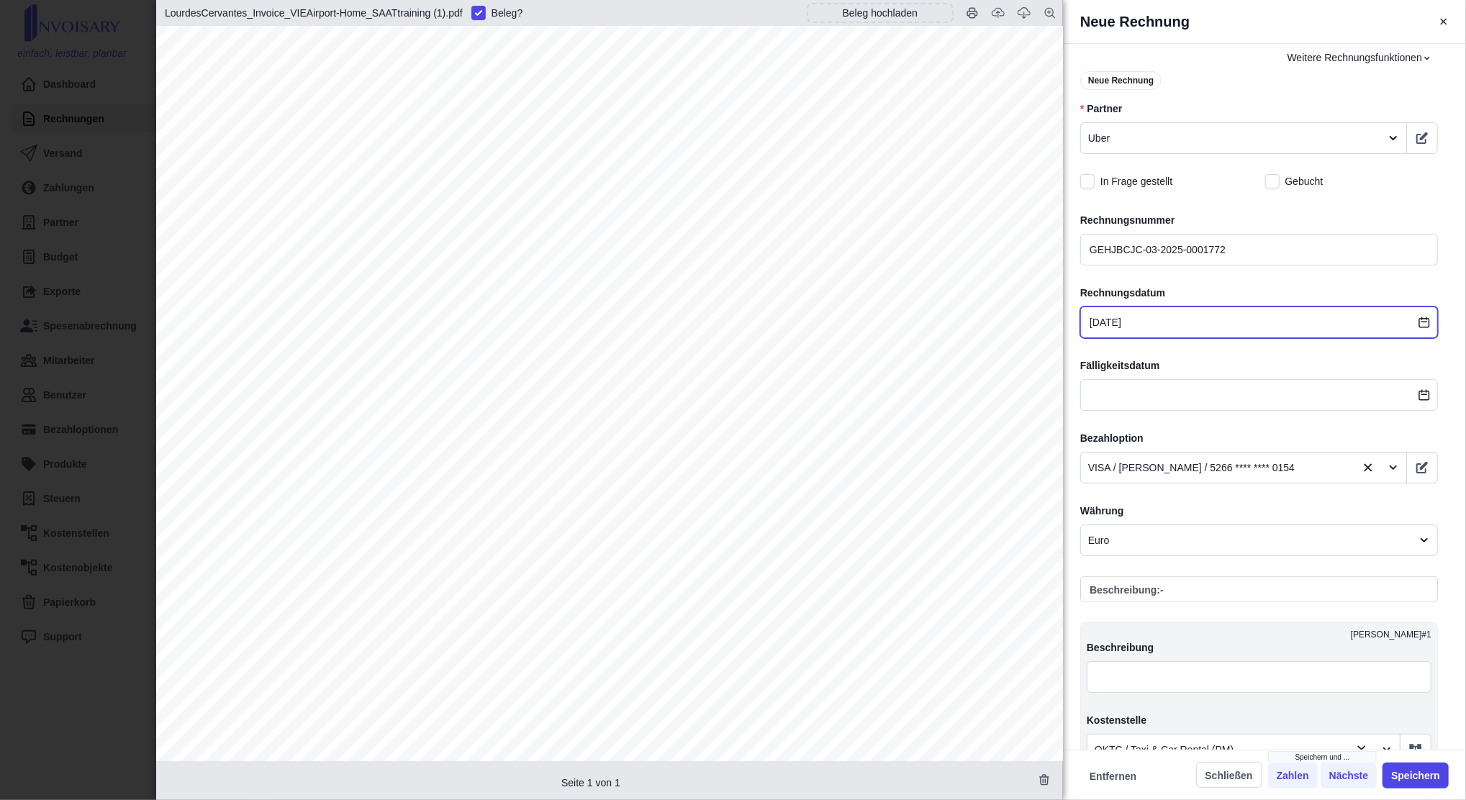
click at [1175, 318] on input "[DATE]" at bounding box center [1260, 323] width 358 height 32
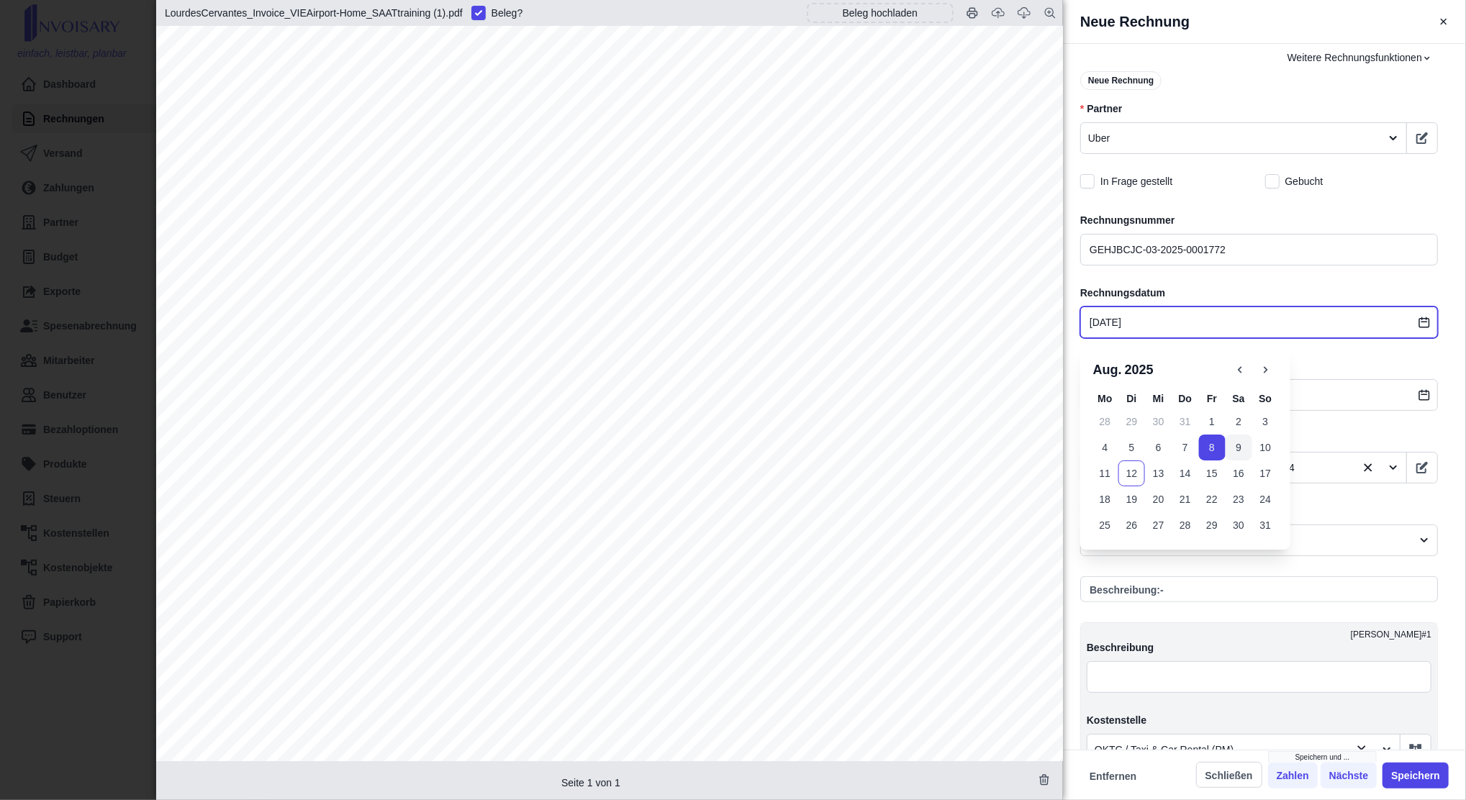
click at [1236, 441] on button "9" at bounding box center [1239, 448] width 27 height 26
type input "[DATE]"
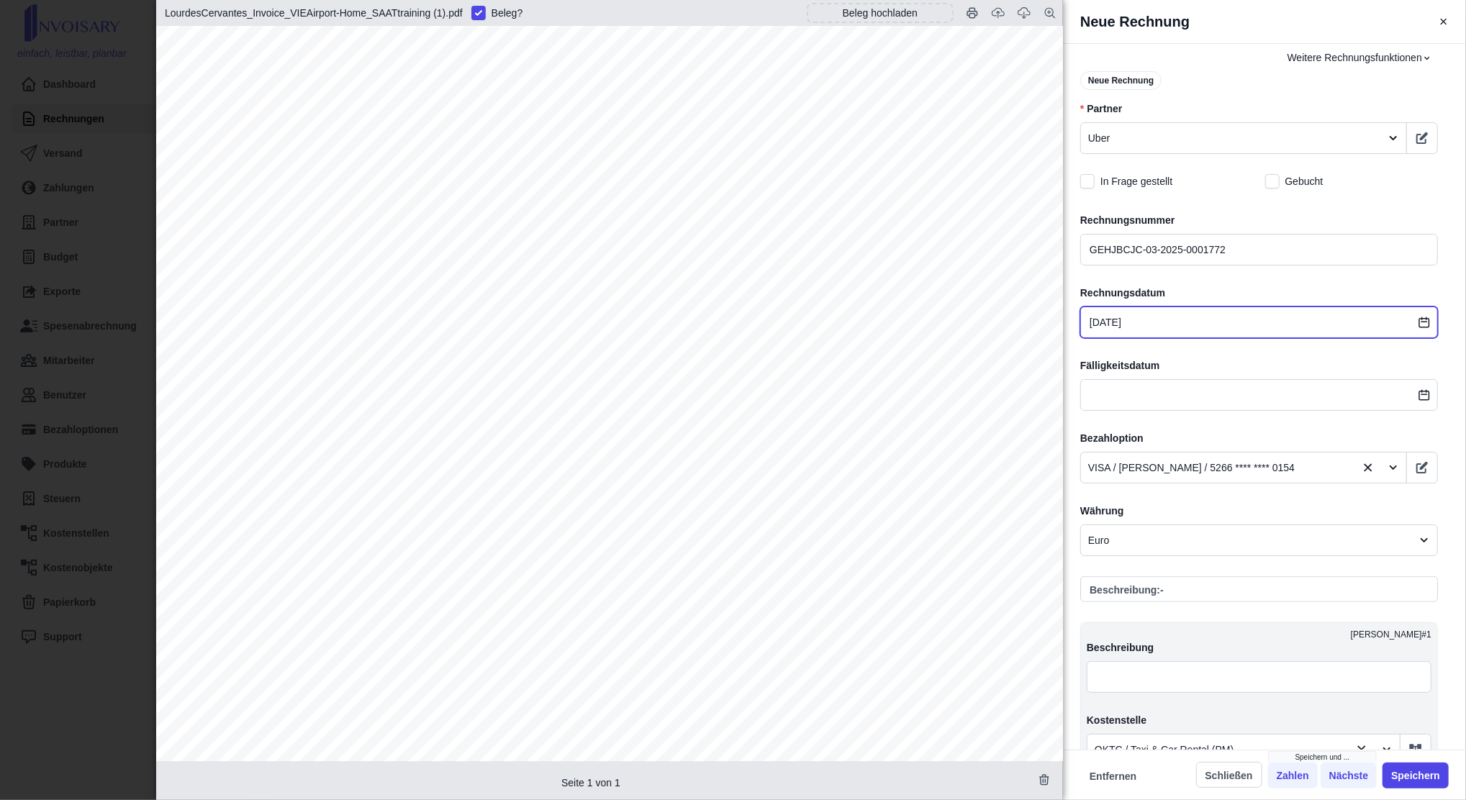
scroll to position [1055, 0]
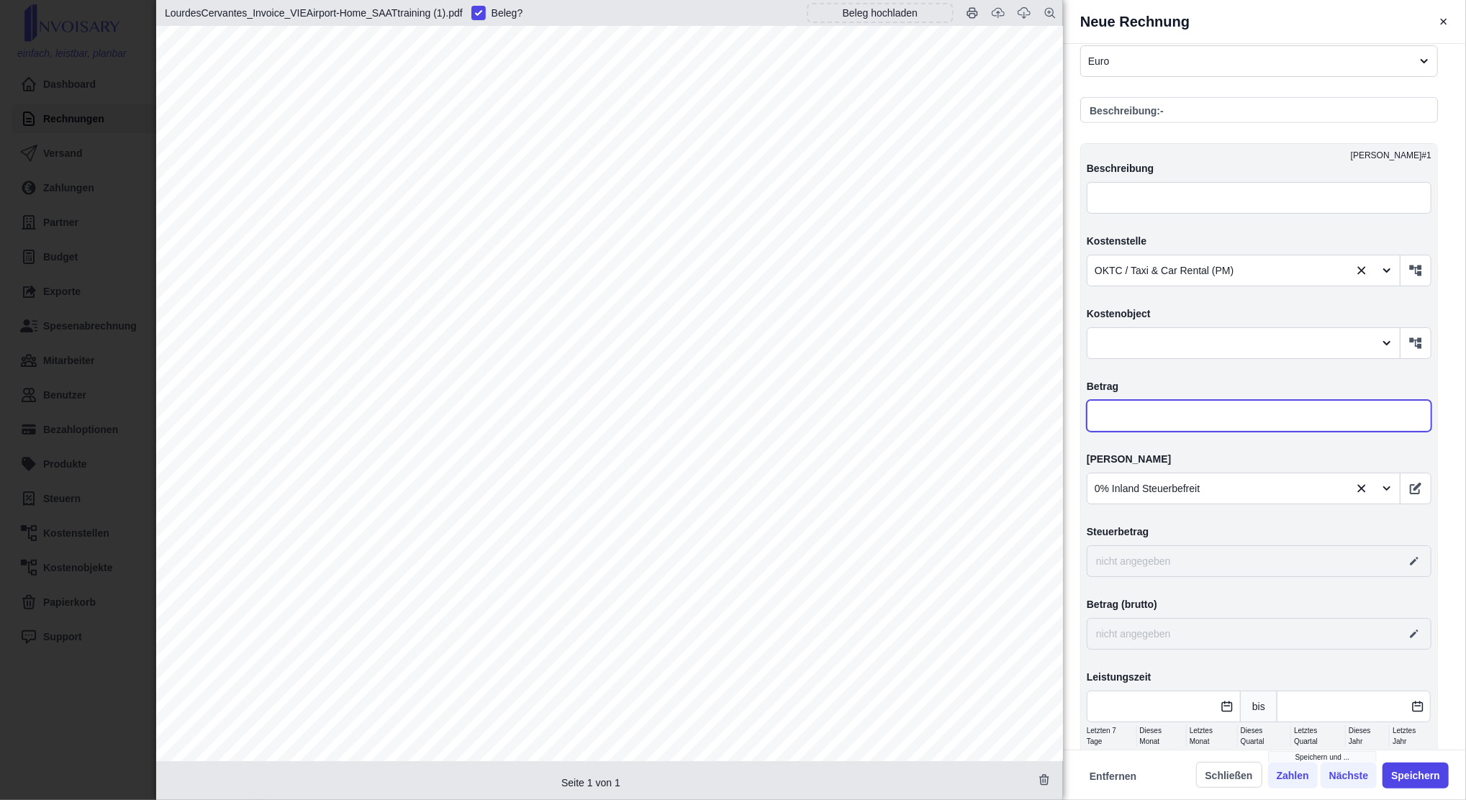
click at [1178, 412] on input "text" at bounding box center [1259, 416] width 345 height 32
type input "2,00"
type input "0,00"
type input "24,00"
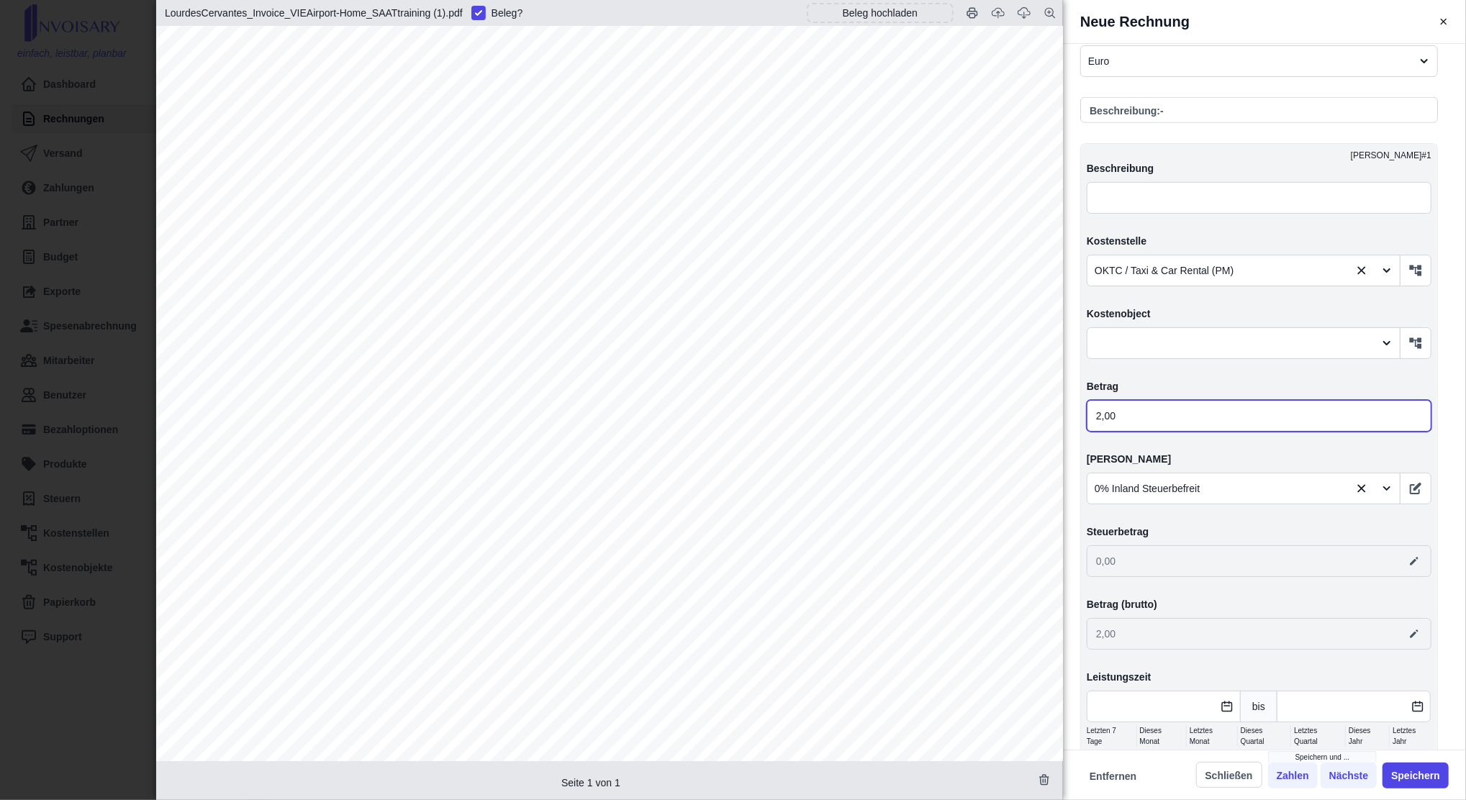
type input "24,00"
type input "24,10"
type input "24,15"
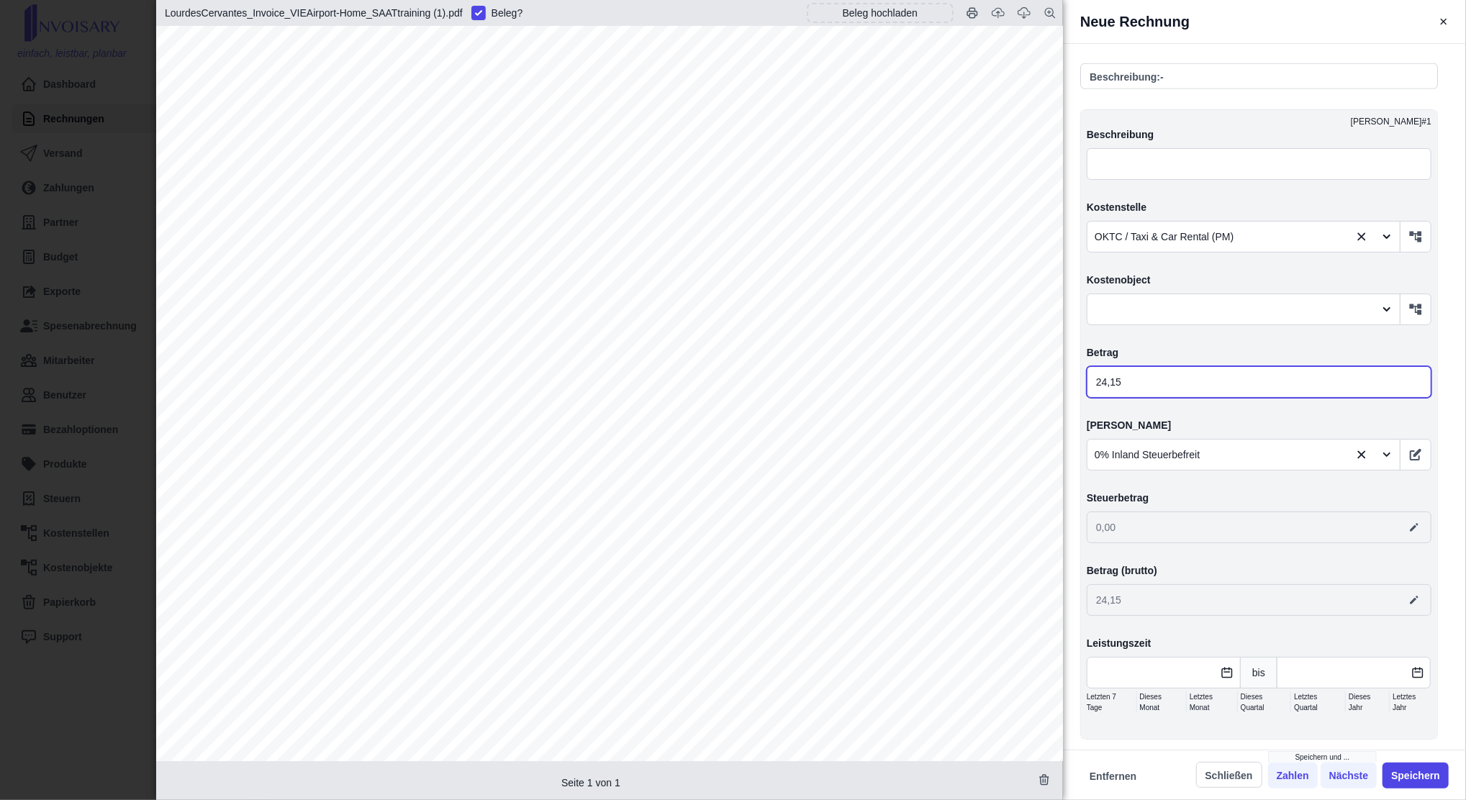
scroll to position [1119, 0]
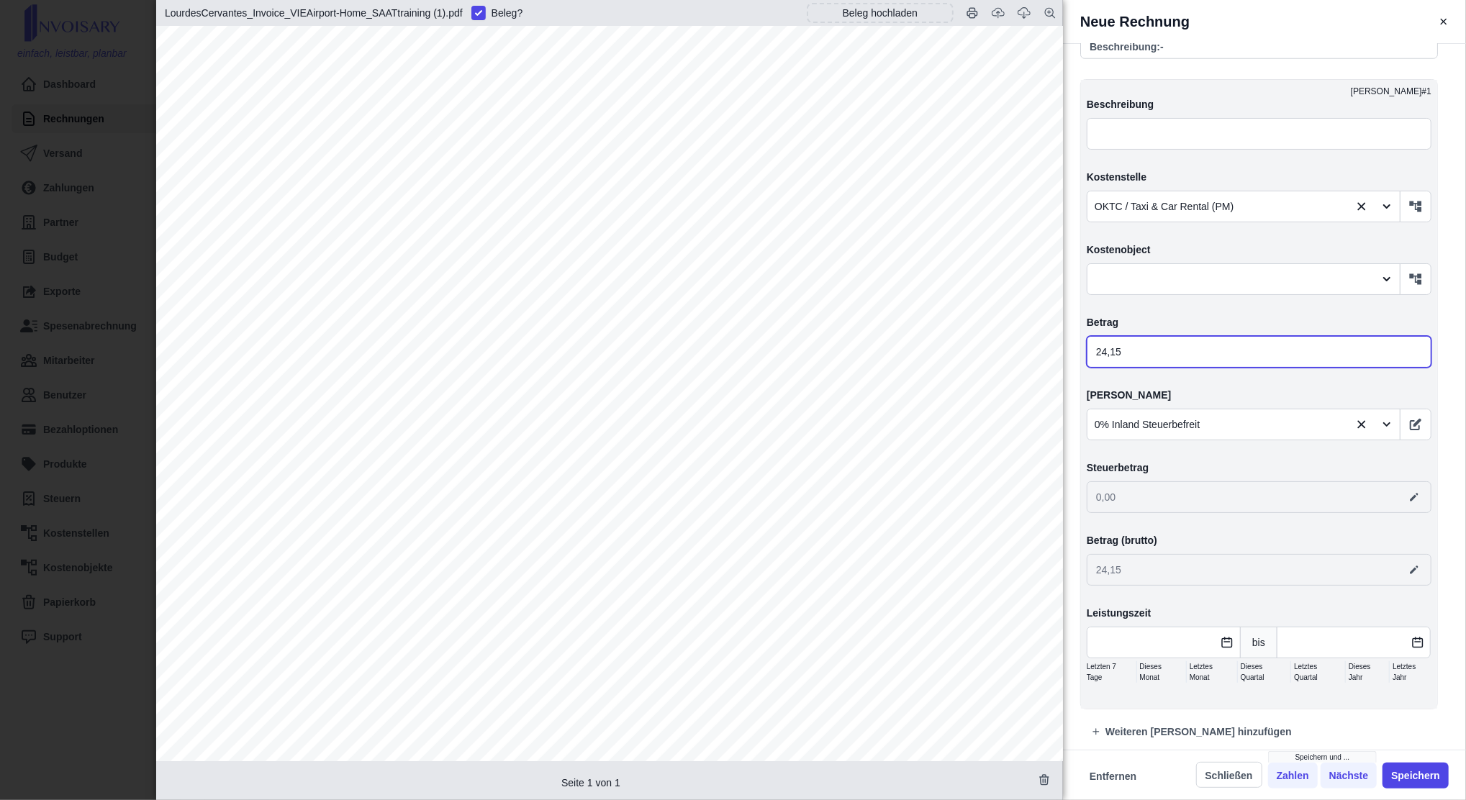
type input "24,15"
click at [1208, 410] on div "0% Inland Steuerbefreit" at bounding box center [1244, 425] width 314 height 32
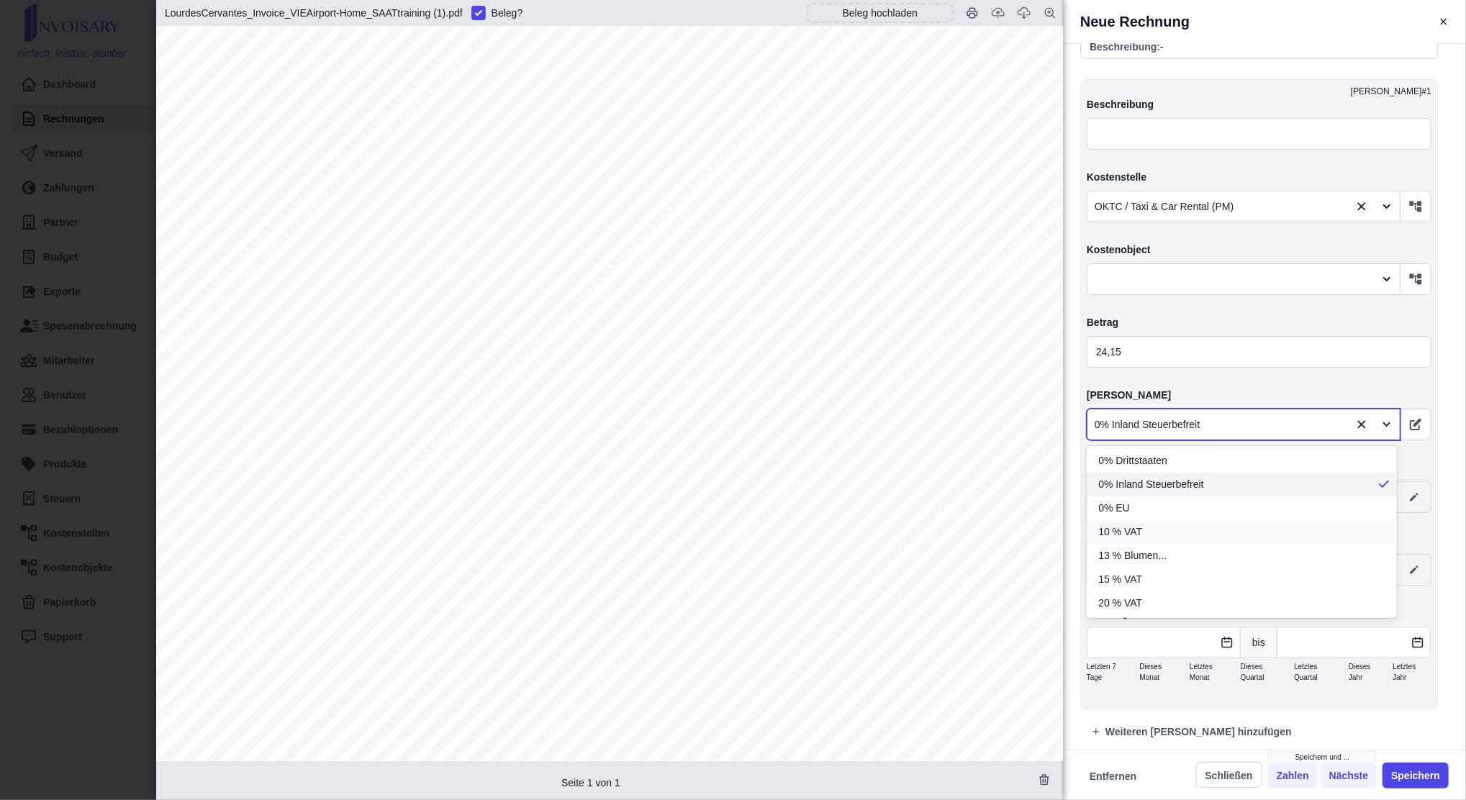
click at [1214, 533] on div "10 % VAT" at bounding box center [1242, 532] width 310 height 24
type input "26,57"
type input "2,42"
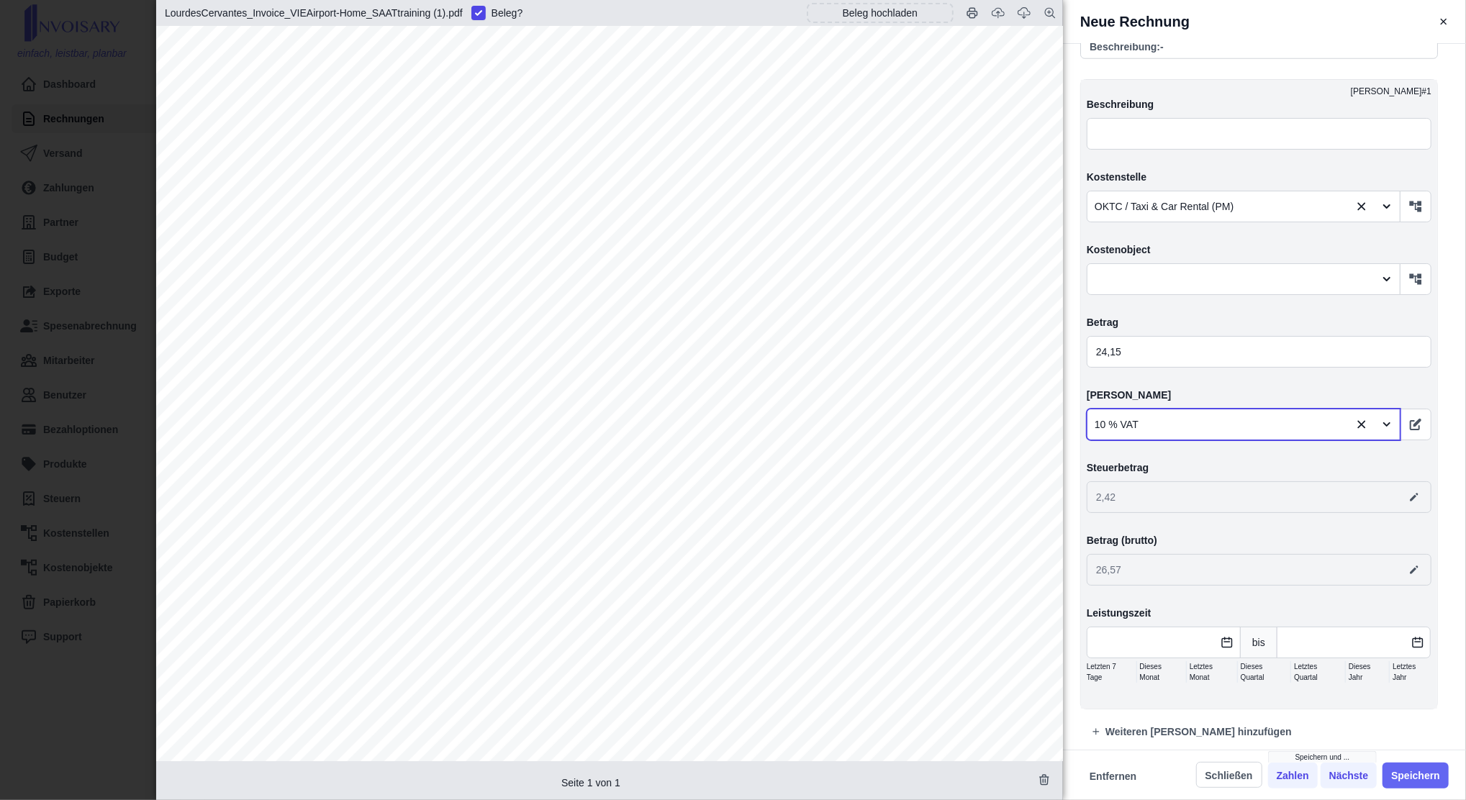
click at [1435, 775] on button "Speichern" at bounding box center [1416, 776] width 66 height 26
